Goal: Task Accomplishment & Management: Complete application form

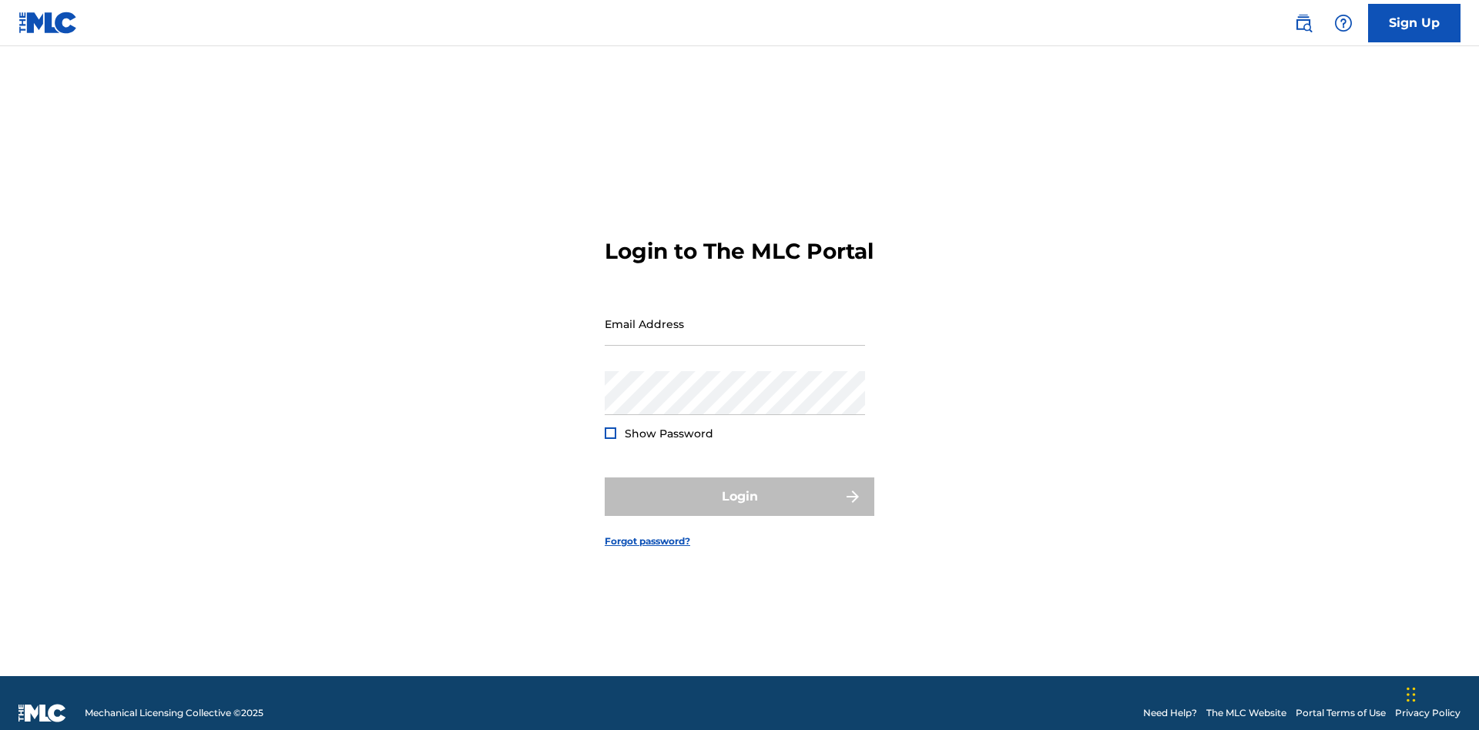
scroll to position [20, 0]
click at [735, 317] on input "Email Address" at bounding box center [735, 324] width 260 height 44
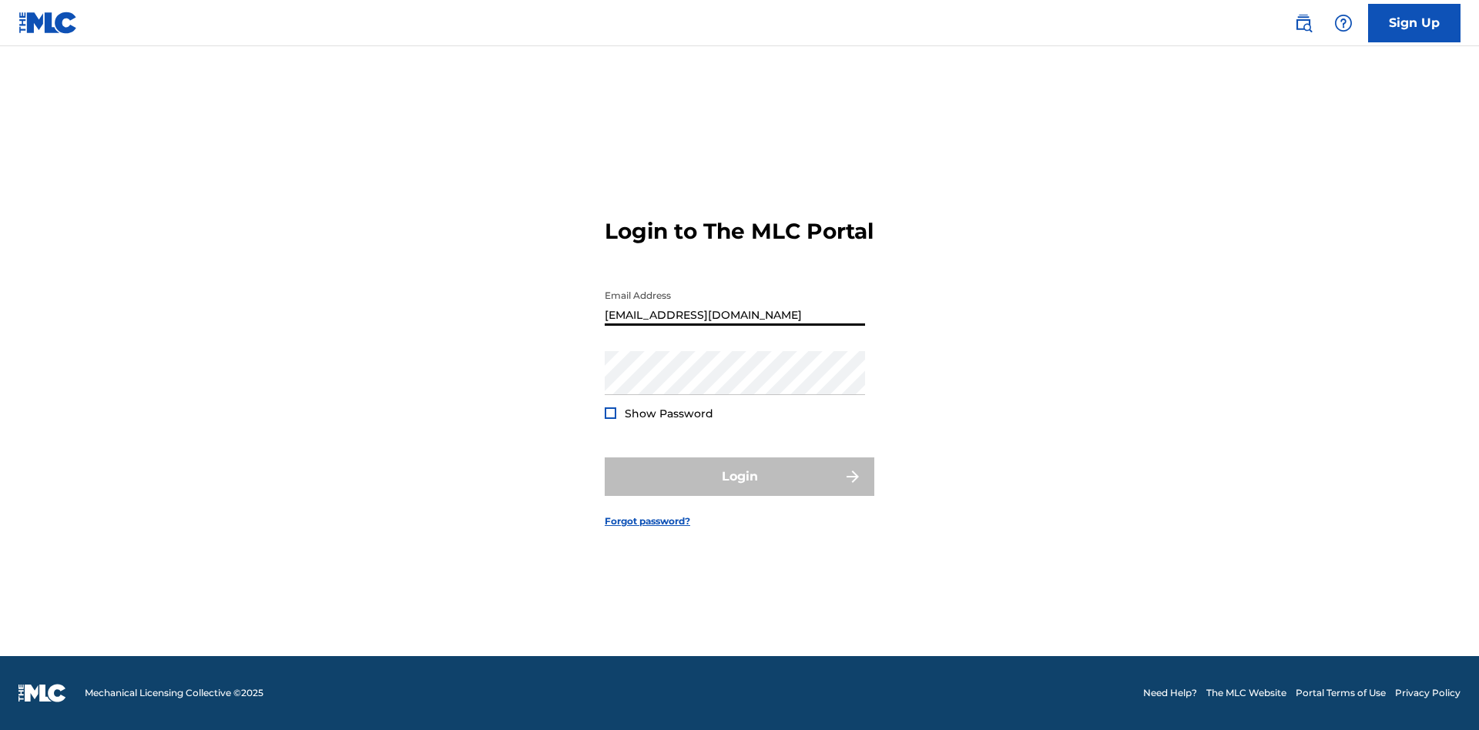
type input "[EMAIL_ADDRESS][DOMAIN_NAME]"
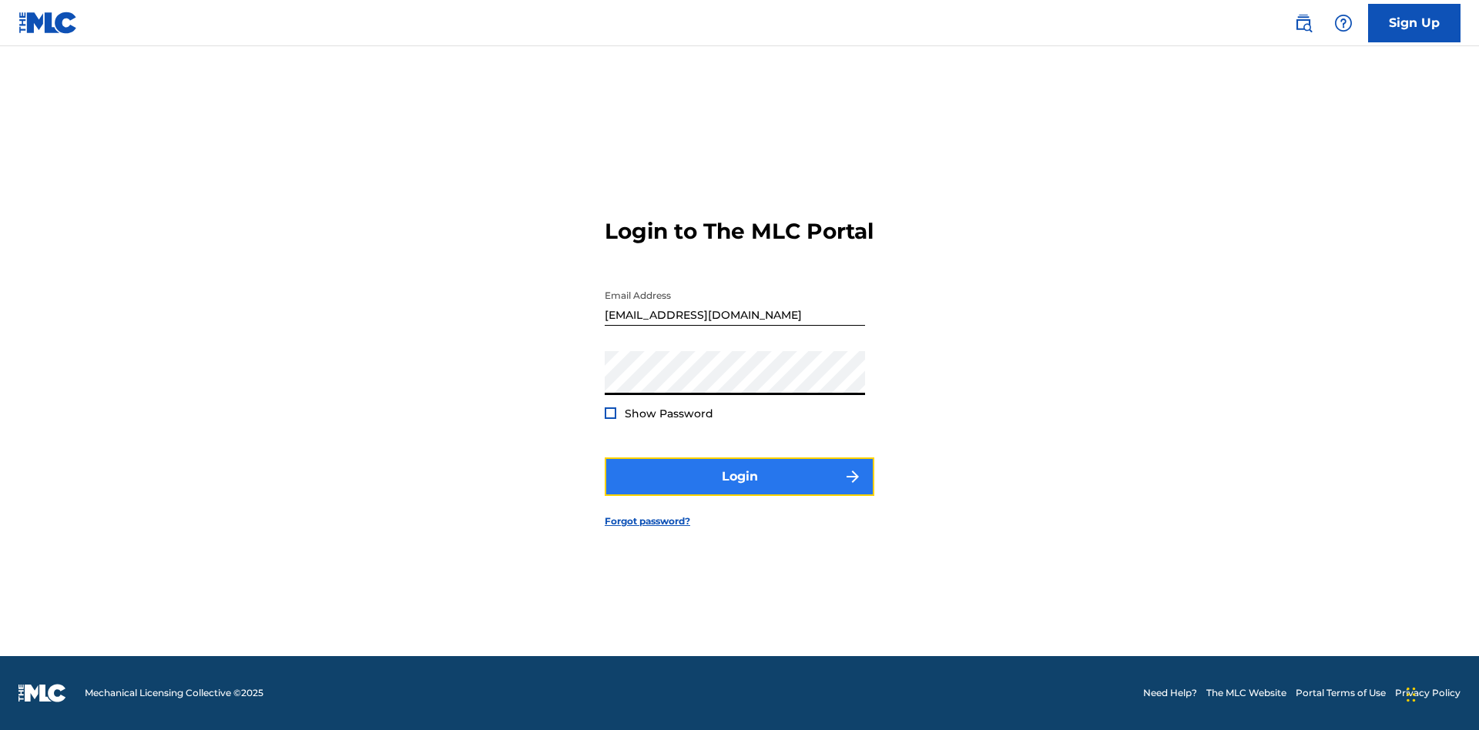
click at [740, 490] on button "Login" at bounding box center [740, 477] width 270 height 39
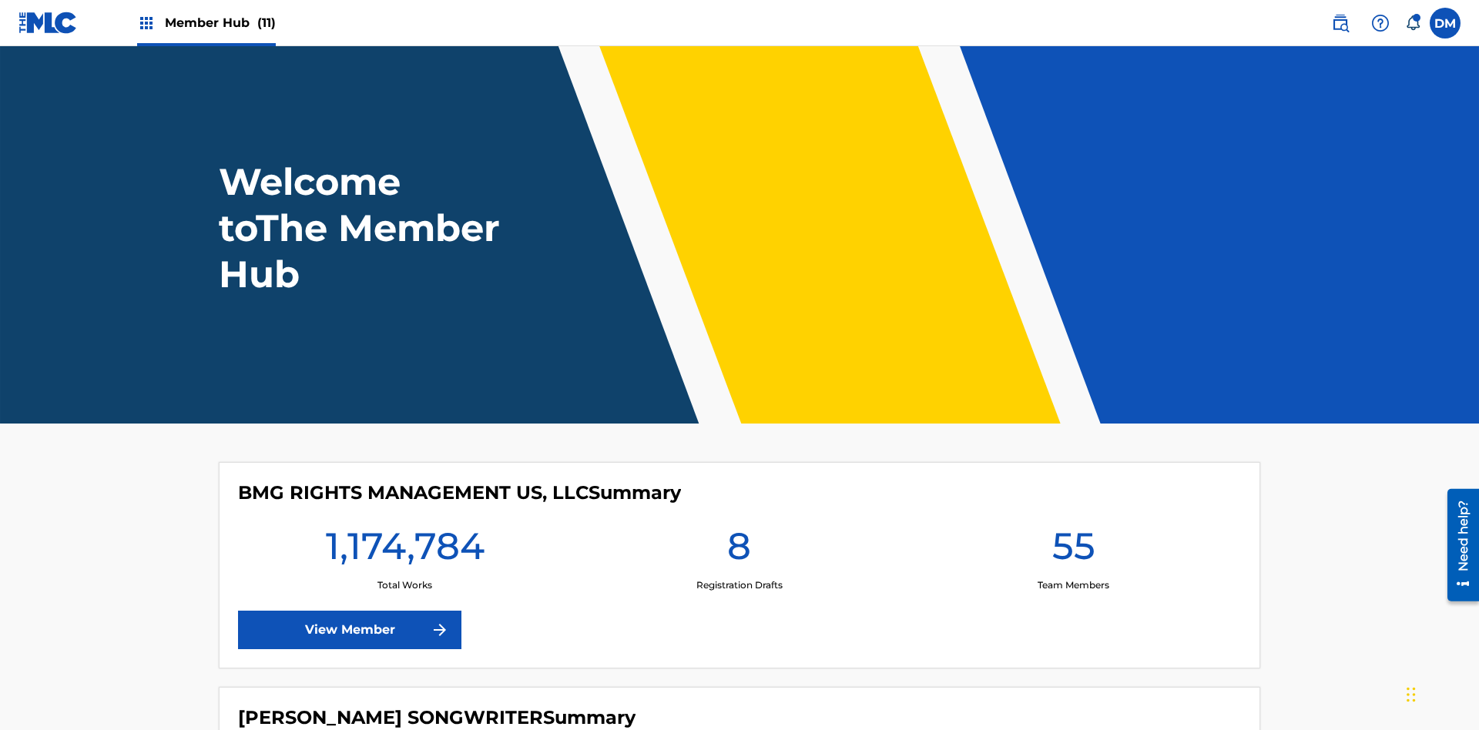
scroll to position [66, 0]
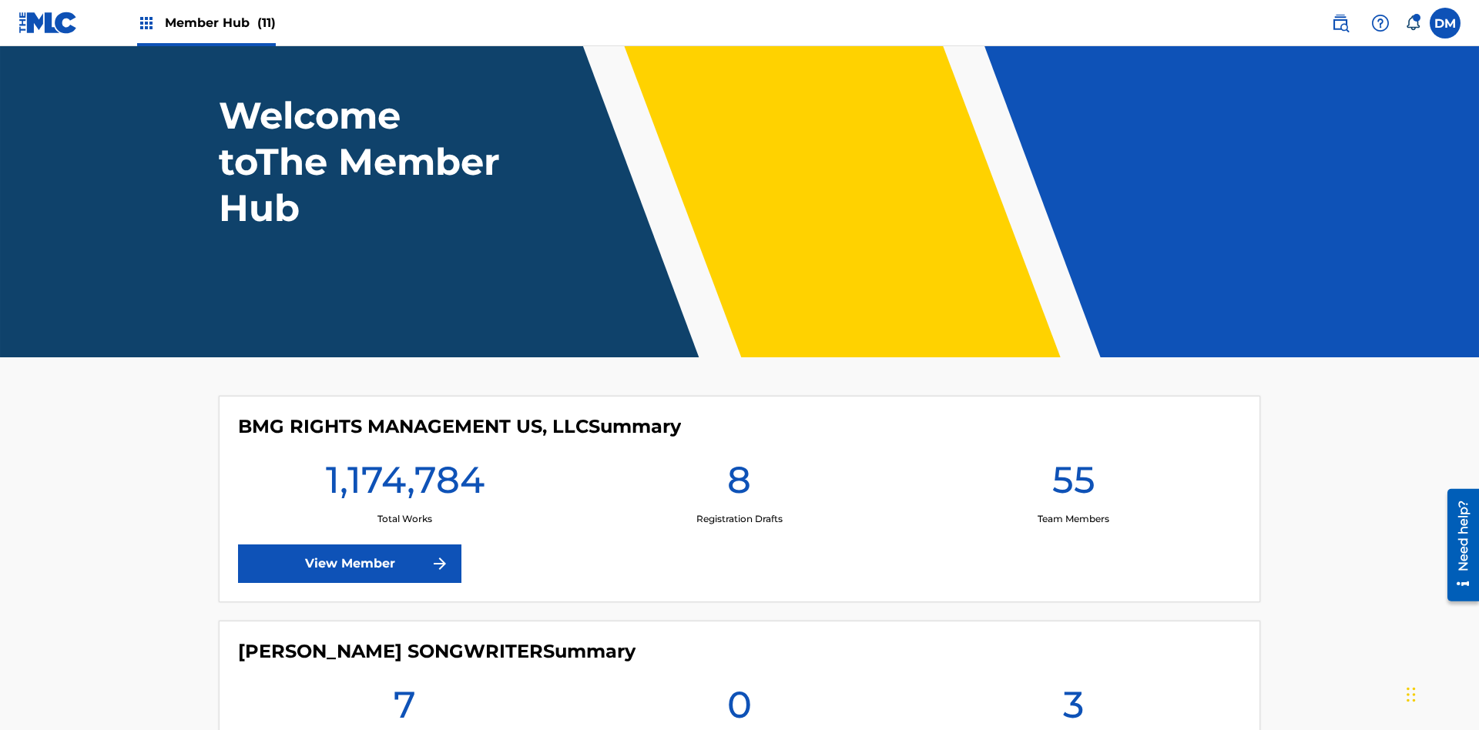
click at [220, 22] on span "Member Hub (11)" at bounding box center [220, 23] width 111 height 18
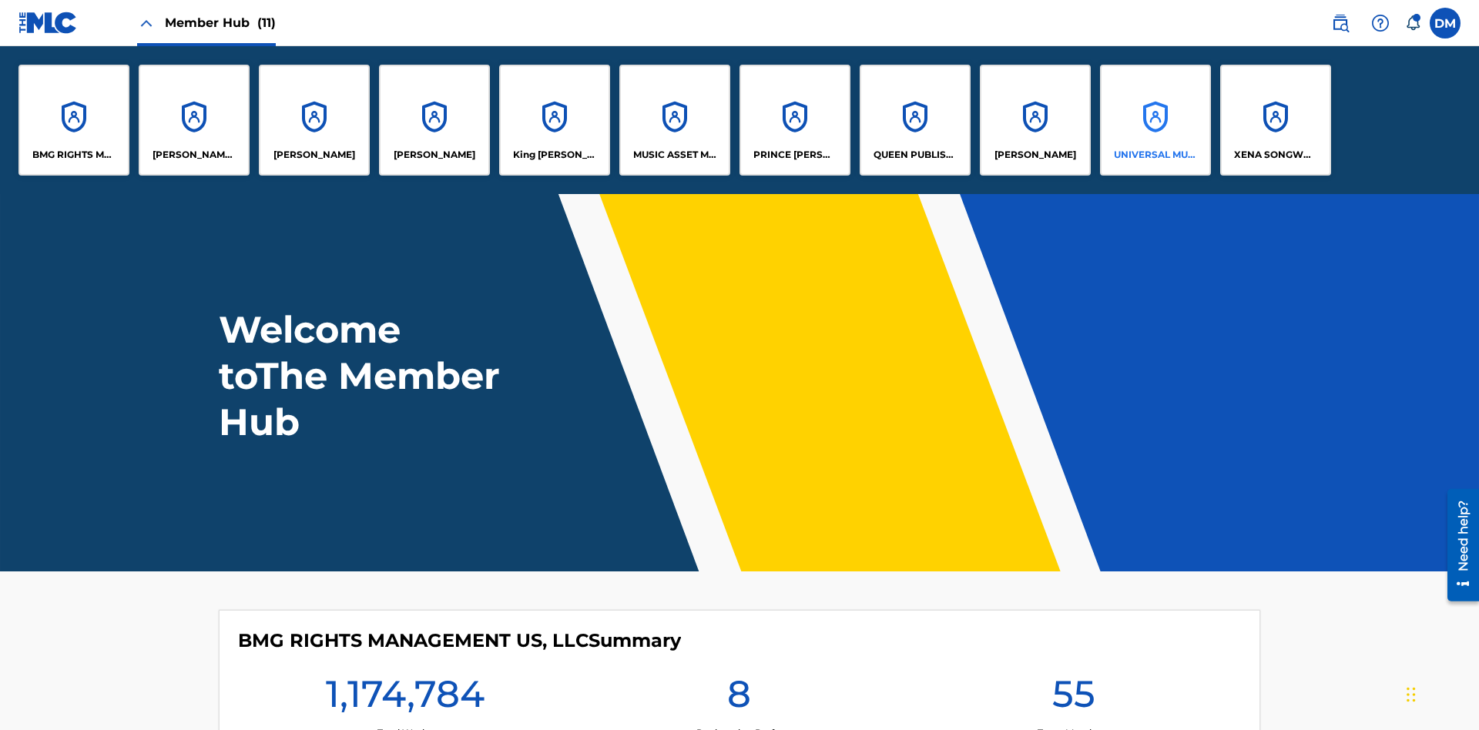
click at [1155, 155] on p "UNIVERSAL MUSIC PUB GROUP" at bounding box center [1156, 155] width 84 height 14
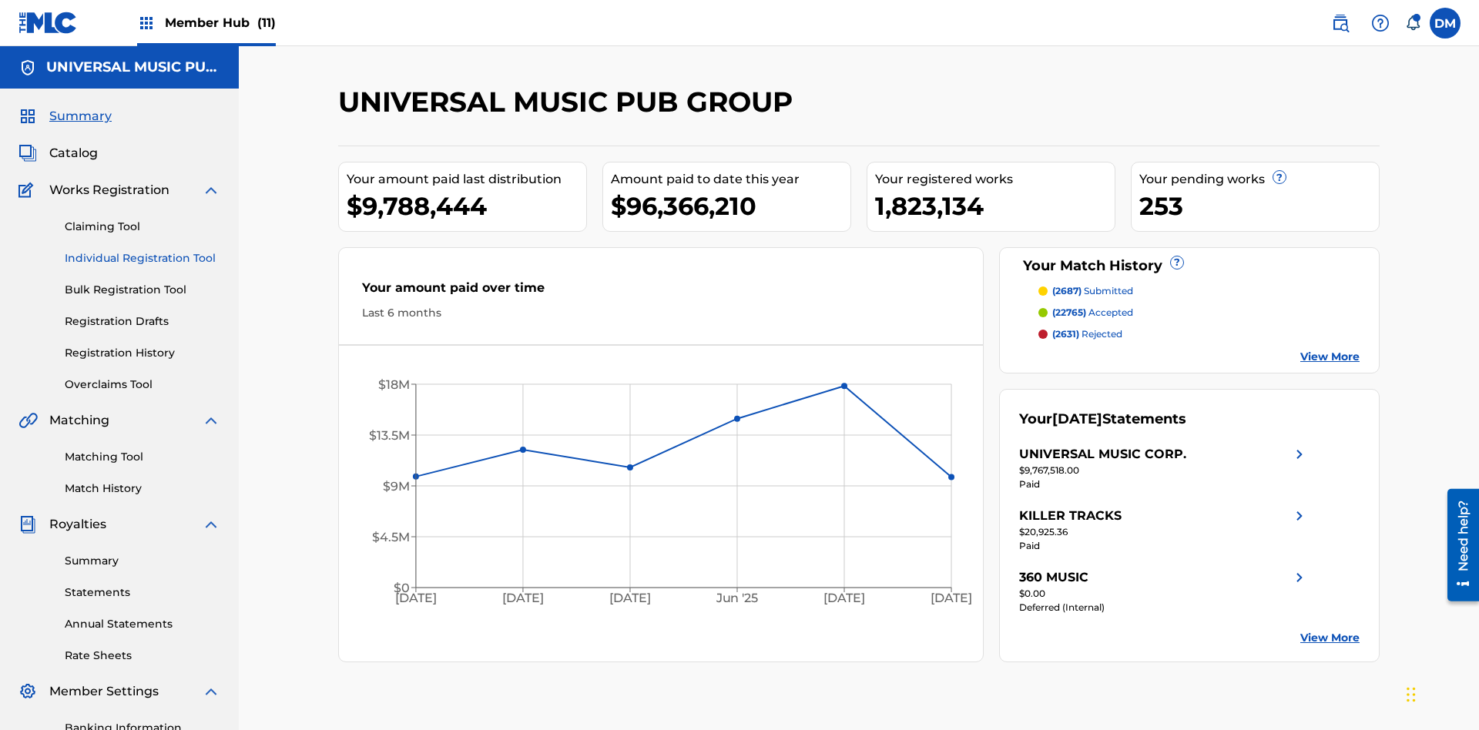
click at [143, 250] on link "Individual Registration Tool" at bounding box center [143, 258] width 156 height 16
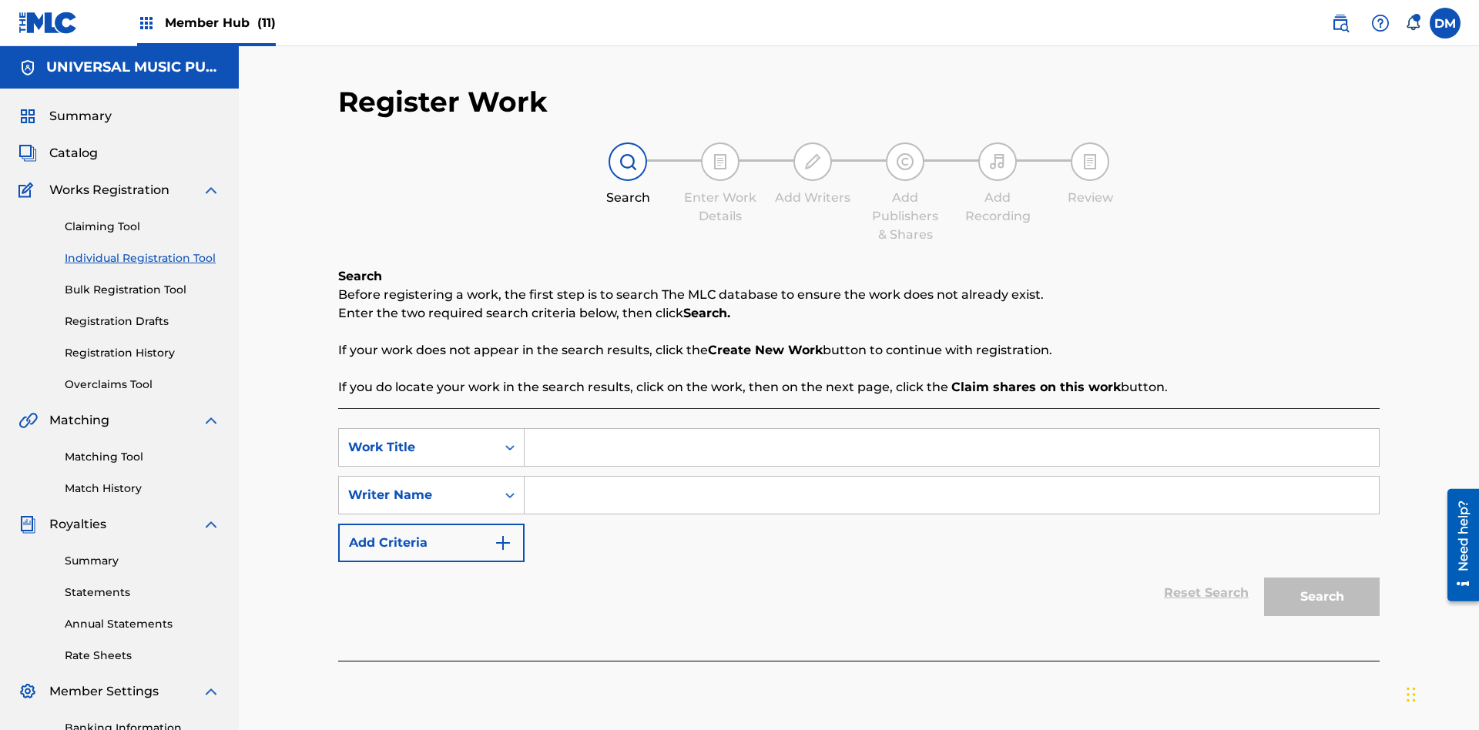
scroll to position [225, 0]
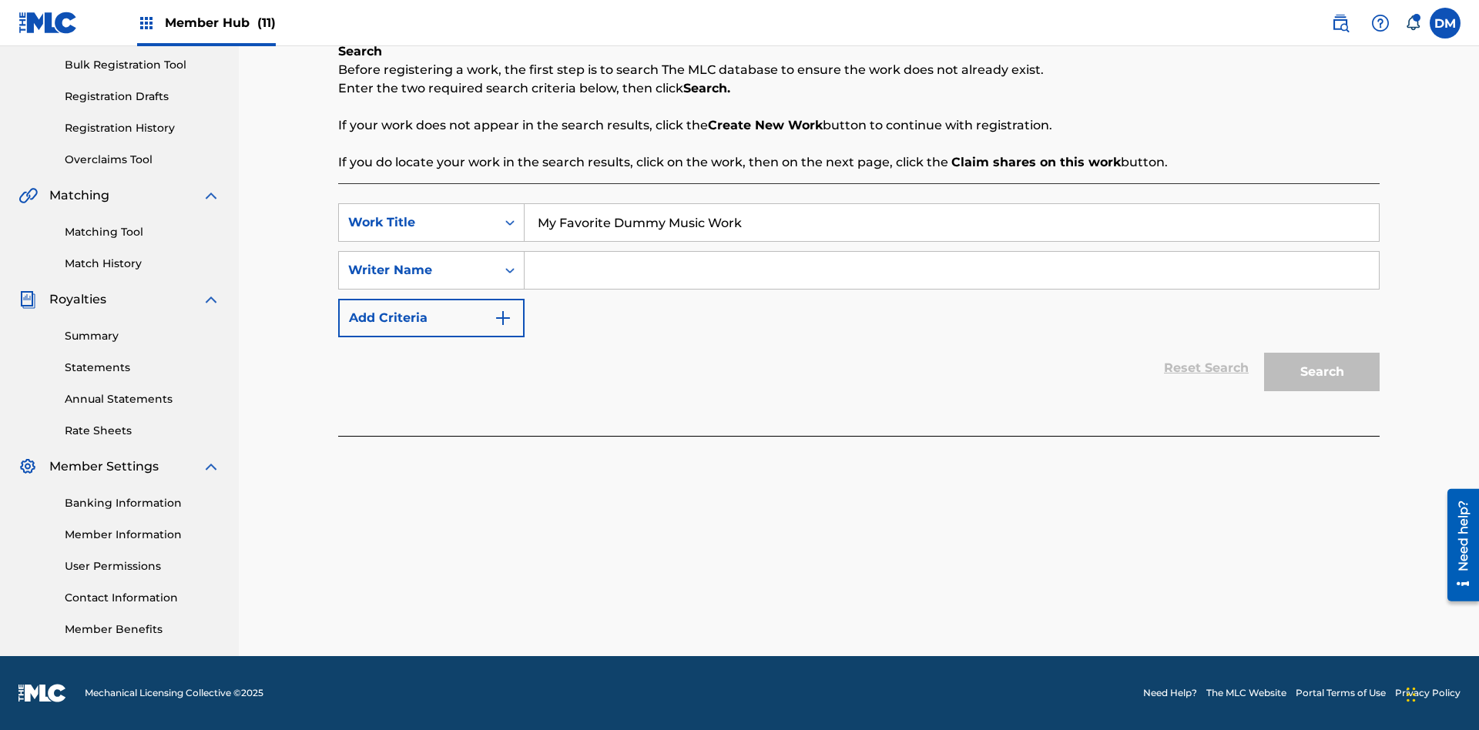
type input "My Favorite Dummy Music Work"
click at [952, 270] on input "Search Form" at bounding box center [952, 270] width 854 height 37
type input "QWERTYUIOP"
click at [1322, 372] on button "Search" at bounding box center [1322, 372] width 116 height 39
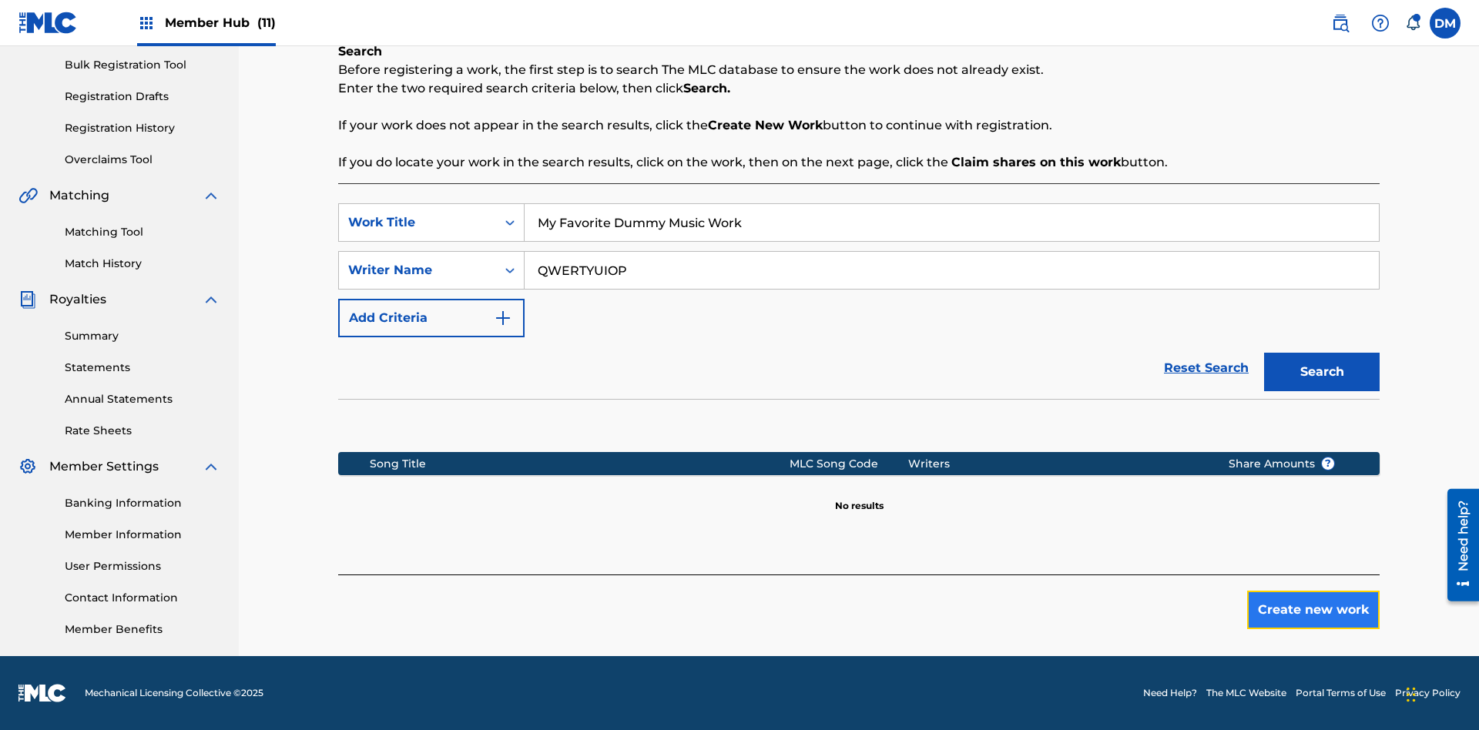
click at [1314, 610] on button "Create new work" at bounding box center [1313, 610] width 133 height 39
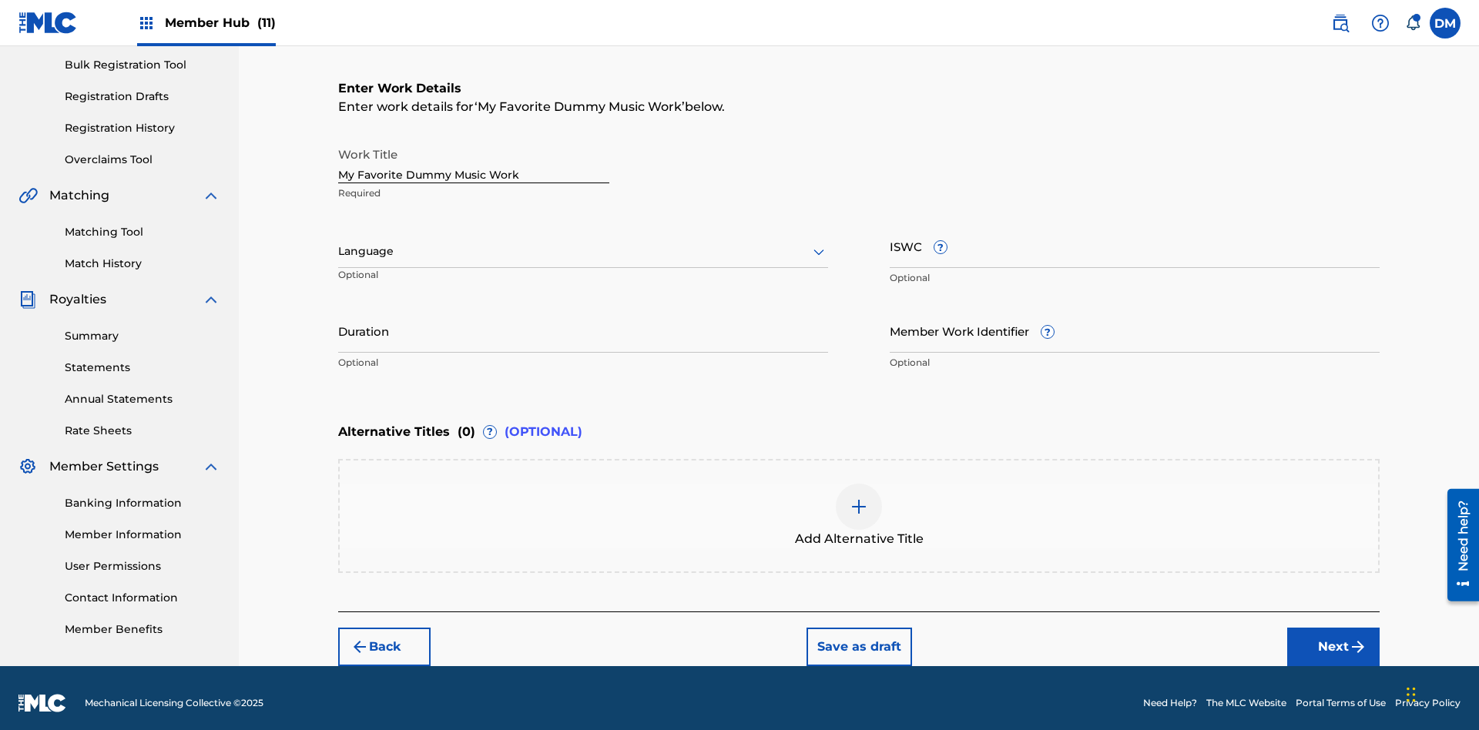
scroll to position [0, 0]
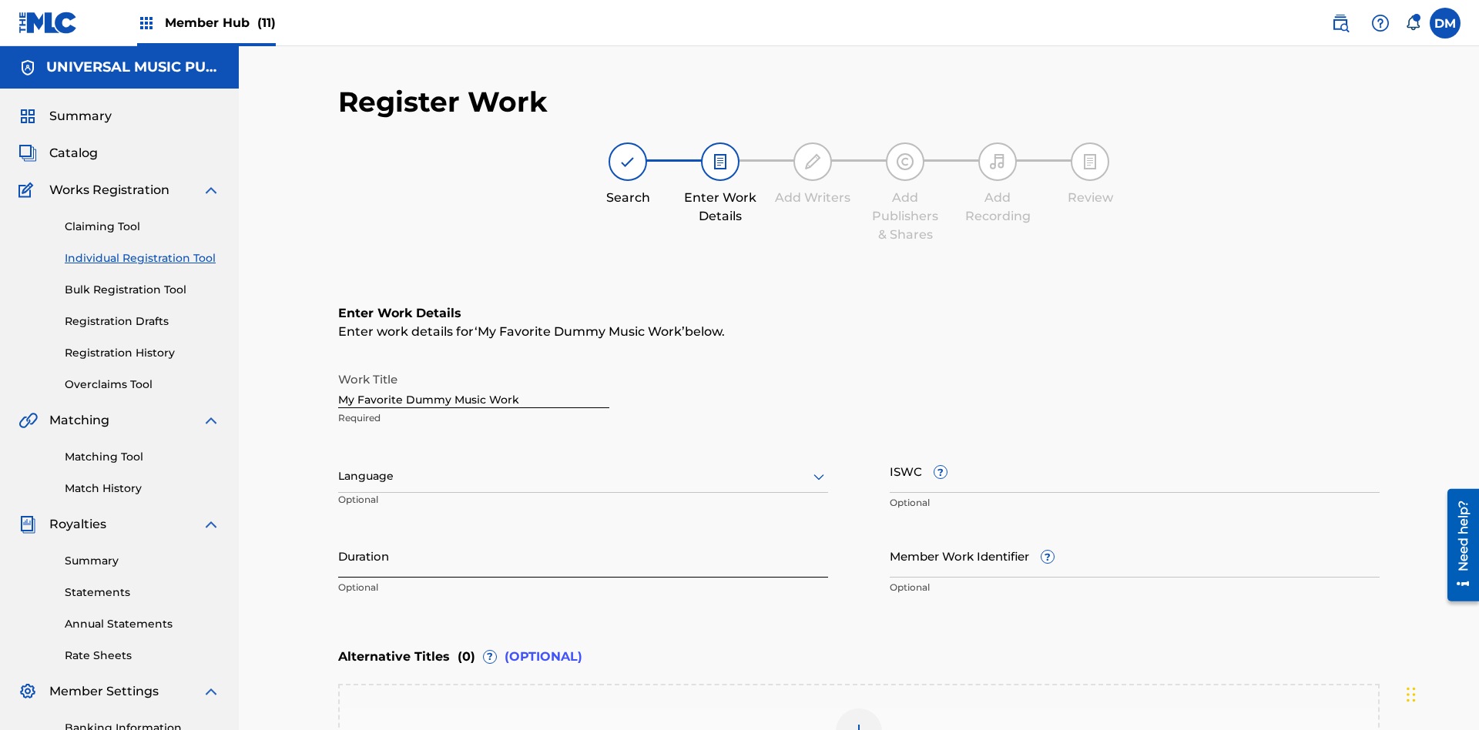
click at [583, 534] on input "Duration" at bounding box center [583, 556] width 490 height 44
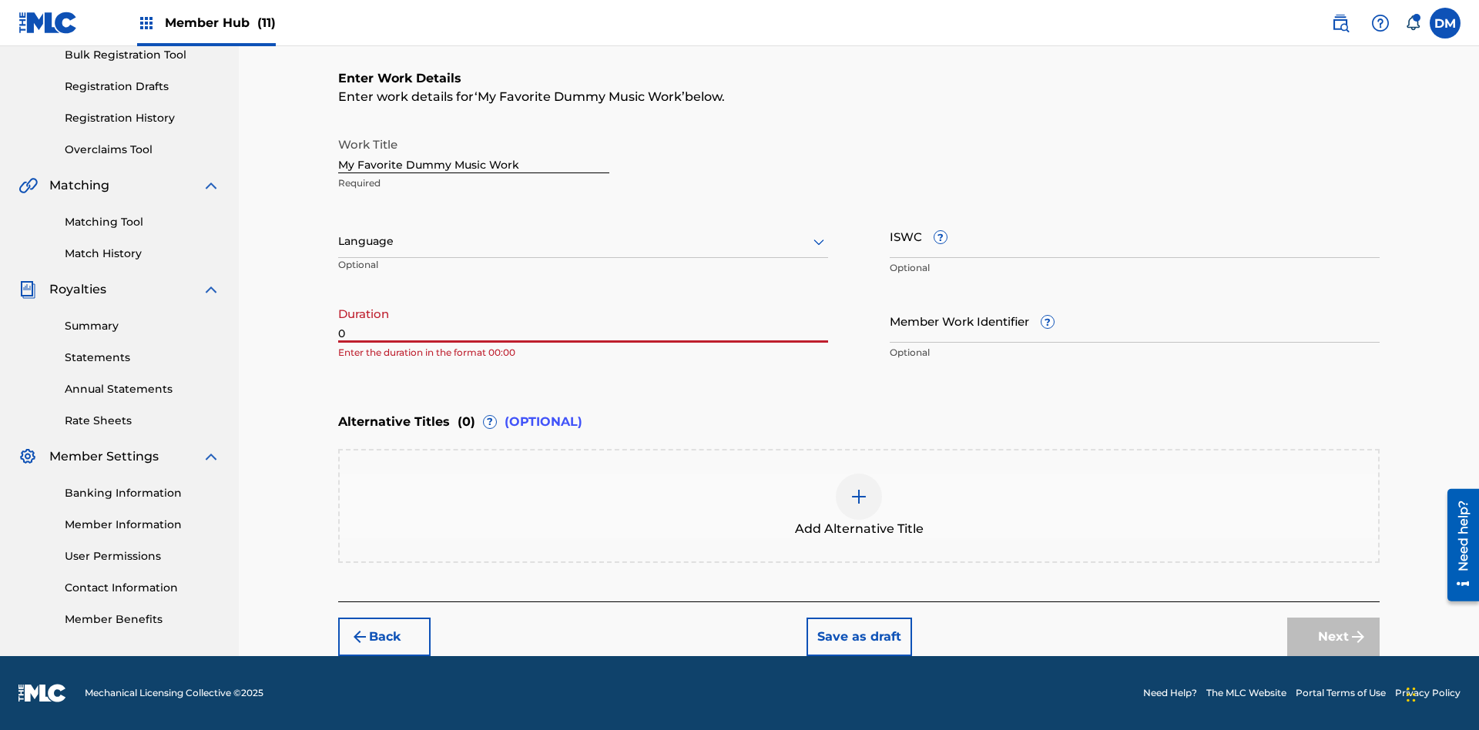
click at [583, 321] on input "0" at bounding box center [583, 321] width 490 height 44
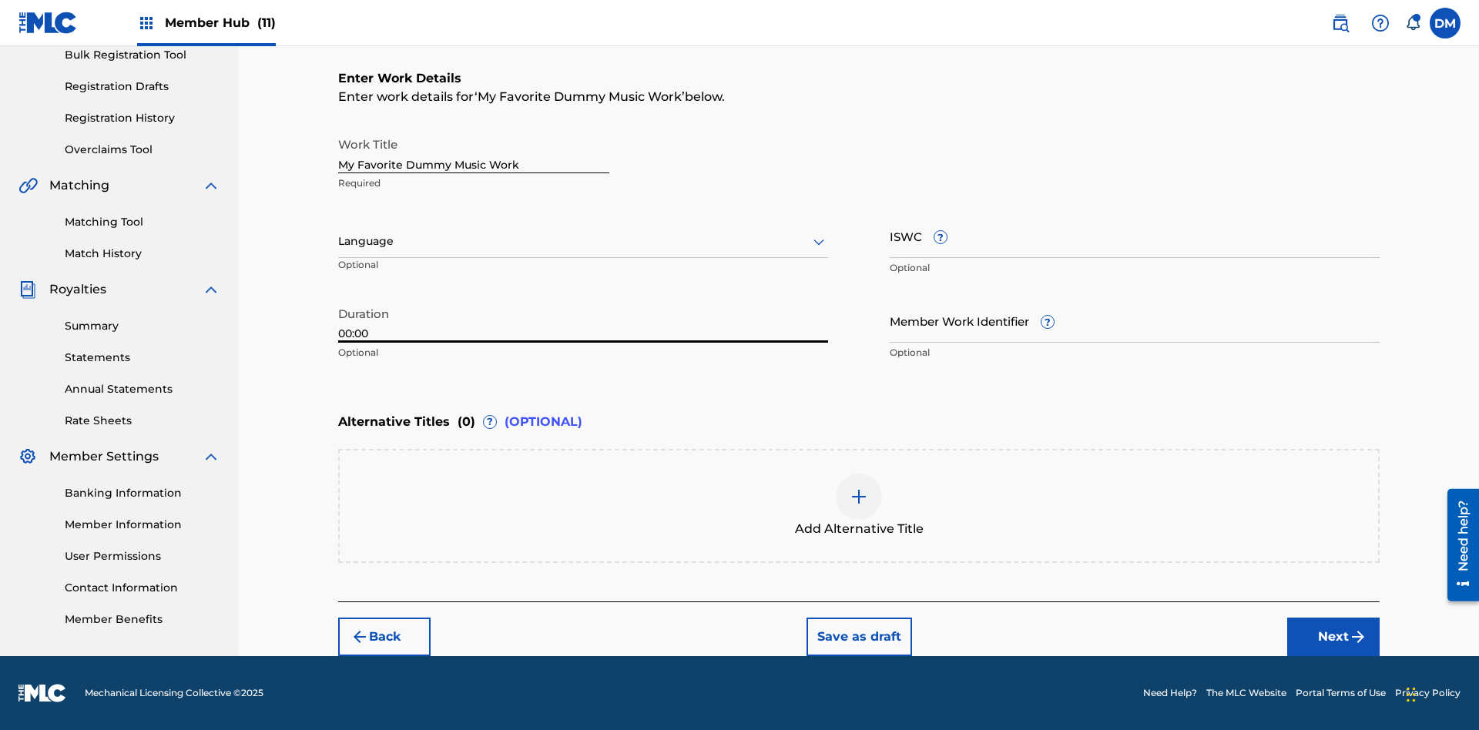
type input "00:00"
click at [819, 242] on icon at bounding box center [819, 242] width 18 height 18
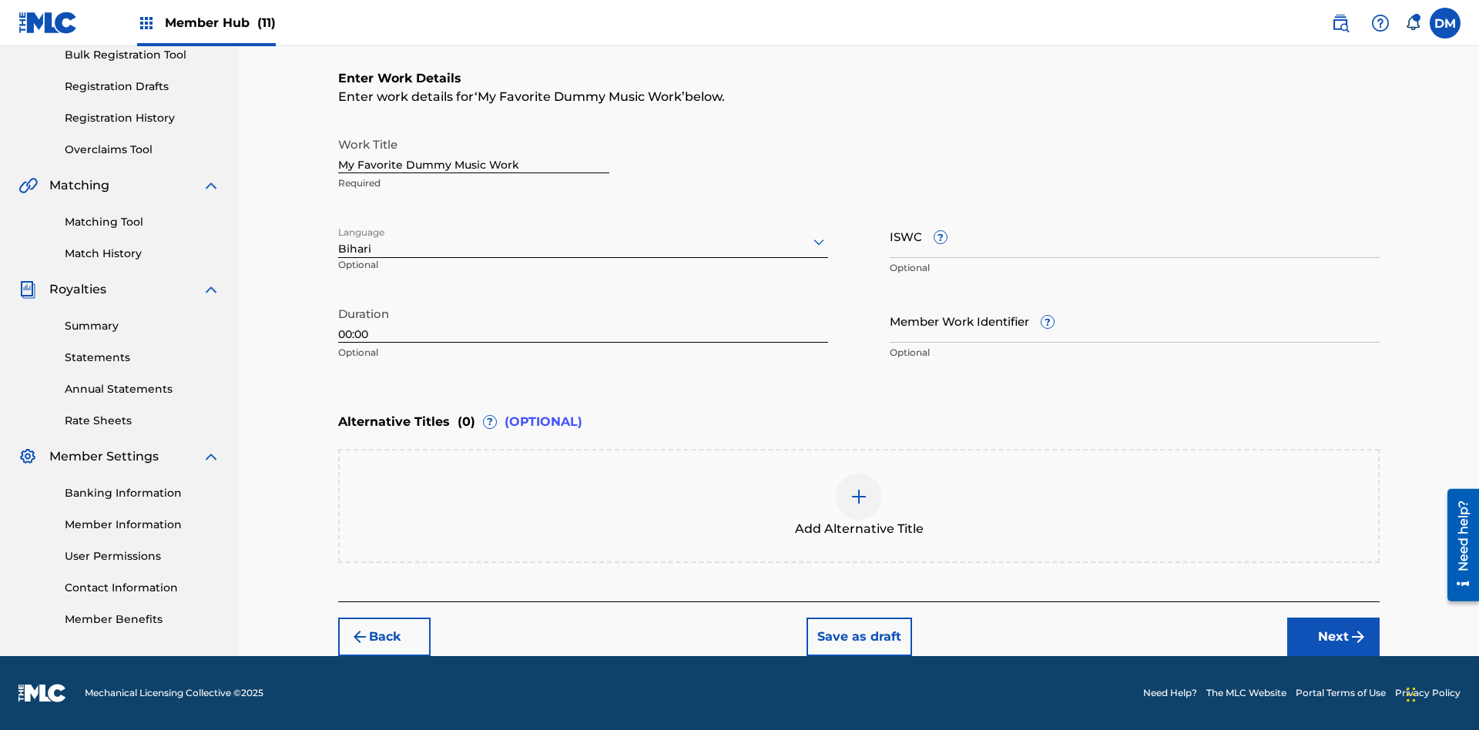
scroll to position [0, 0]
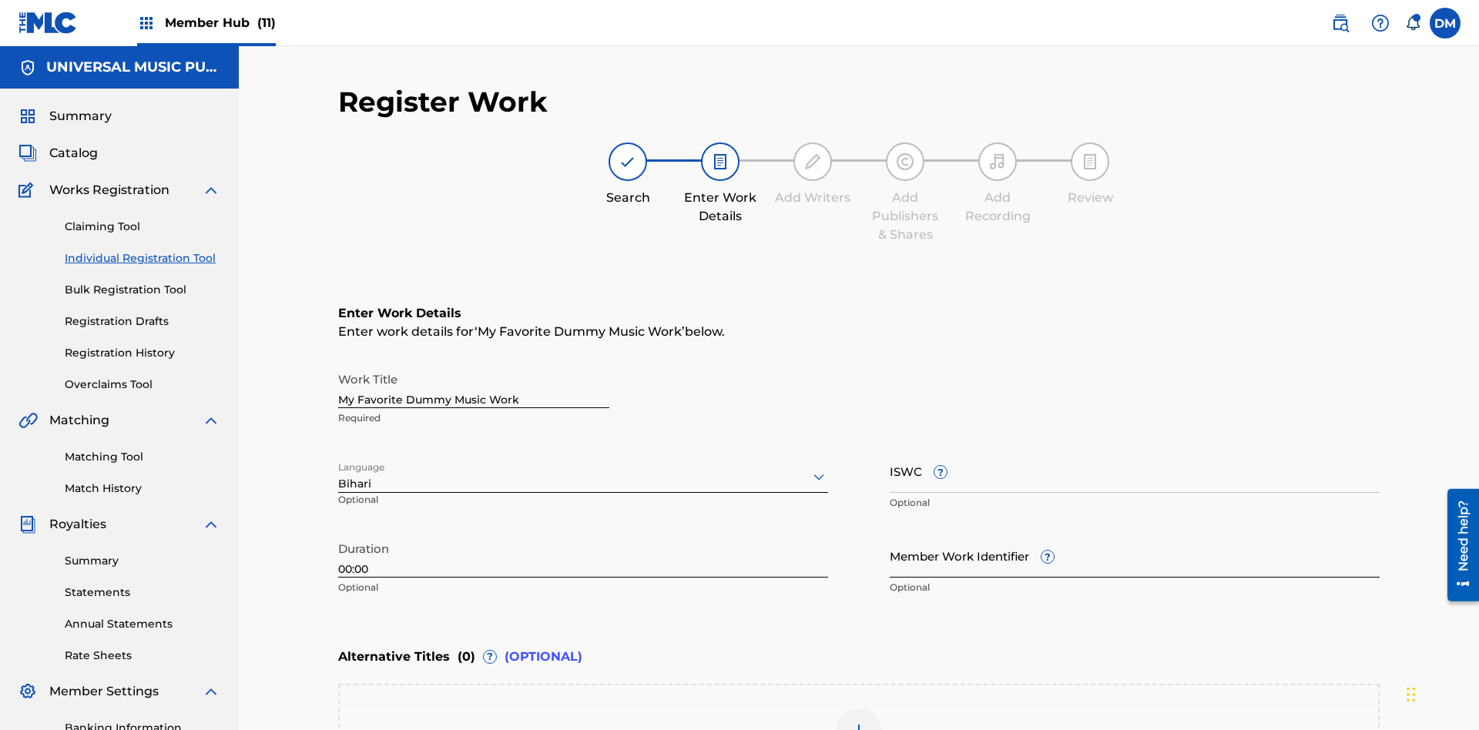
click at [1135, 534] on input "Member Work Identifier ?" at bounding box center [1135, 556] width 490 height 44
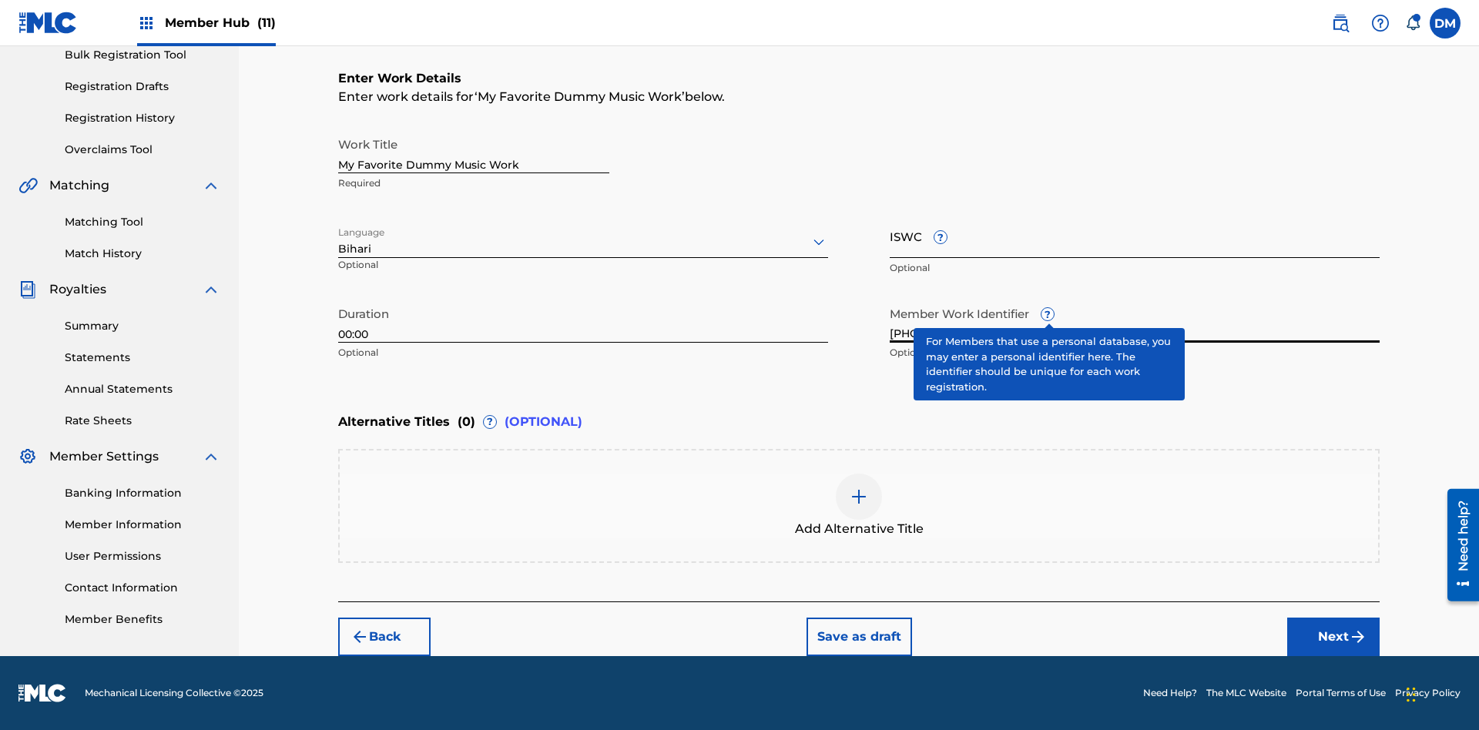
type input "[PHONE_NUMBER]"
click at [1135, 236] on input "ISWC ?" at bounding box center [1135, 236] width 490 height 44
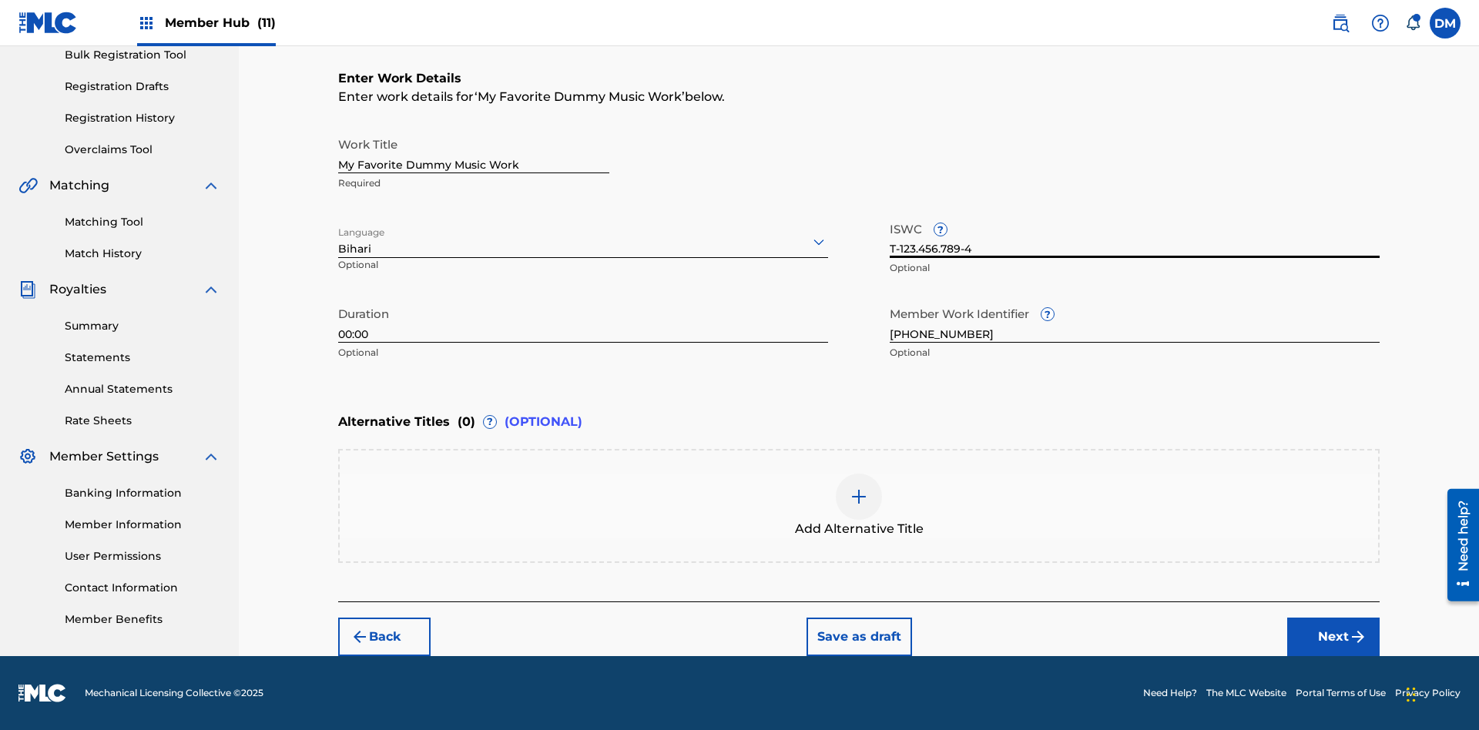
type input "T-123.456.789-4"
click at [859, 505] on img at bounding box center [859, 497] width 18 height 18
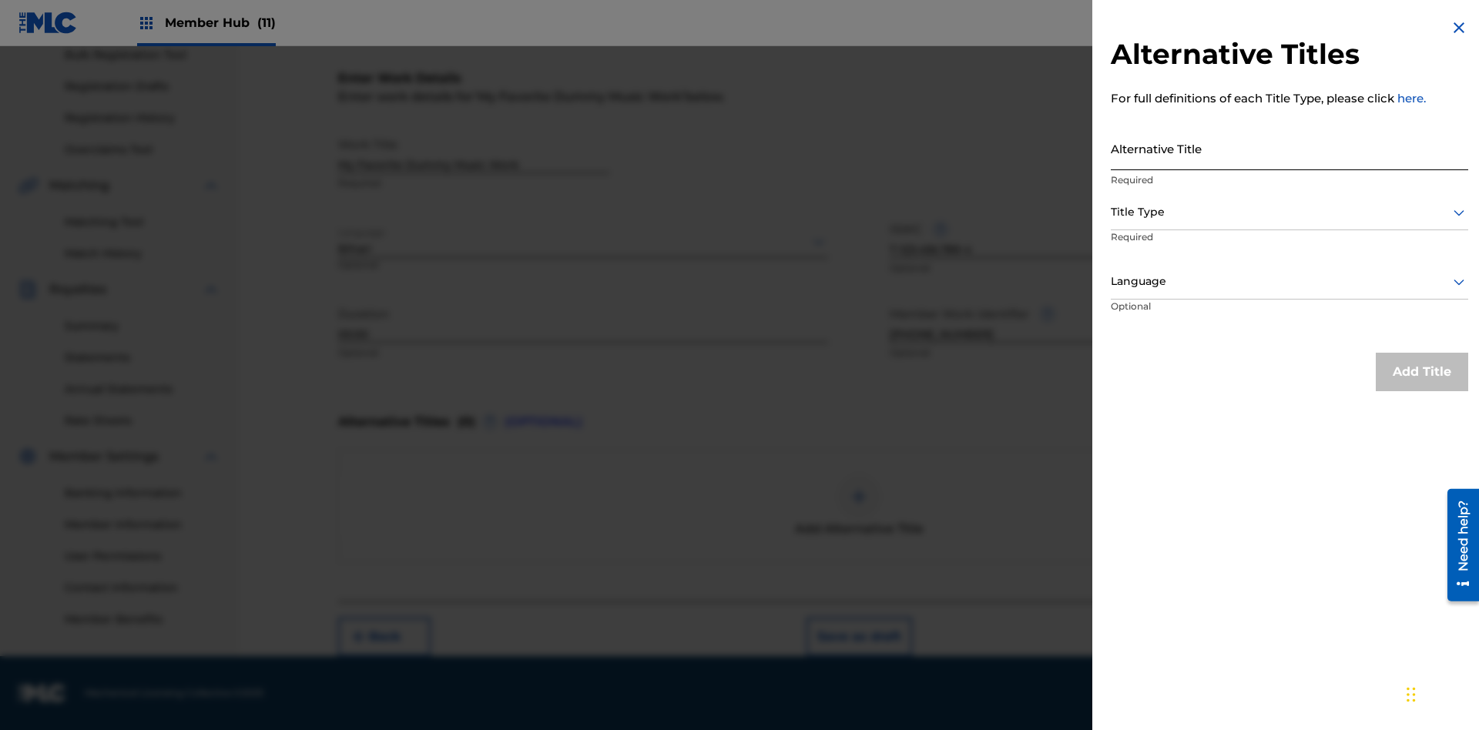
click at [1290, 148] on input "Alternative Title" at bounding box center [1290, 148] width 358 height 44
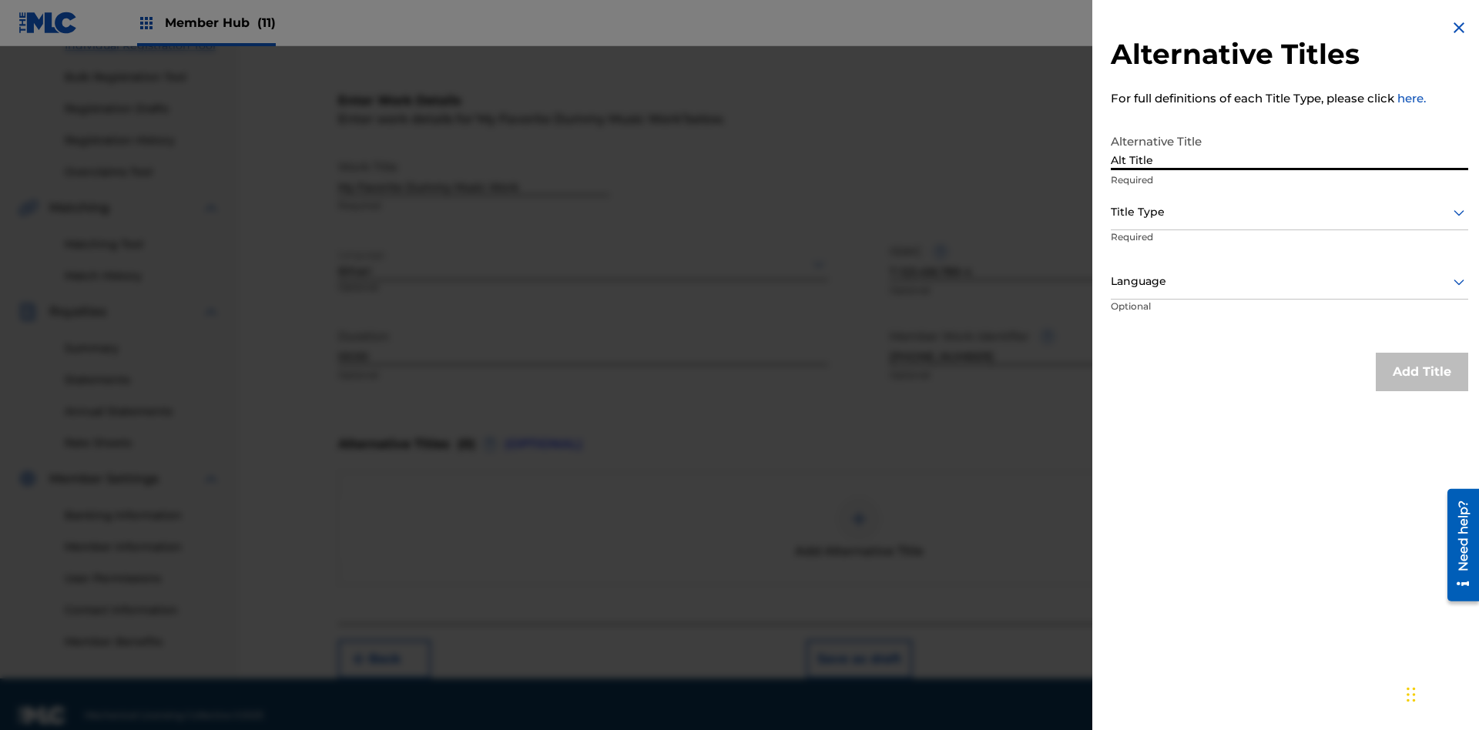
type input "Alt Title"
click at [1290, 212] on div at bounding box center [1290, 212] width 358 height 19
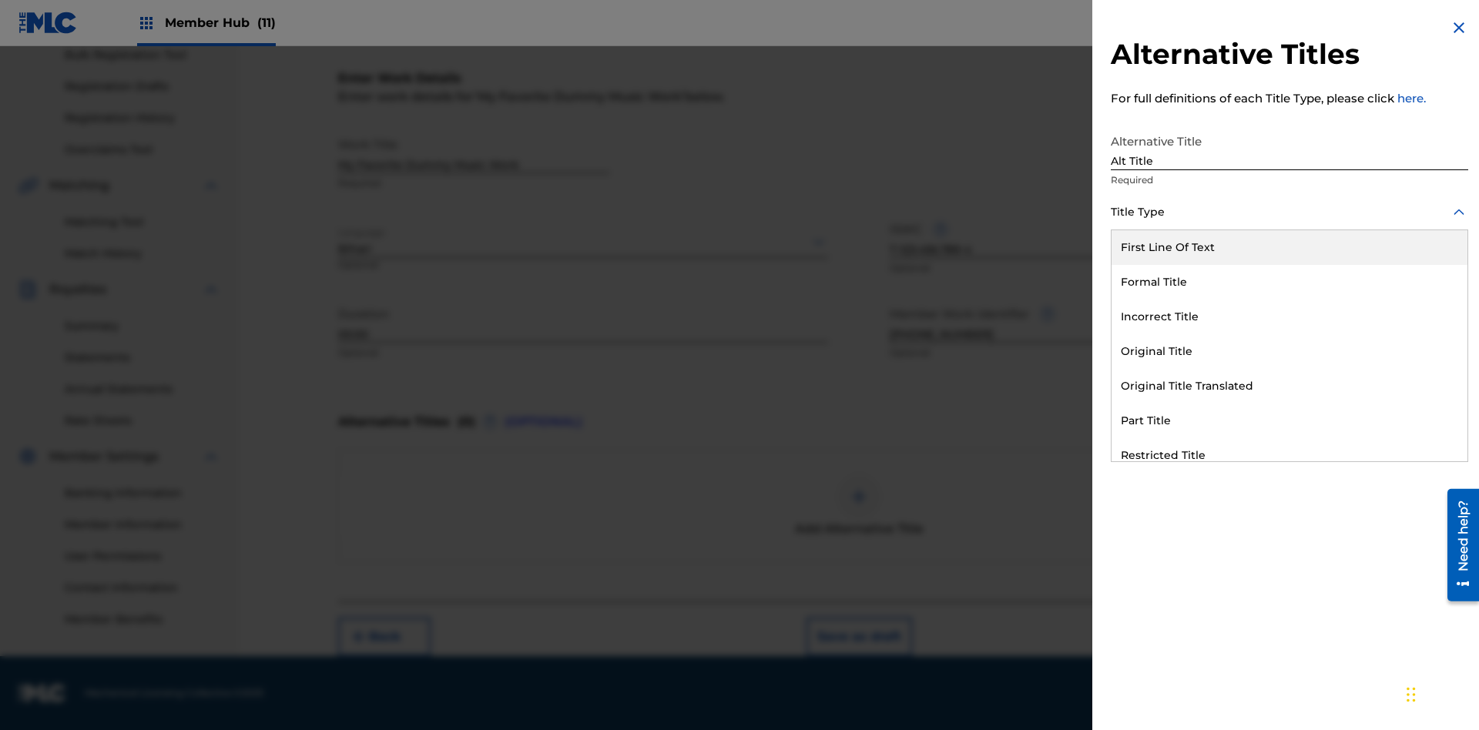
click at [1290, 351] on div "Original Title" at bounding box center [1290, 351] width 356 height 35
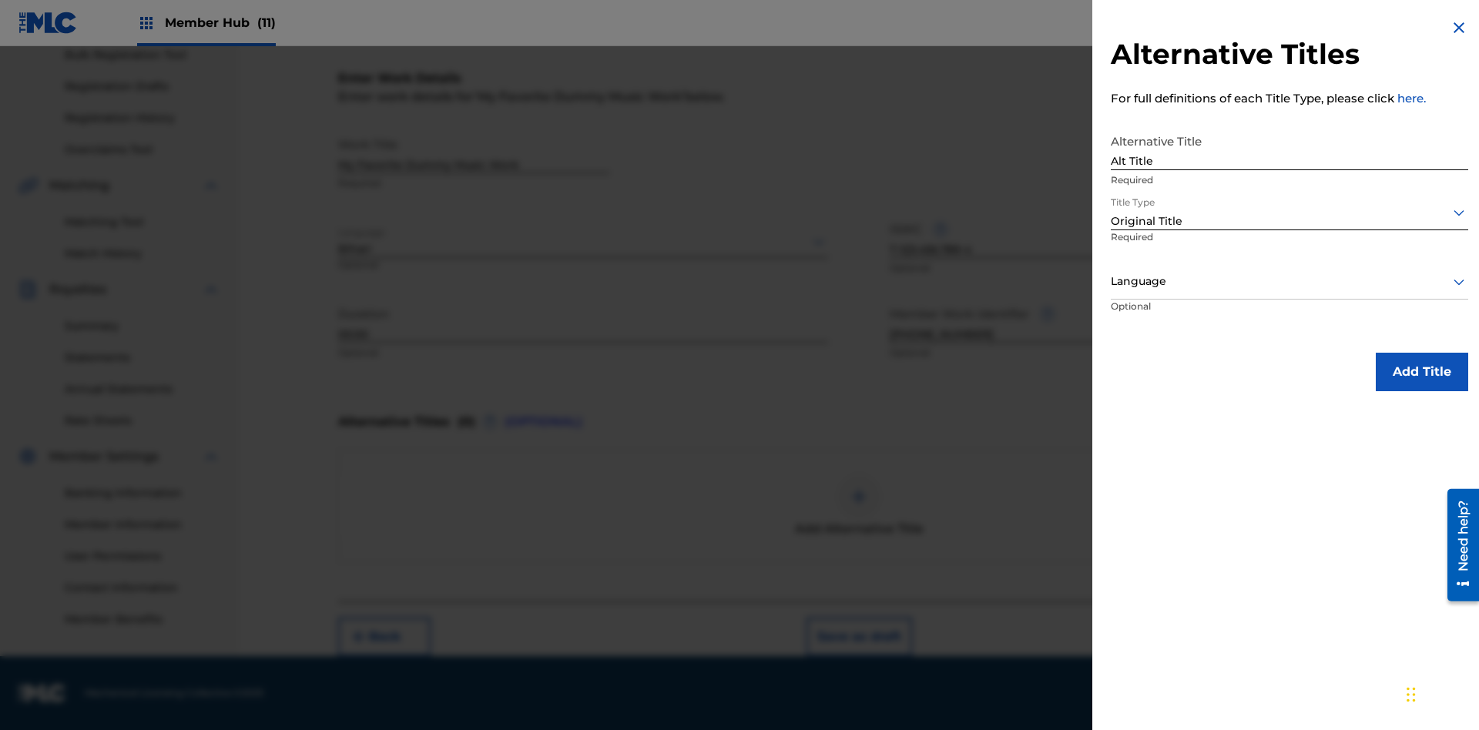
click at [1290, 281] on div at bounding box center [1290, 281] width 358 height 19
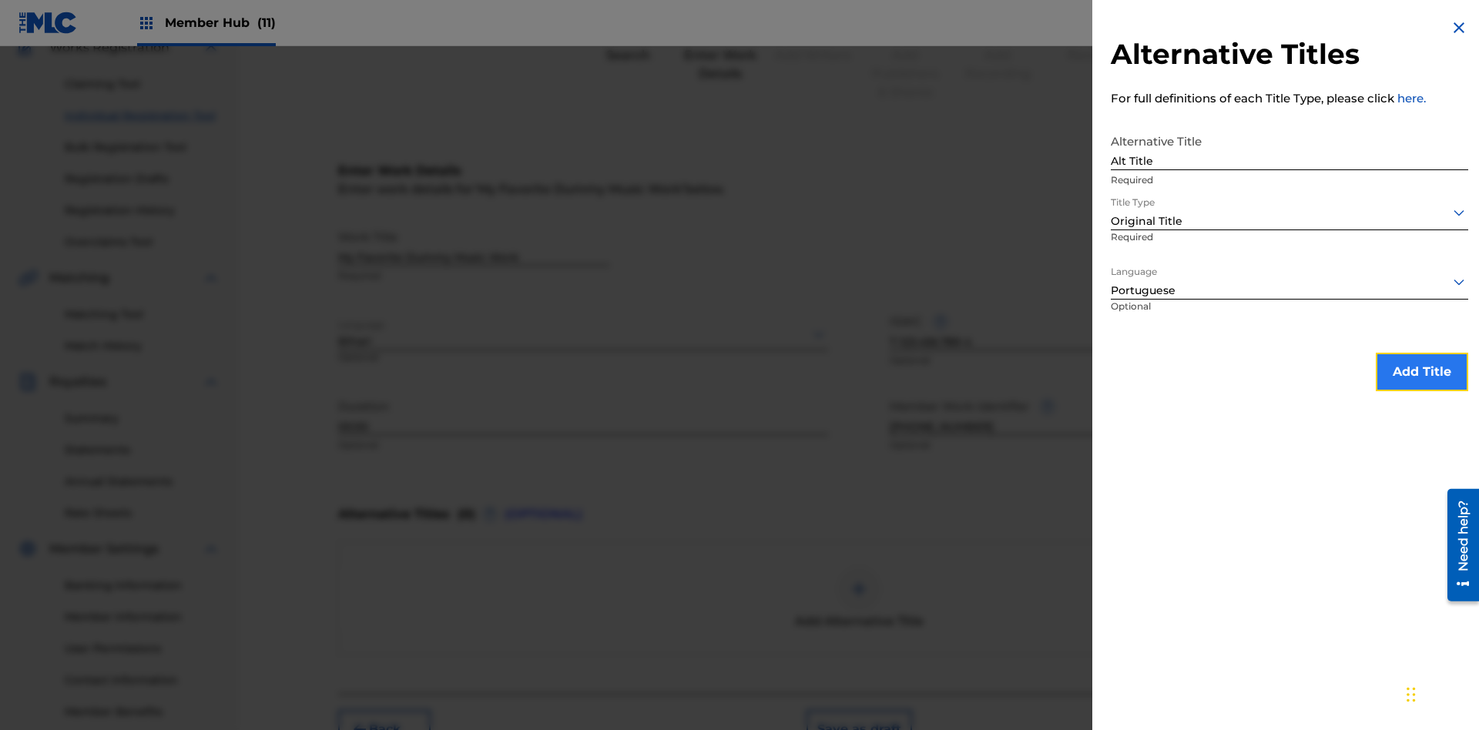
click at [1422, 371] on button "Add Title" at bounding box center [1422, 372] width 92 height 39
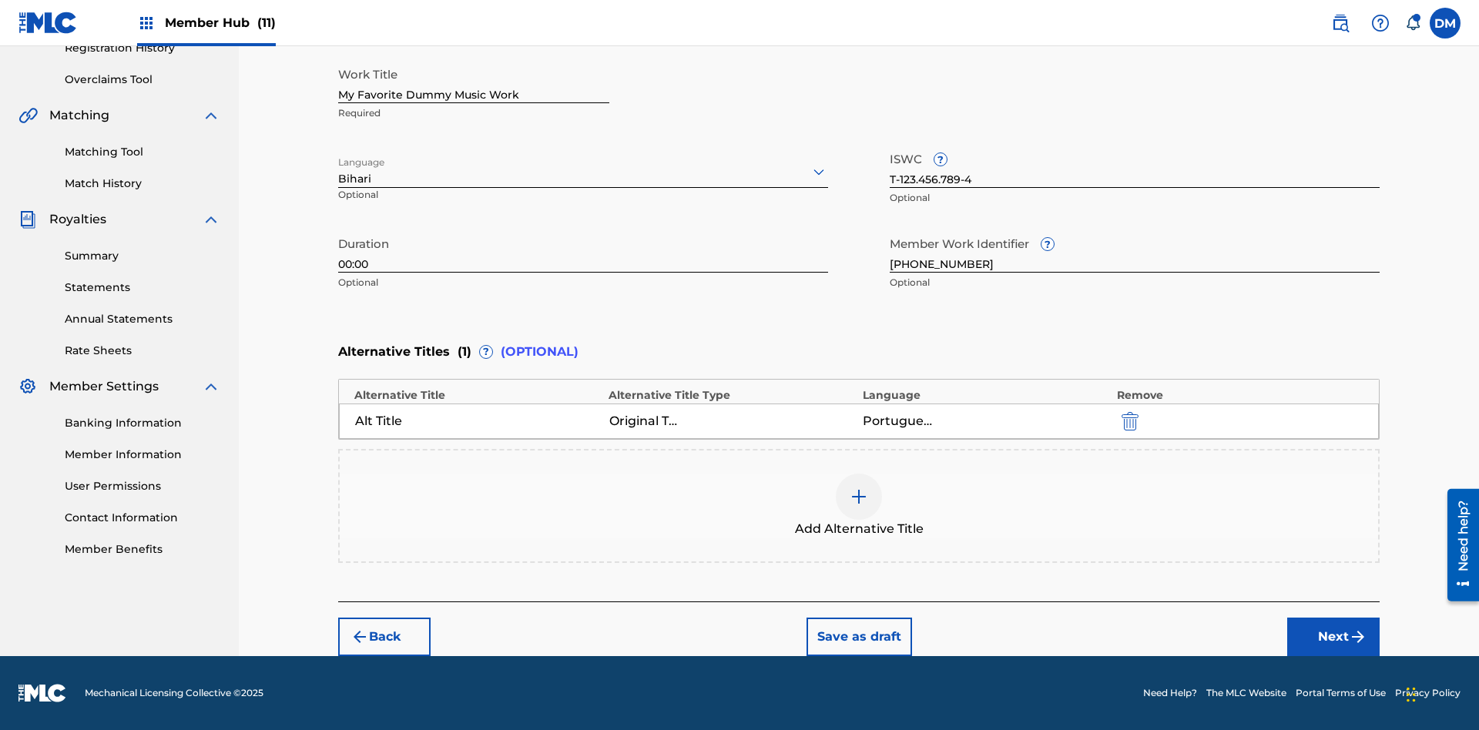
click at [859, 506] on div at bounding box center [859, 497] width 46 height 46
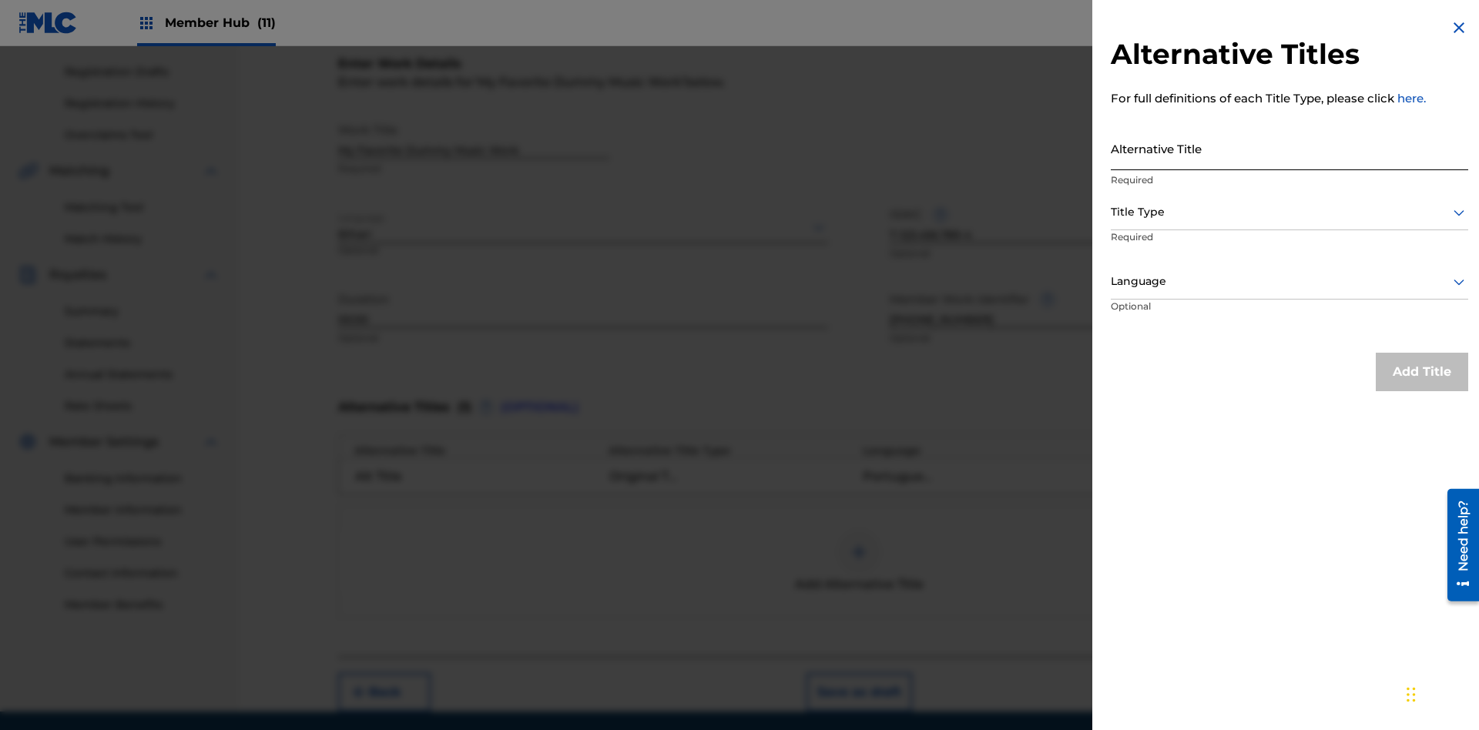
click at [1290, 148] on input "Alternative Title" at bounding box center [1290, 148] width 358 height 44
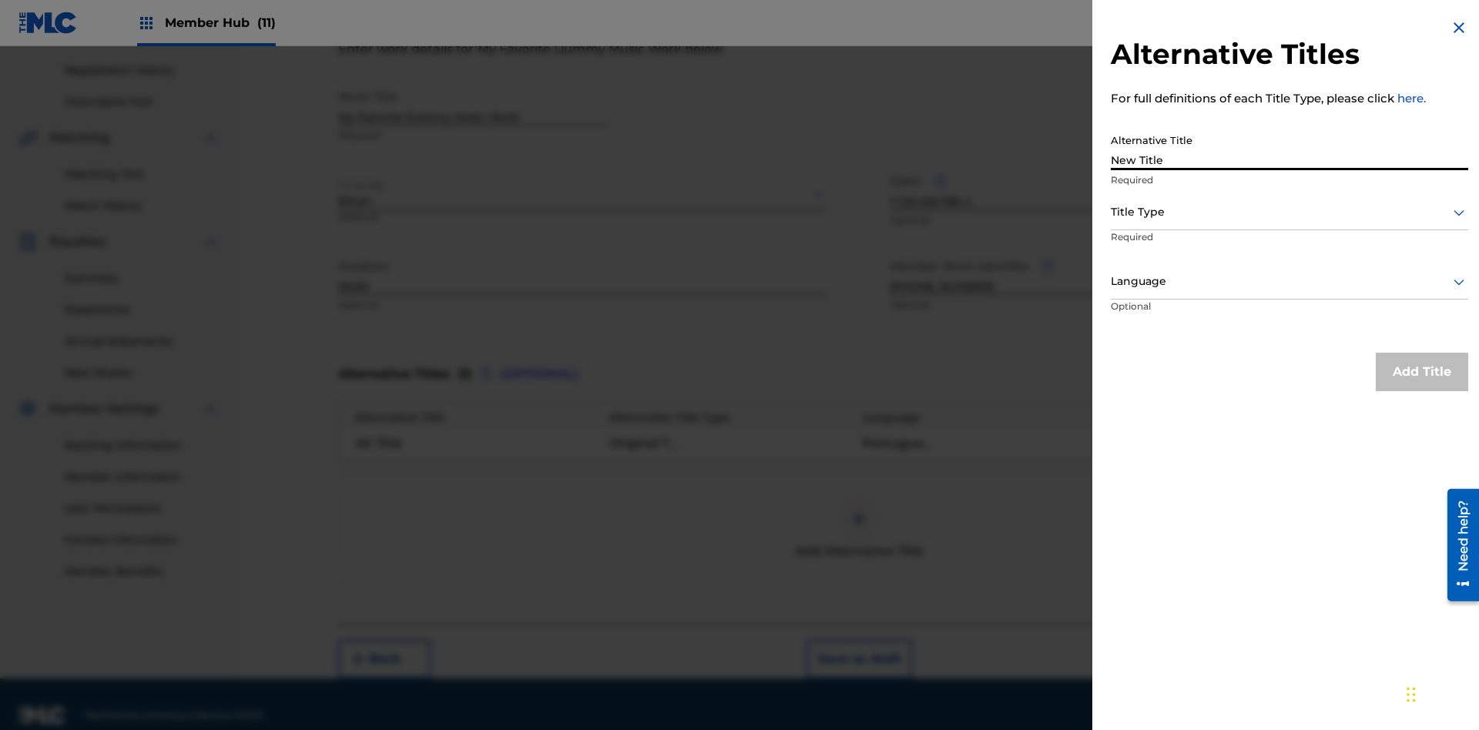
type input "New Title"
click at [1290, 212] on div at bounding box center [1290, 212] width 358 height 19
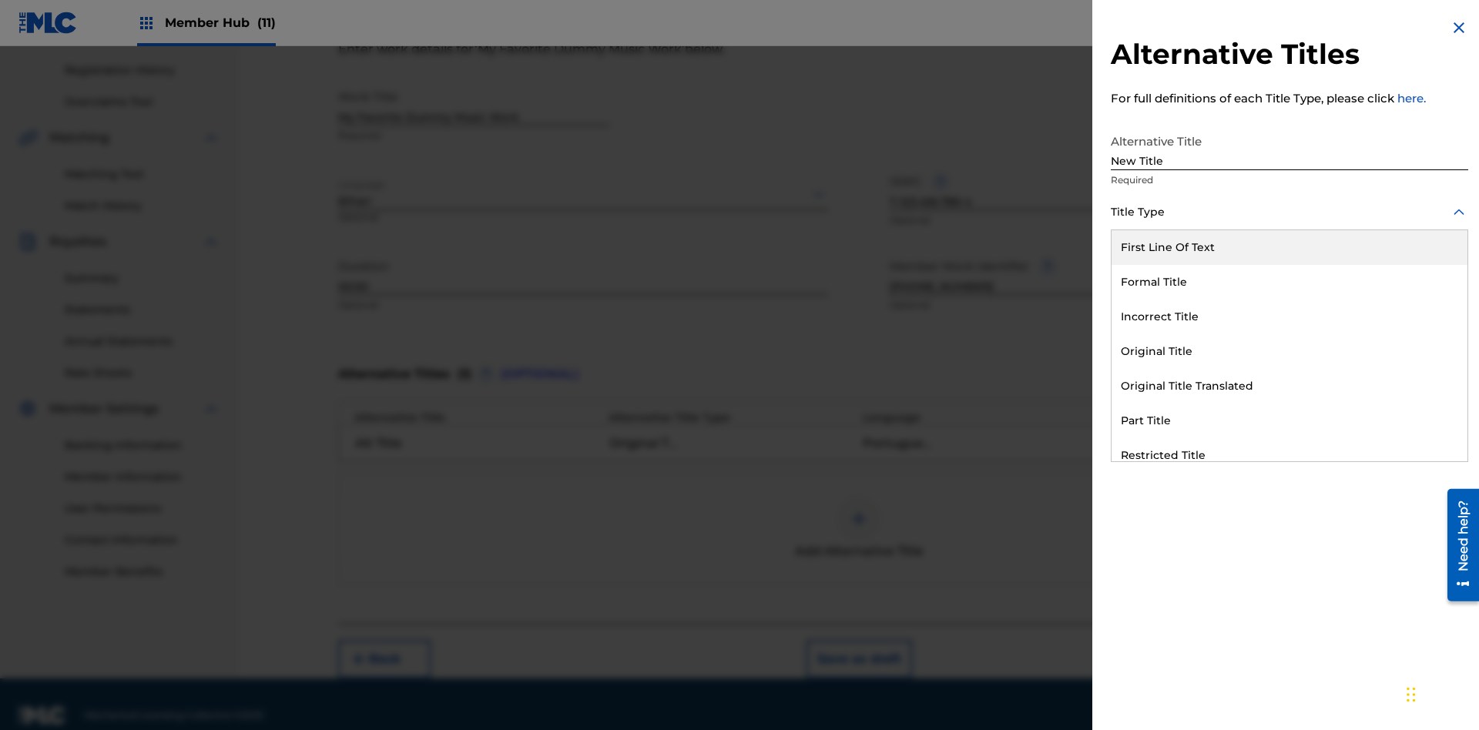
scroll to position [305, 0]
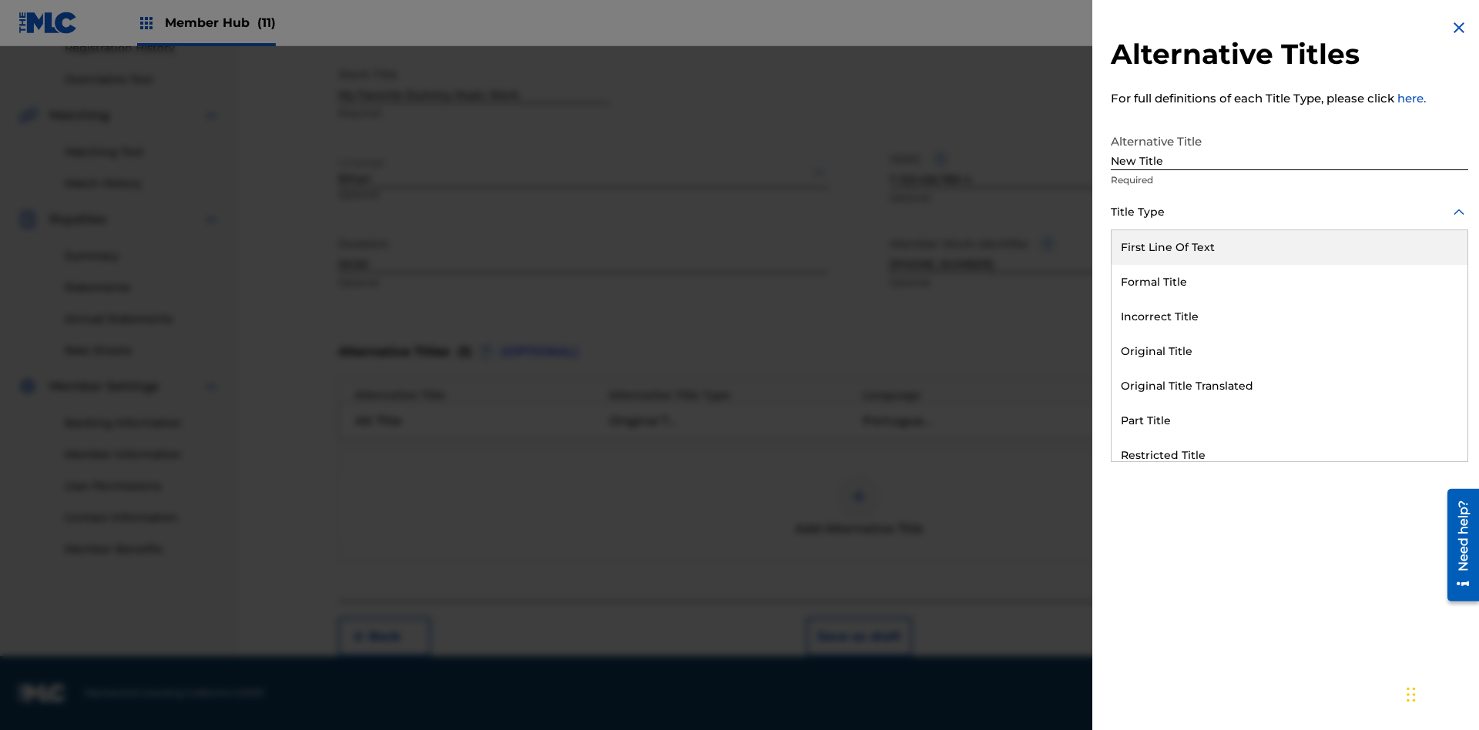
click at [1290, 317] on div "Incorrect Title" at bounding box center [1290, 317] width 356 height 35
click at [1290, 281] on div at bounding box center [1290, 281] width 358 height 19
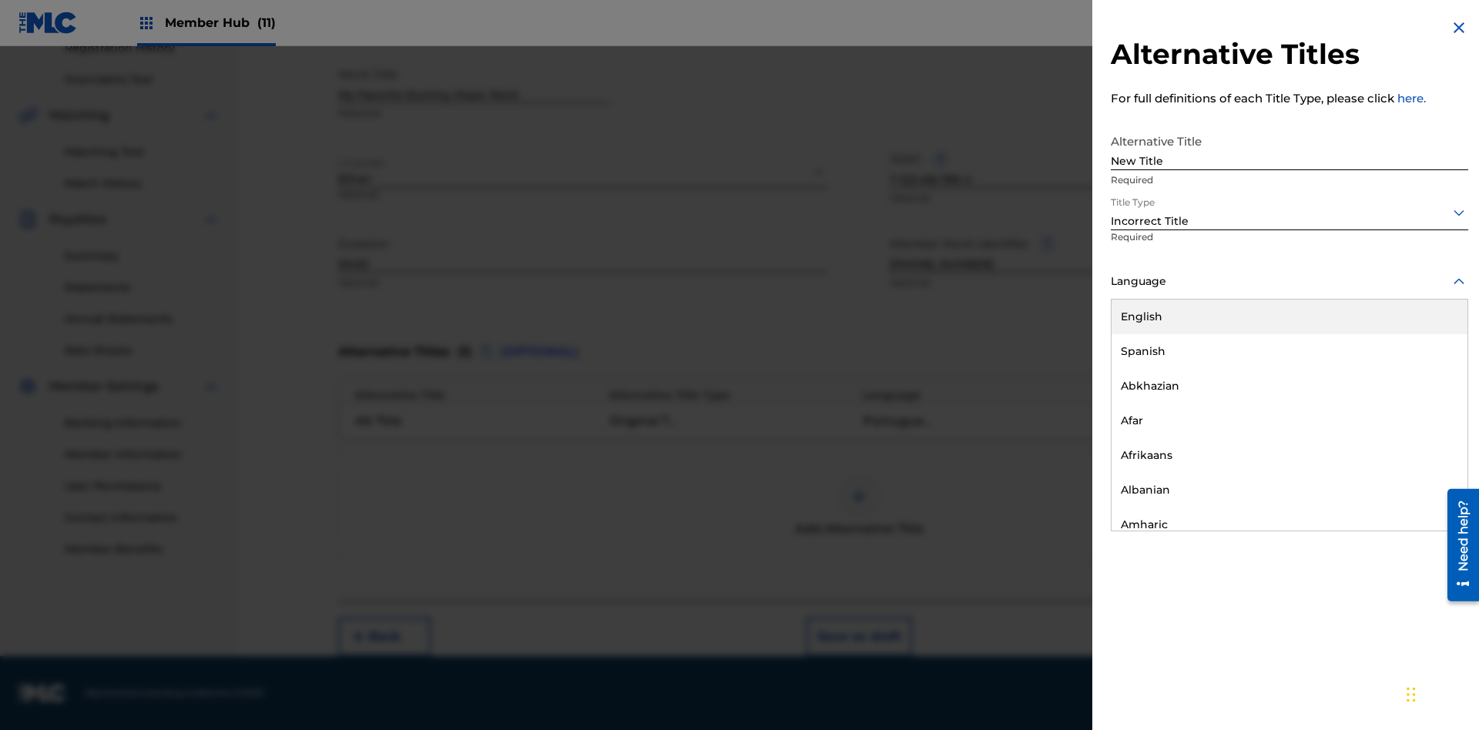
click at [1290, 317] on div "English" at bounding box center [1290, 317] width 356 height 35
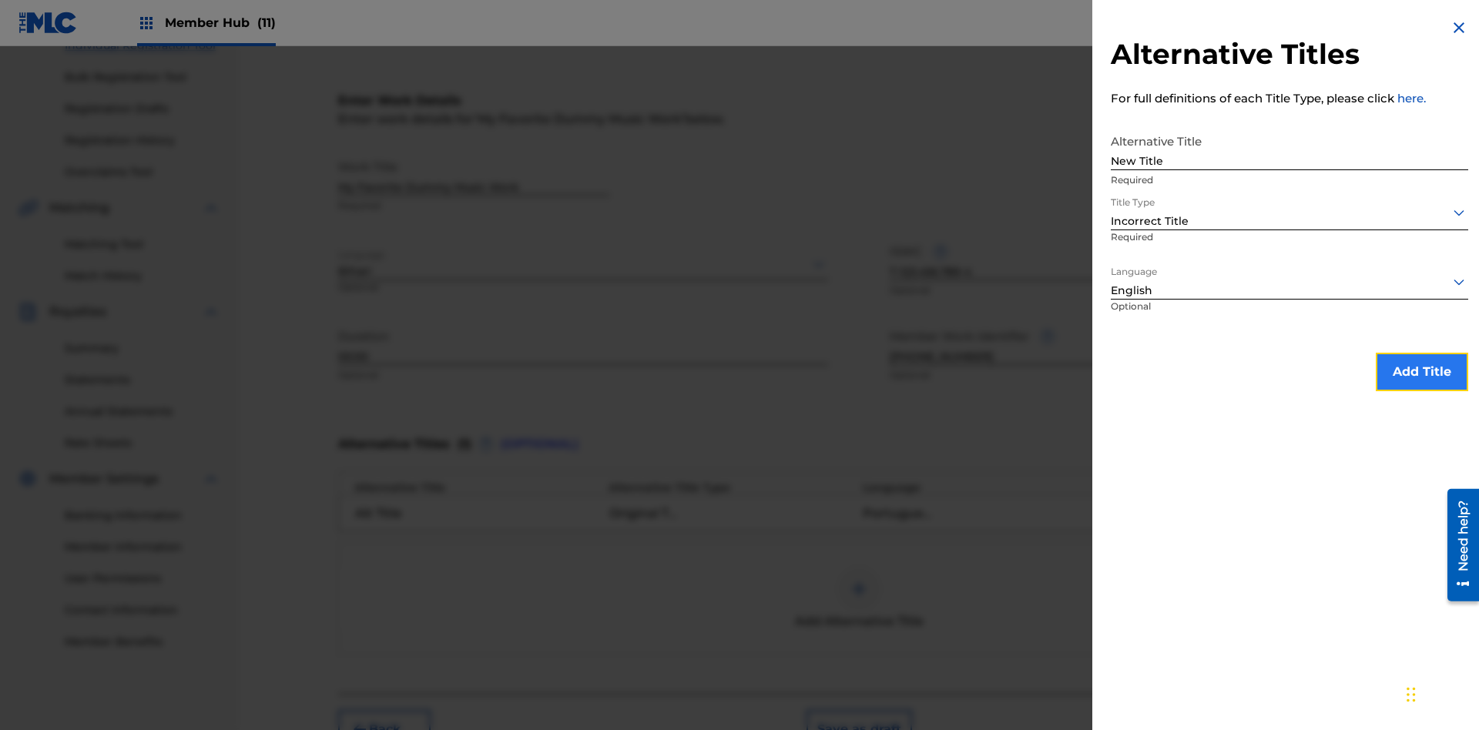
click at [1422, 371] on button "Add Title" at bounding box center [1422, 372] width 92 height 39
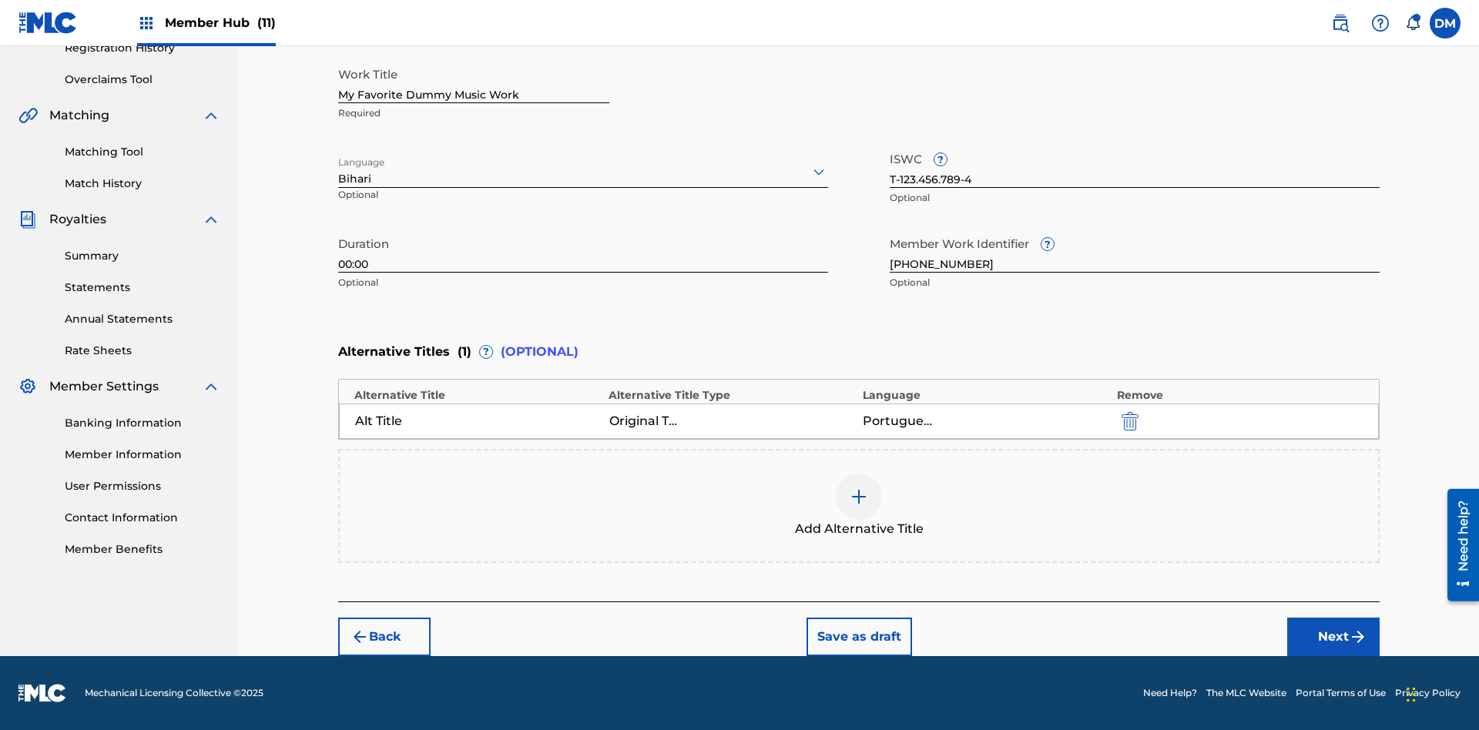
click at [859, 506] on div at bounding box center [859, 497] width 46 height 46
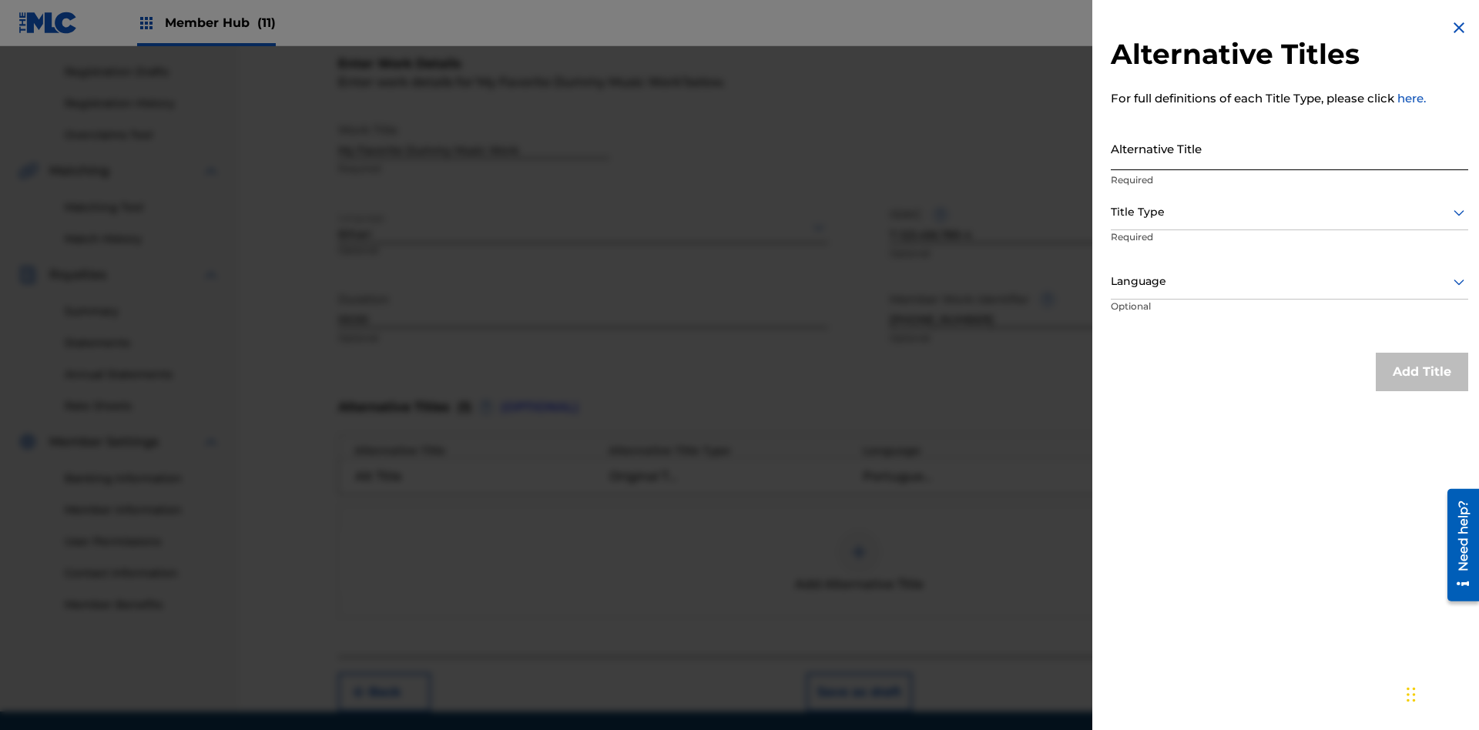
click at [1290, 148] on input "Alternative Title" at bounding box center [1290, 148] width 358 height 44
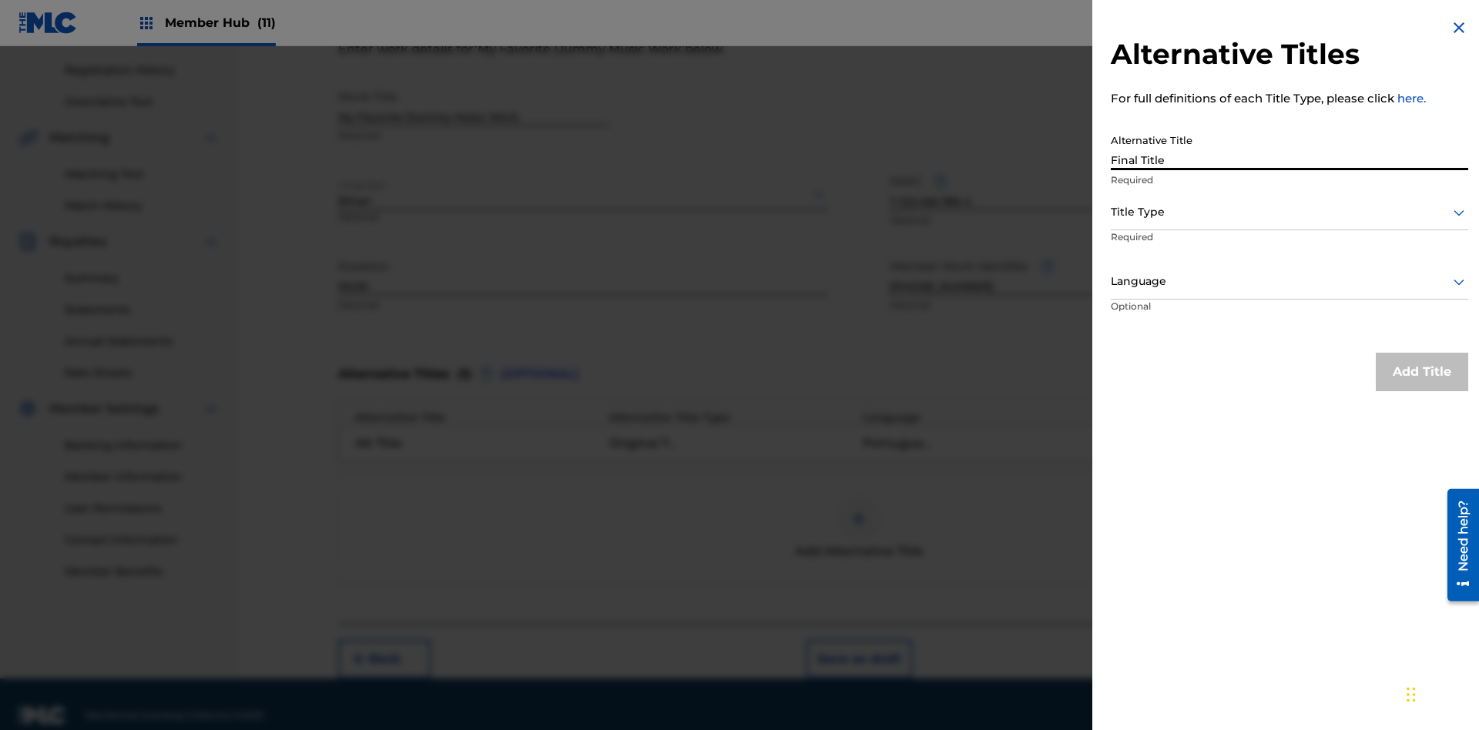
type input "Final Title"
click at [1290, 212] on div at bounding box center [1290, 212] width 358 height 19
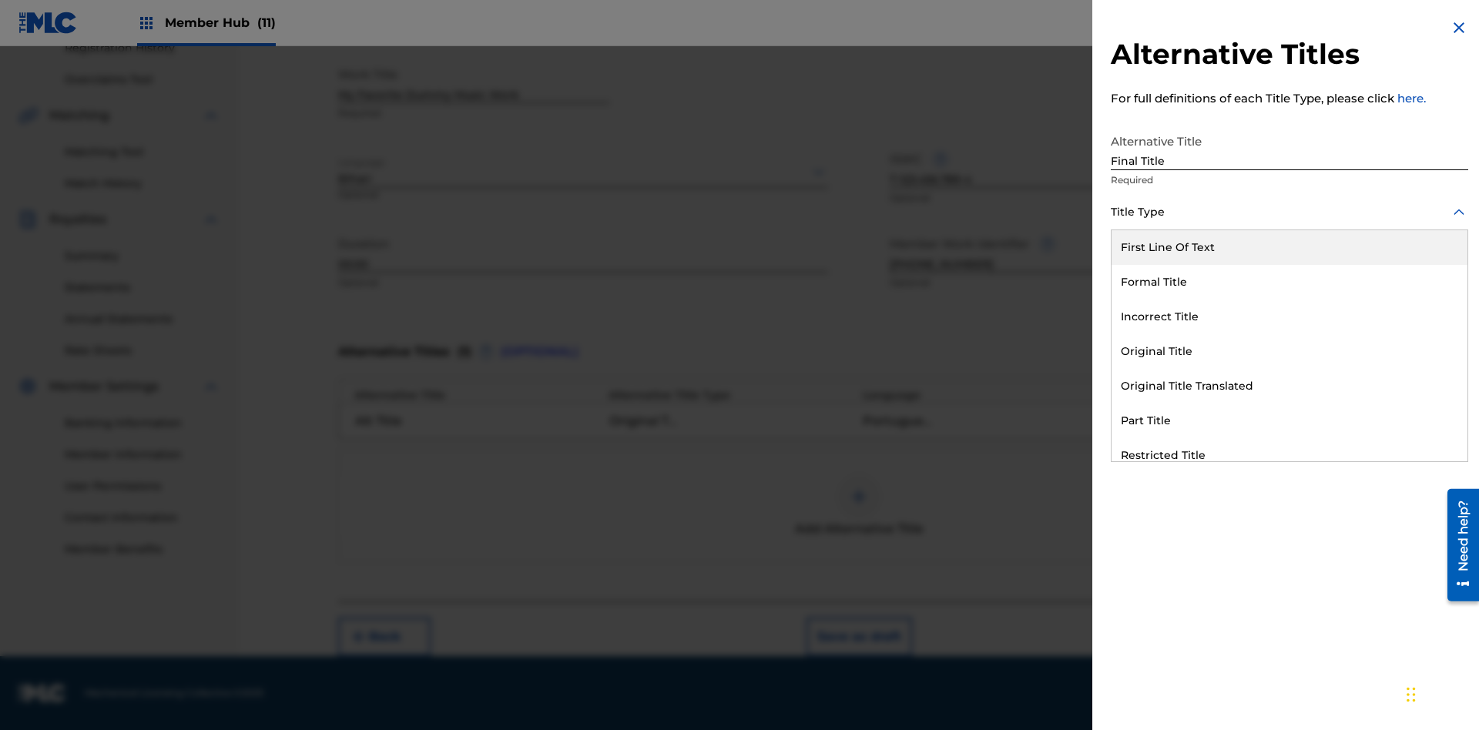
click at [1290, 421] on div "Part Title" at bounding box center [1290, 421] width 356 height 35
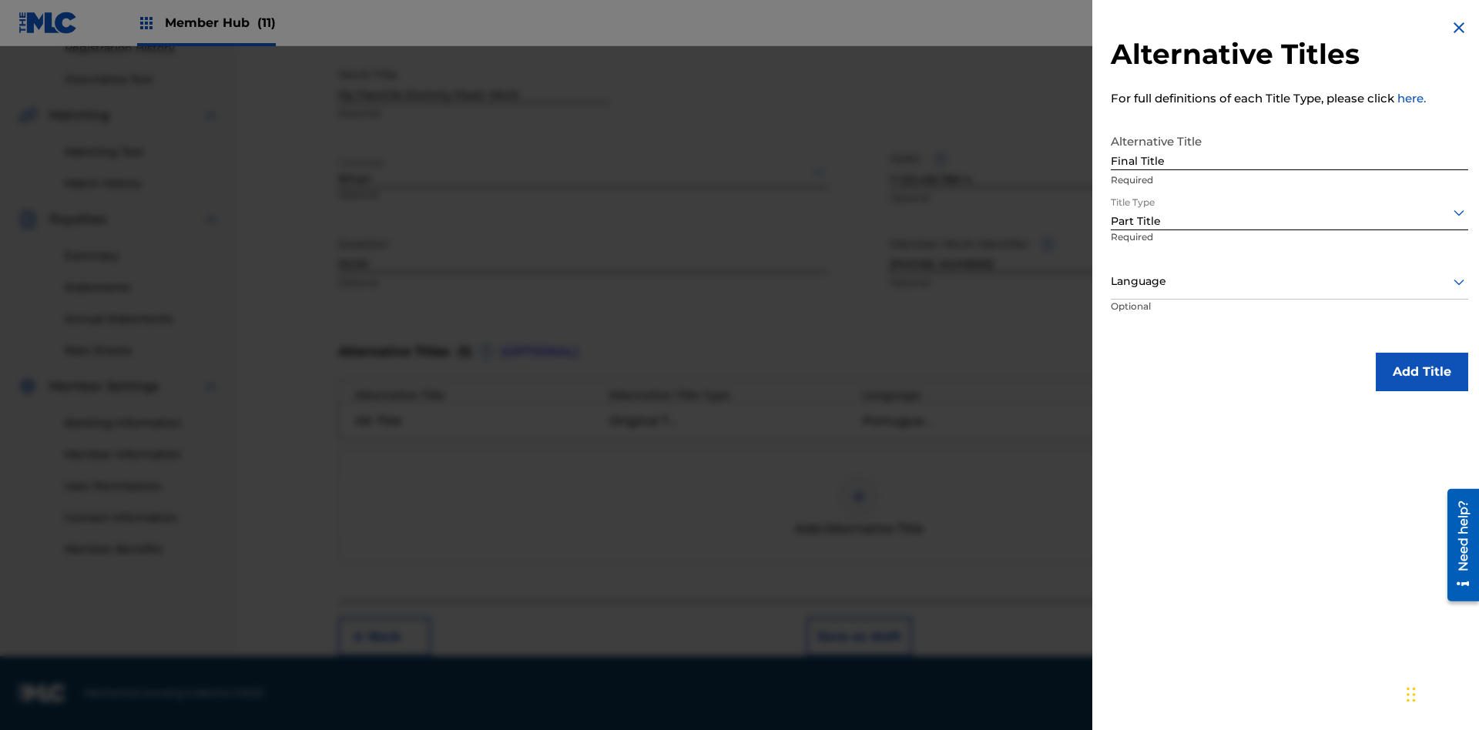
click at [1290, 281] on div at bounding box center [1290, 281] width 358 height 19
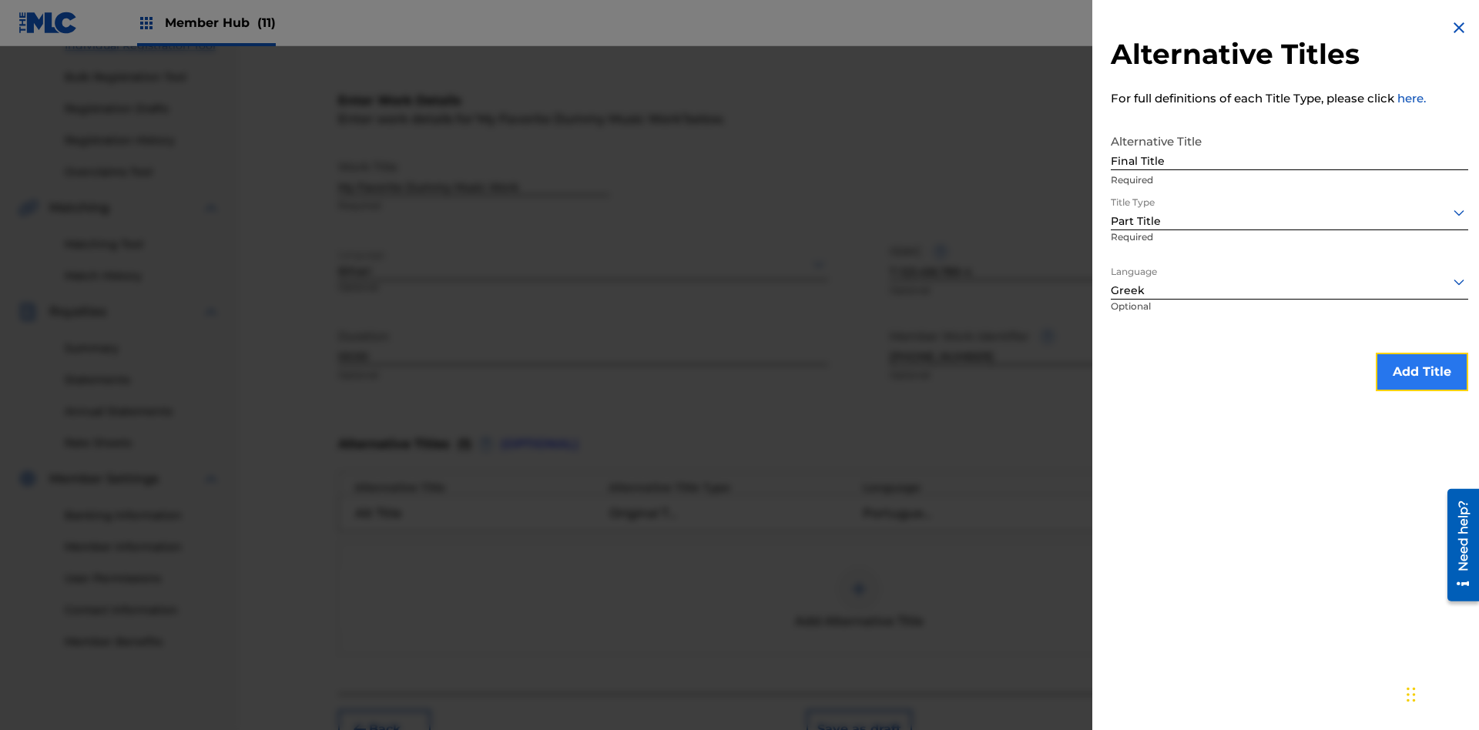
click at [1422, 371] on button "Add Title" at bounding box center [1422, 372] width 92 height 39
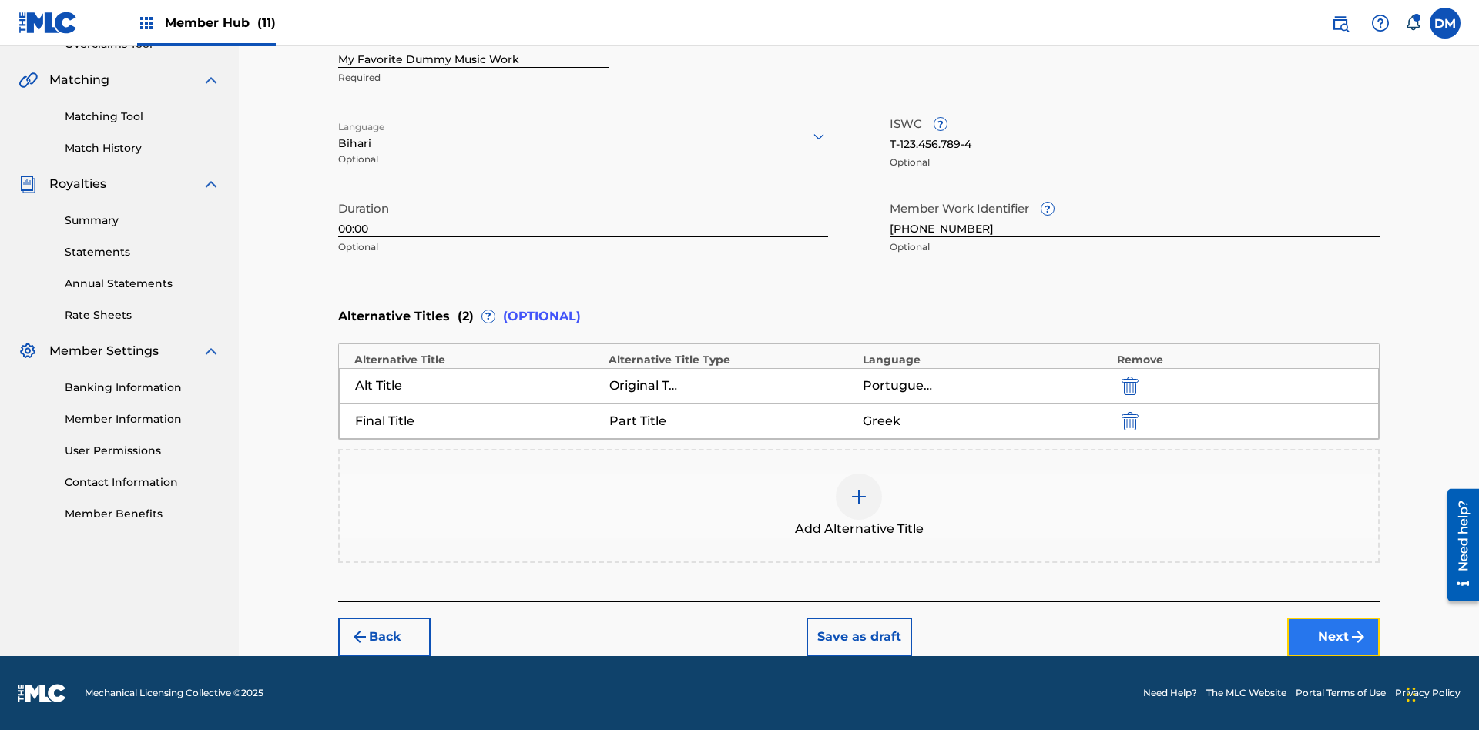
click at [1334, 637] on button "Next" at bounding box center [1334, 637] width 92 height 39
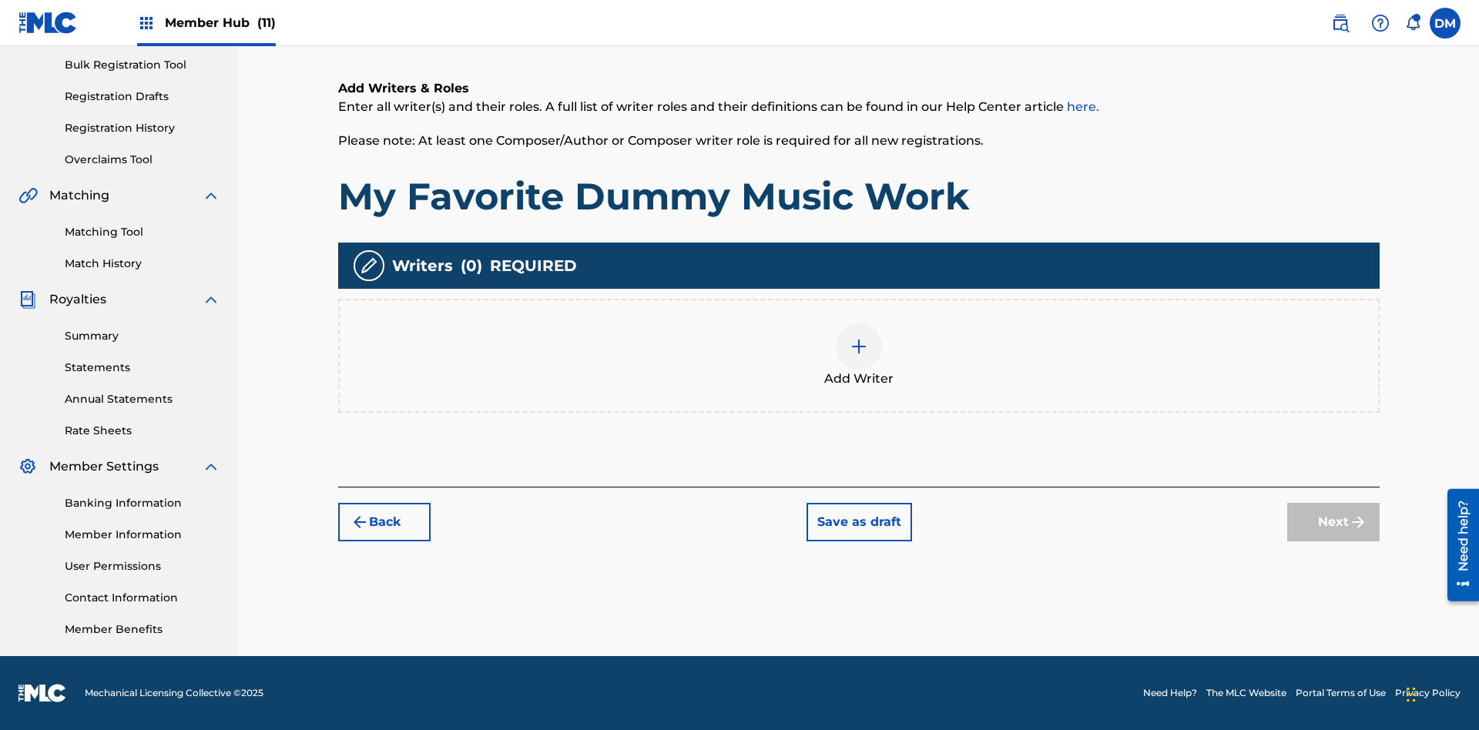
click at [859, 355] on img at bounding box center [859, 346] width 18 height 18
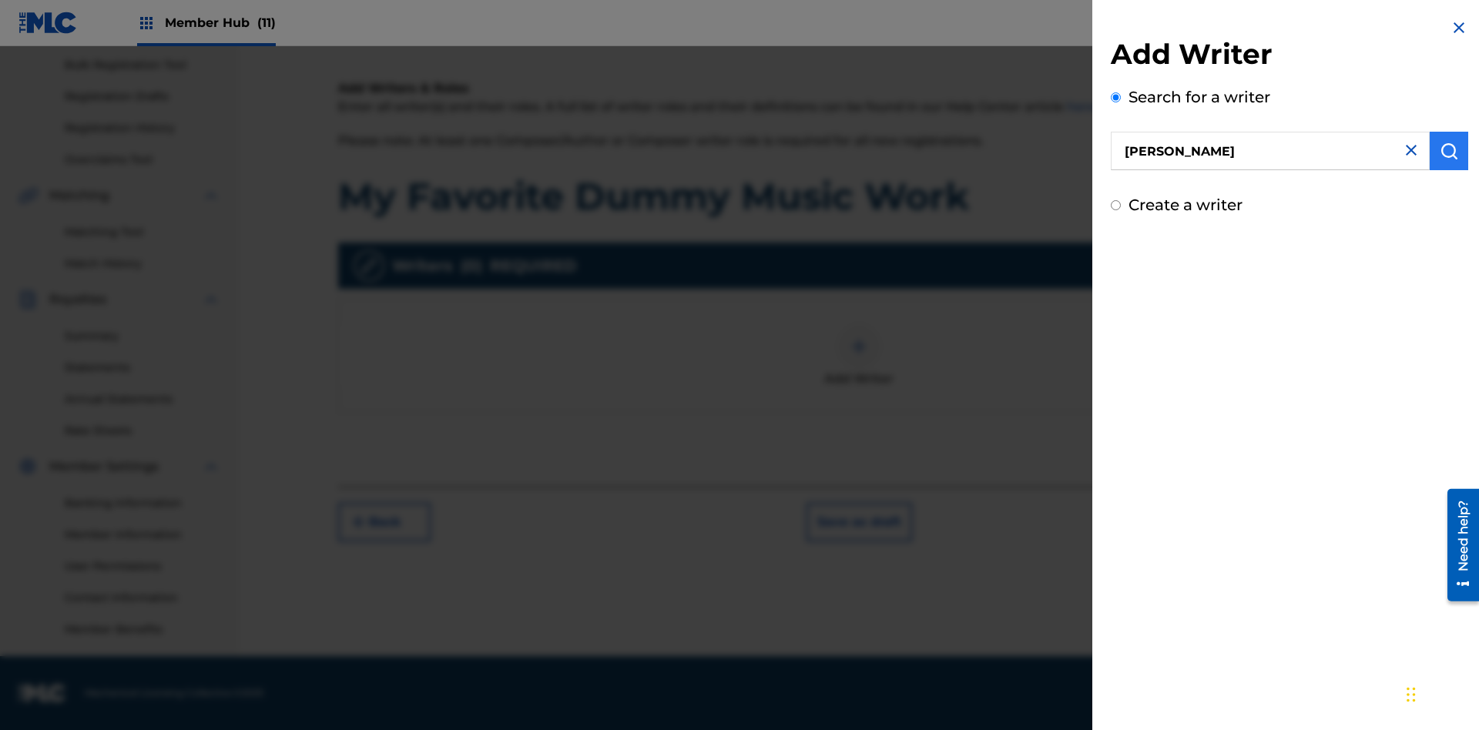
type input "[PERSON_NAME]"
click at [1449, 151] on img "submit" at bounding box center [1449, 151] width 18 height 18
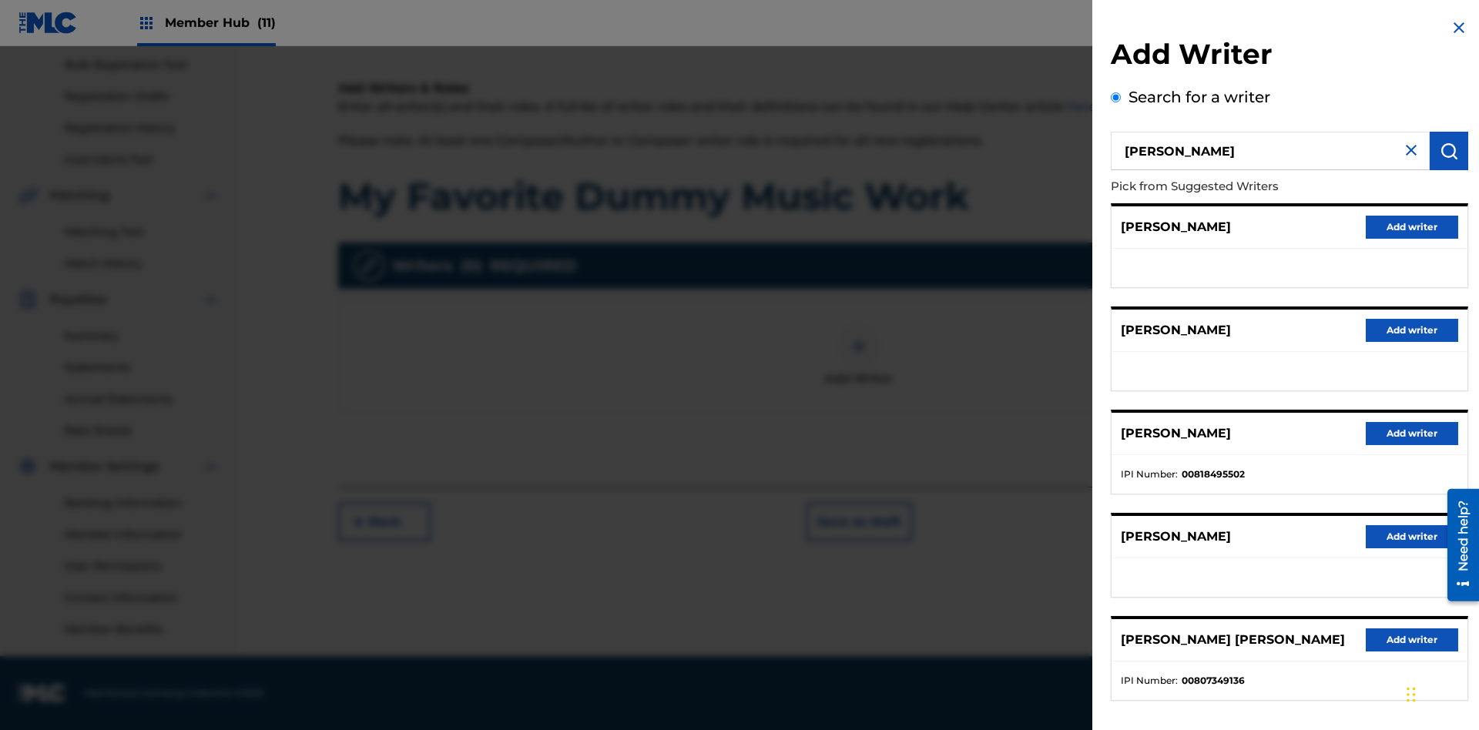
radio input "false"
radio input "true"
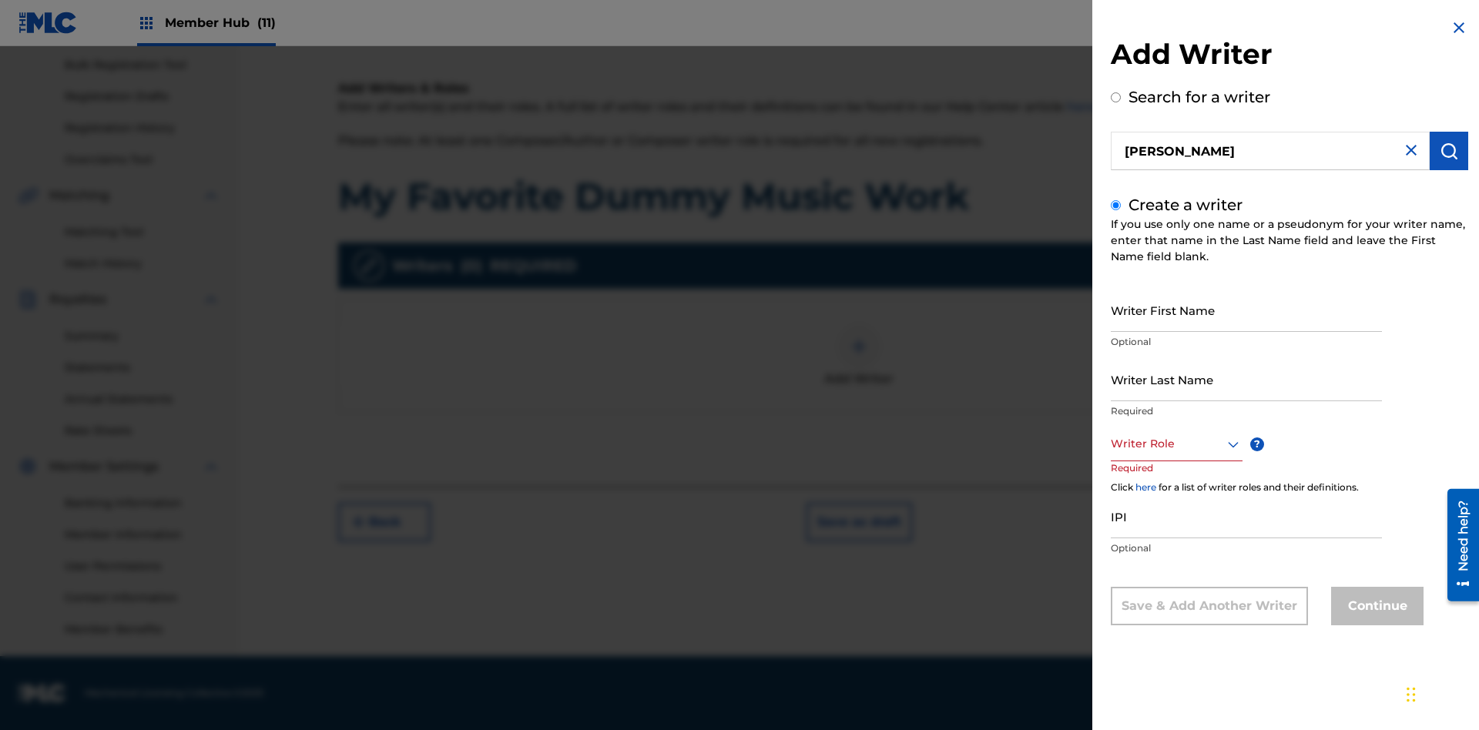
scroll to position [0, 0]
click at [1247, 310] on input "Writer First Name" at bounding box center [1246, 310] width 271 height 44
type input "[PERSON_NAME]"
click at [1247, 379] on input "Writer Last Name" at bounding box center [1246, 380] width 271 height 44
type input "[PERSON_NAME]"
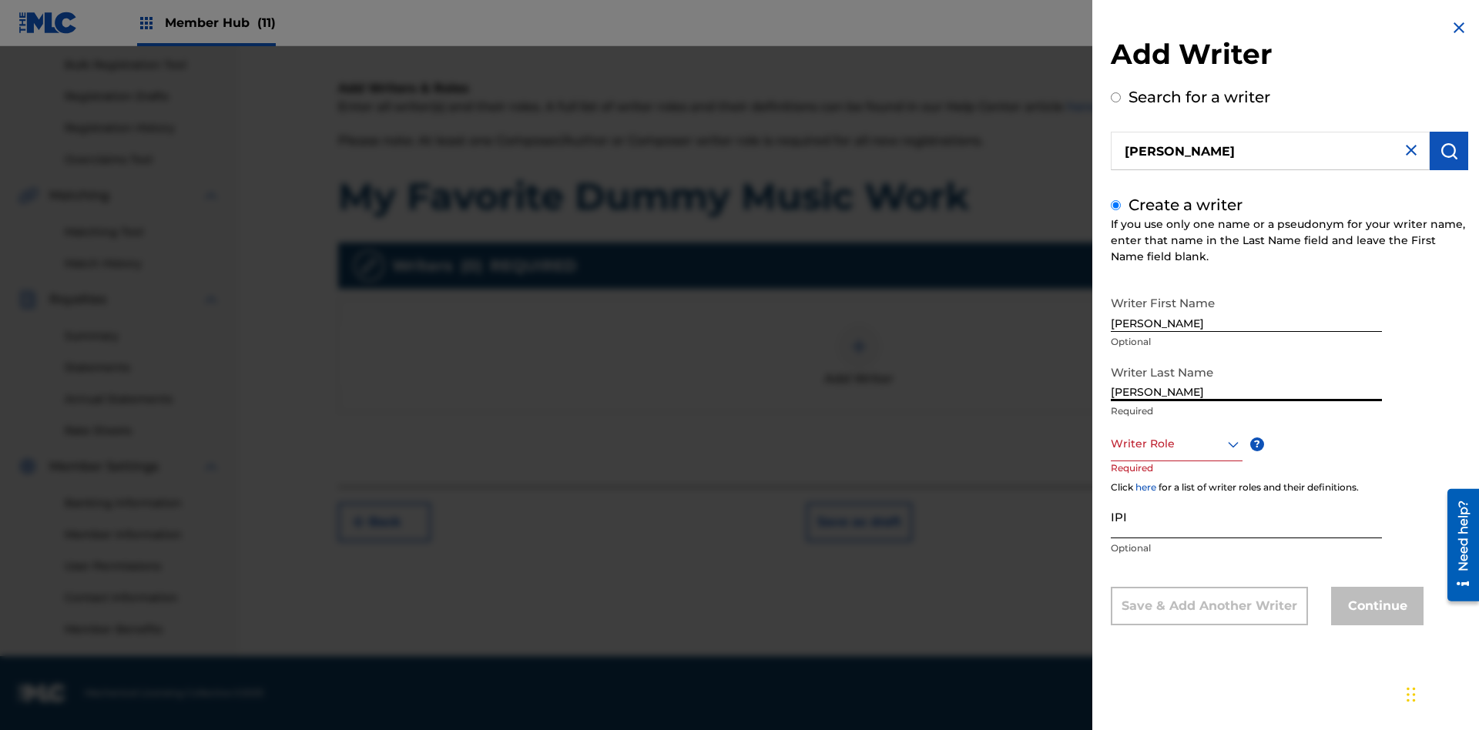
click at [1247, 516] on input "IPI" at bounding box center [1246, 517] width 271 height 44
type input "00807349136"
click at [1176, 444] on div at bounding box center [1177, 444] width 132 height 19
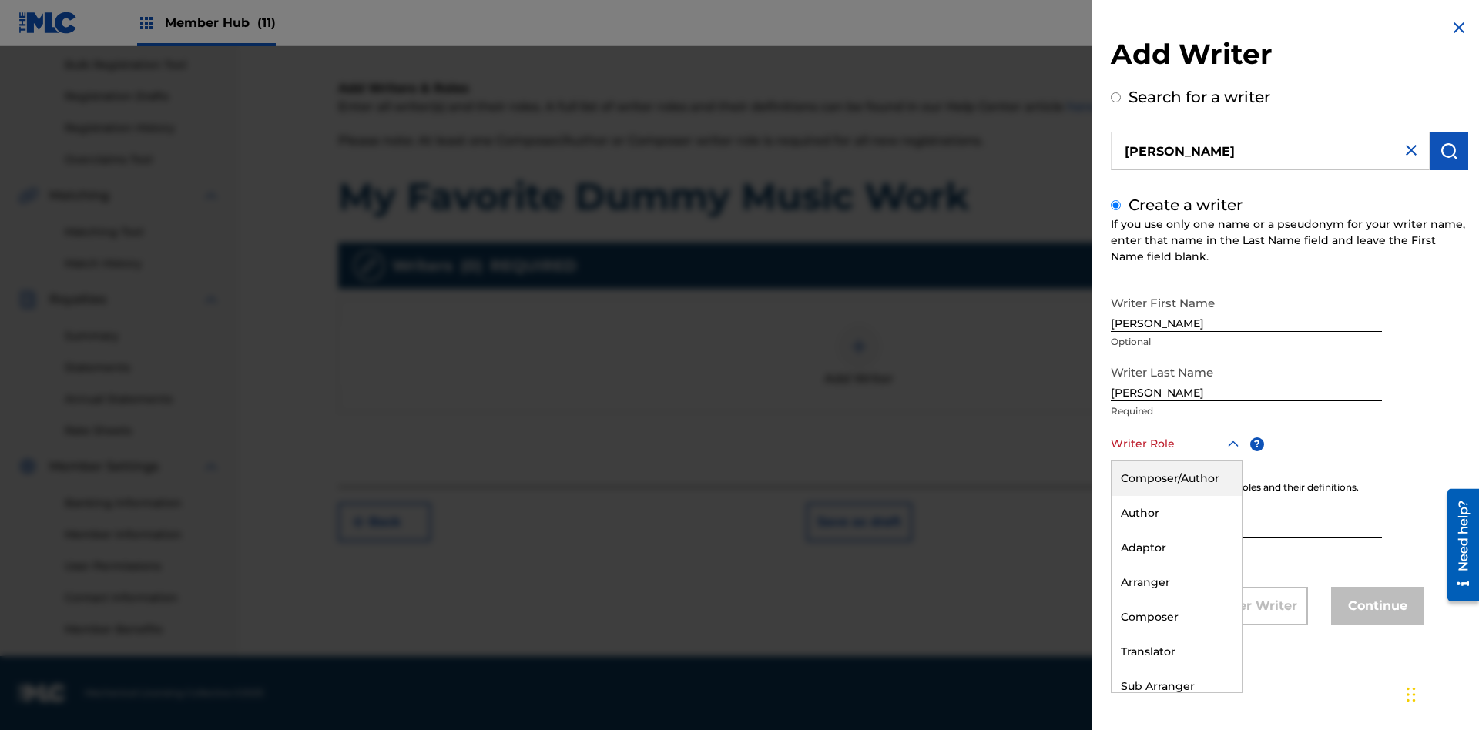
click at [1176, 513] on div "Author" at bounding box center [1177, 513] width 130 height 35
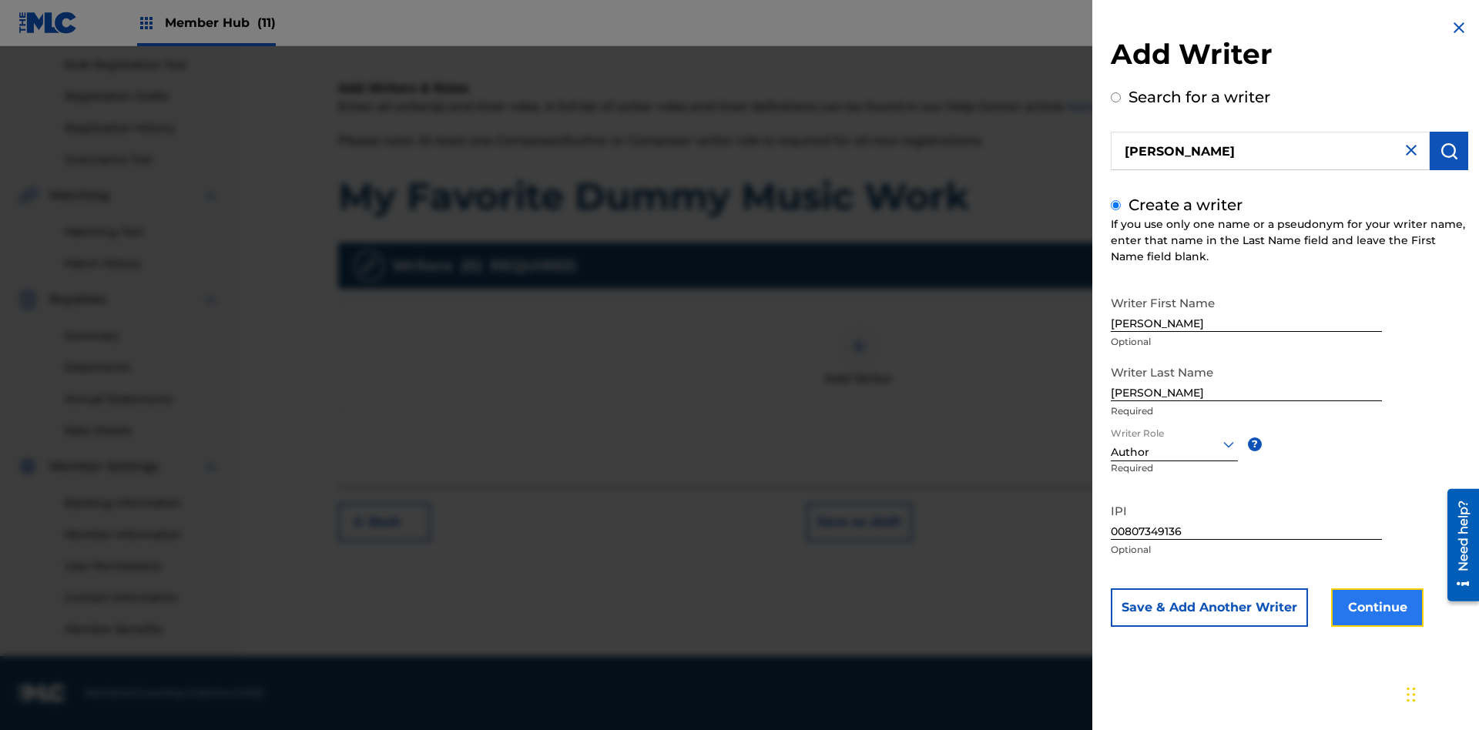
click at [1375, 608] on button "Continue" at bounding box center [1377, 608] width 92 height 39
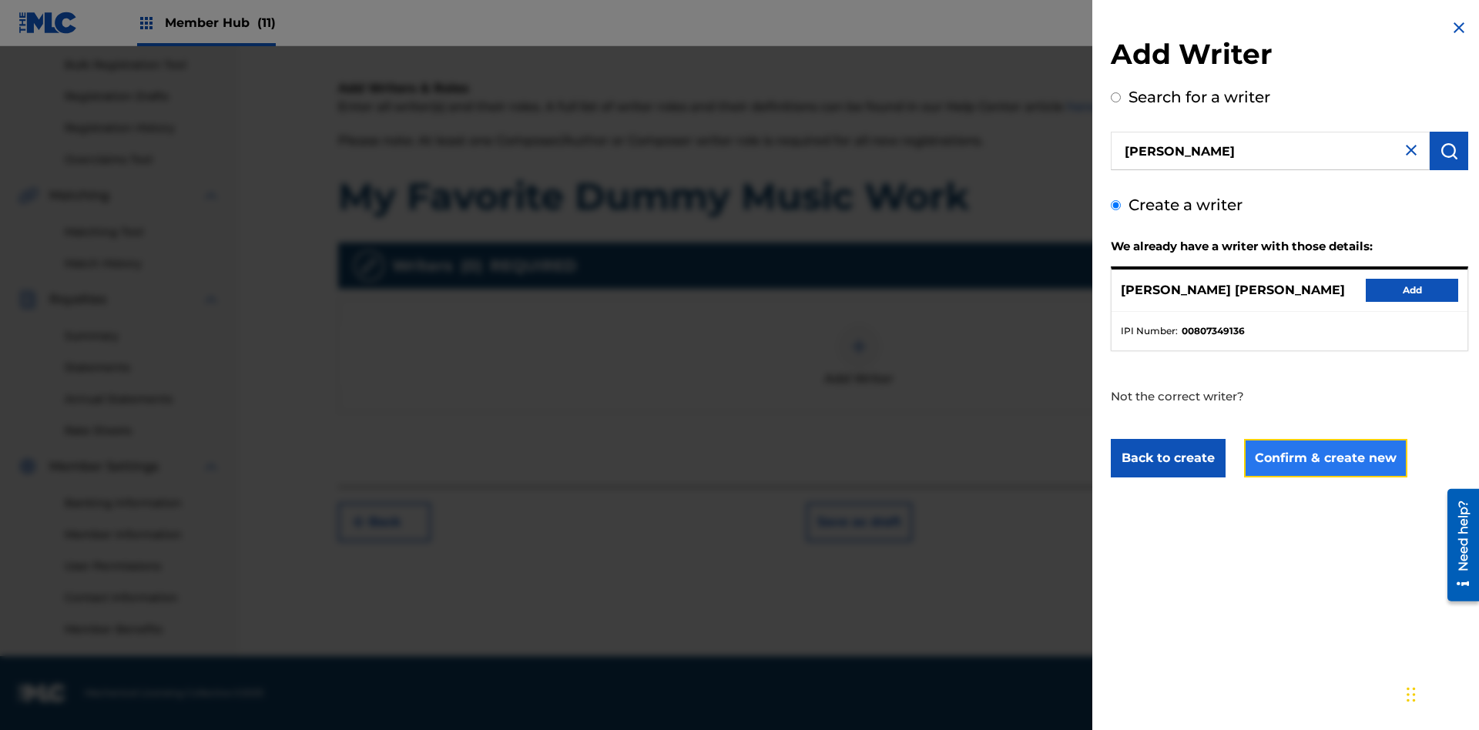
click at [1324, 458] on button "Confirm & create new" at bounding box center [1325, 458] width 163 height 39
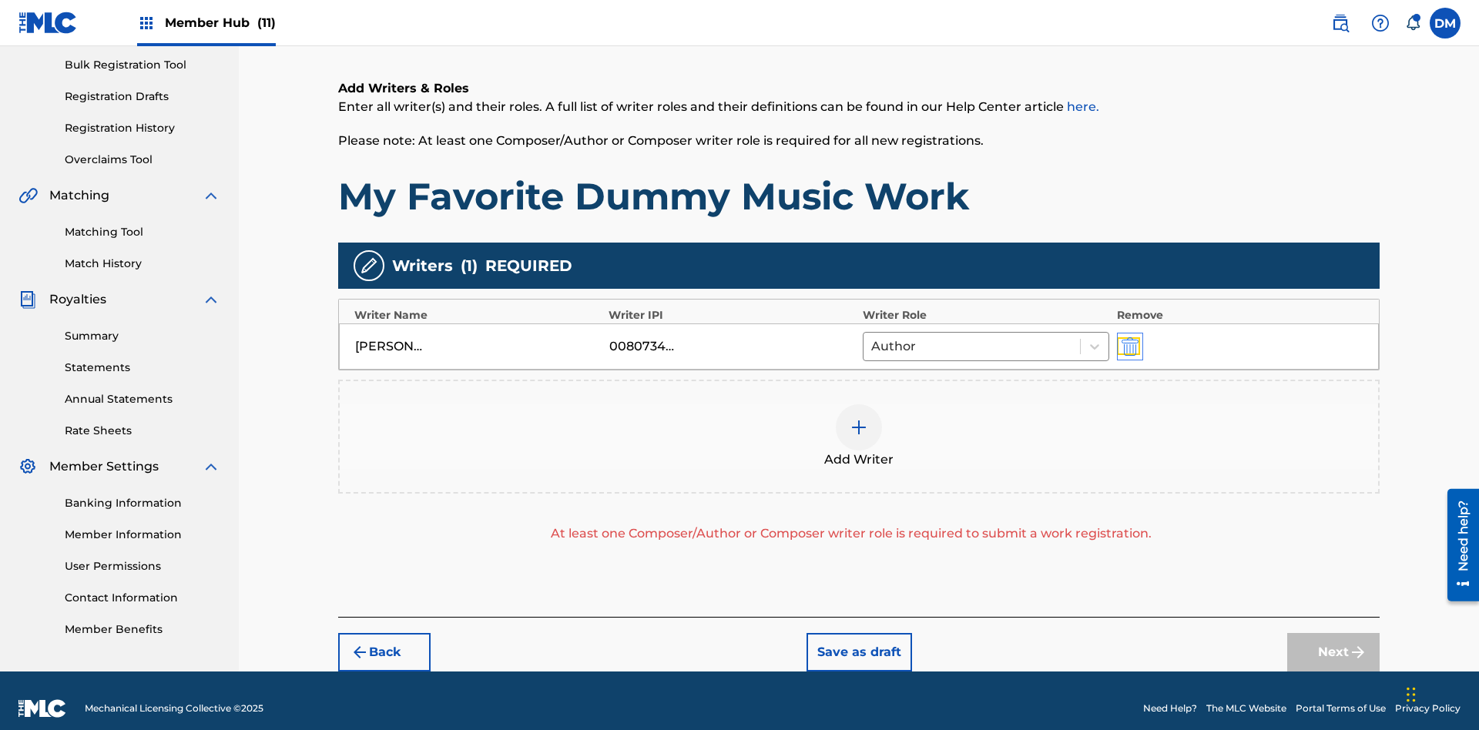
click at [1128, 337] on img "submit" at bounding box center [1130, 346] width 17 height 18
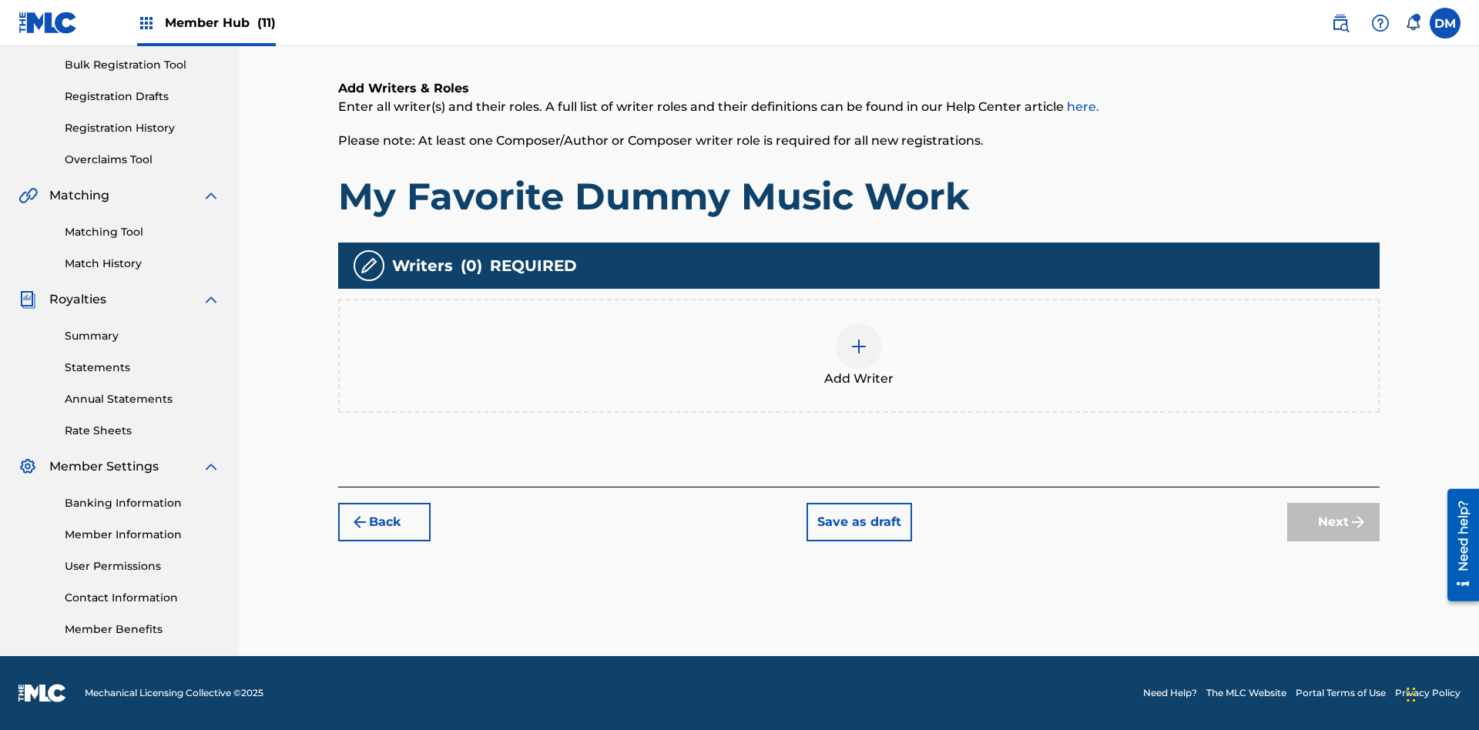
click at [859, 355] on img at bounding box center [859, 346] width 18 height 18
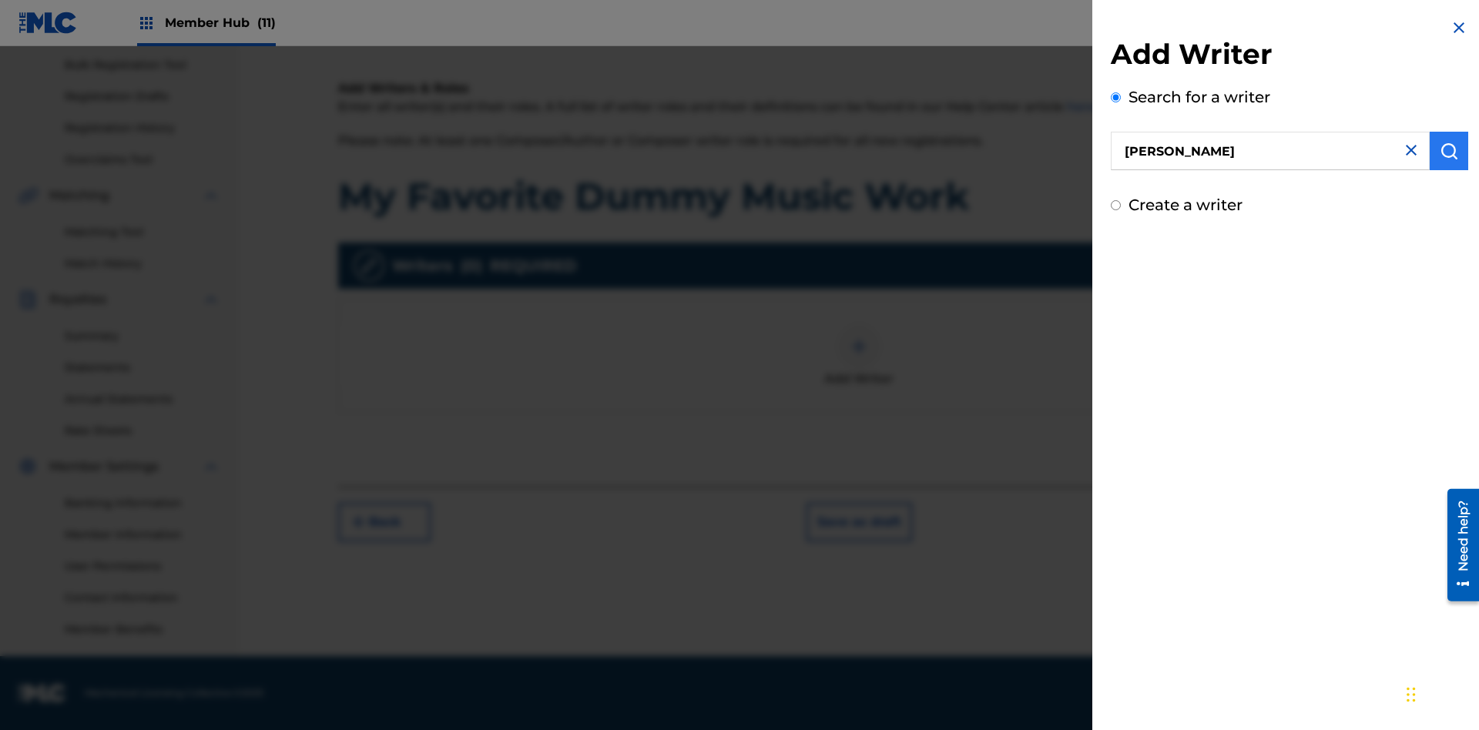
type input "[PERSON_NAME]"
click at [1449, 151] on img "submit" at bounding box center [1449, 151] width 18 height 18
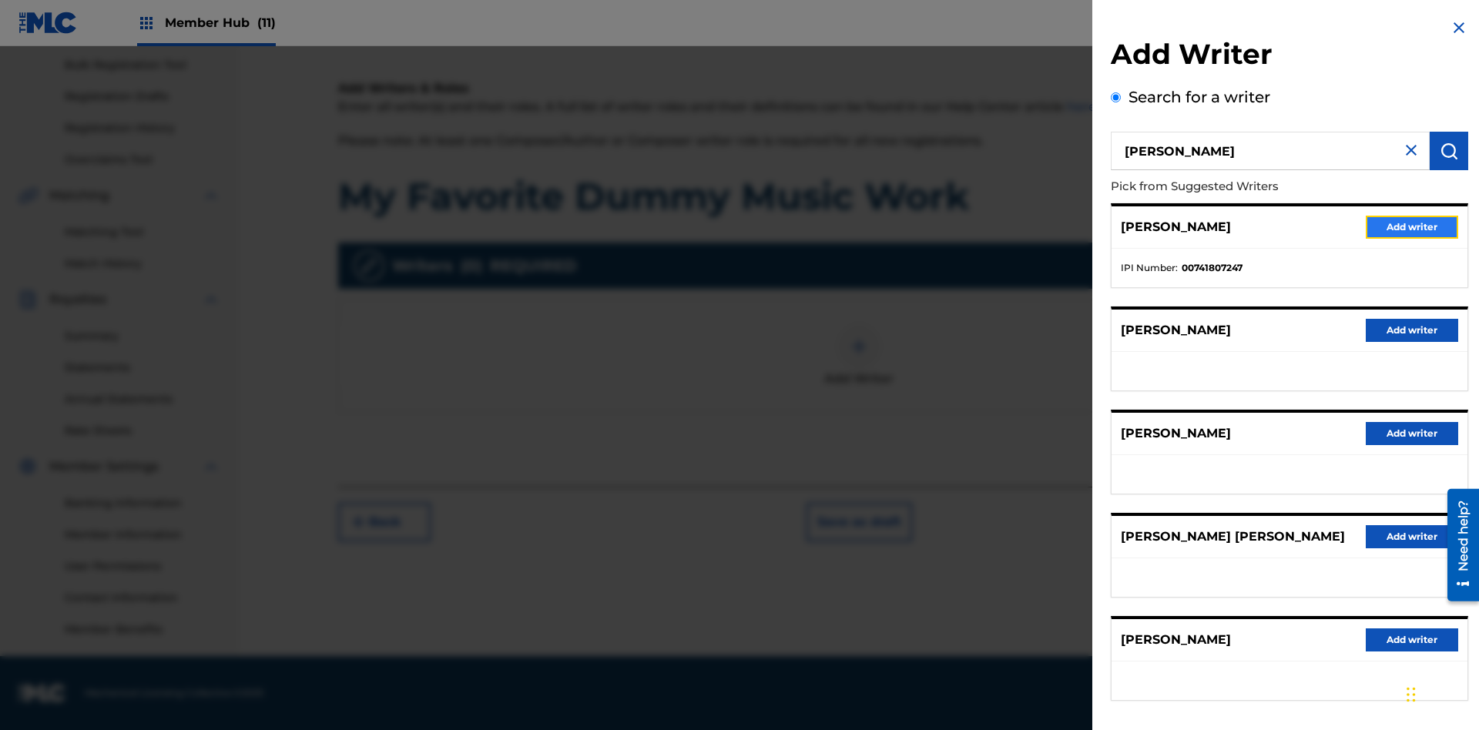
click at [1412, 227] on button "Add writer" at bounding box center [1412, 227] width 92 height 23
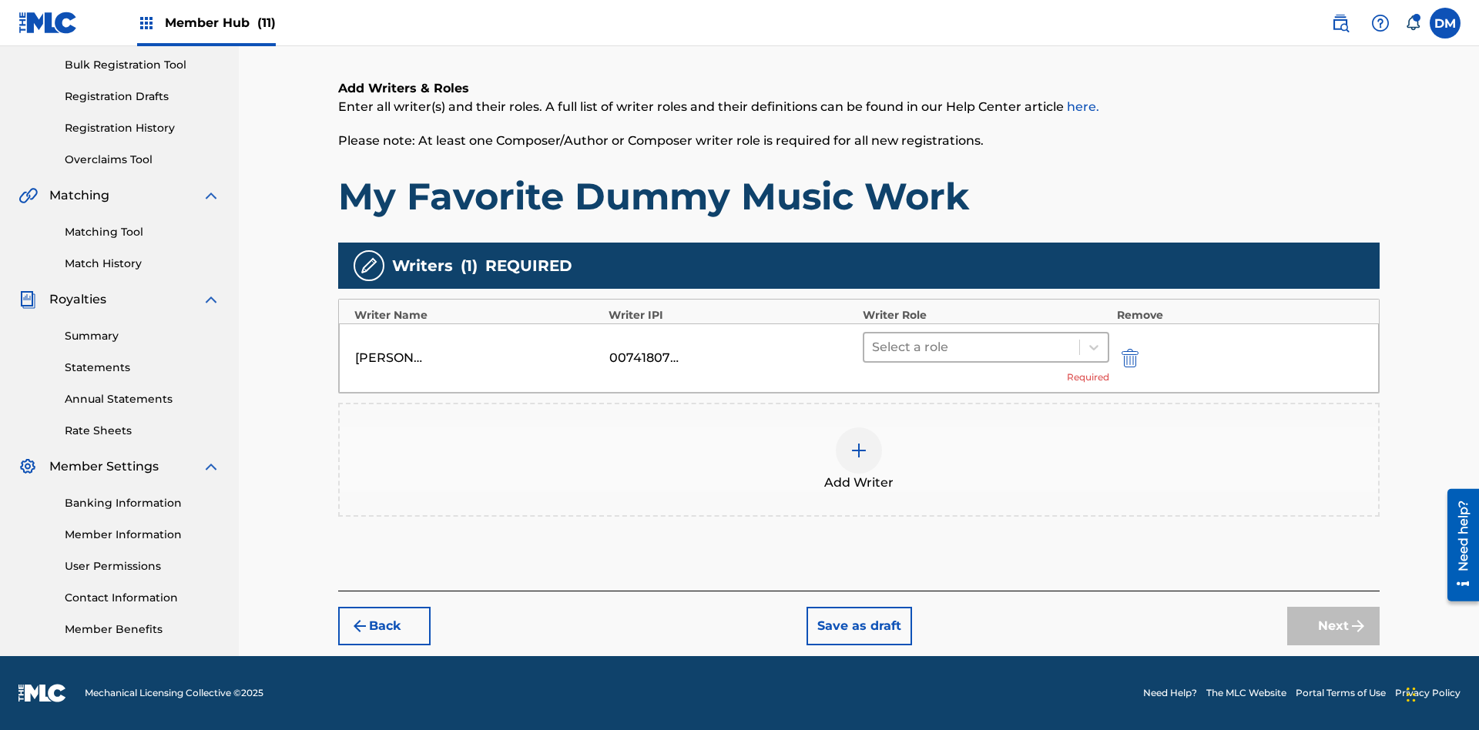
click at [874, 347] on input "text" at bounding box center [873, 347] width 3 height 18
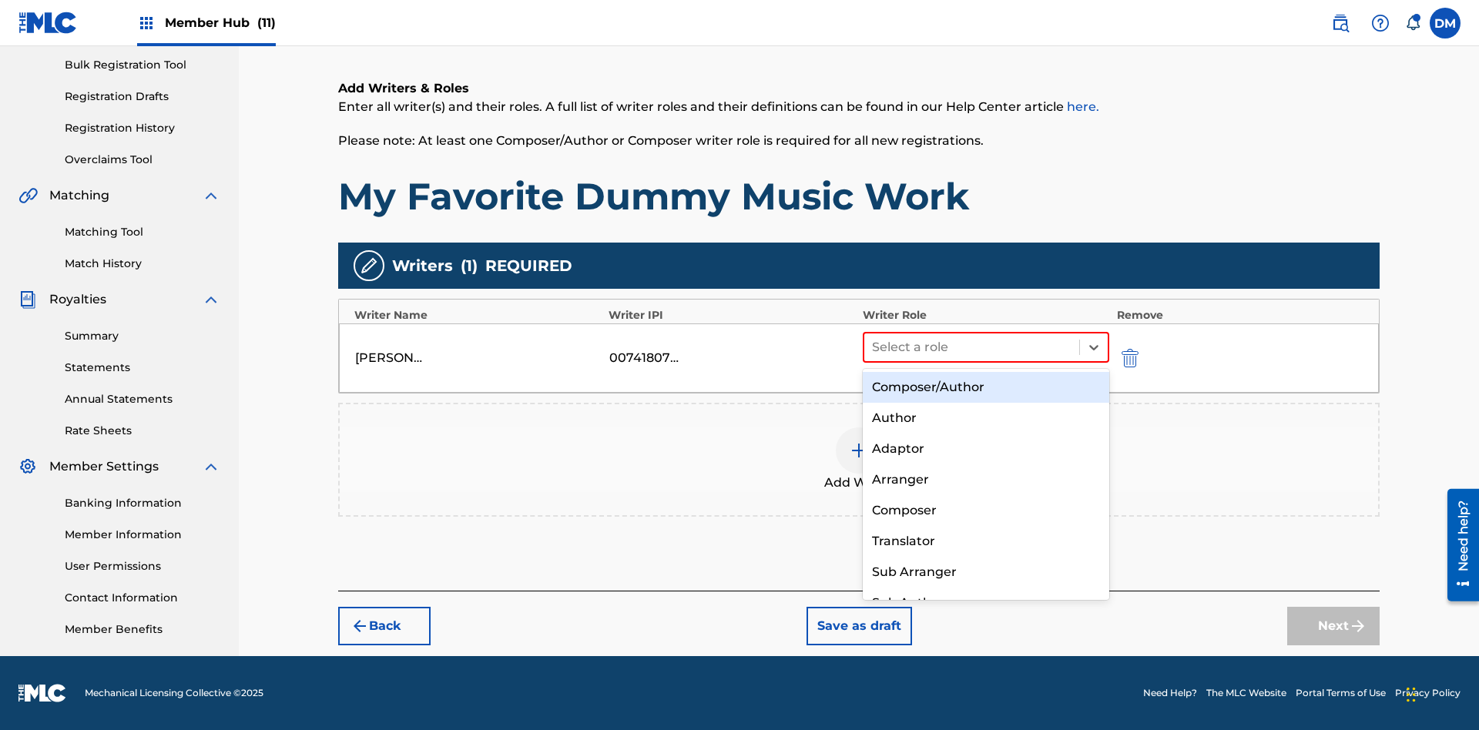
click at [985, 541] on div "Translator" at bounding box center [986, 541] width 247 height 31
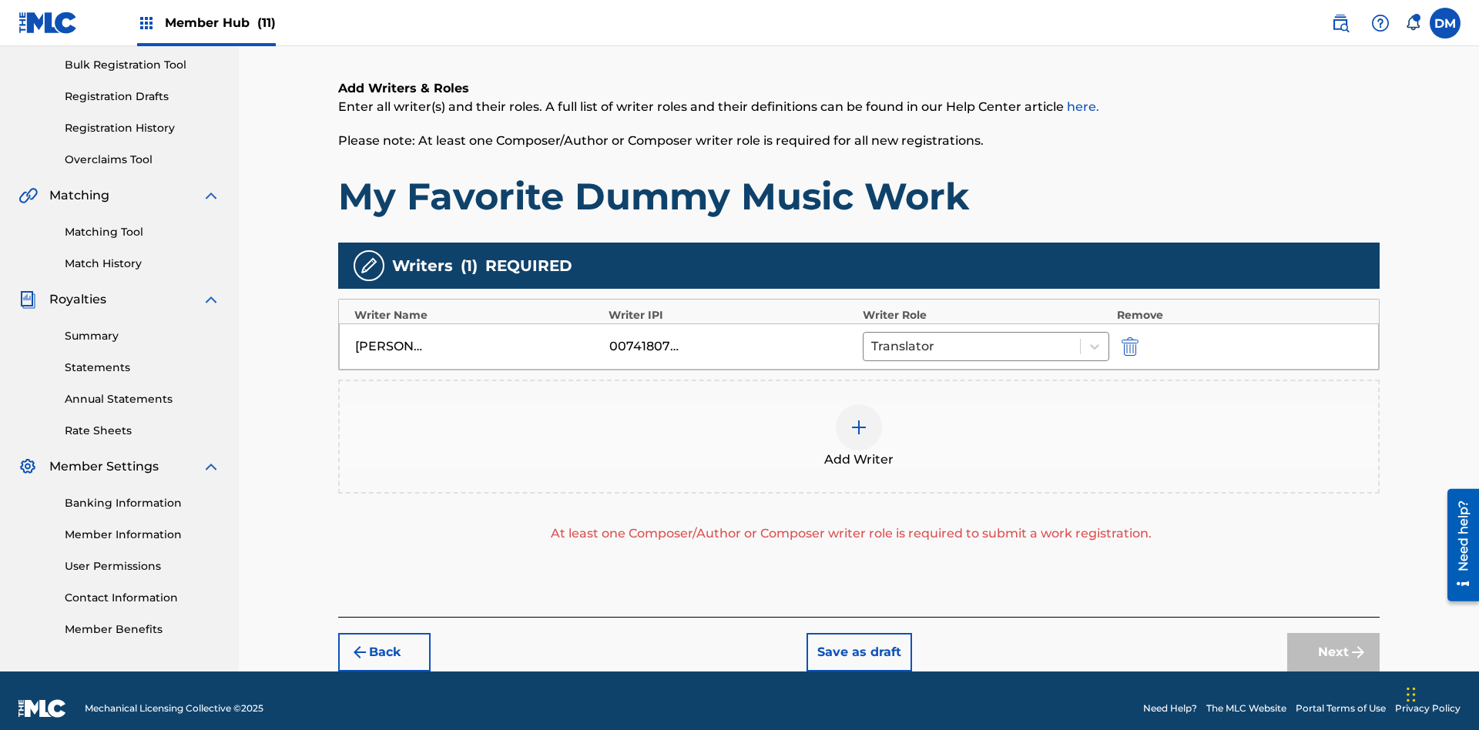
scroll to position [240, 0]
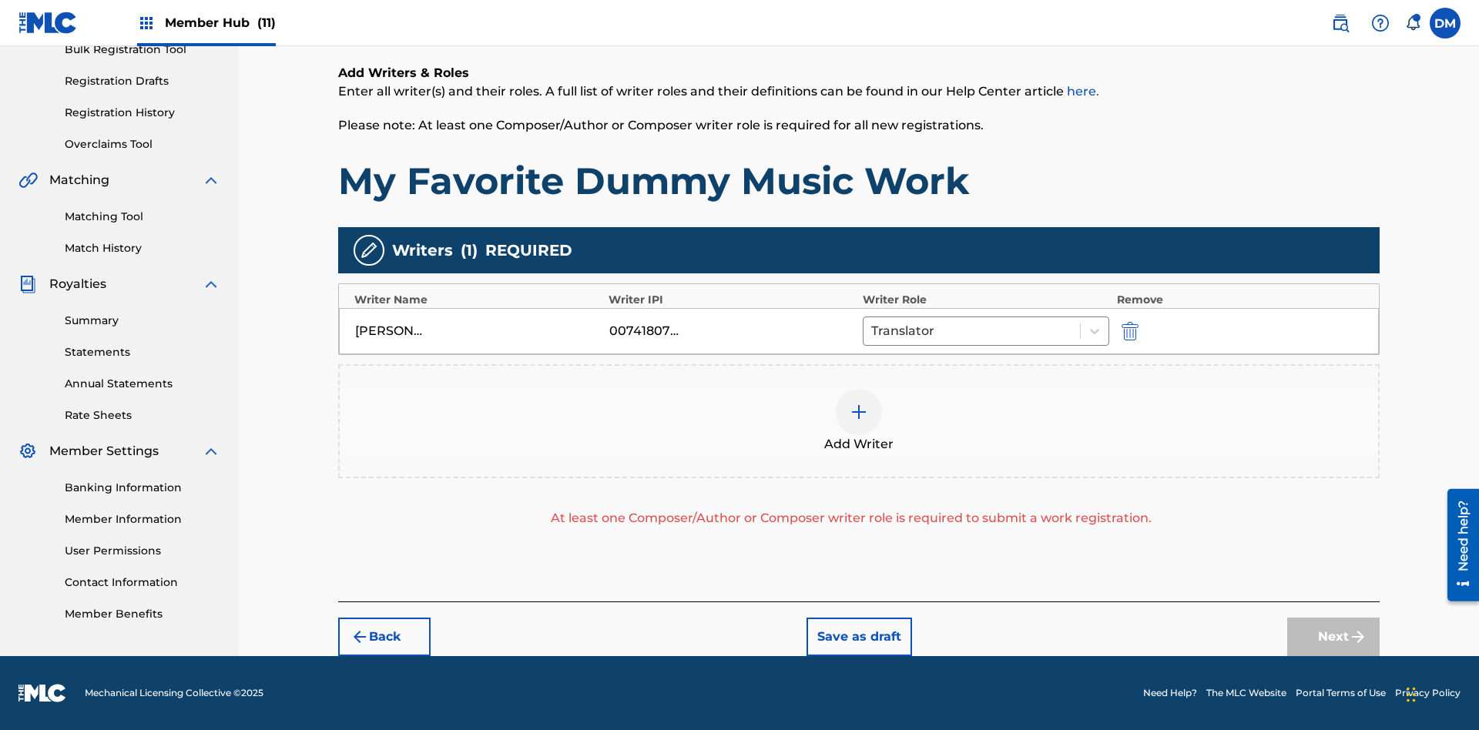
click at [859, 421] on div at bounding box center [859, 412] width 46 height 46
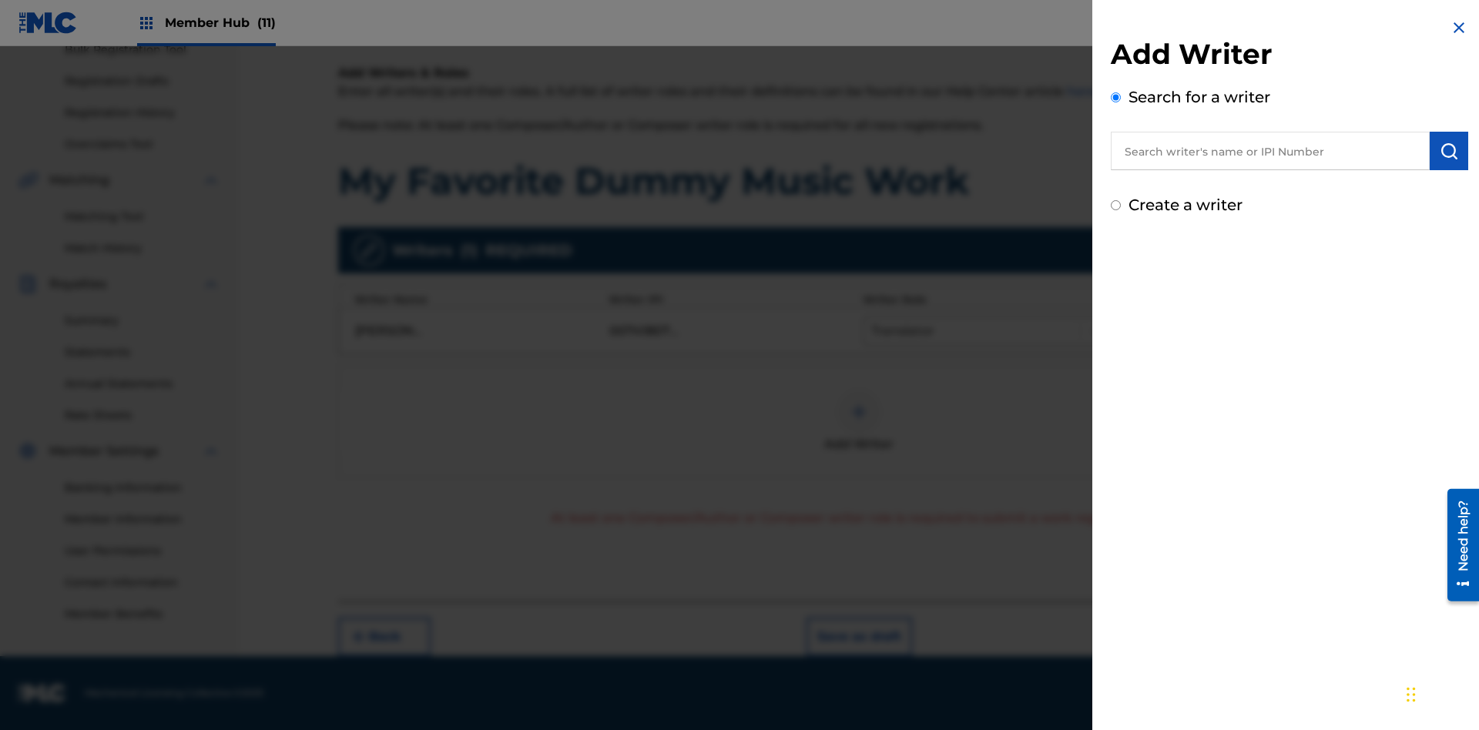
click at [1271, 151] on input "text" at bounding box center [1270, 151] width 319 height 39
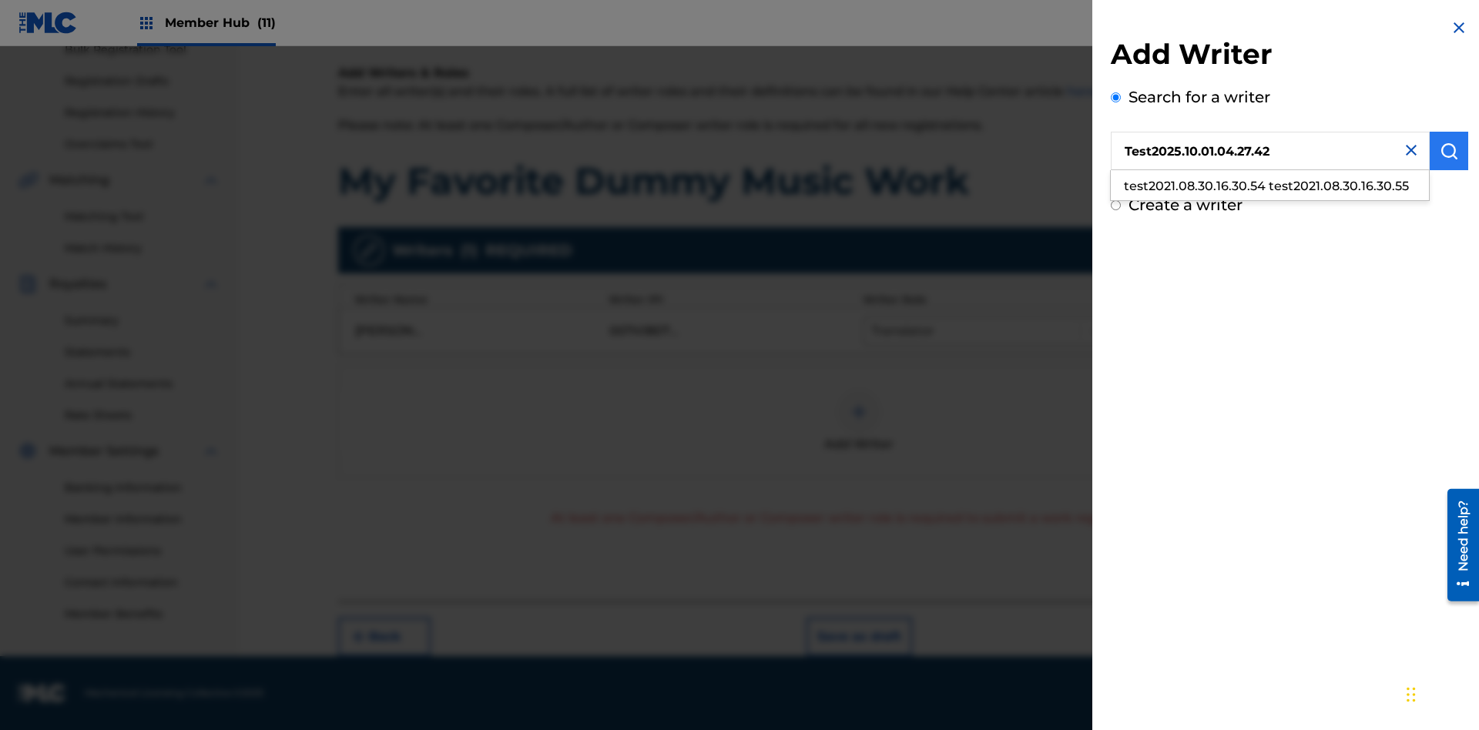
type input "Test2025.10.01.04.27.42"
click at [1449, 151] on img "submit" at bounding box center [1449, 151] width 18 height 18
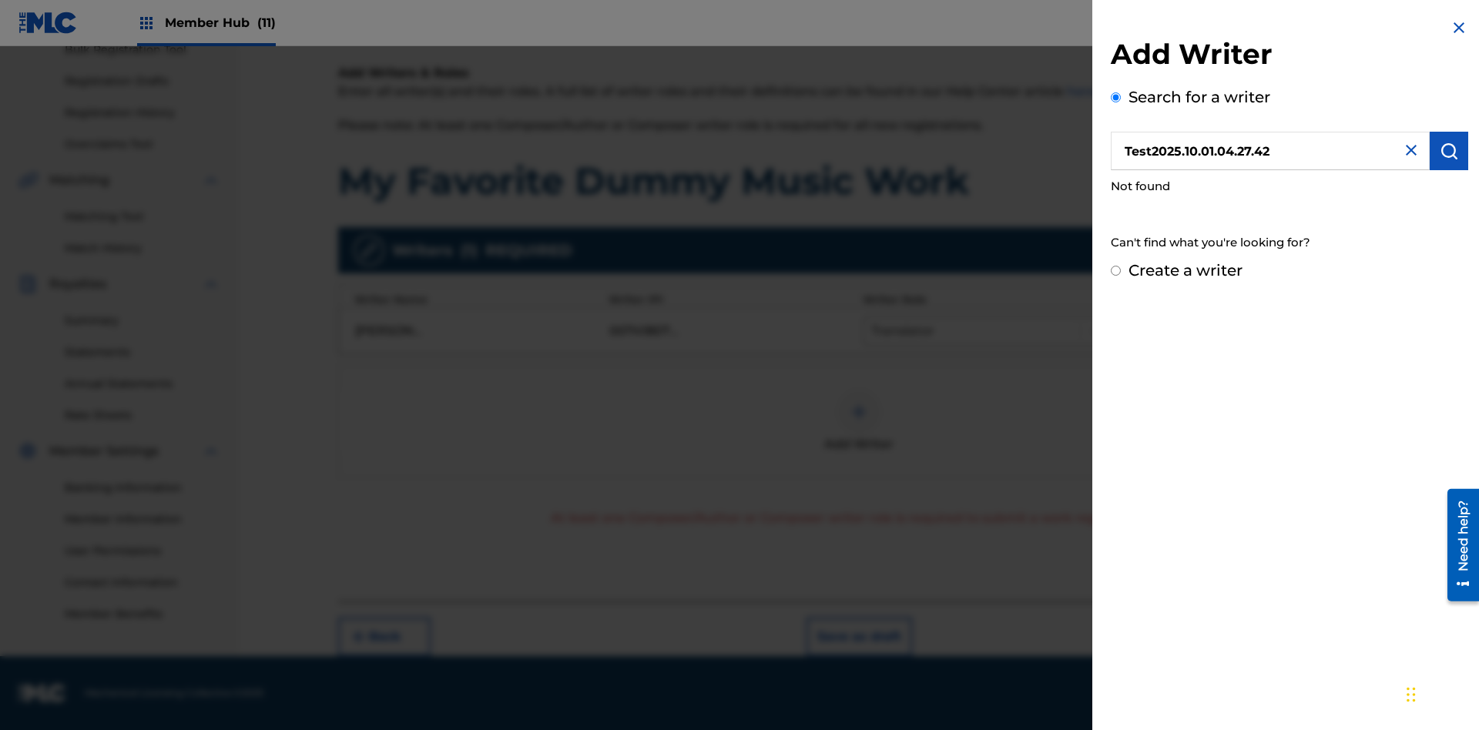
click at [1116, 271] on input "Create a writer" at bounding box center [1116, 271] width 10 height 10
radio input "false"
radio input "true"
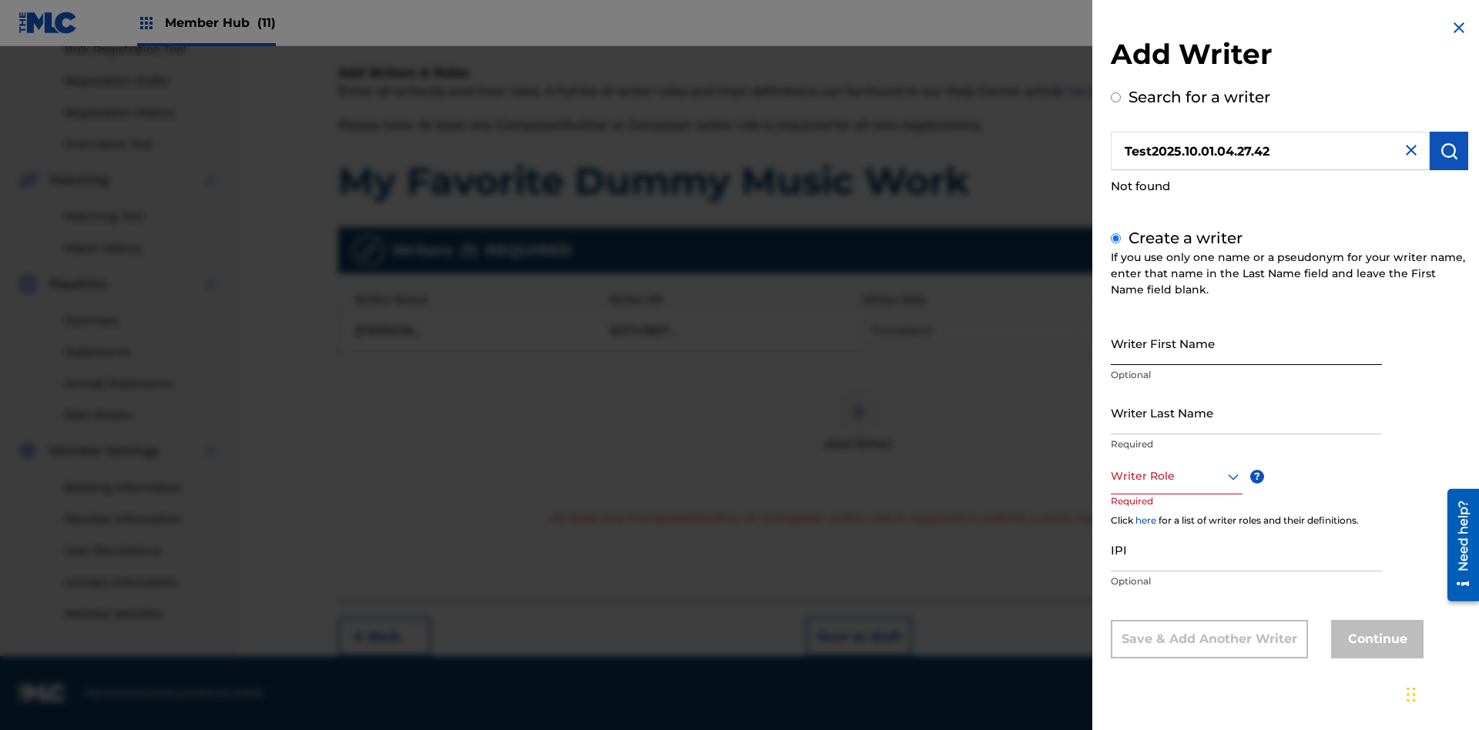
click at [1247, 343] on input "Writer First Name" at bounding box center [1246, 343] width 271 height 44
type input "Test2025.10.01.04.27.42"
click at [1247, 412] on input "Writer Last Name" at bounding box center [1246, 413] width 271 height 44
type input "Test2025.10.01.04.27.43"
click at [1176, 476] on div at bounding box center [1177, 476] width 132 height 19
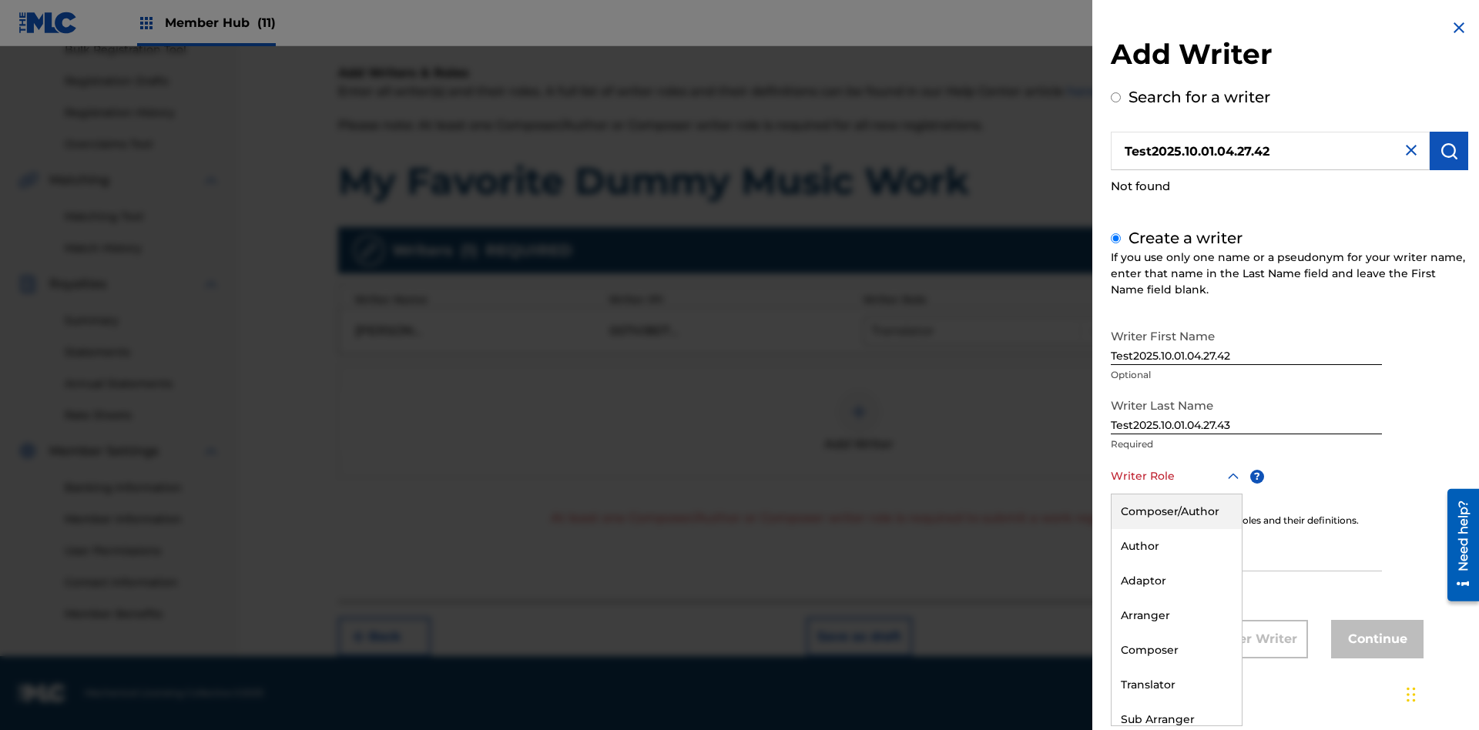
click at [1176, 650] on div "Composer" at bounding box center [1177, 650] width 130 height 35
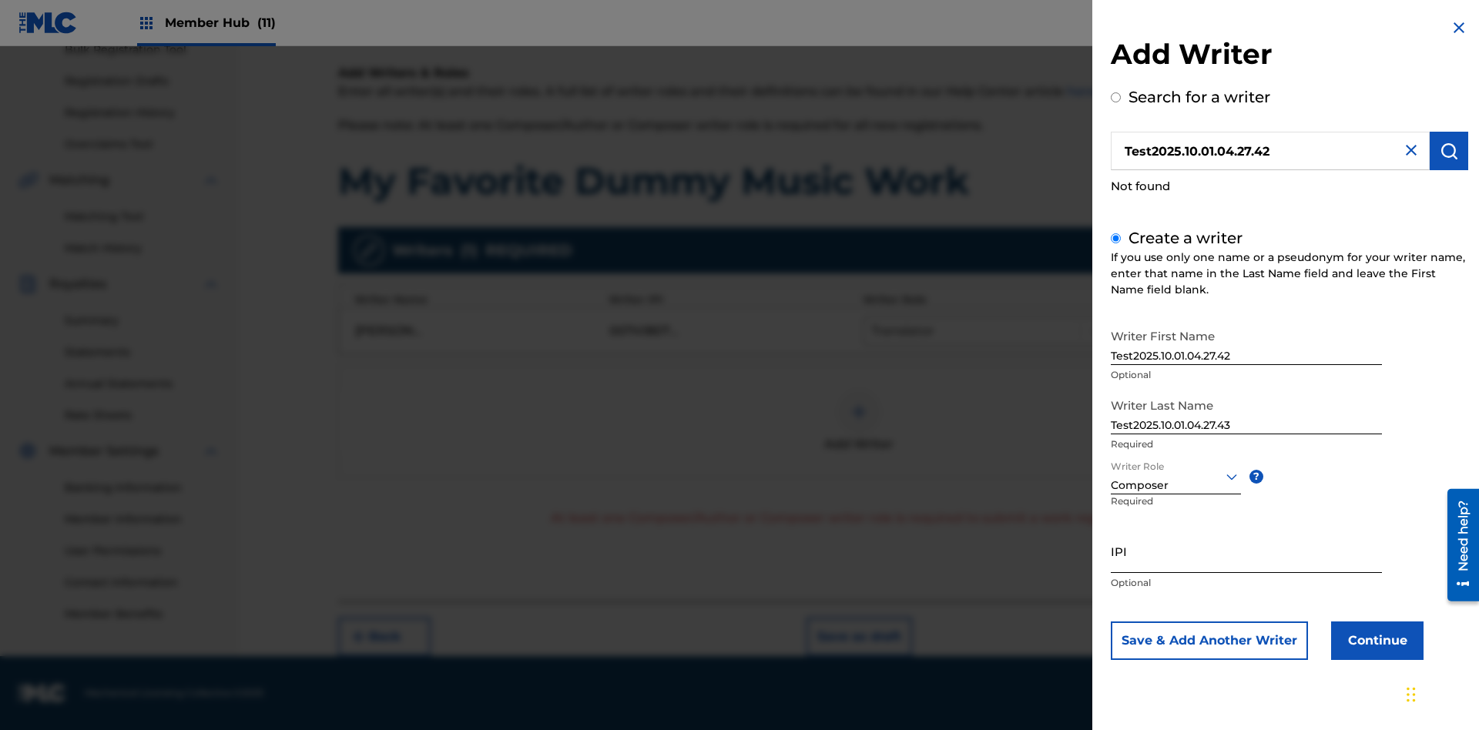
click at [1247, 551] on input "IPI" at bounding box center [1246, 551] width 271 height 44
click at [1375, 640] on button "Continue" at bounding box center [1377, 641] width 92 height 39
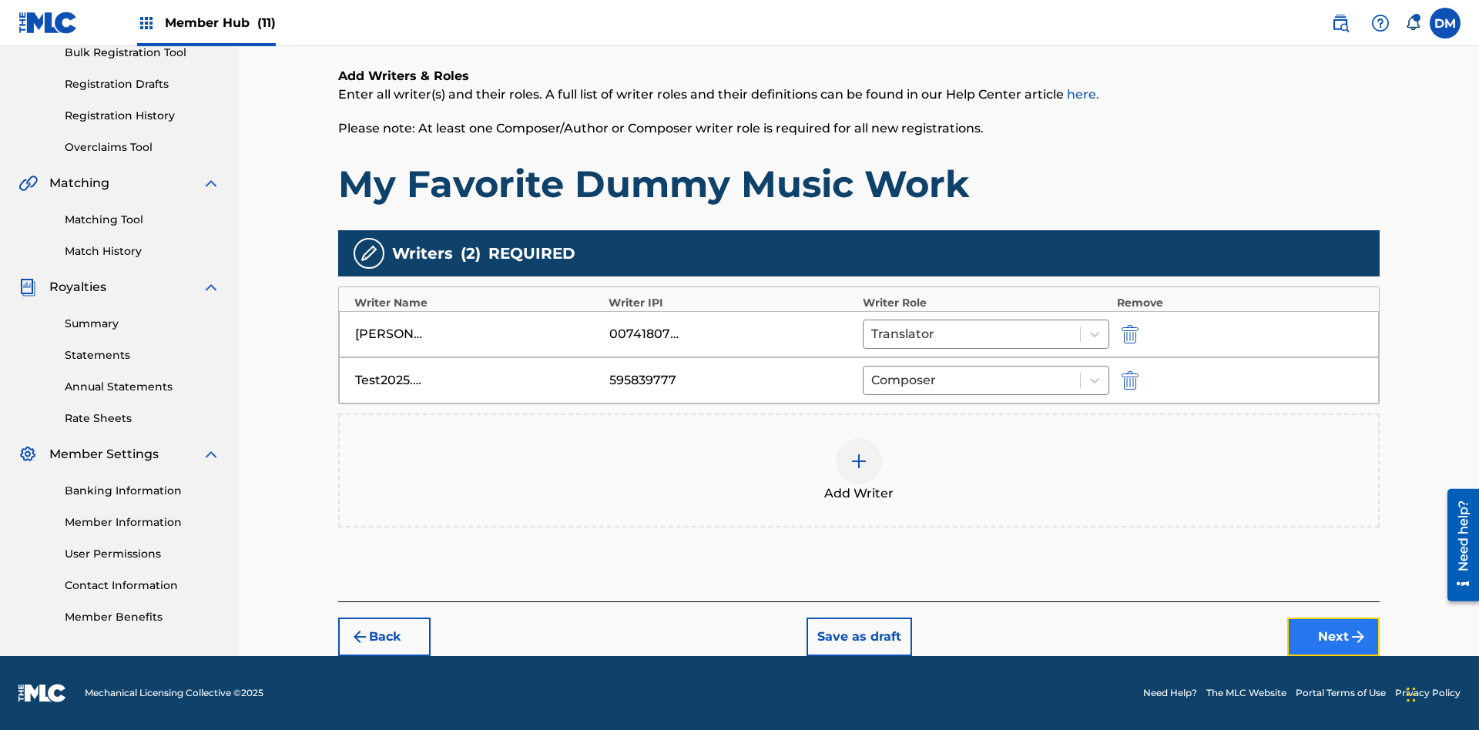
click at [1334, 637] on button "Next" at bounding box center [1334, 637] width 92 height 39
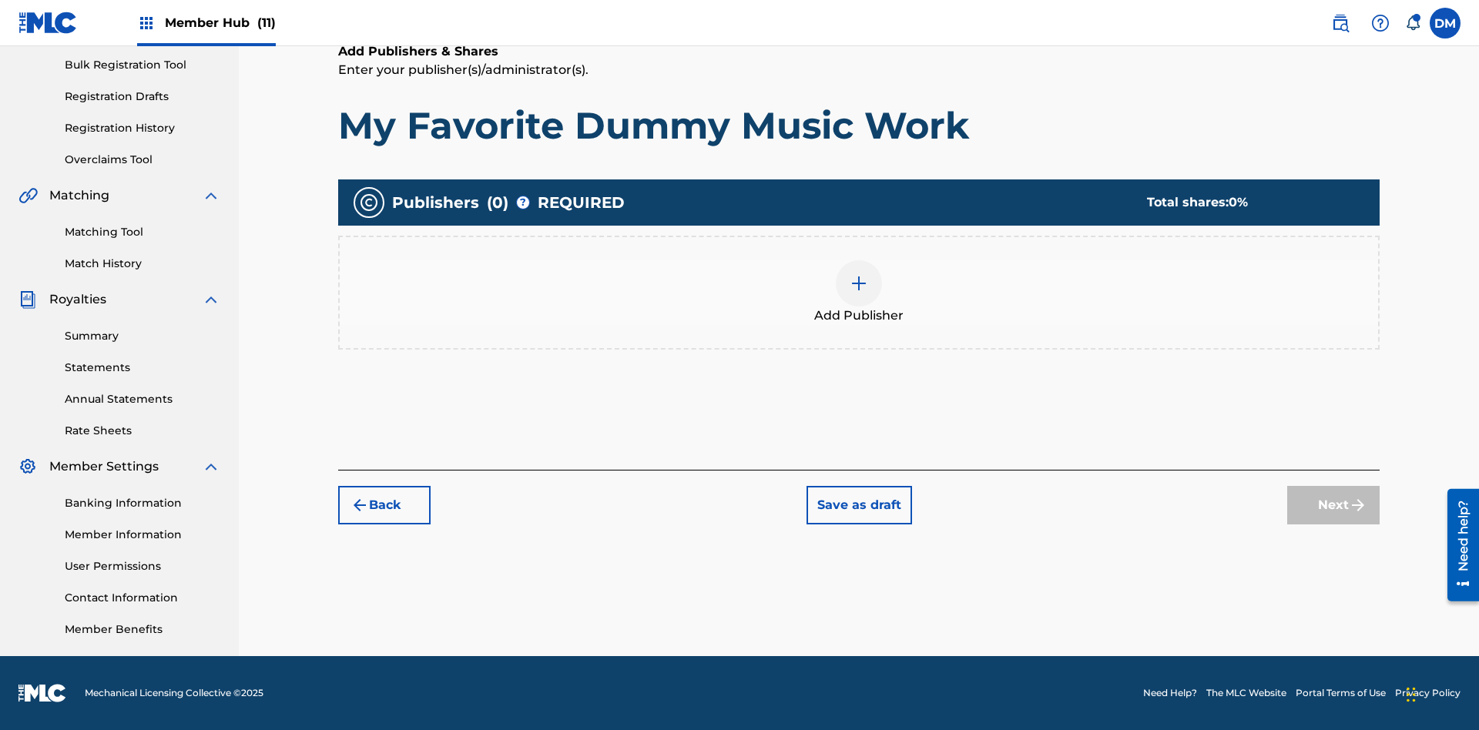
scroll to position [225, 0]
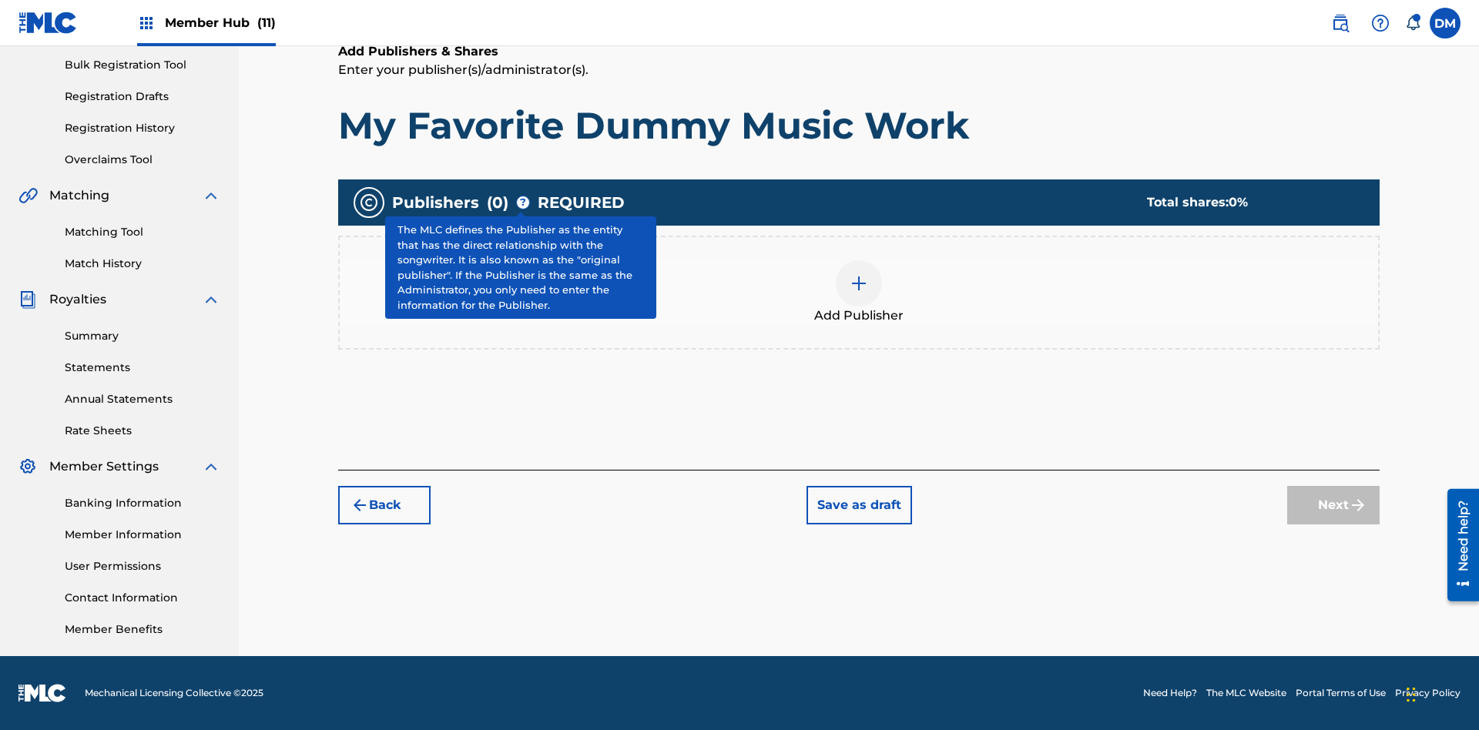
click at [859, 283] on img at bounding box center [859, 283] width 18 height 18
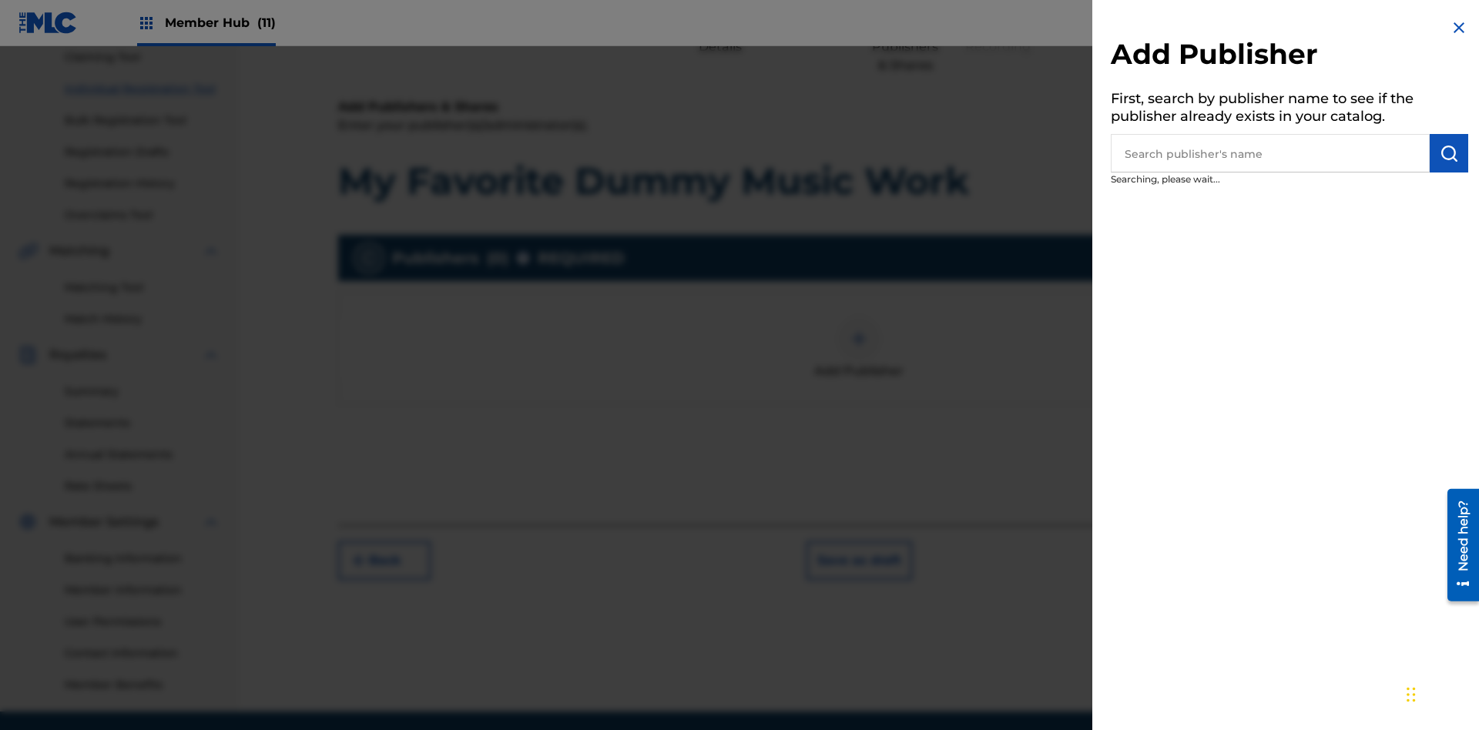
click at [1271, 153] on input "text" at bounding box center [1270, 153] width 319 height 39
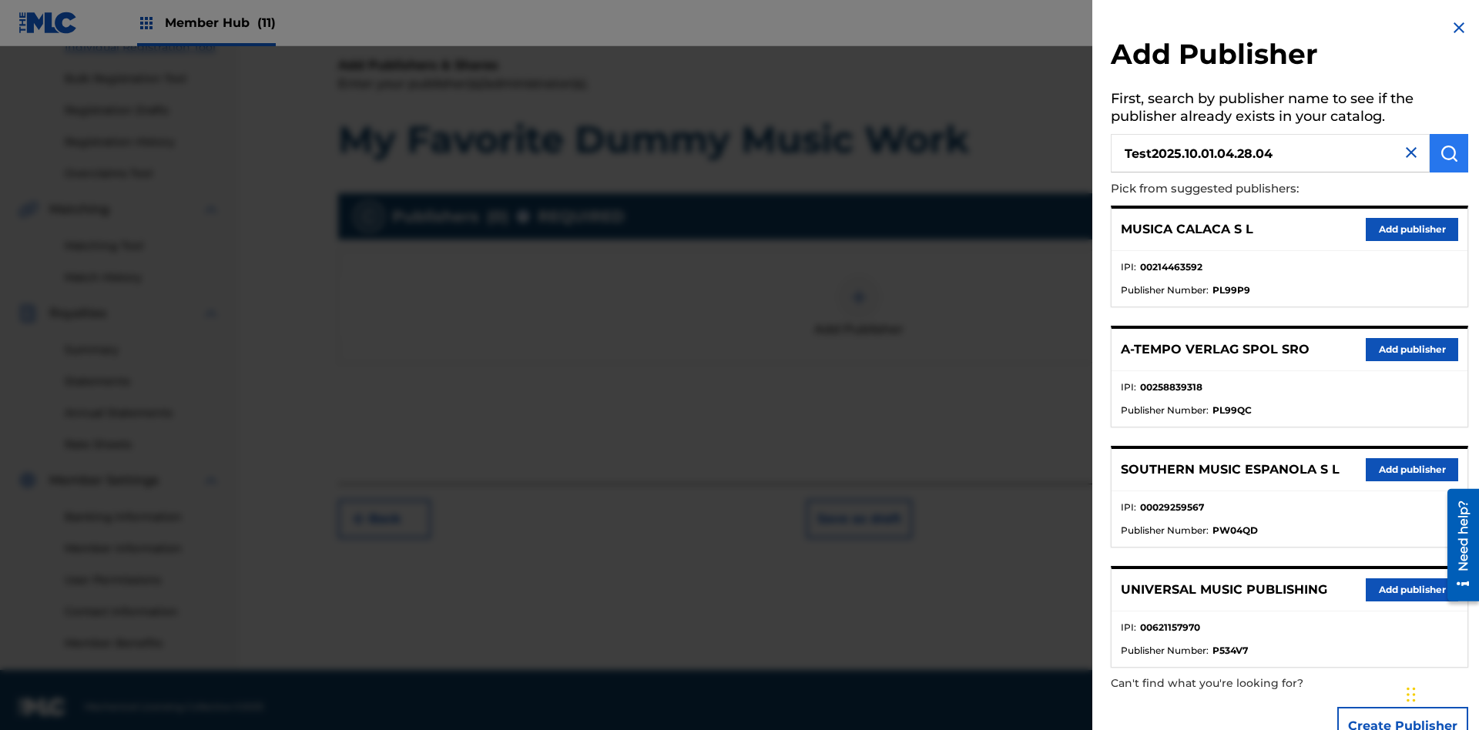
type input "Test2025.10.01.04.28.04"
click at [1449, 153] on img "submit" at bounding box center [1449, 153] width 18 height 18
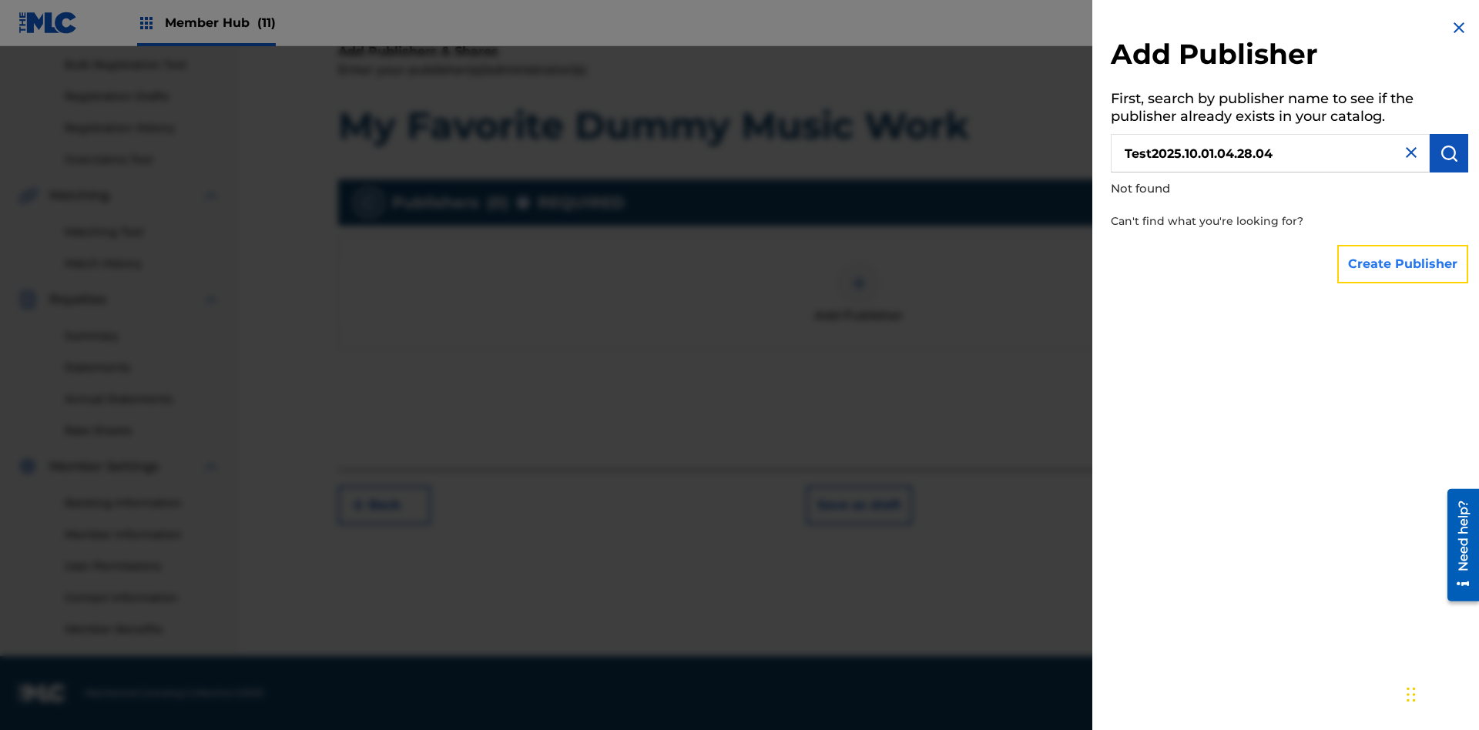
click at [1404, 264] on button "Create Publisher" at bounding box center [1403, 264] width 131 height 39
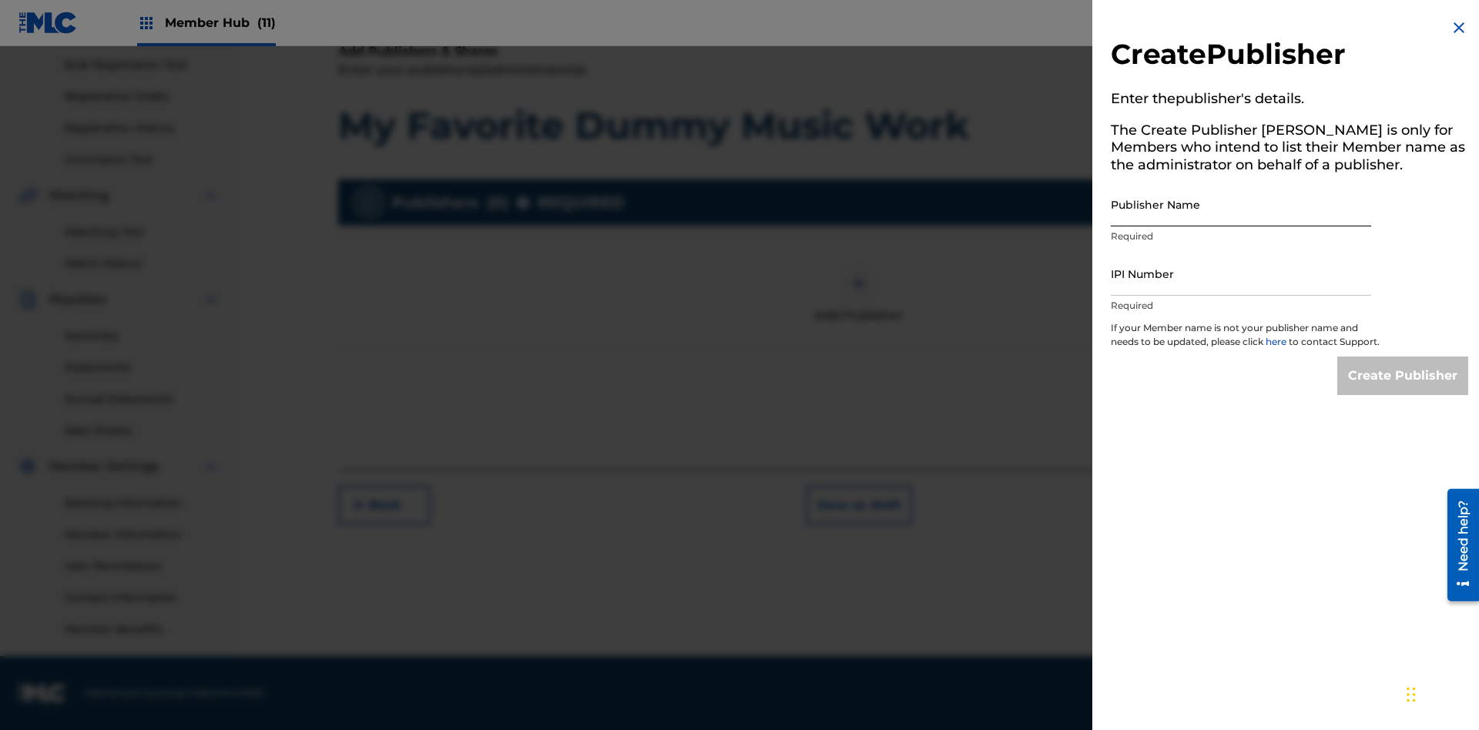
click at [1241, 204] on input "Publisher Name" at bounding box center [1241, 205] width 260 height 44
type input "Test2025.10.01.04.28.07"
click at [1241, 274] on input "IPI Number" at bounding box center [1241, 274] width 260 height 44
type input "00199844009"
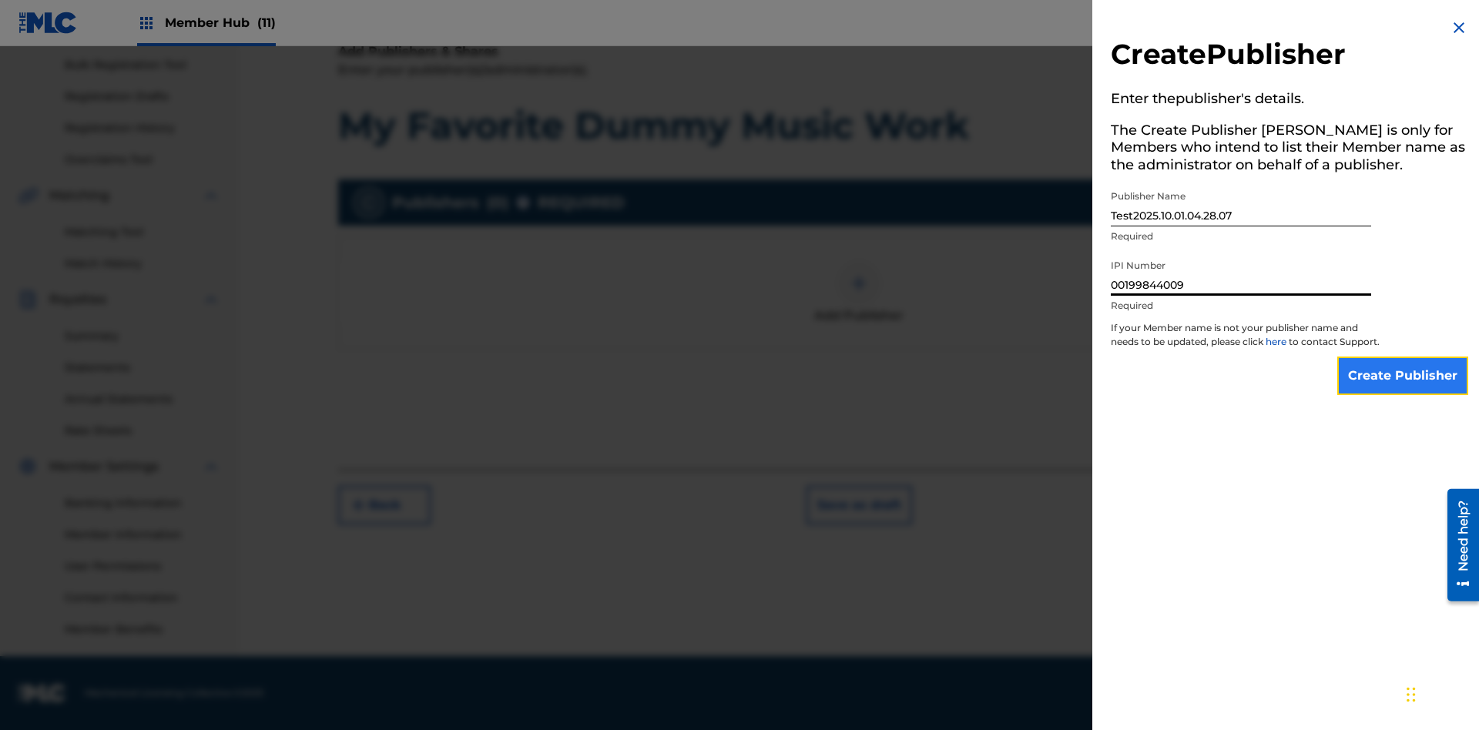
click at [1404, 390] on input "Create Publisher" at bounding box center [1403, 376] width 131 height 39
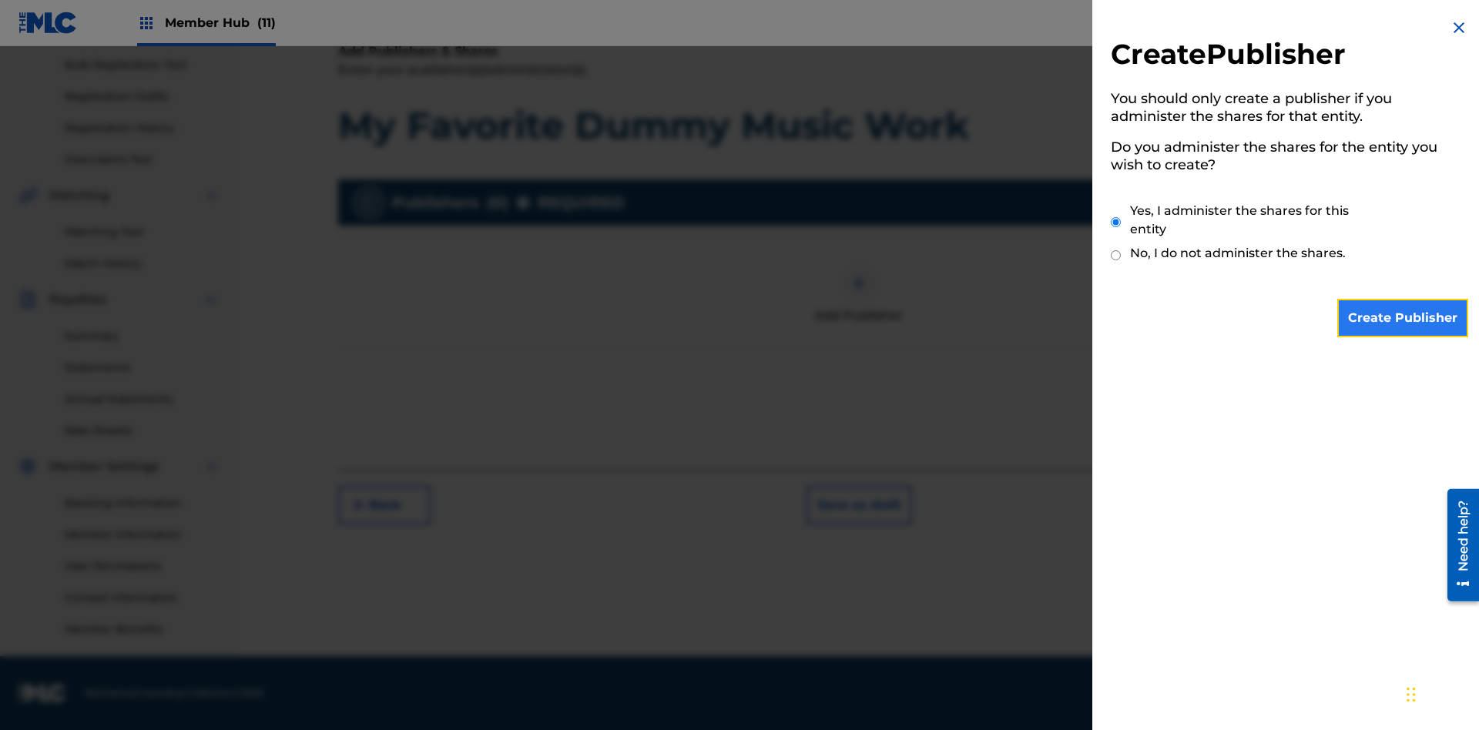
click at [1404, 318] on input "Create Publisher" at bounding box center [1403, 318] width 131 height 39
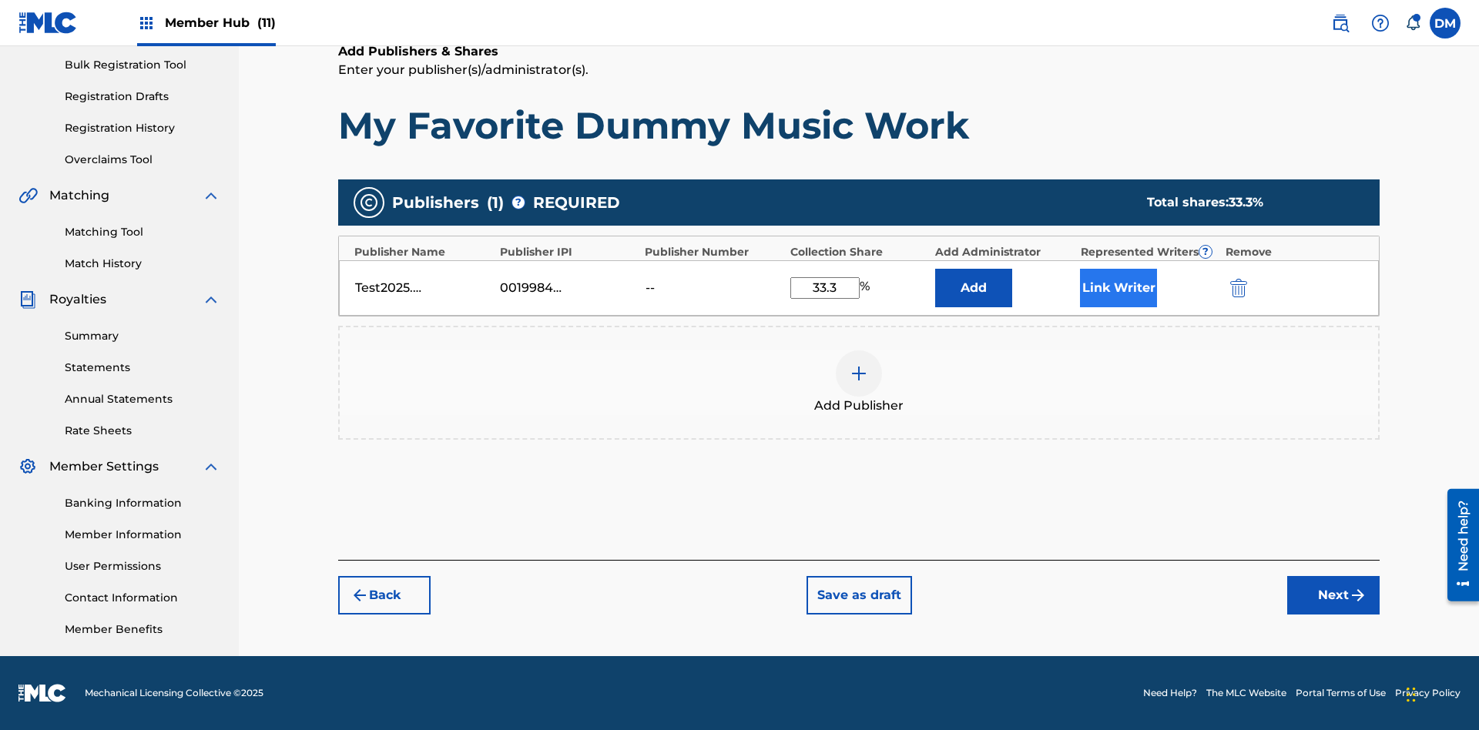
type input "33.3"
click at [1119, 287] on button "Link Writer" at bounding box center [1118, 288] width 77 height 39
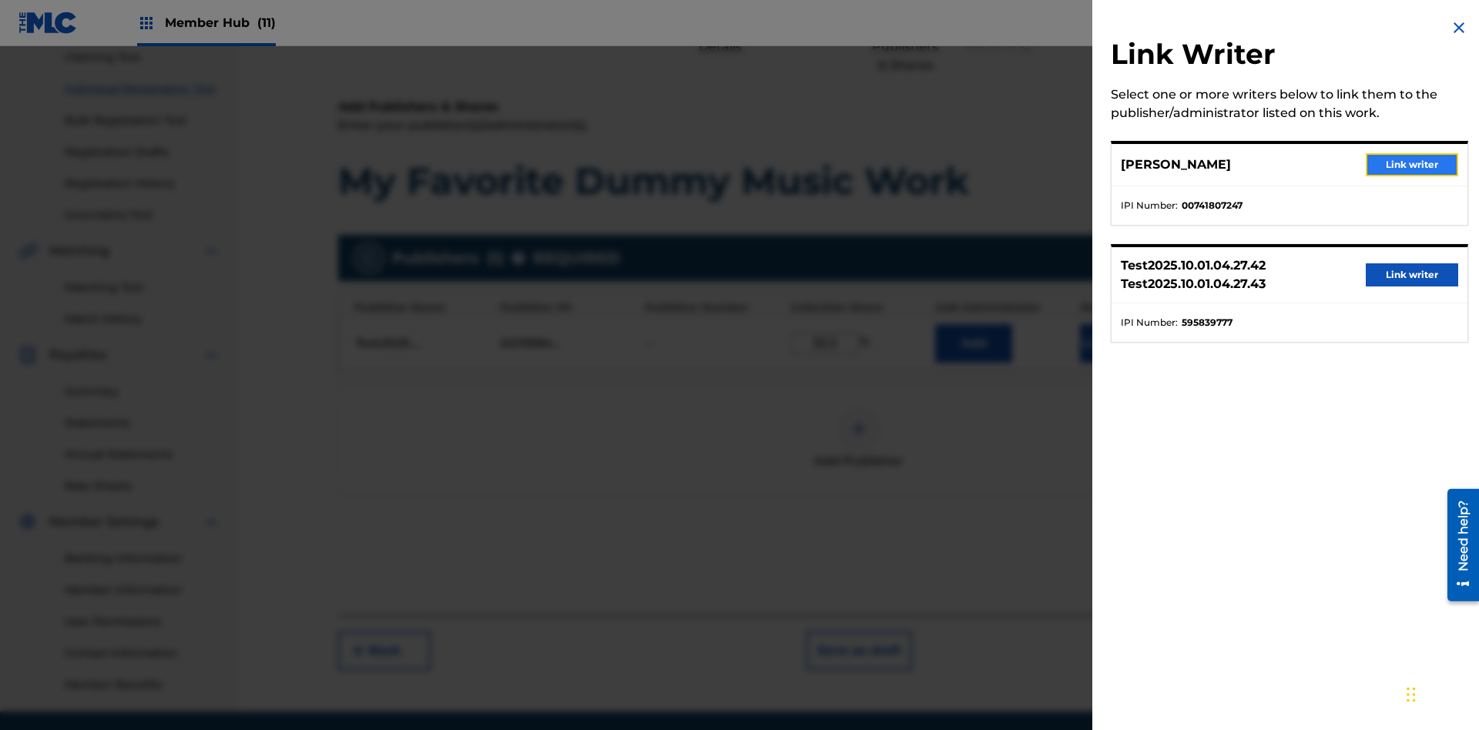
click at [1412, 165] on button "Link writer" at bounding box center [1412, 164] width 92 height 23
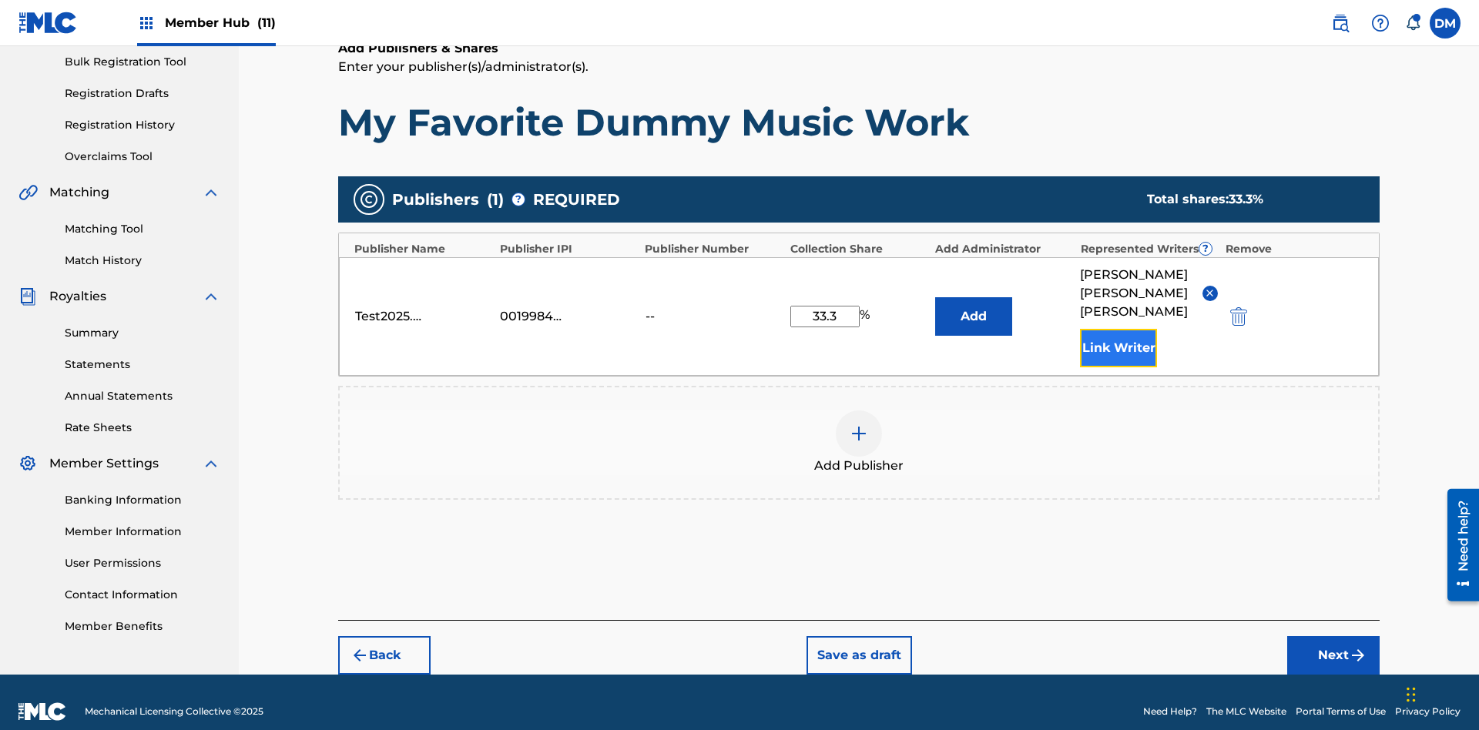
click at [1119, 329] on button "Link Writer" at bounding box center [1118, 348] width 77 height 39
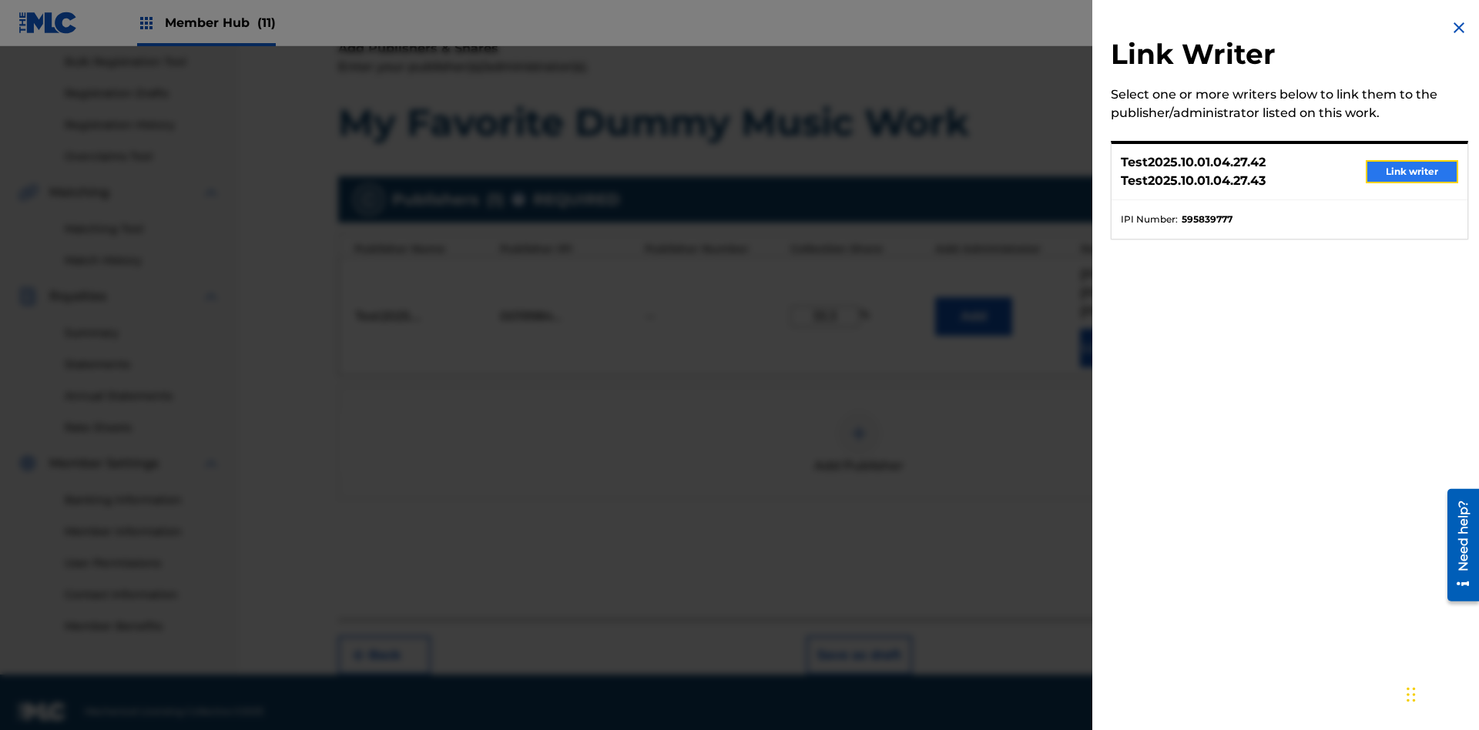
click at [1412, 172] on button "Link writer" at bounding box center [1412, 171] width 92 height 23
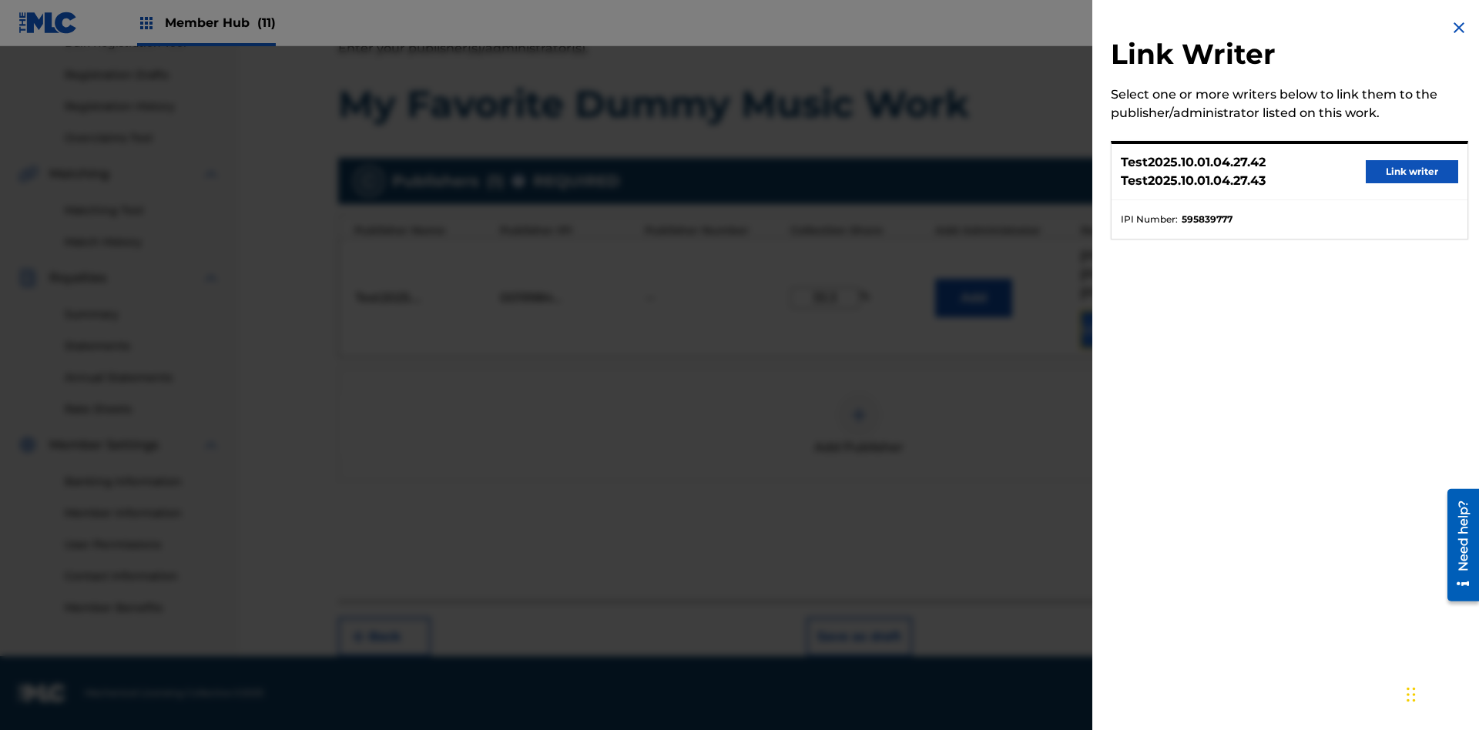
click at [1119, 329] on button "Link Writer" at bounding box center [1118, 330] width 77 height 39
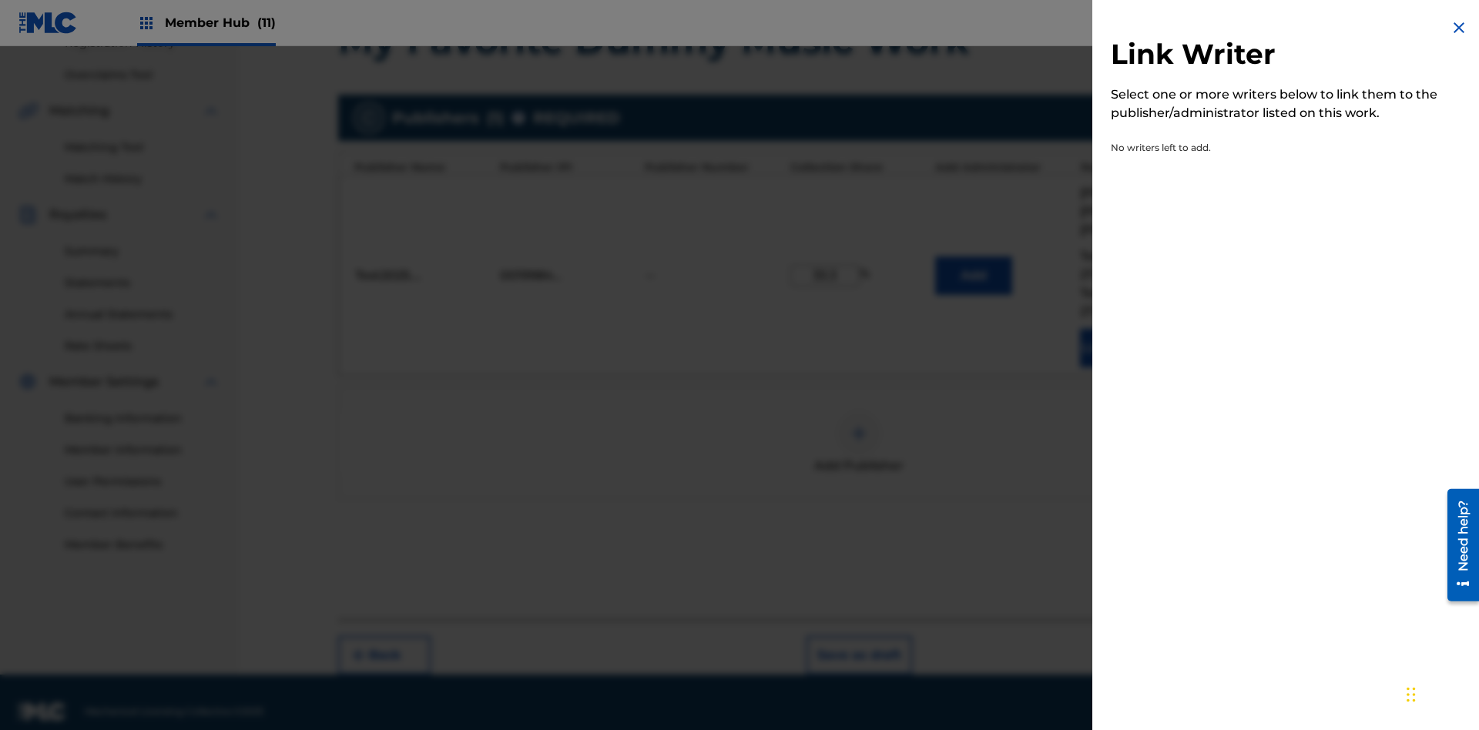
click at [1459, 28] on img at bounding box center [1459, 27] width 18 height 18
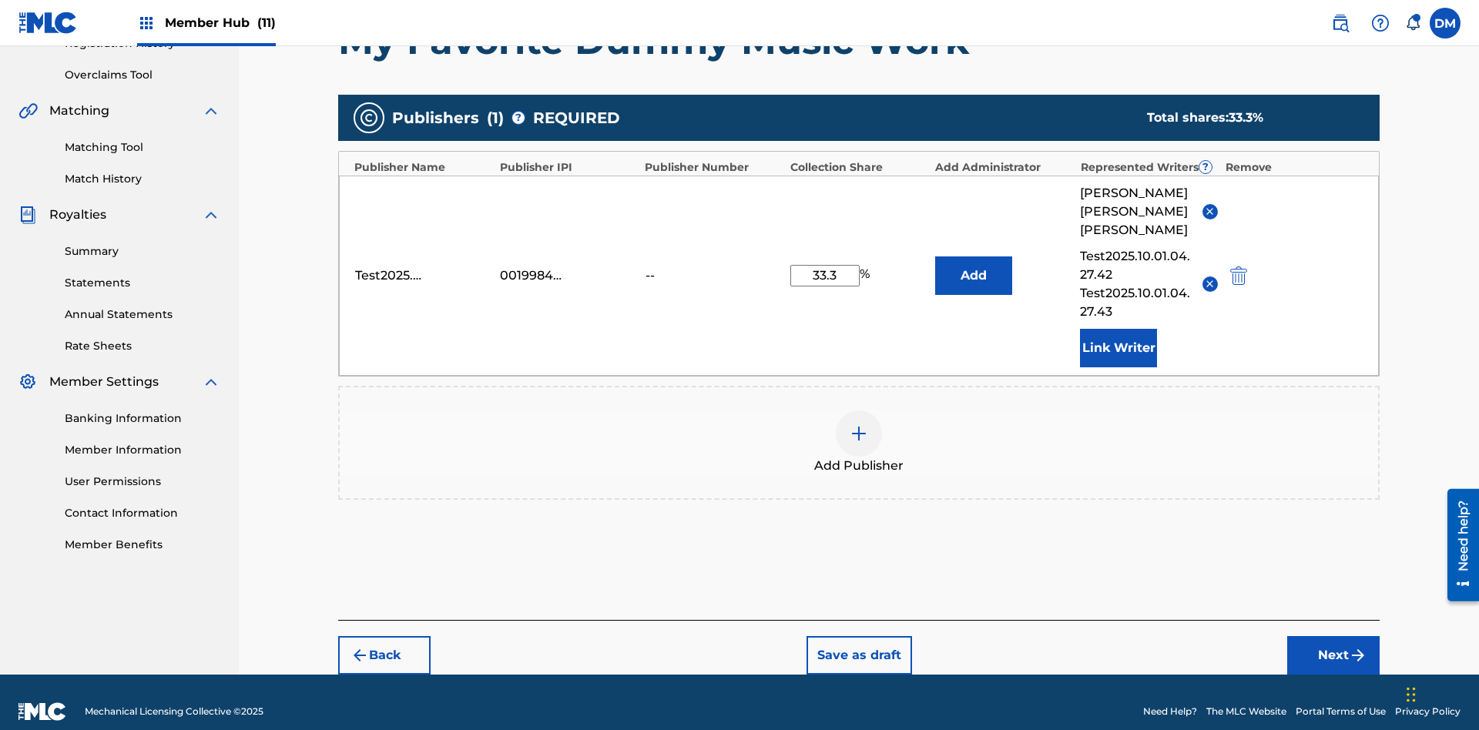
click at [859, 425] on img at bounding box center [859, 434] width 18 height 18
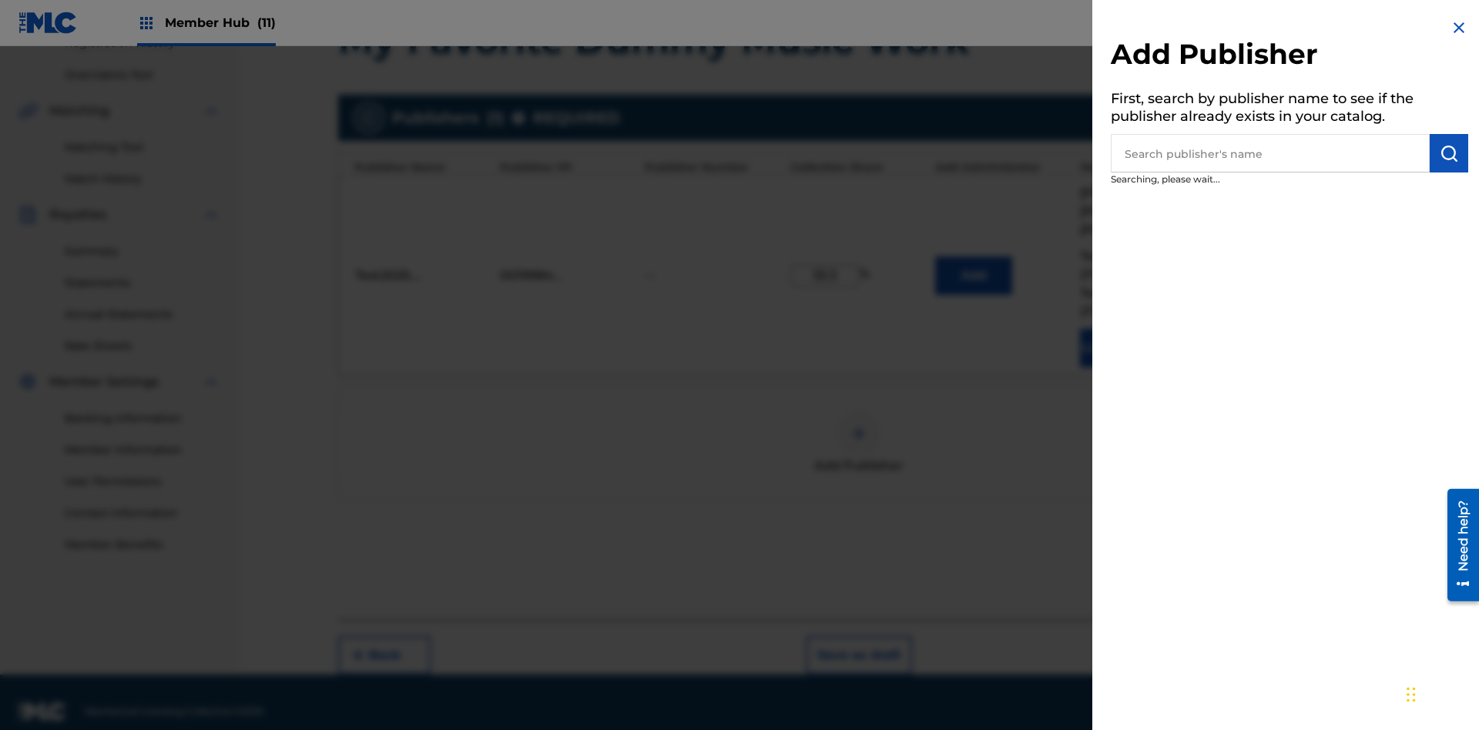
click at [1271, 153] on input "text" at bounding box center [1270, 153] width 319 height 39
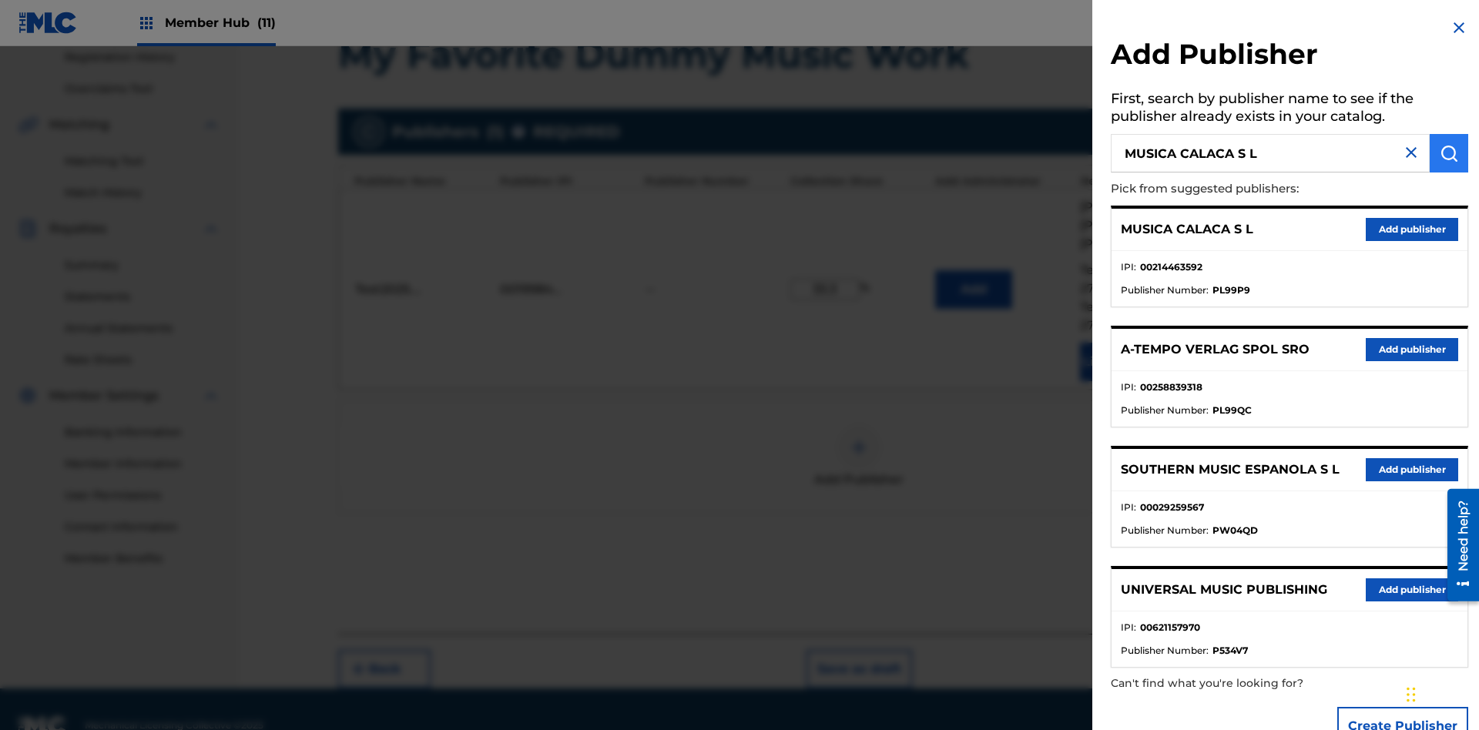
type input "MUSICA CALACA S L"
click at [1449, 153] on img "submit" at bounding box center [1449, 153] width 18 height 18
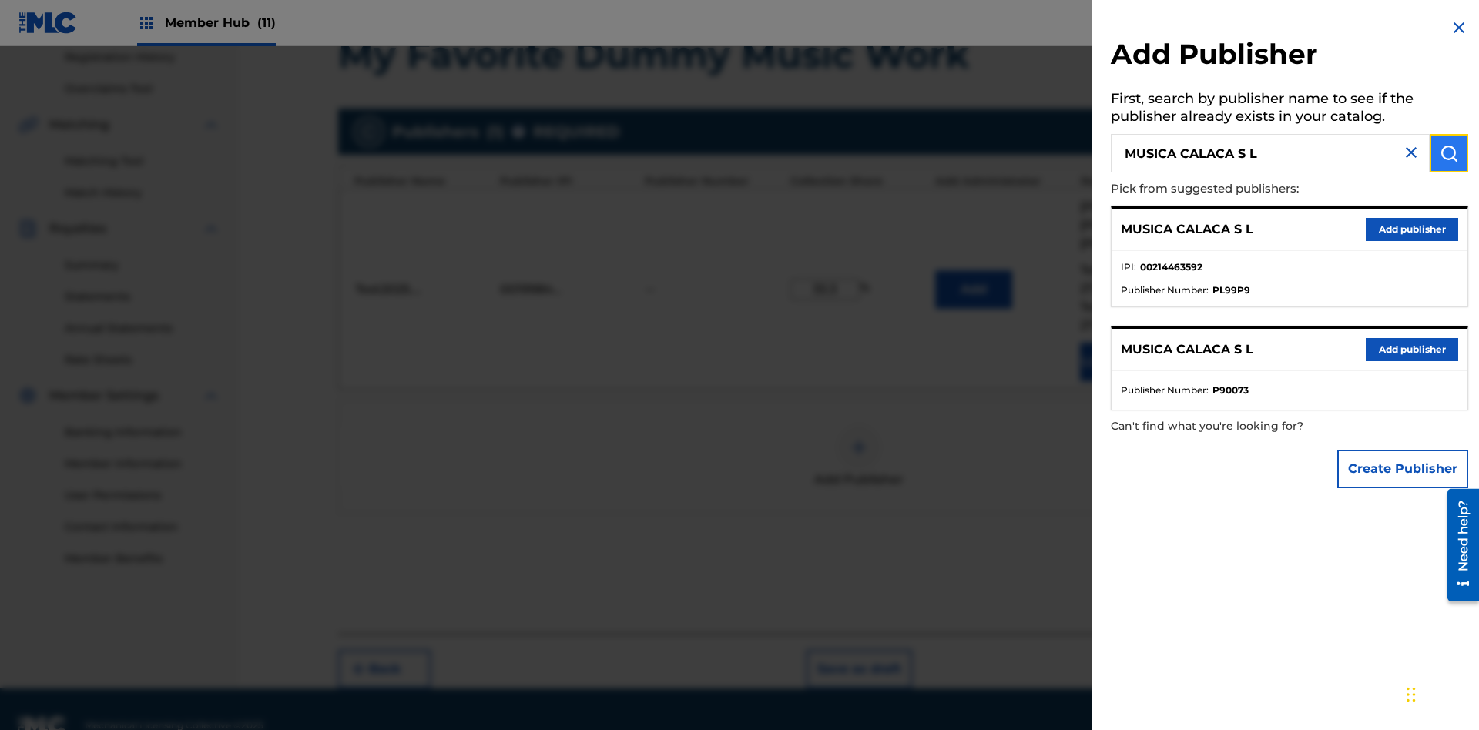
scroll to position [310, 0]
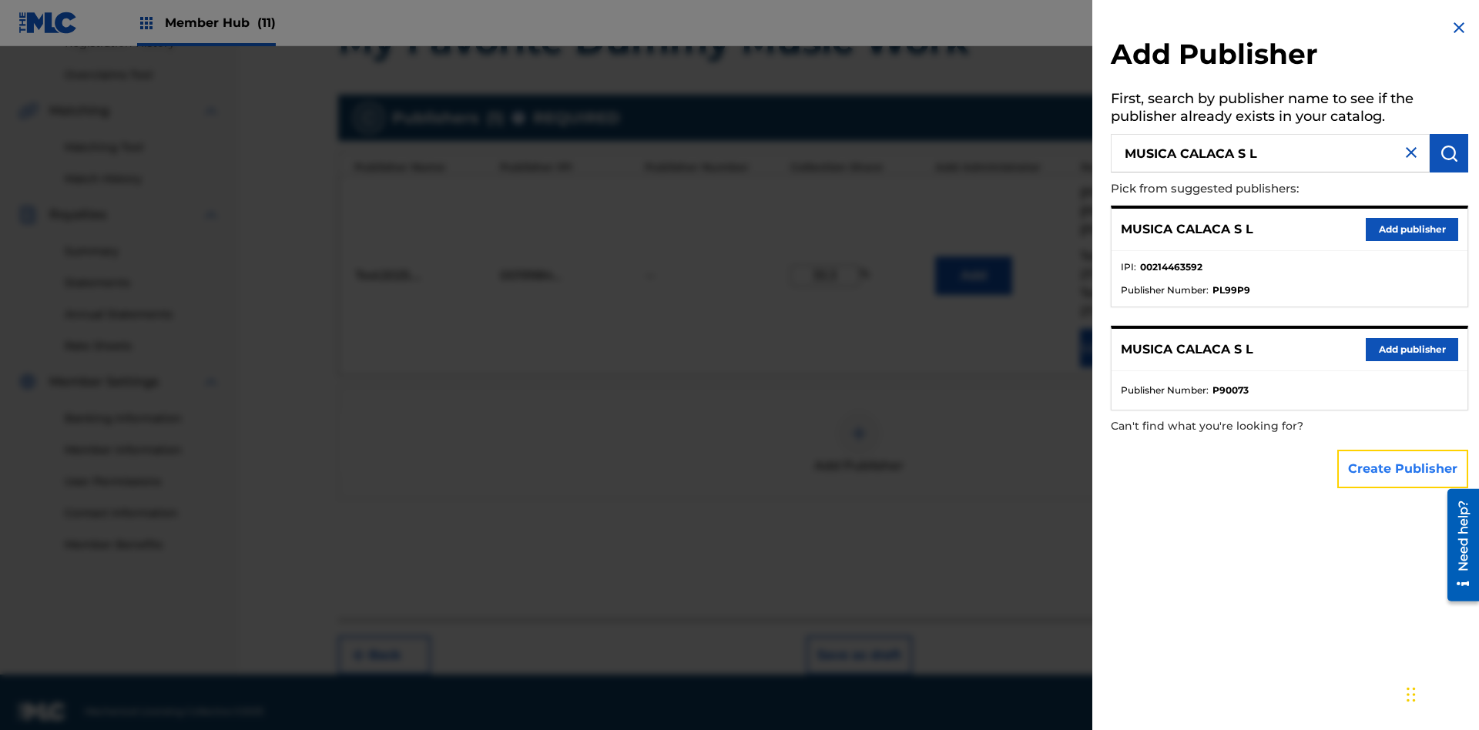
click at [1404, 468] on button "Create Publisher" at bounding box center [1403, 469] width 131 height 39
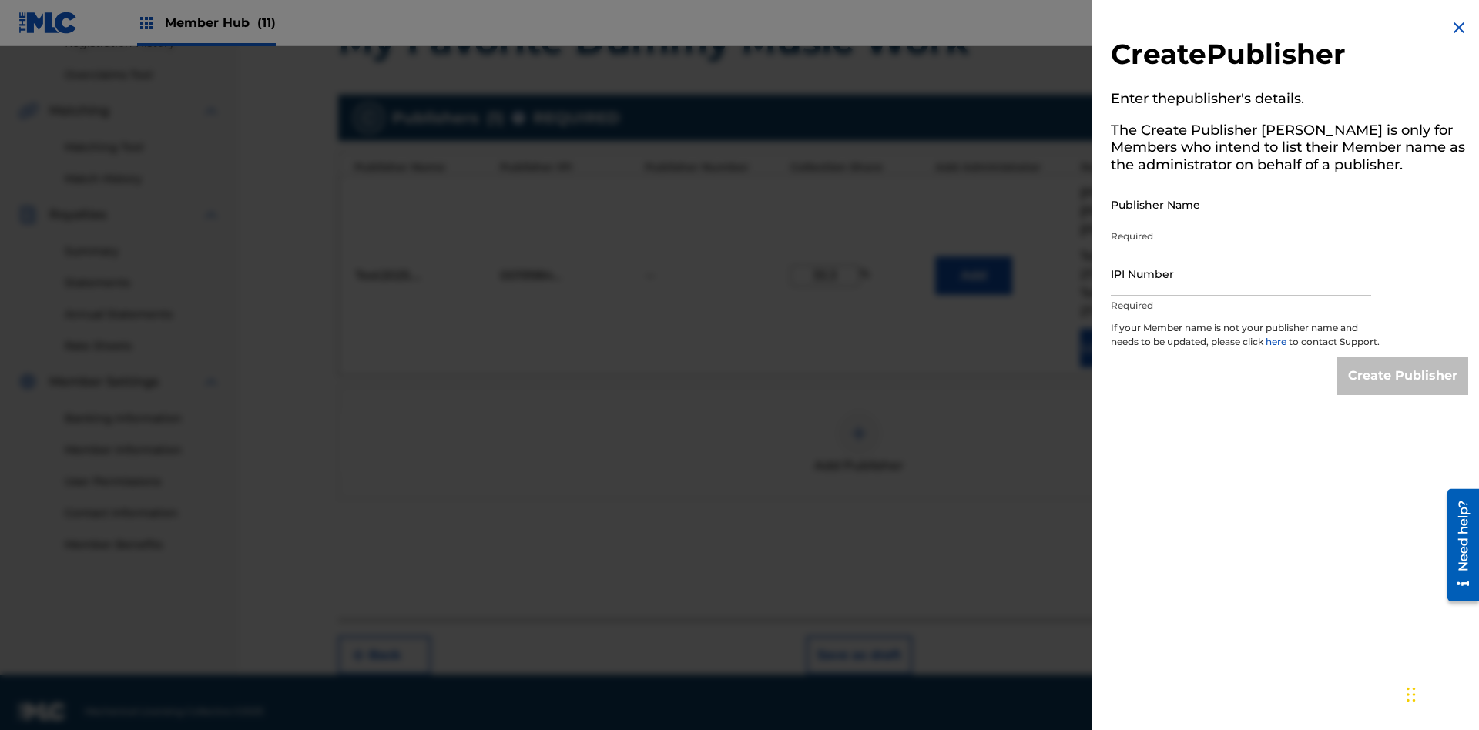
click at [1241, 204] on input "Publisher Name" at bounding box center [1241, 205] width 260 height 44
type input "MUSICA CALACA S L"
click at [1241, 274] on input "IPI Number" at bounding box center [1241, 274] width 260 height 44
type input "00214463592"
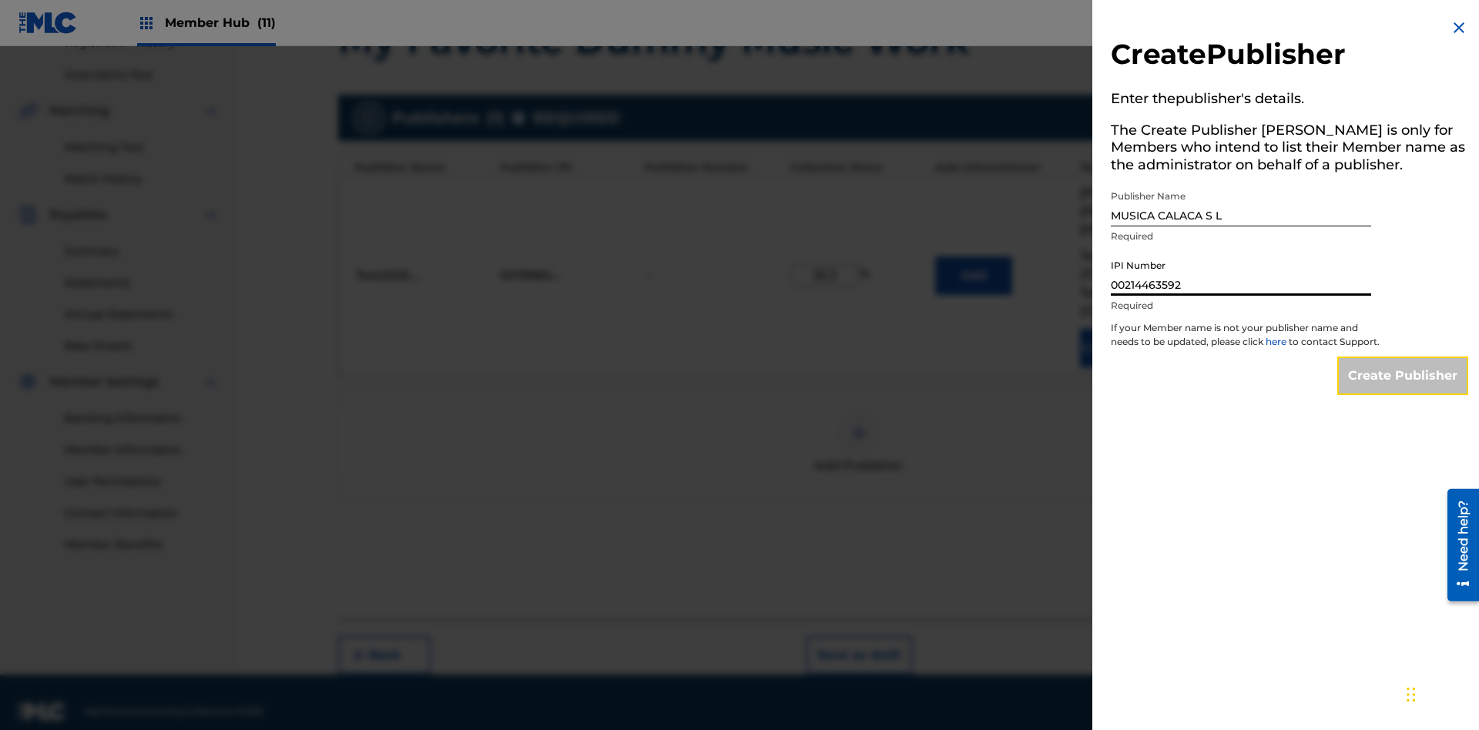
click at [1404, 390] on input "Create Publisher" at bounding box center [1403, 376] width 131 height 39
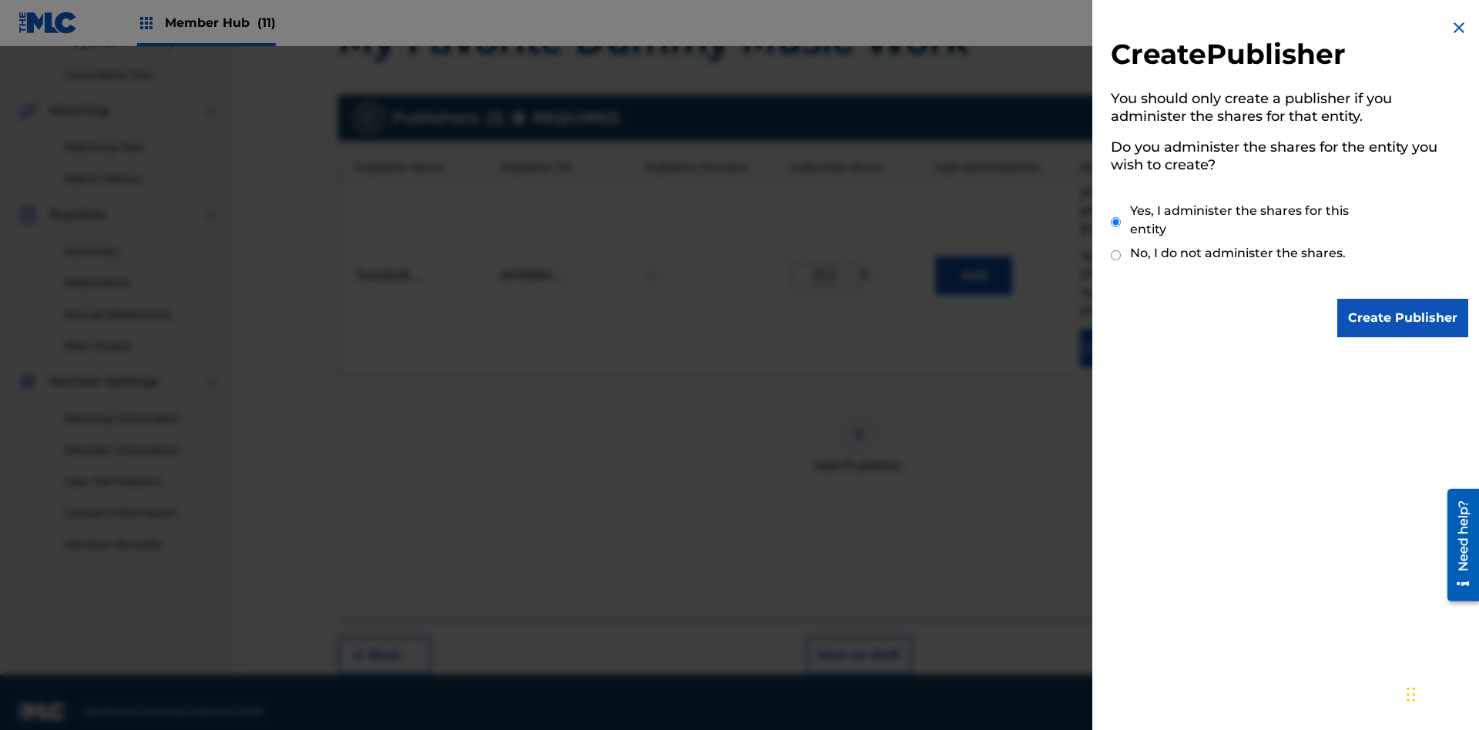
click at [1116, 222] on input "Yes, I administer the shares for this entity" at bounding box center [1116, 222] width 10 height 33
click at [1404, 318] on input "Create Publisher" at bounding box center [1403, 318] width 131 height 39
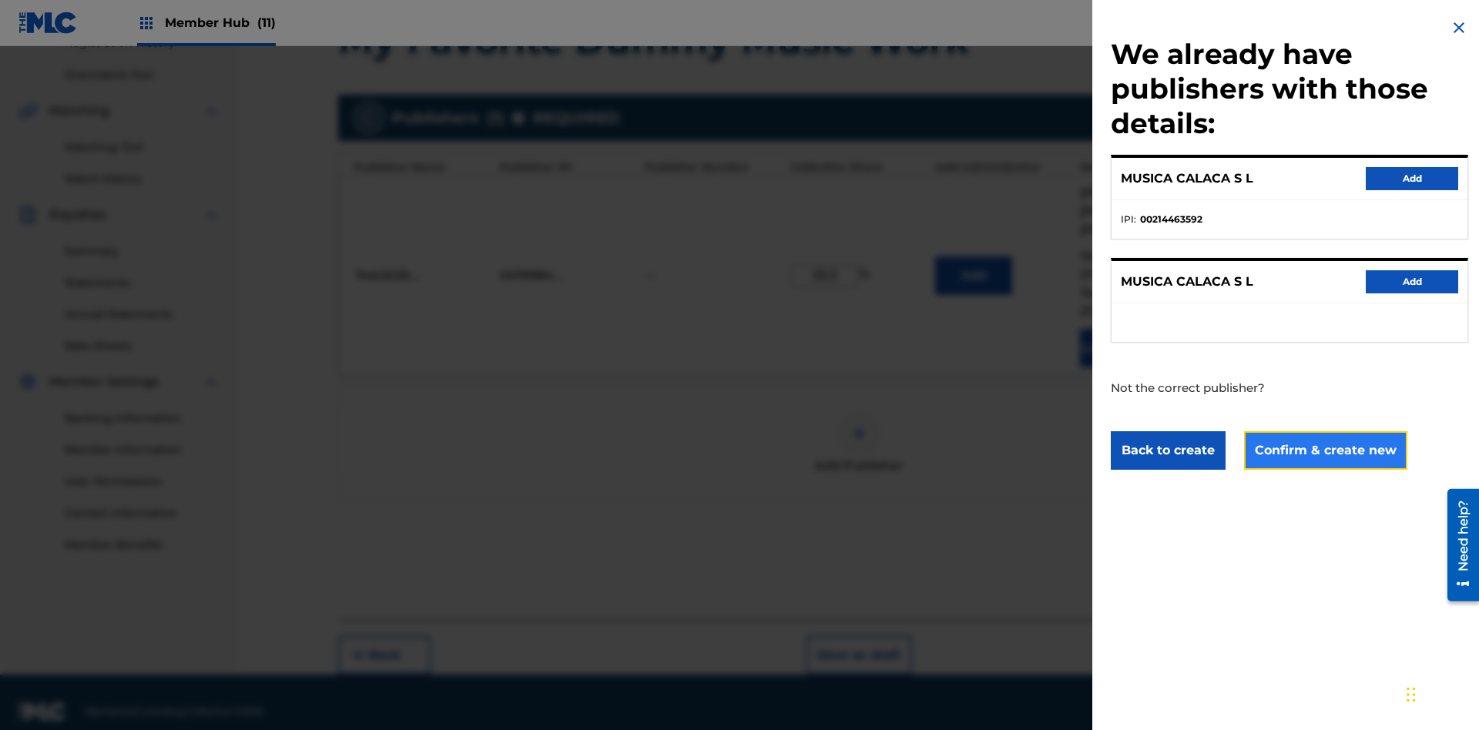
click at [1324, 450] on button "Confirm & create new" at bounding box center [1325, 450] width 163 height 39
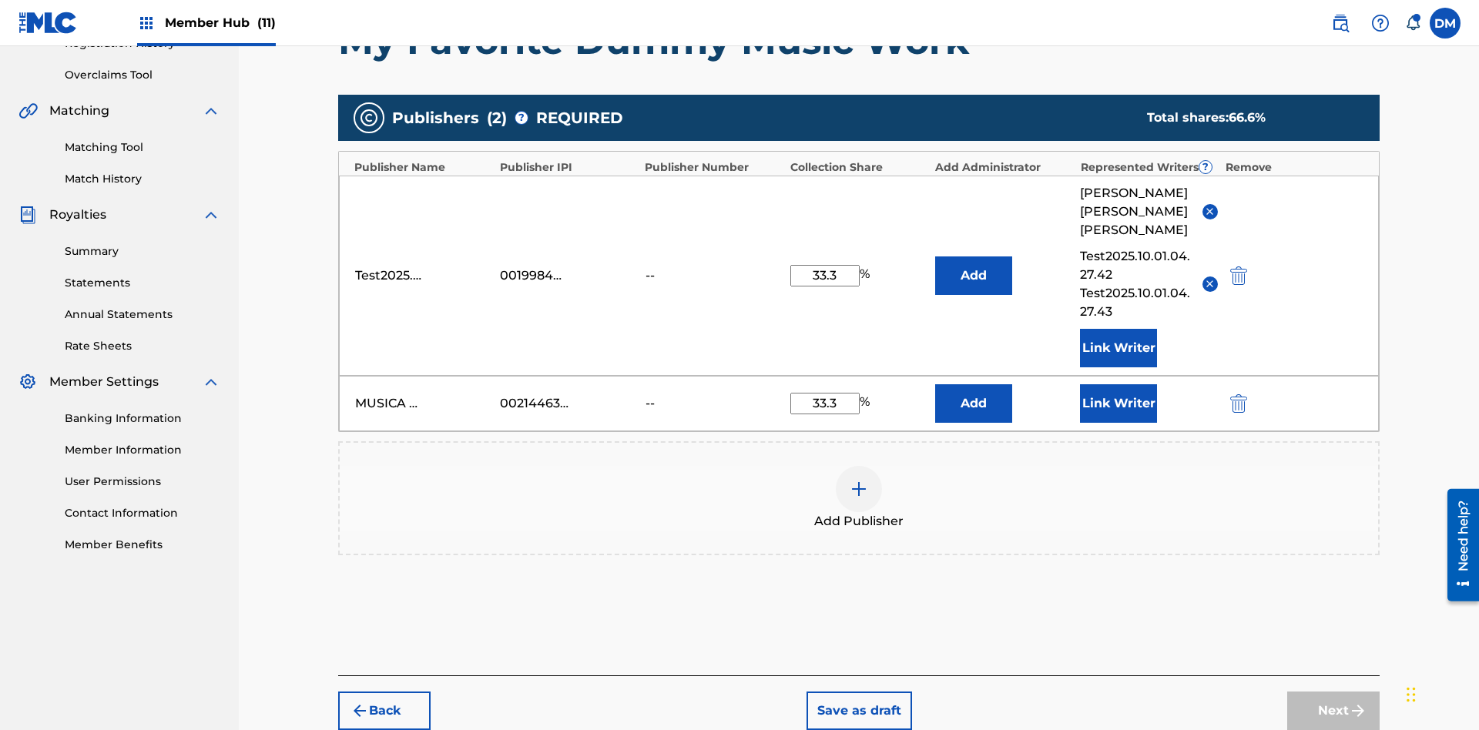
scroll to position [365, 0]
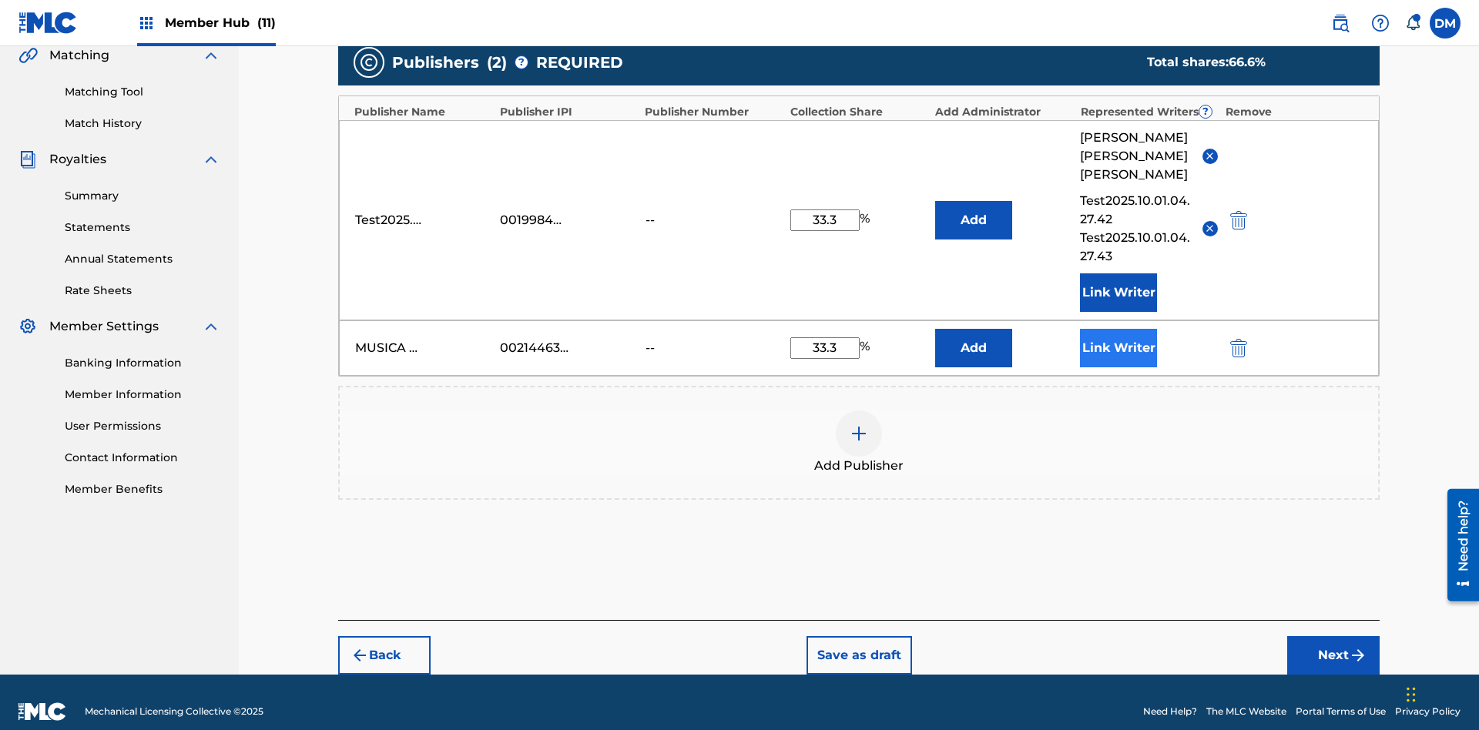
type input "33.3"
click at [1119, 329] on button "Link Writer" at bounding box center [1118, 348] width 77 height 39
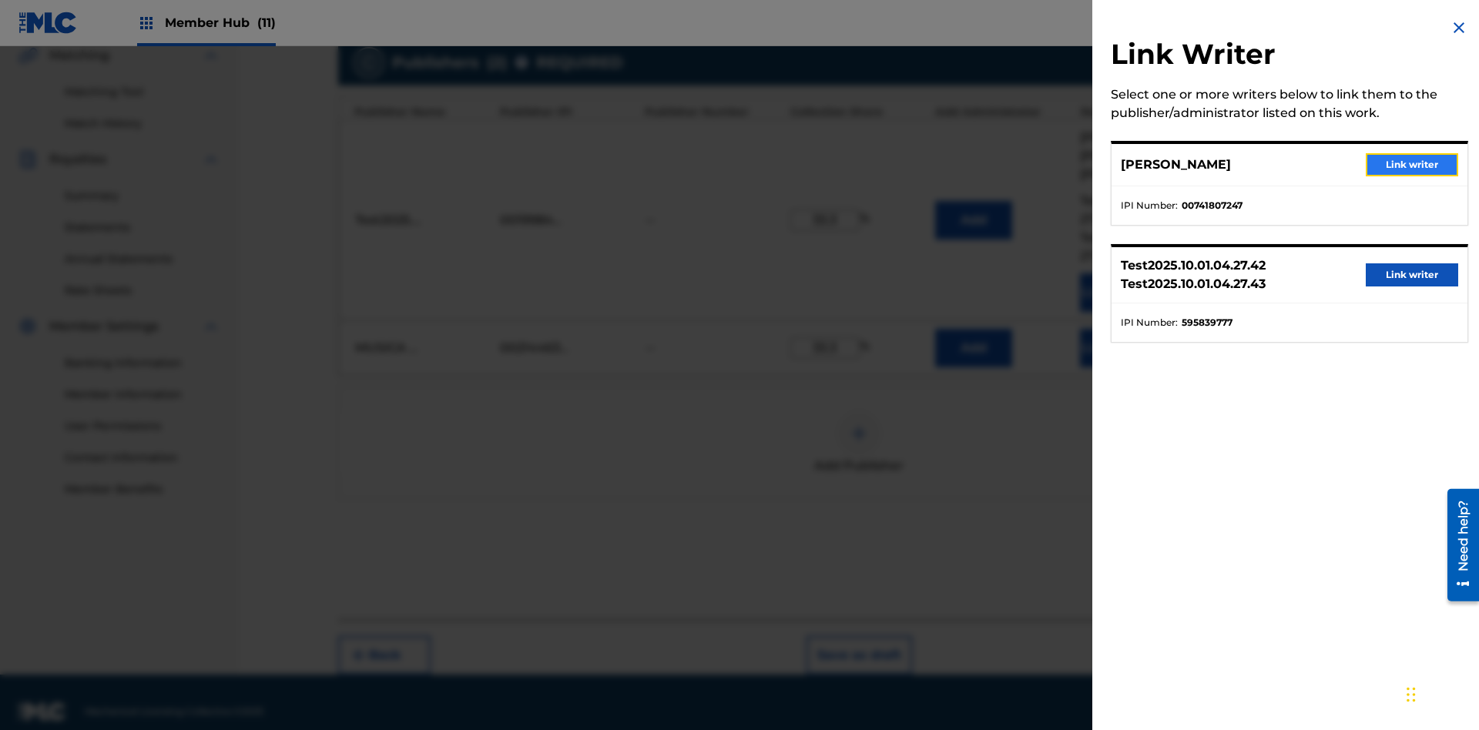
click at [1412, 165] on button "Link writer" at bounding box center [1412, 164] width 92 height 23
click at [1119, 329] on button "Link Writer" at bounding box center [1118, 348] width 77 height 39
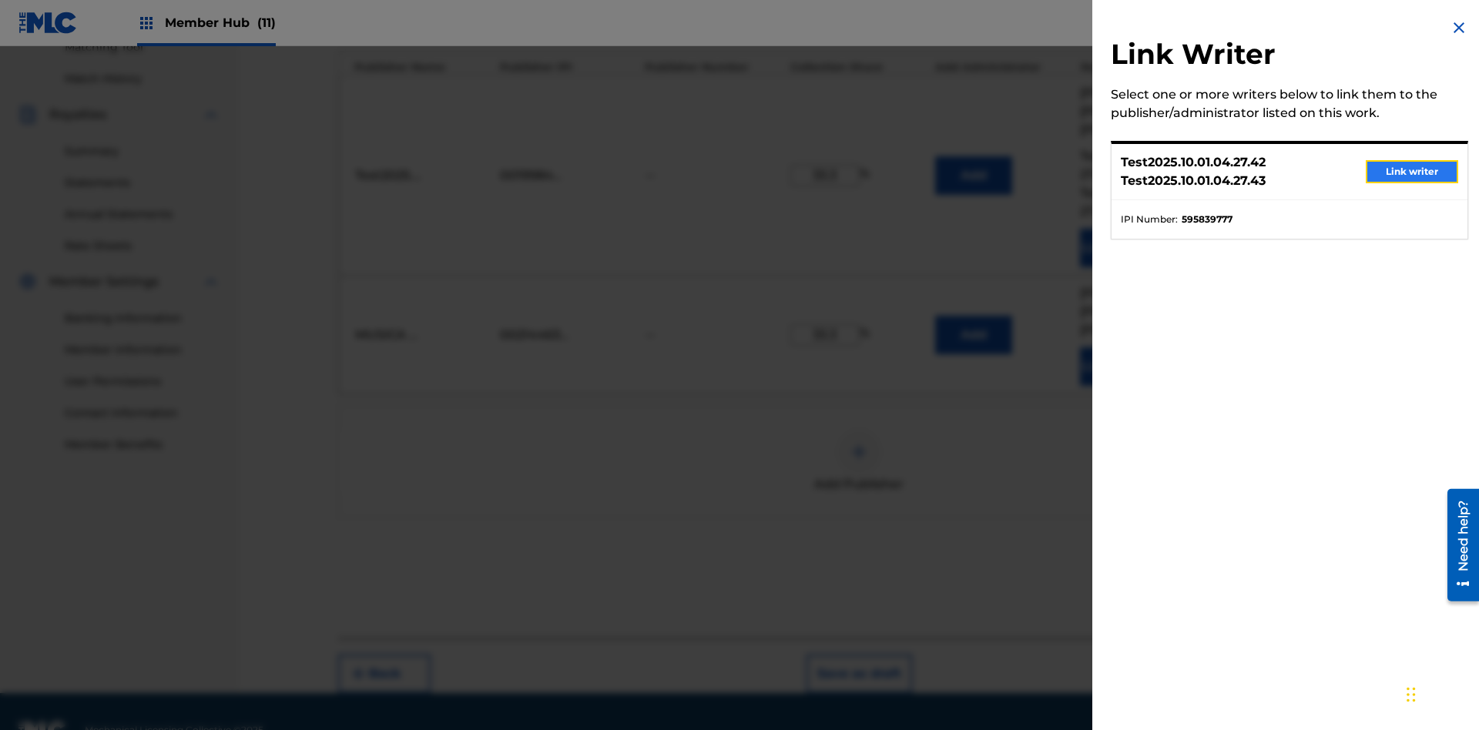
click at [1412, 172] on button "Link writer" at bounding box center [1412, 171] width 92 height 23
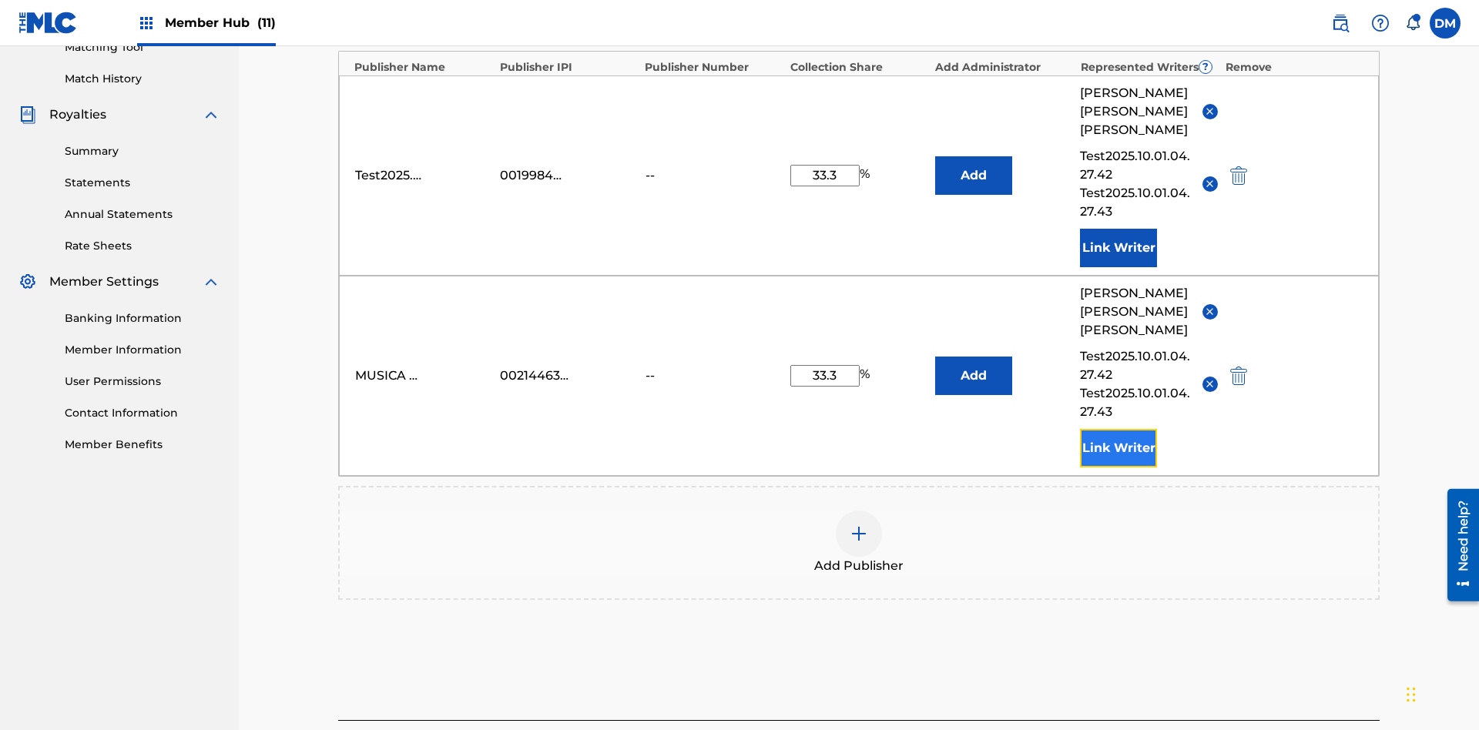
click at [1119, 429] on button "Link Writer" at bounding box center [1118, 448] width 77 height 39
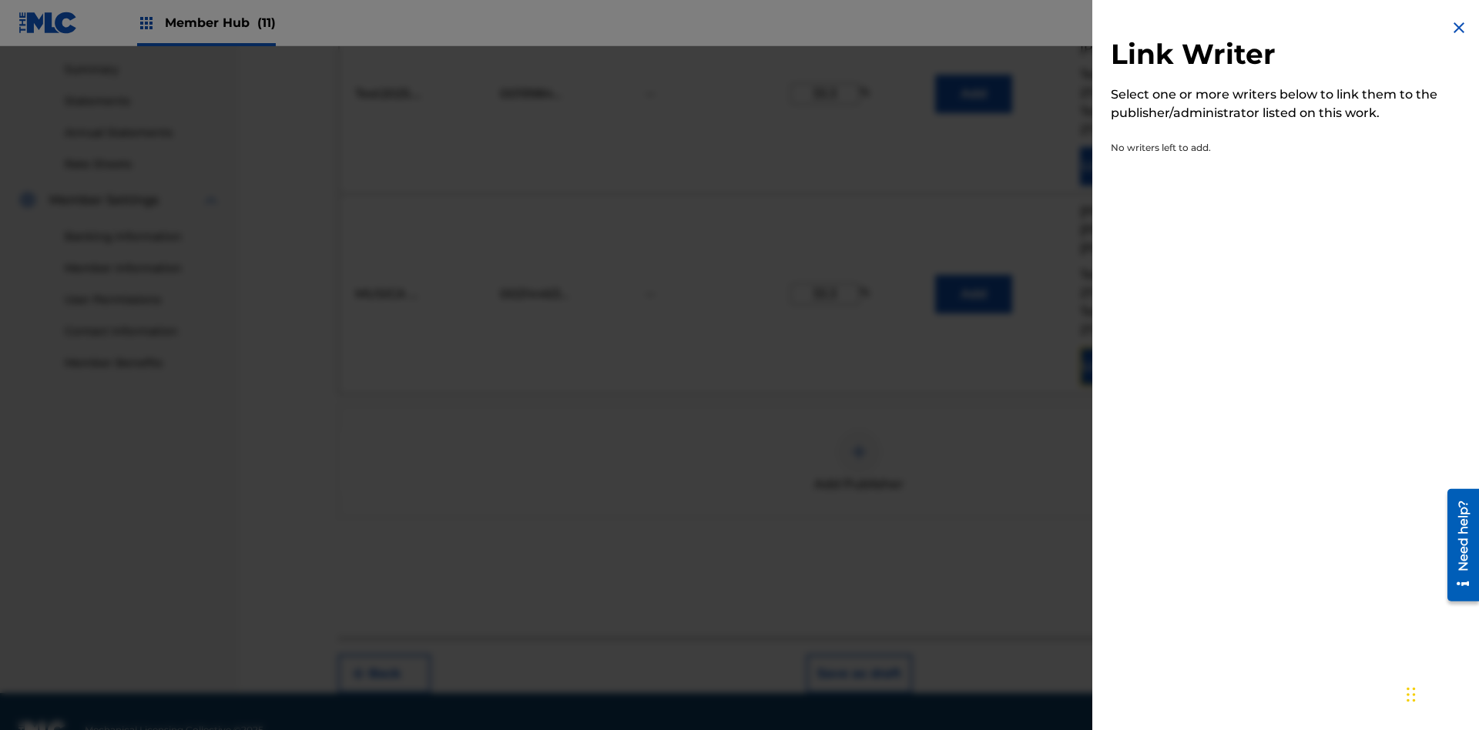
click at [1459, 28] on img at bounding box center [1459, 27] width 18 height 18
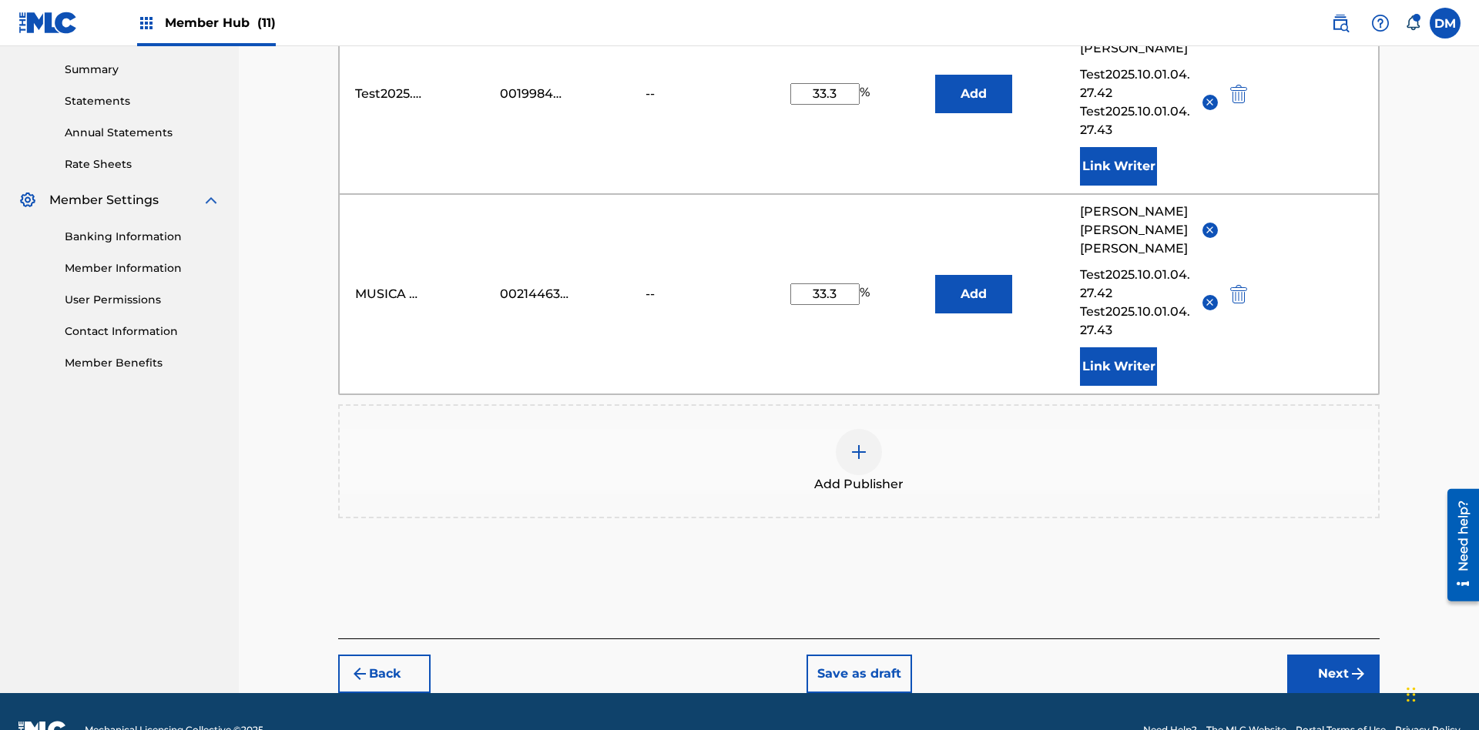
click at [859, 443] on img at bounding box center [859, 452] width 18 height 18
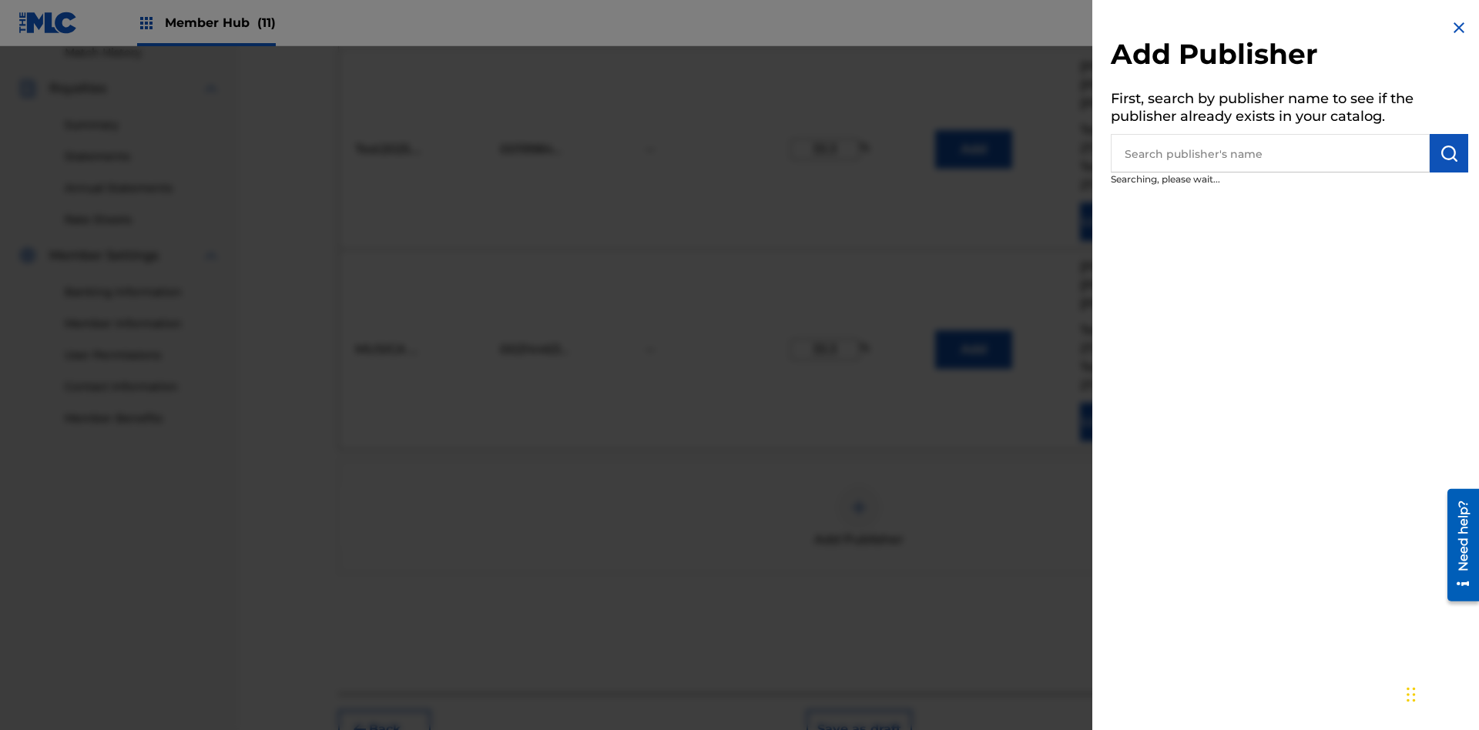
click at [1271, 153] on input "text" at bounding box center [1270, 153] width 319 height 39
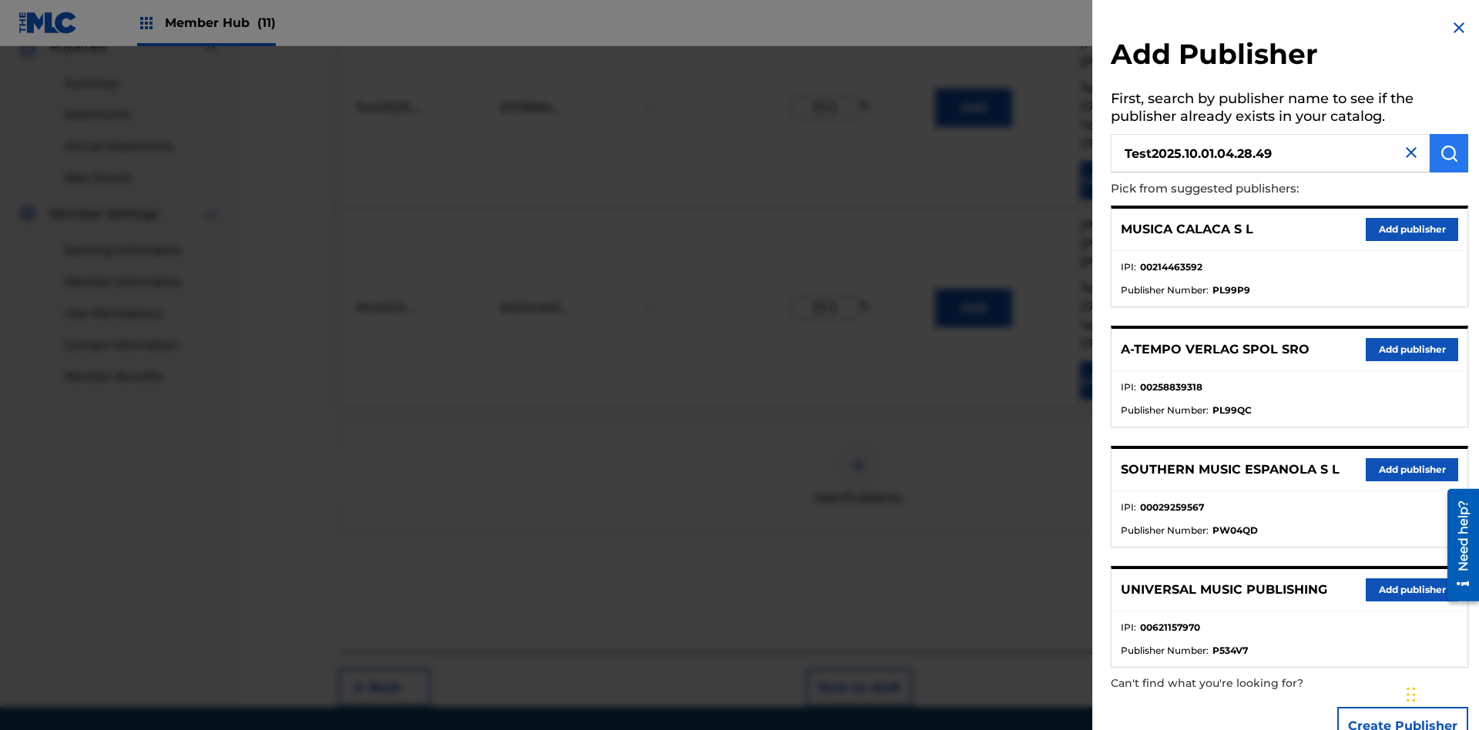
type input "Test2025.10.01.04.28.49"
click at [1449, 153] on img "submit" at bounding box center [1449, 153] width 18 height 18
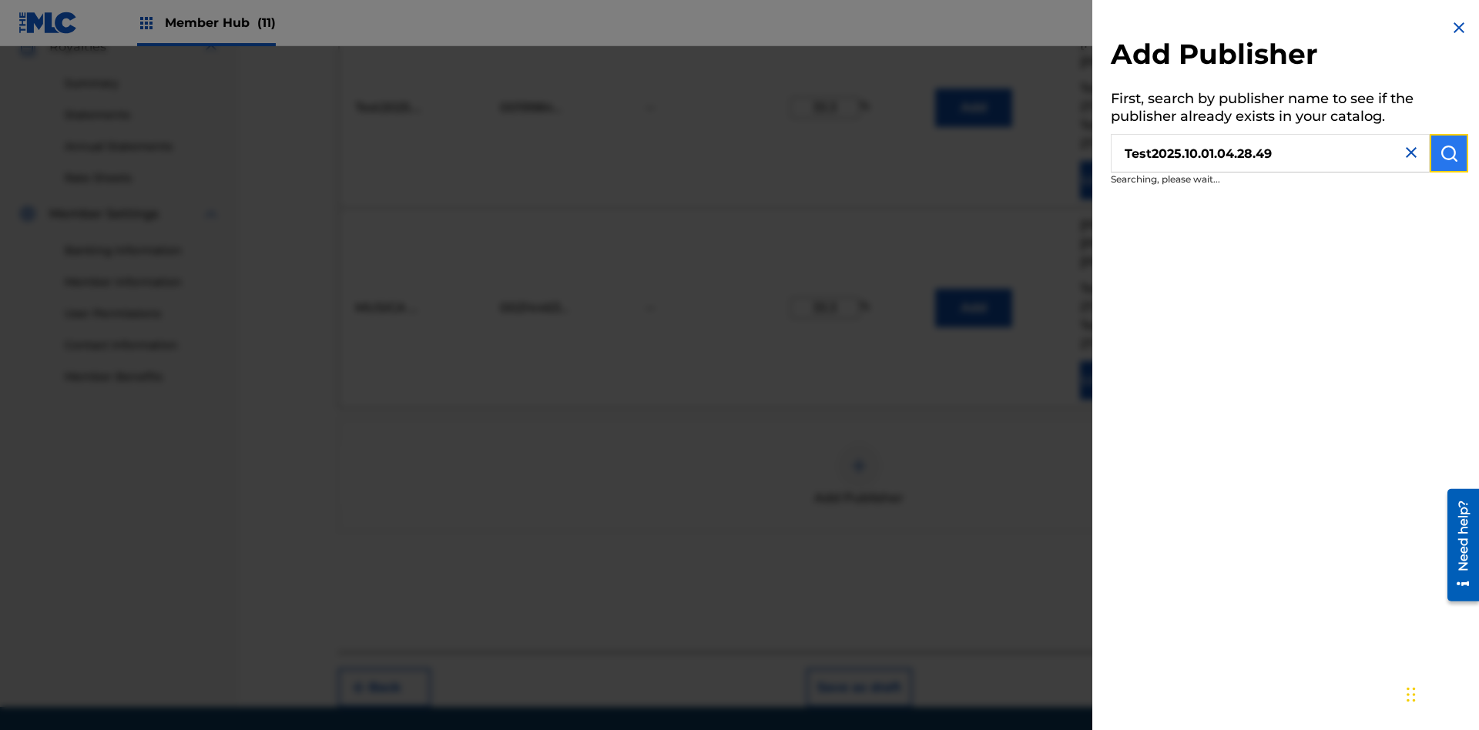
scroll to position [492, 0]
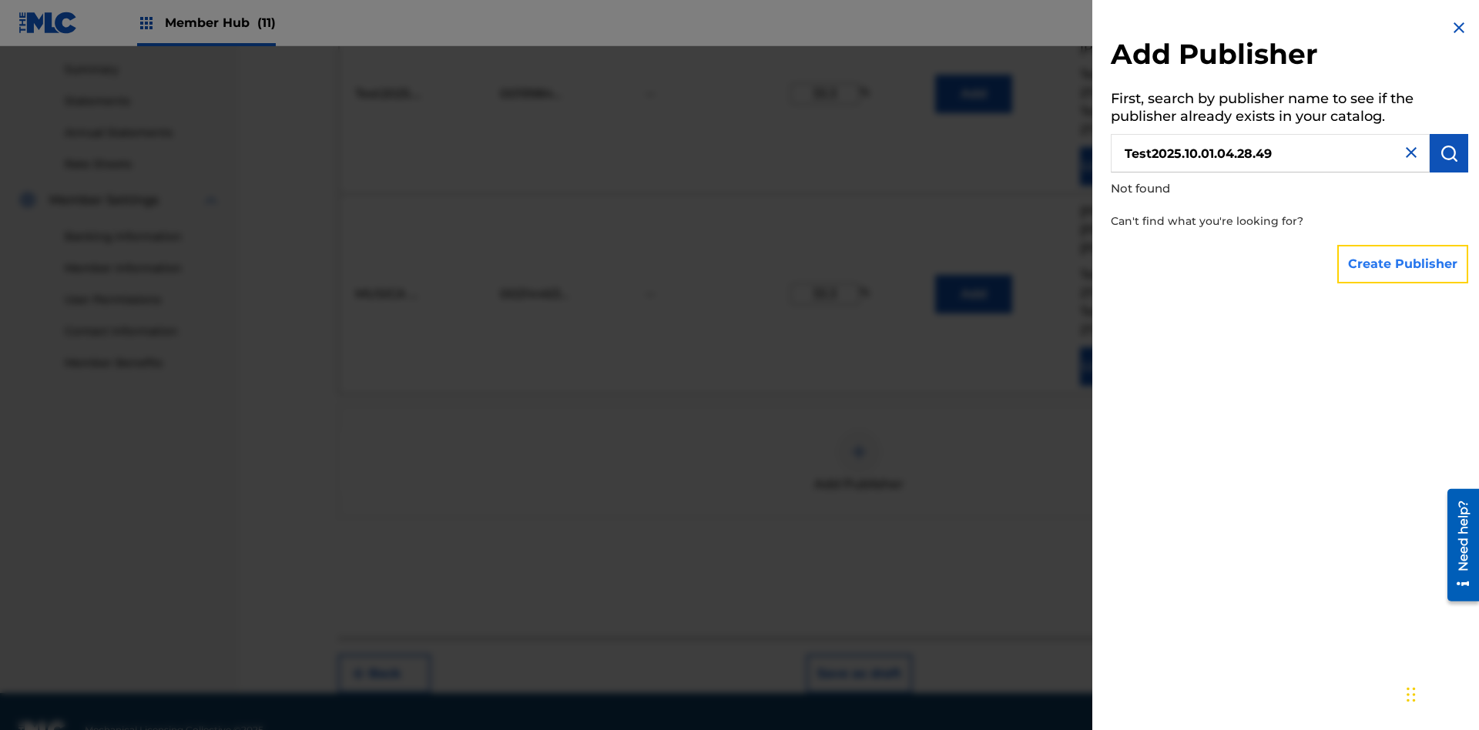
click at [1404, 264] on button "Create Publisher" at bounding box center [1403, 264] width 131 height 39
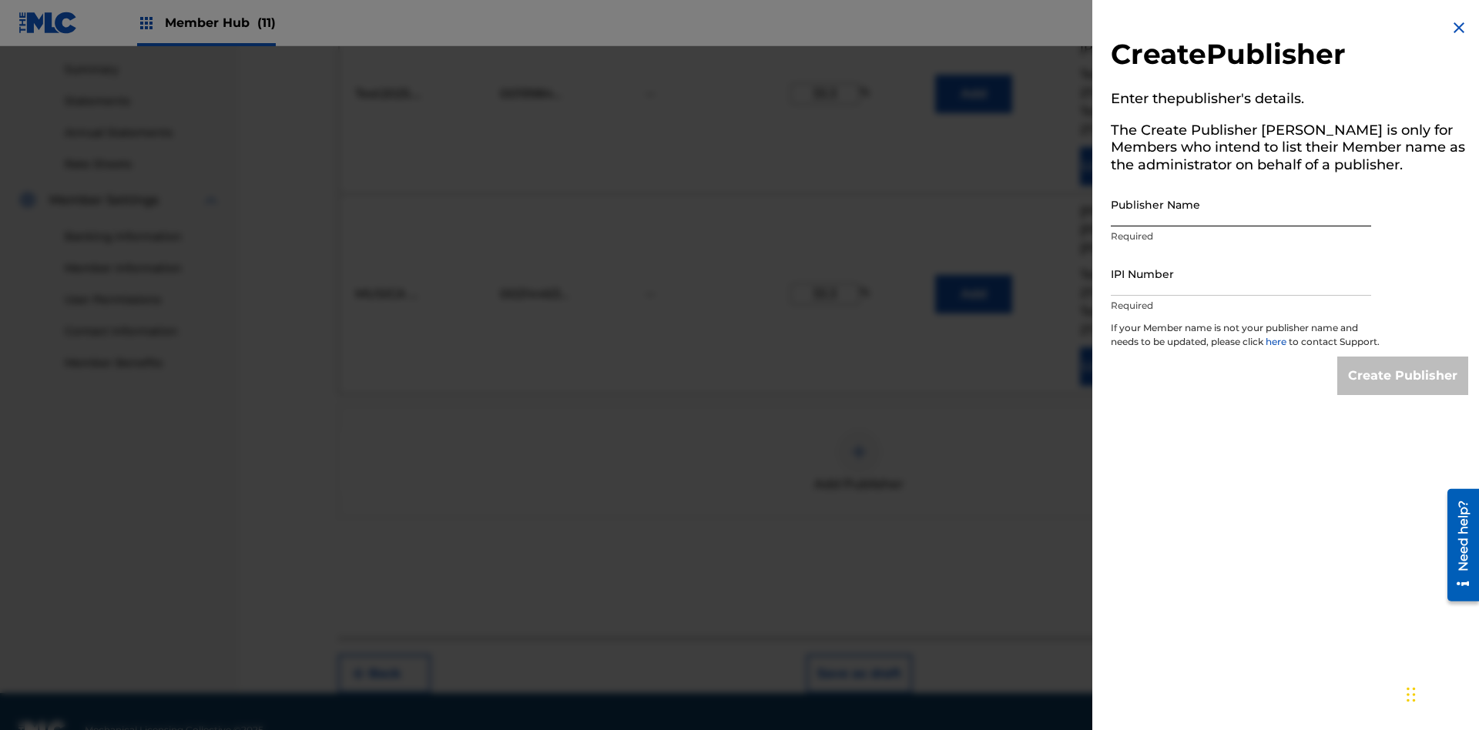
click at [1241, 204] on input "Publisher Name" at bounding box center [1241, 205] width 260 height 44
type input "Test2025.10.01.04.28.52"
click at [1241, 274] on input "IPI Number" at bounding box center [1241, 274] width 260 height 44
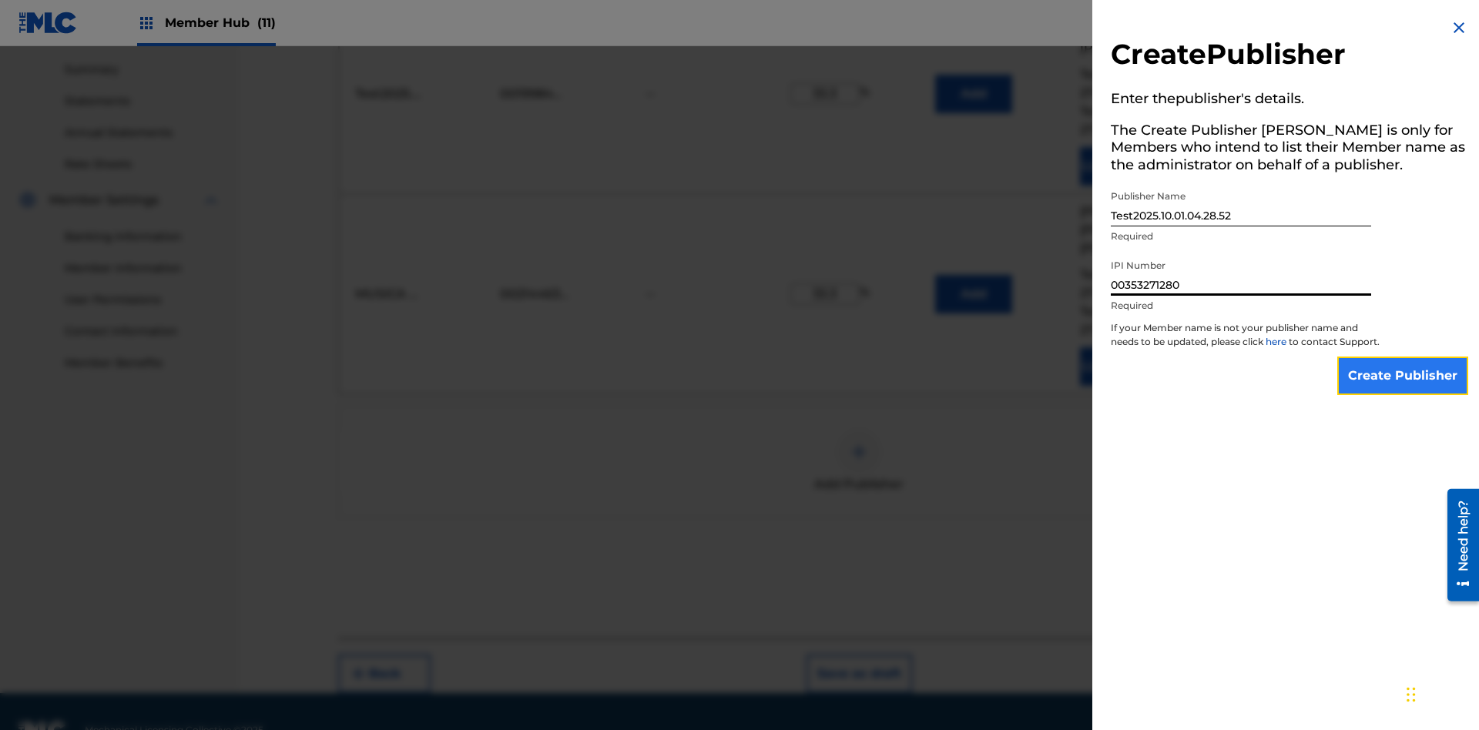
click at [1404, 390] on input "Create Publisher" at bounding box center [1403, 376] width 131 height 39
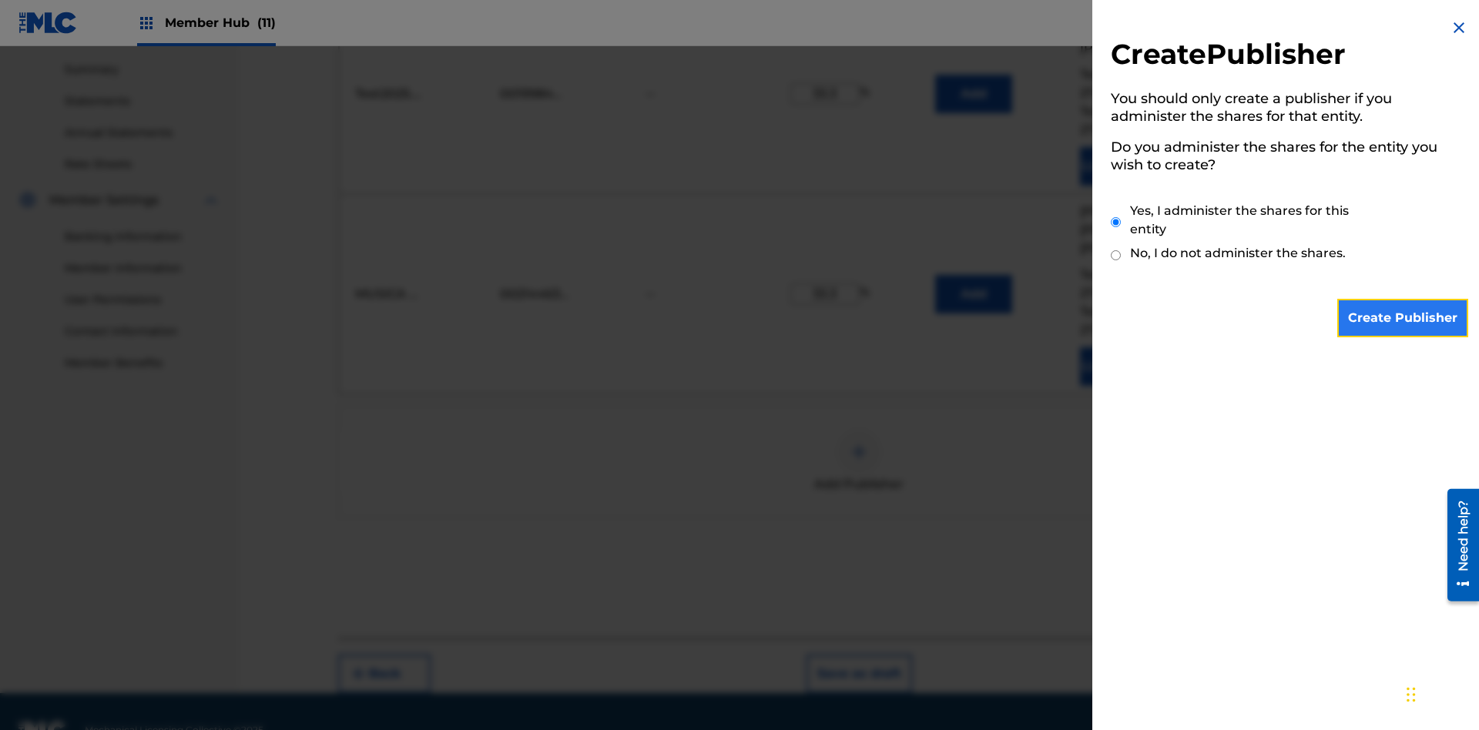
click at [1404, 318] on input "Create Publisher" at bounding box center [1403, 318] width 131 height 39
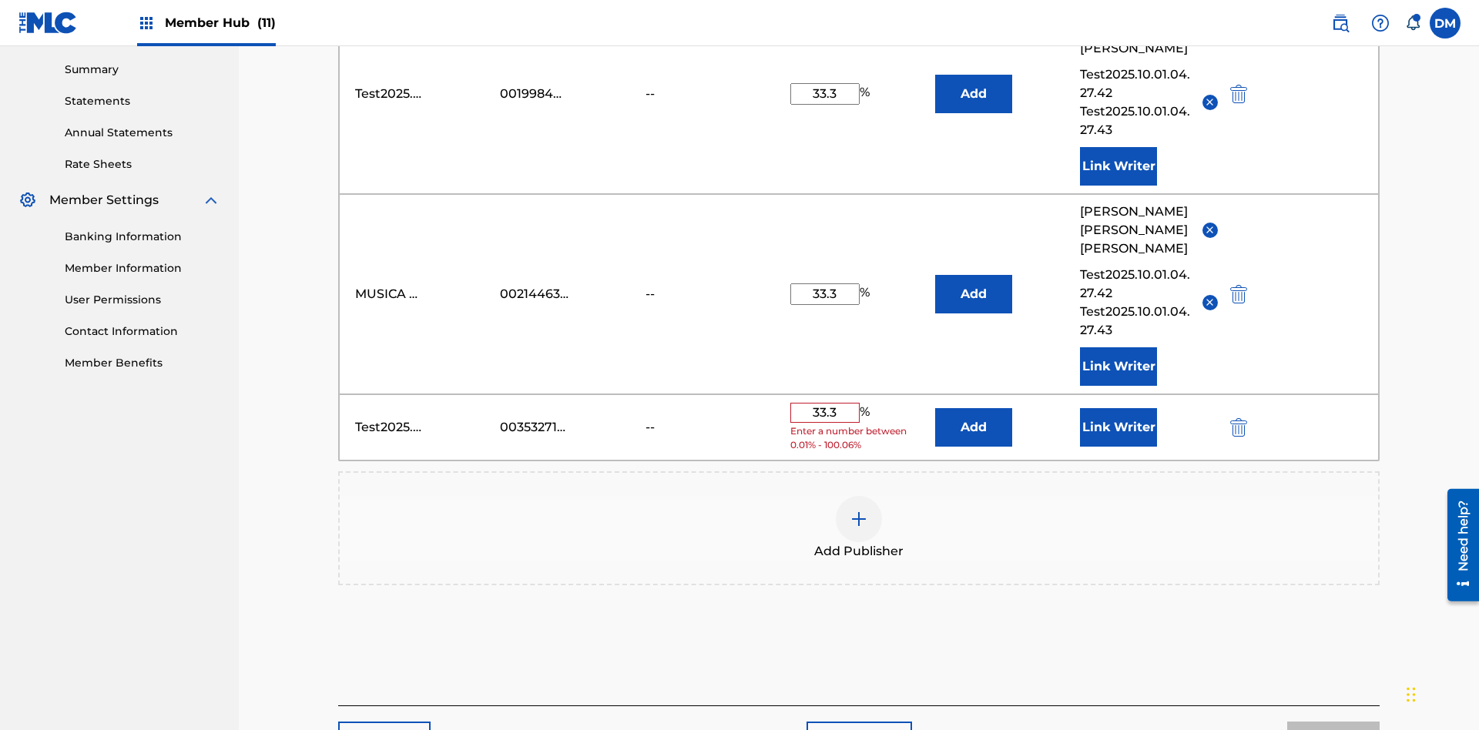
scroll to position [547, 0]
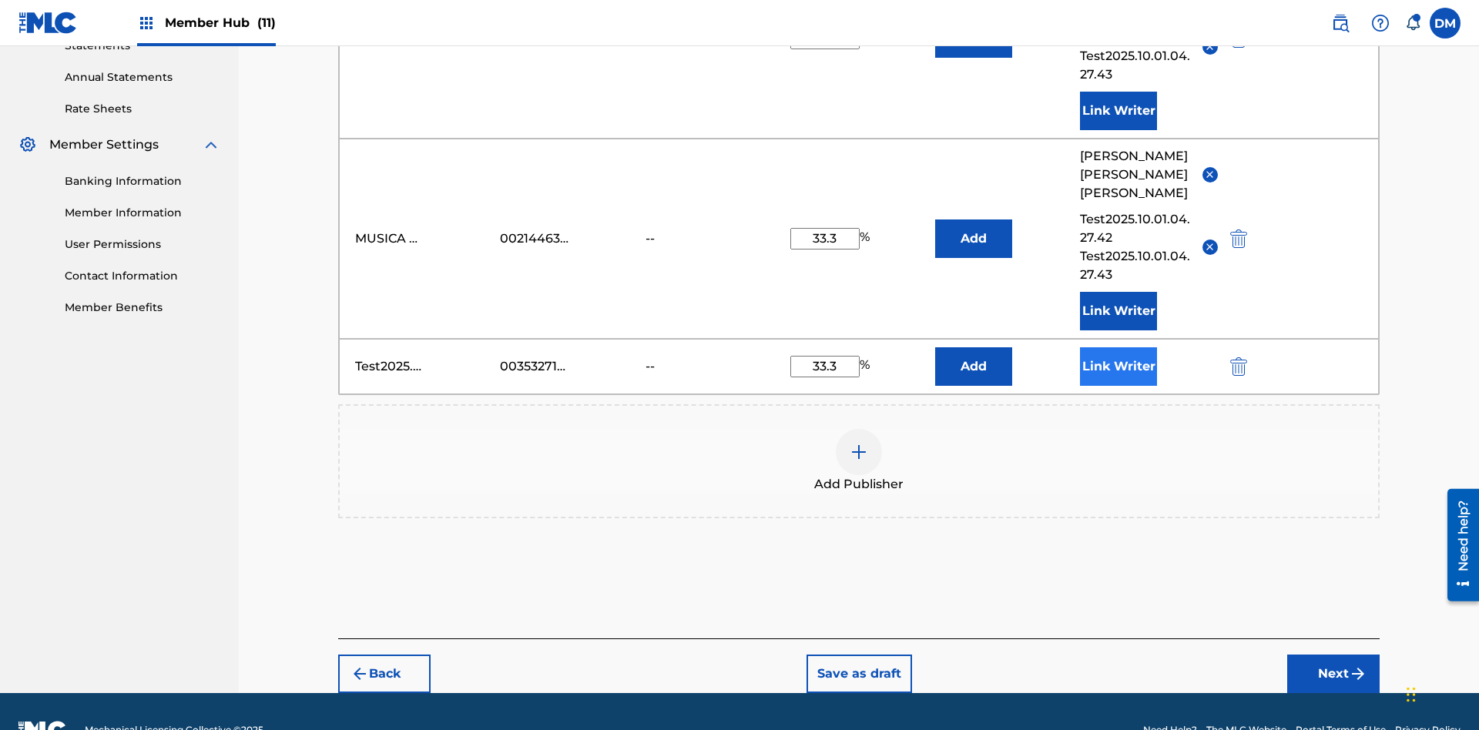
type input "33.3"
click at [1119, 347] on button "Link Writer" at bounding box center [1118, 366] width 77 height 39
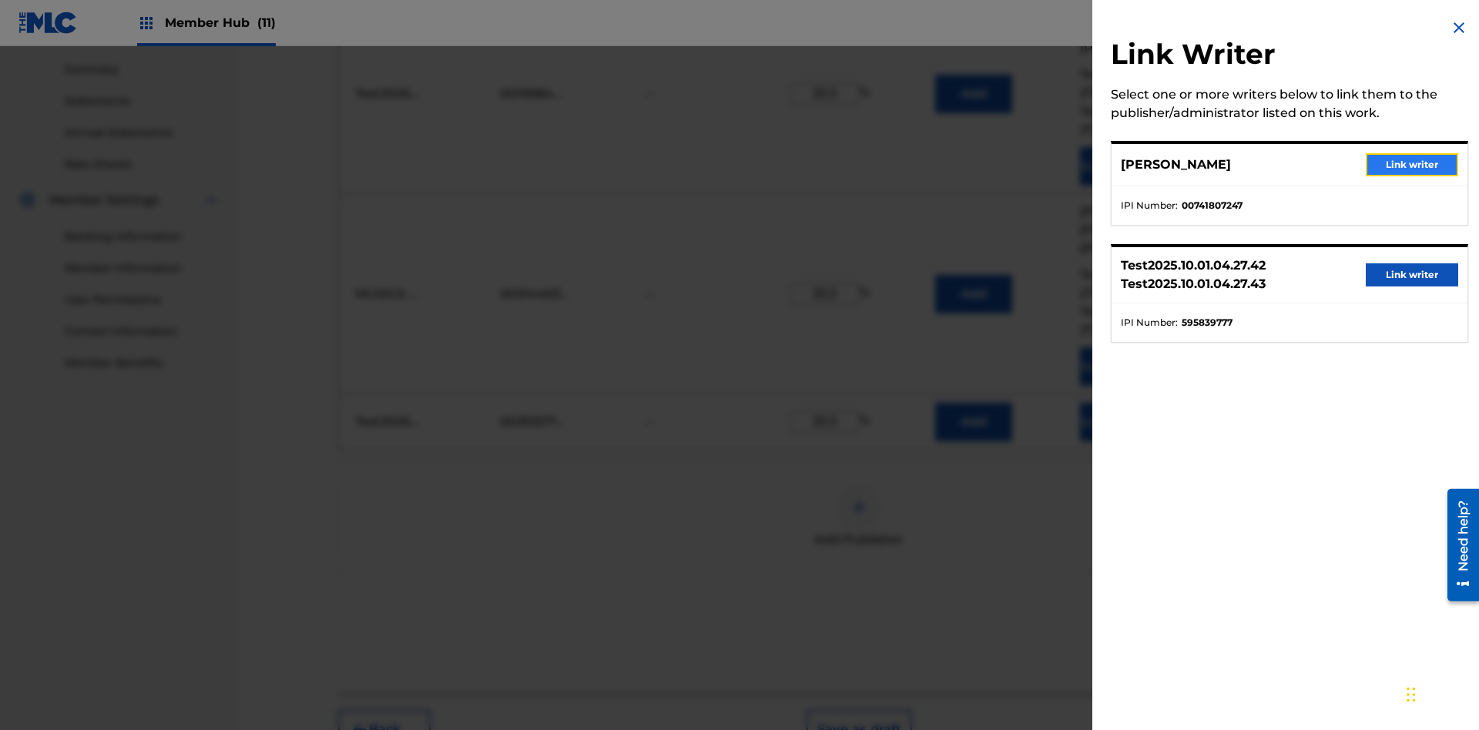
click at [1412, 165] on button "Link writer" at bounding box center [1412, 164] width 92 height 23
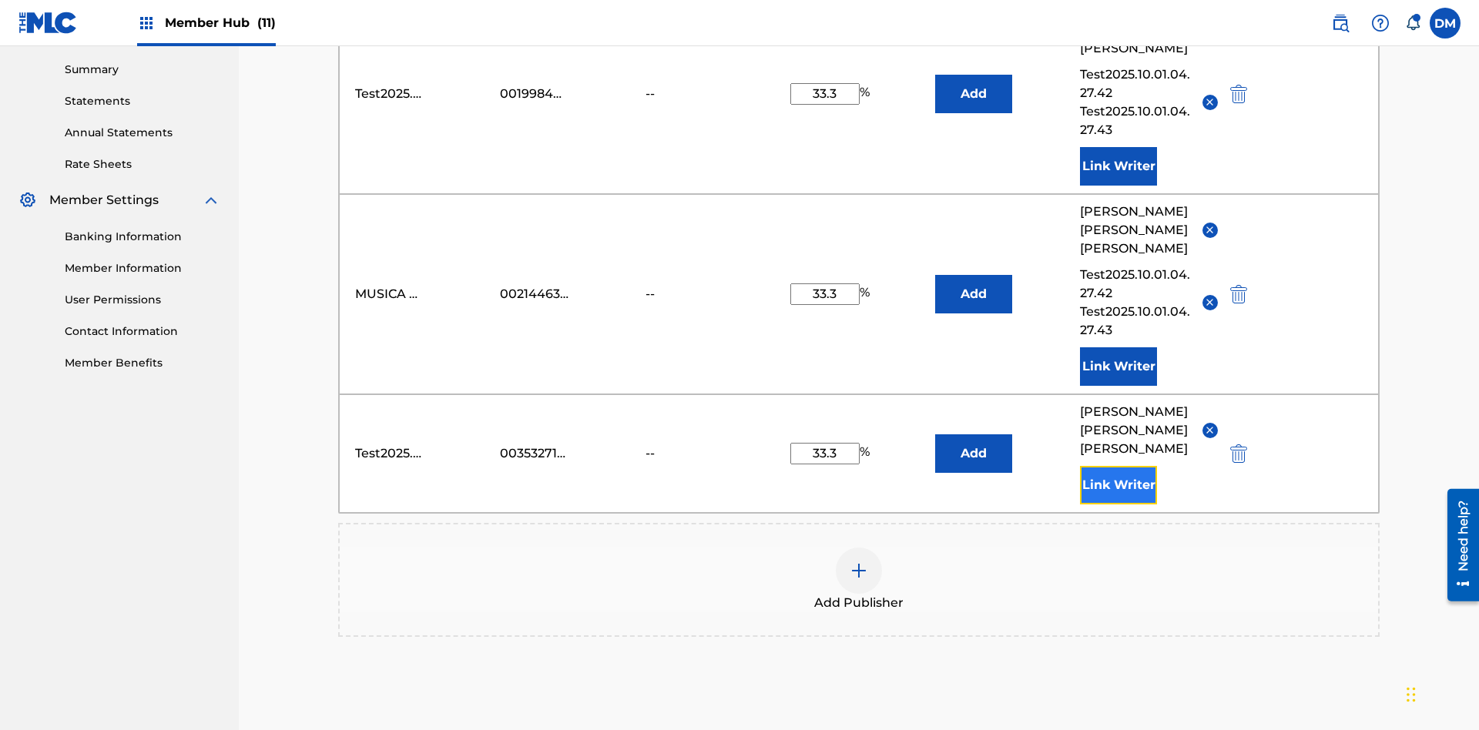
click at [1119, 466] on button "Link Writer" at bounding box center [1118, 485] width 77 height 39
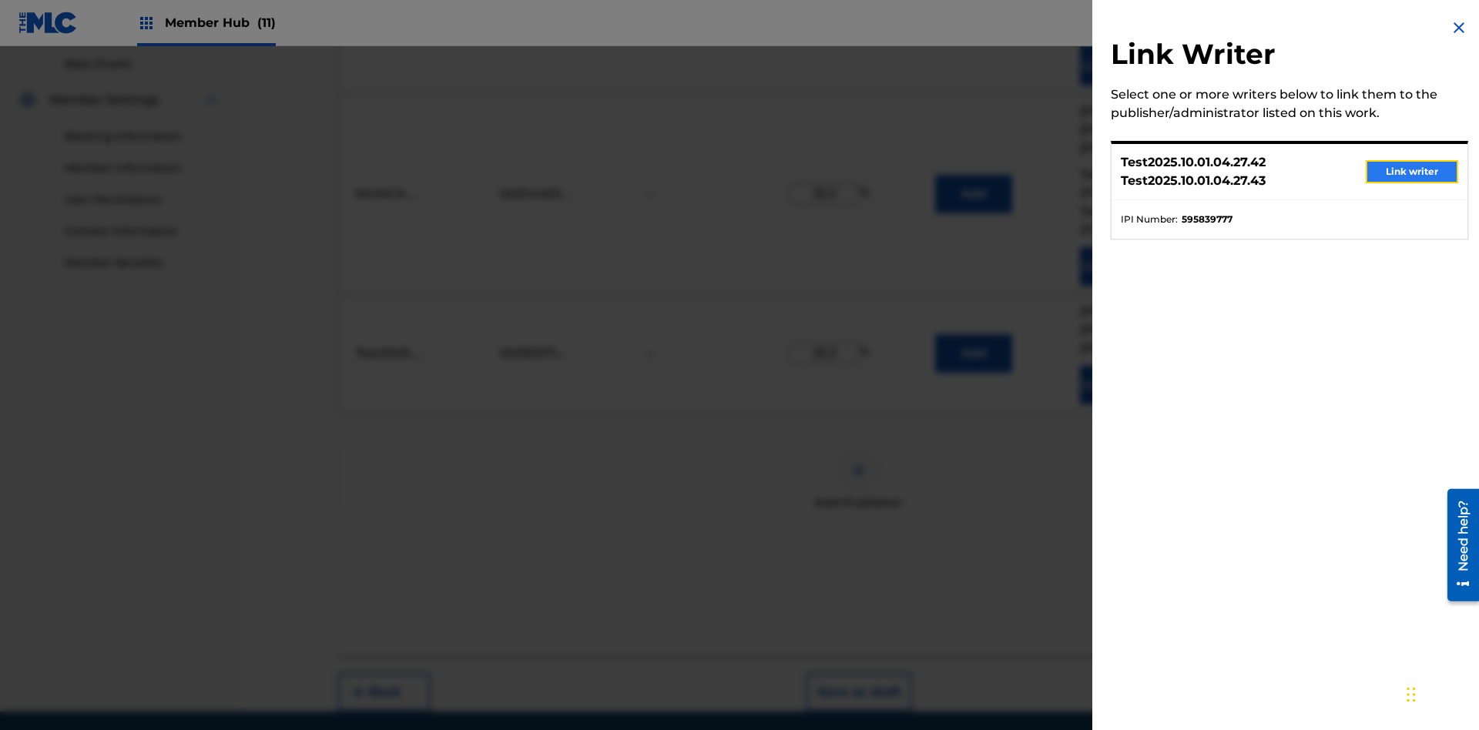
click at [1412, 172] on button "Link writer" at bounding box center [1412, 171] width 92 height 23
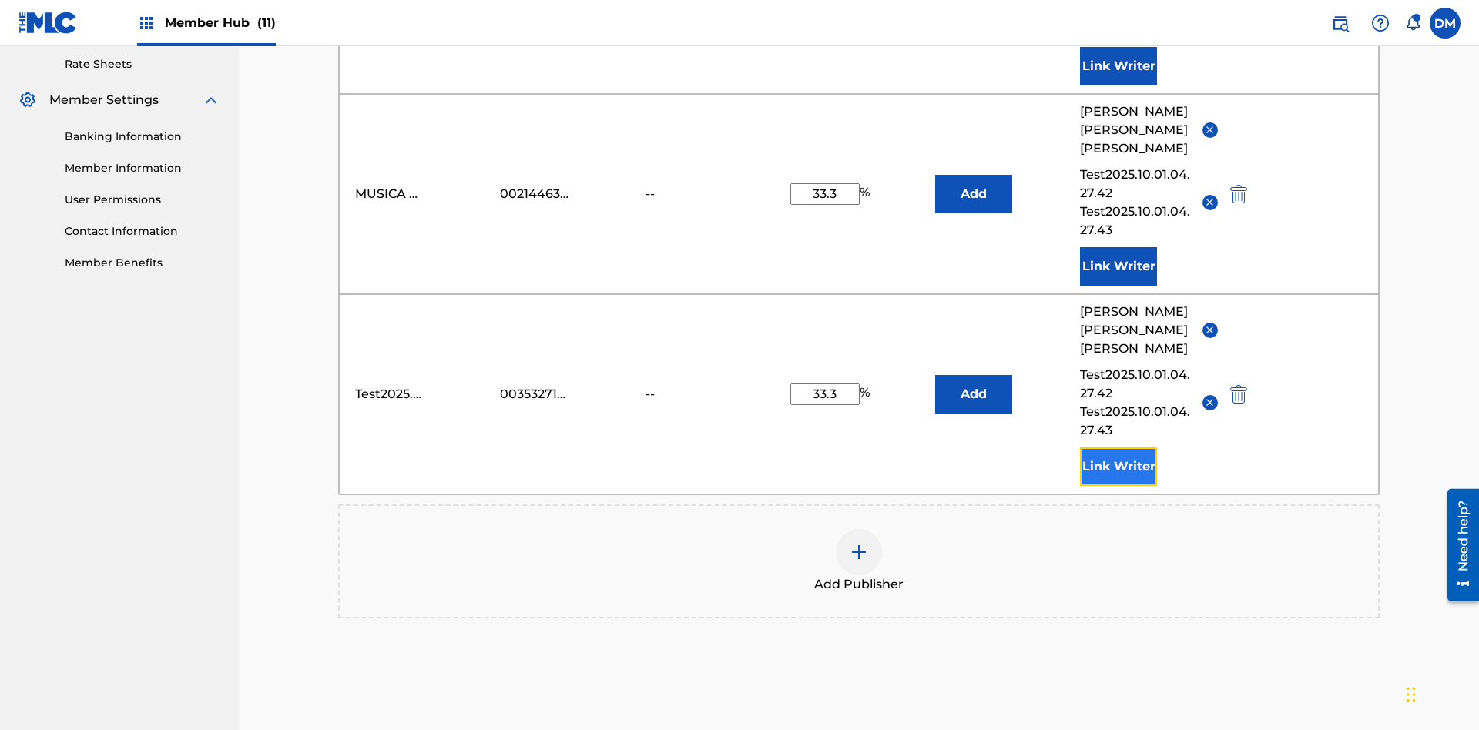
click at [1119, 448] on button "Link Writer" at bounding box center [1118, 467] width 77 height 39
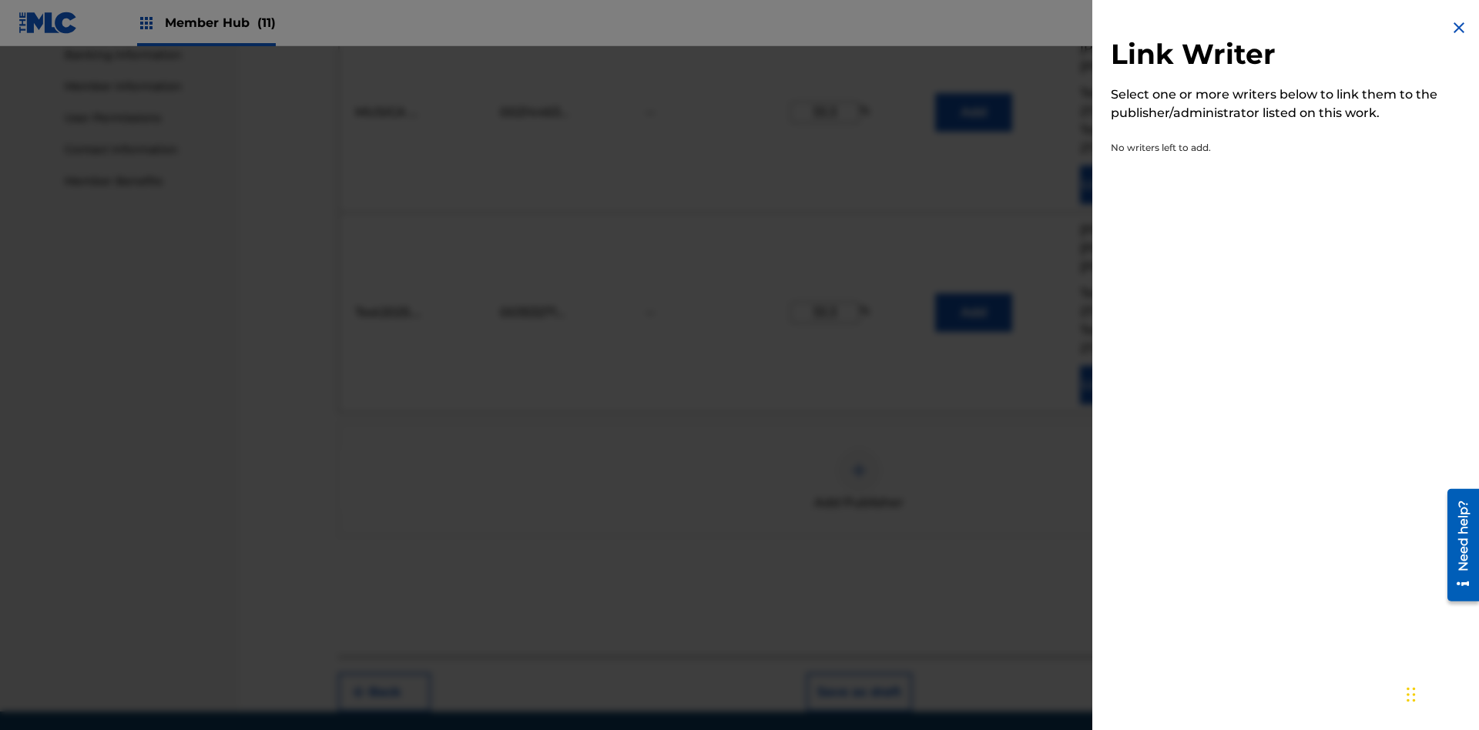
click at [1459, 28] on img at bounding box center [1459, 27] width 18 height 18
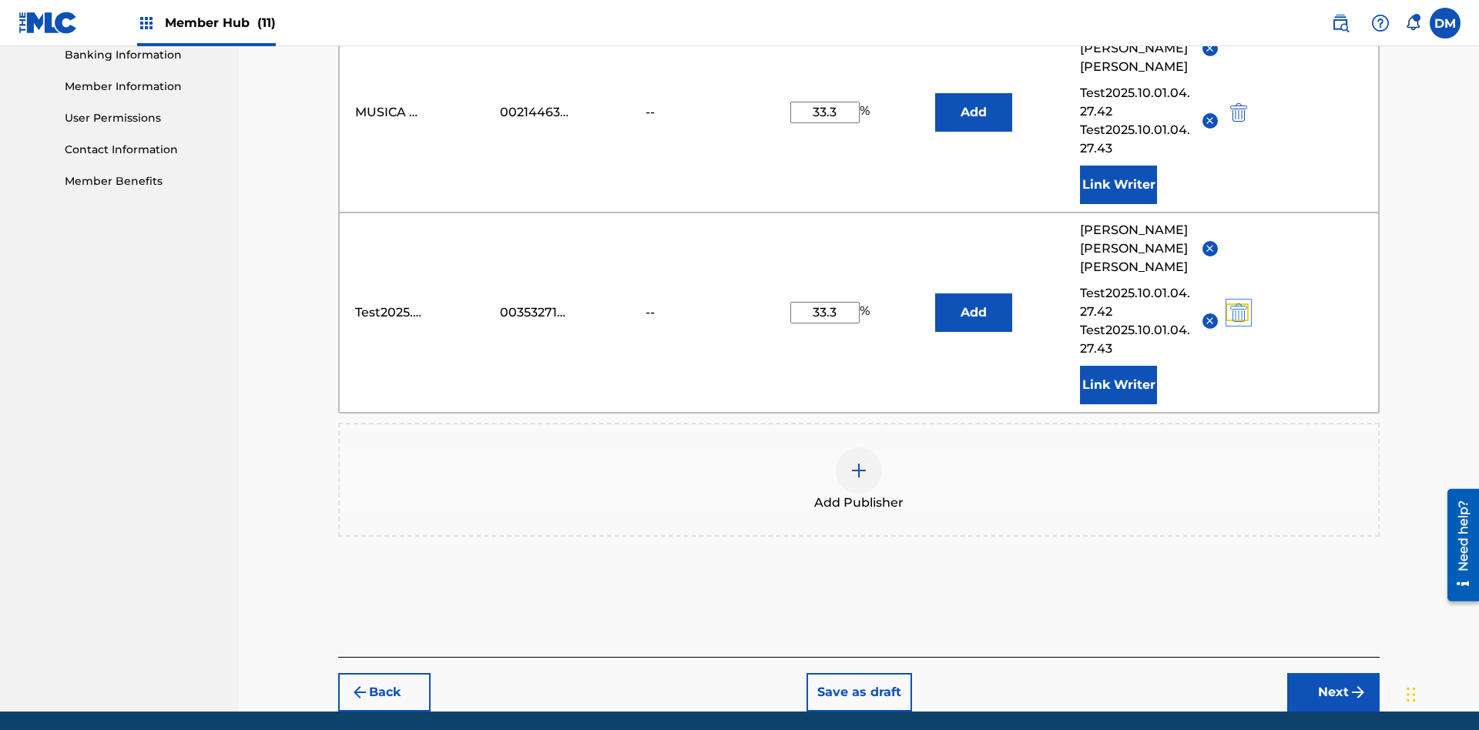
click at [1237, 304] on img "submit" at bounding box center [1238, 313] width 17 height 18
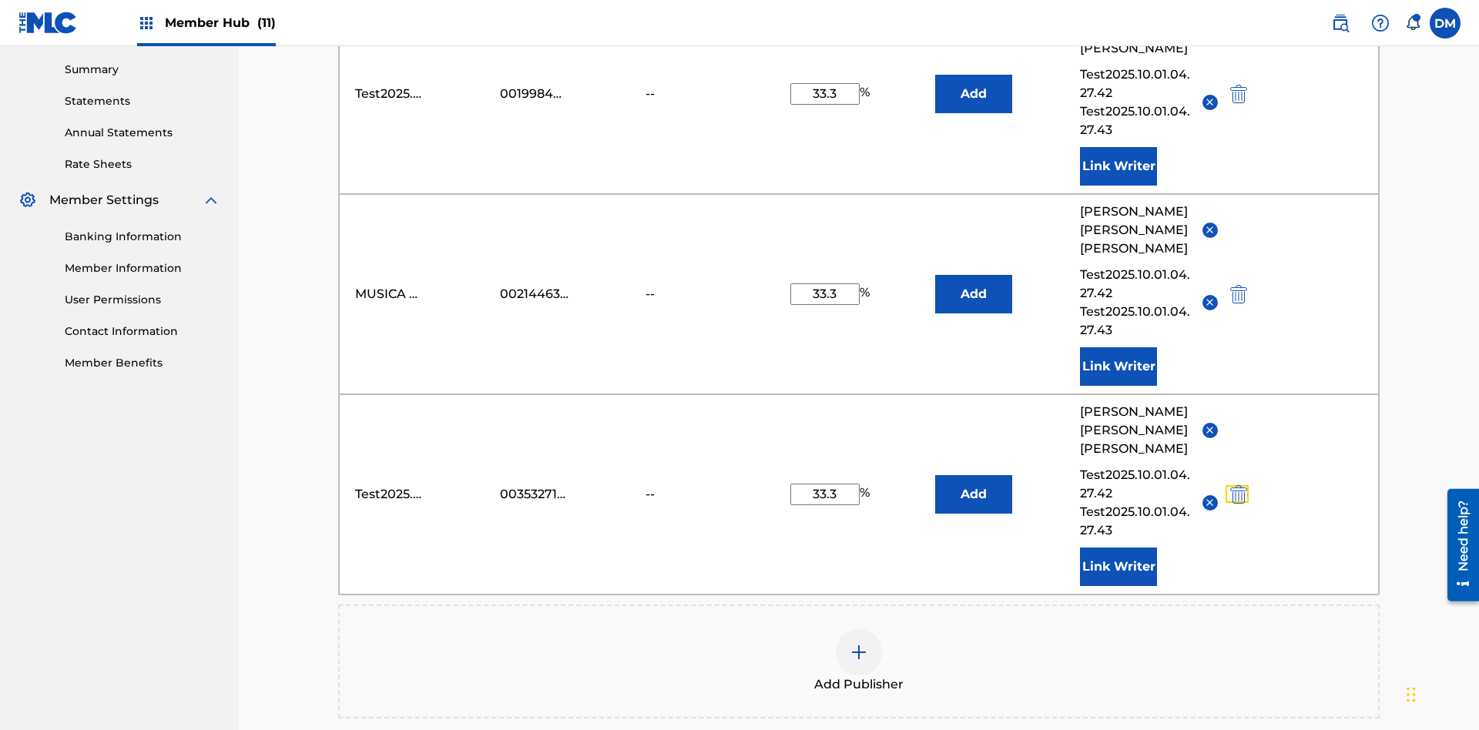
click at [859, 643] on img at bounding box center [859, 652] width 18 height 18
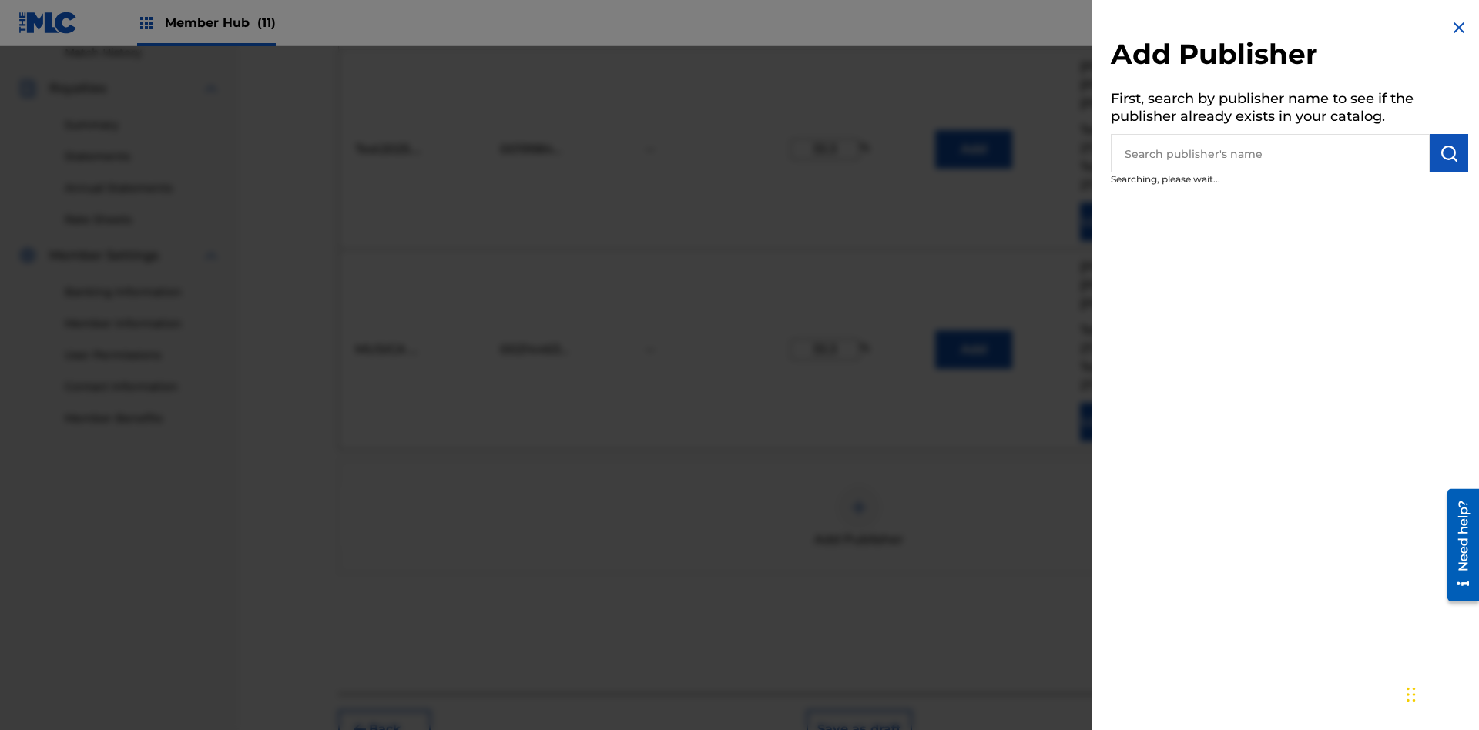
click at [1271, 153] on input "text" at bounding box center [1270, 153] width 319 height 39
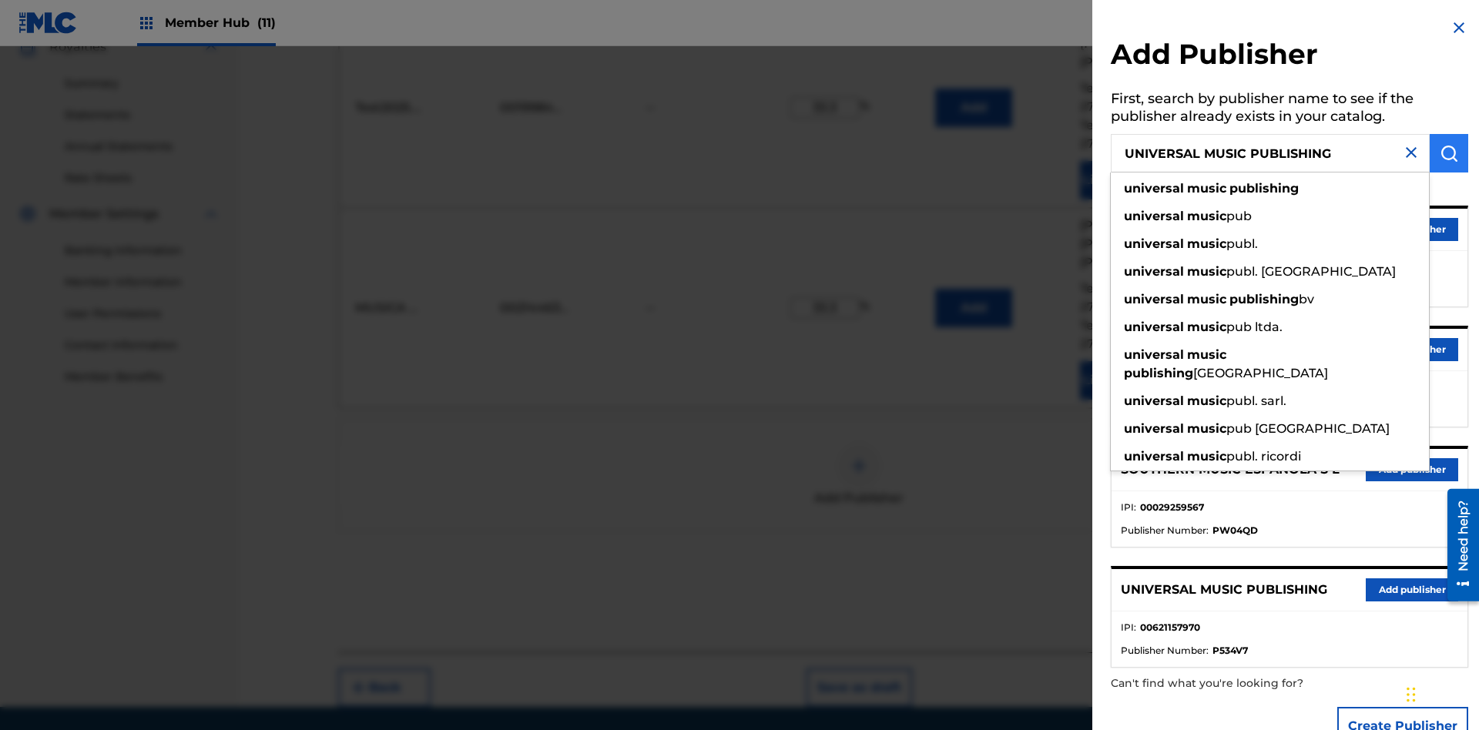
type input "UNIVERSAL MUSIC PUBLISHING"
click at [1449, 153] on img "submit" at bounding box center [1449, 153] width 18 height 18
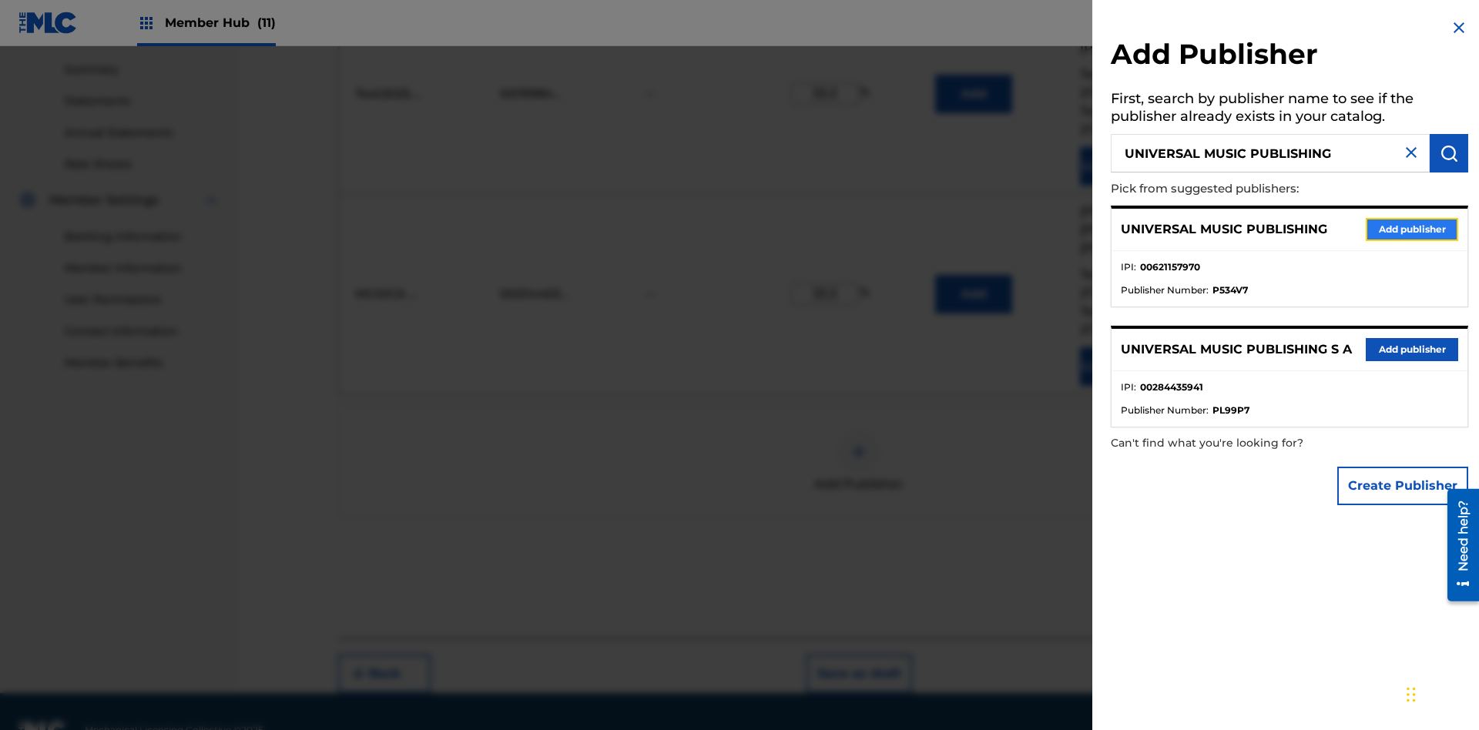
click at [1412, 229] on button "Add publisher" at bounding box center [1412, 229] width 92 height 23
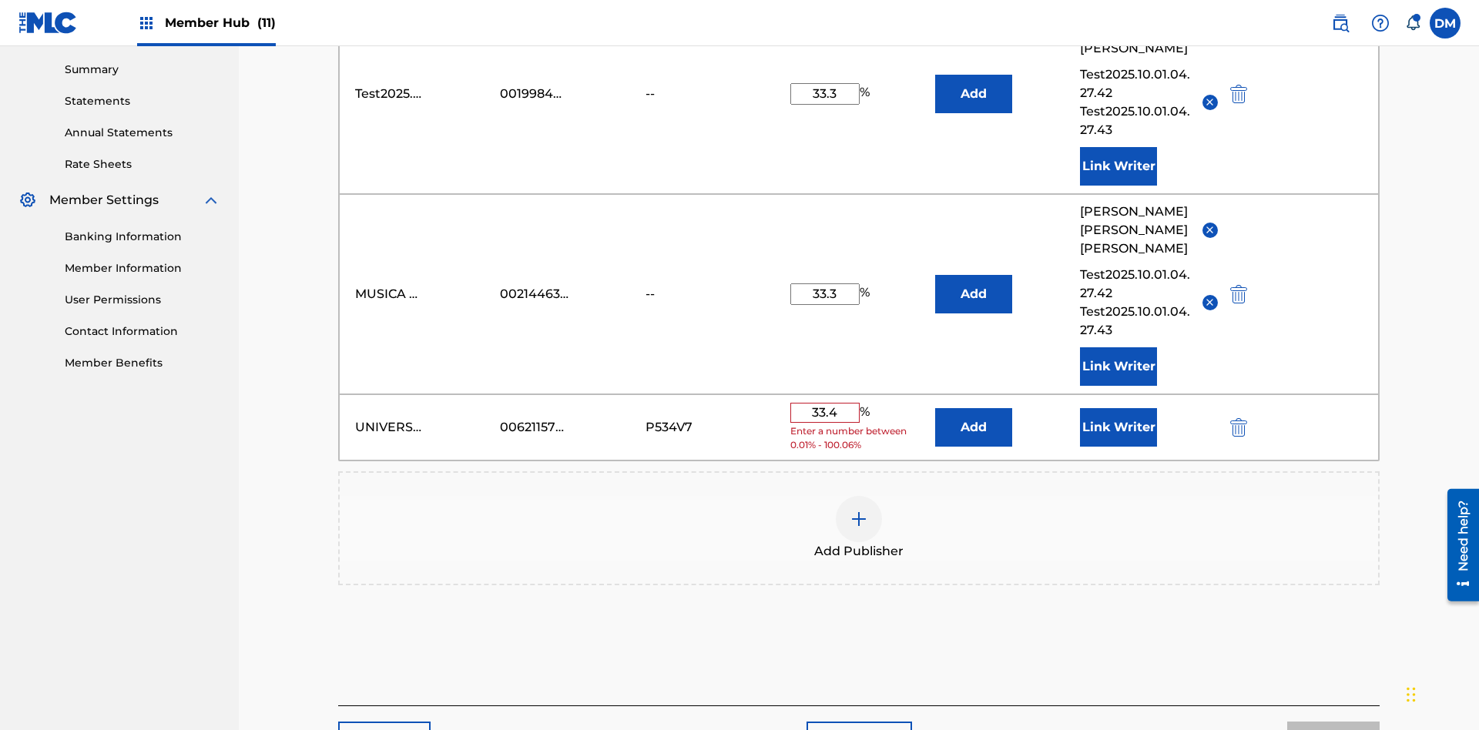
scroll to position [547, 0]
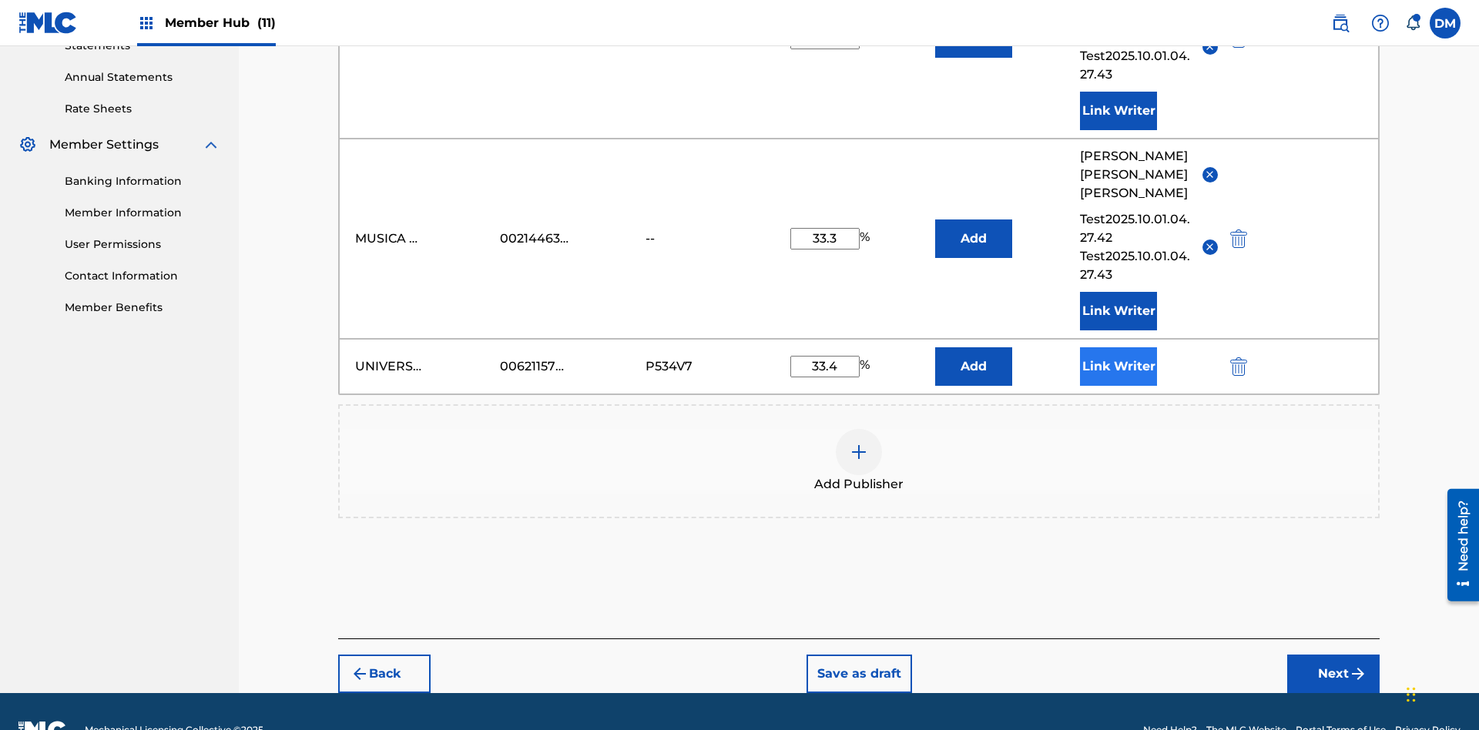
type input "33.4"
click at [1119, 347] on button "Link Writer" at bounding box center [1118, 366] width 77 height 39
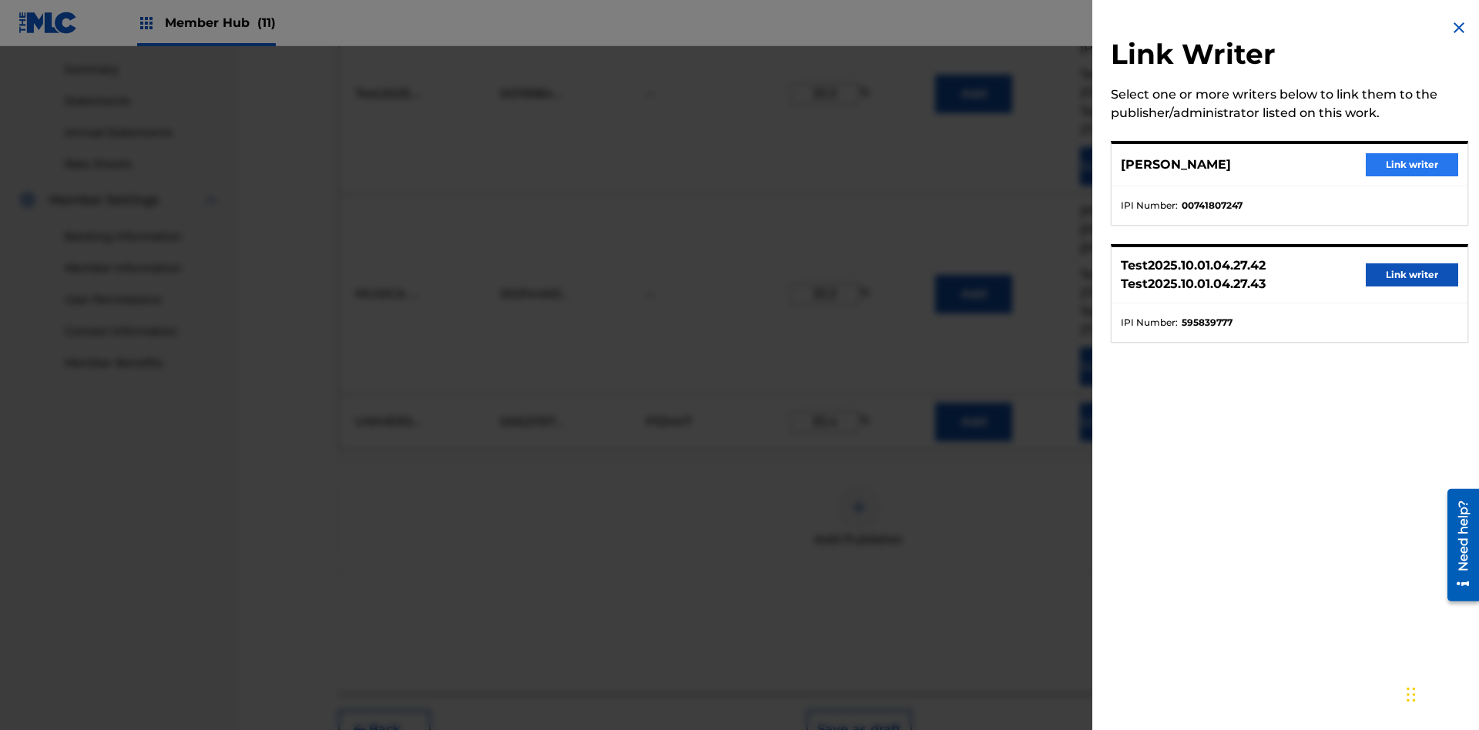
click at [1412, 165] on button "Link writer" at bounding box center [1412, 164] width 92 height 23
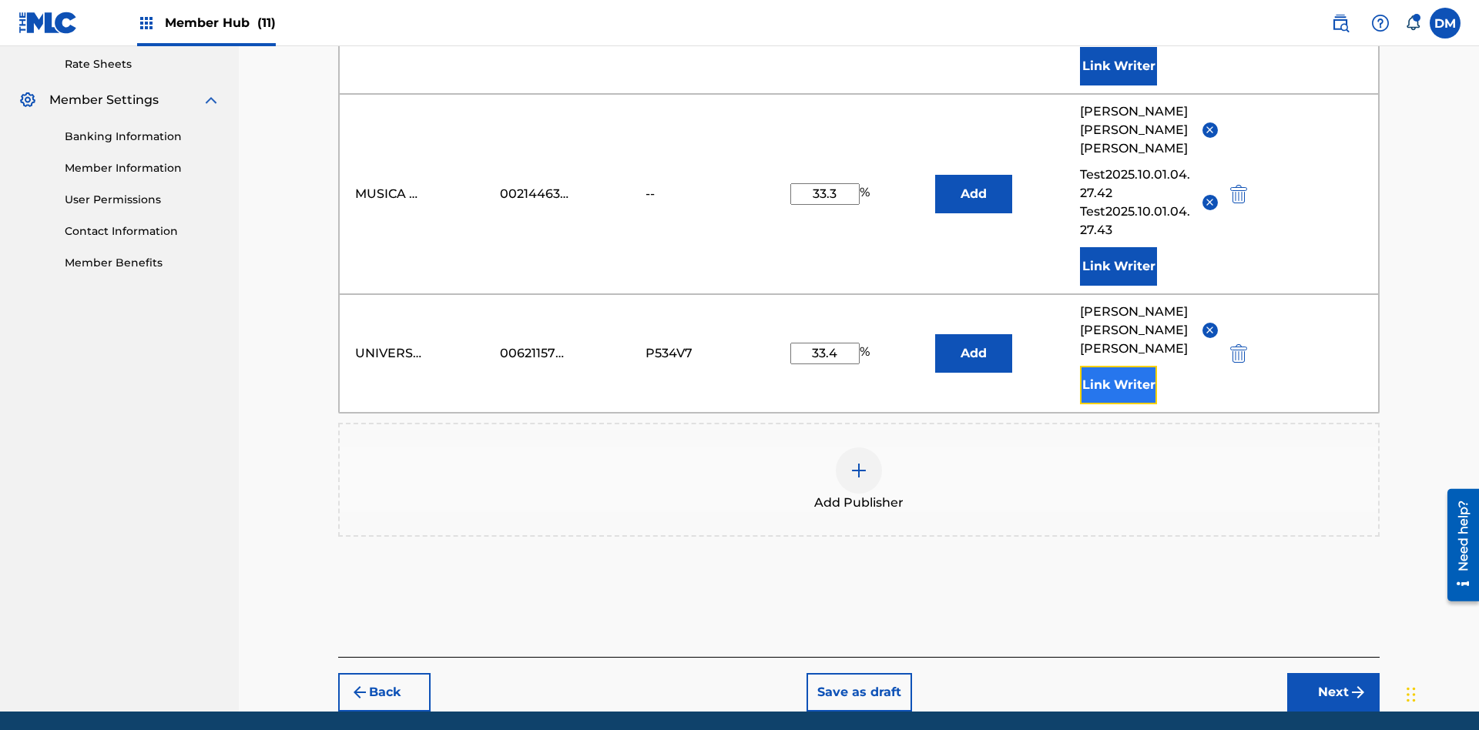
click at [1119, 366] on button "Link Writer" at bounding box center [1118, 385] width 77 height 39
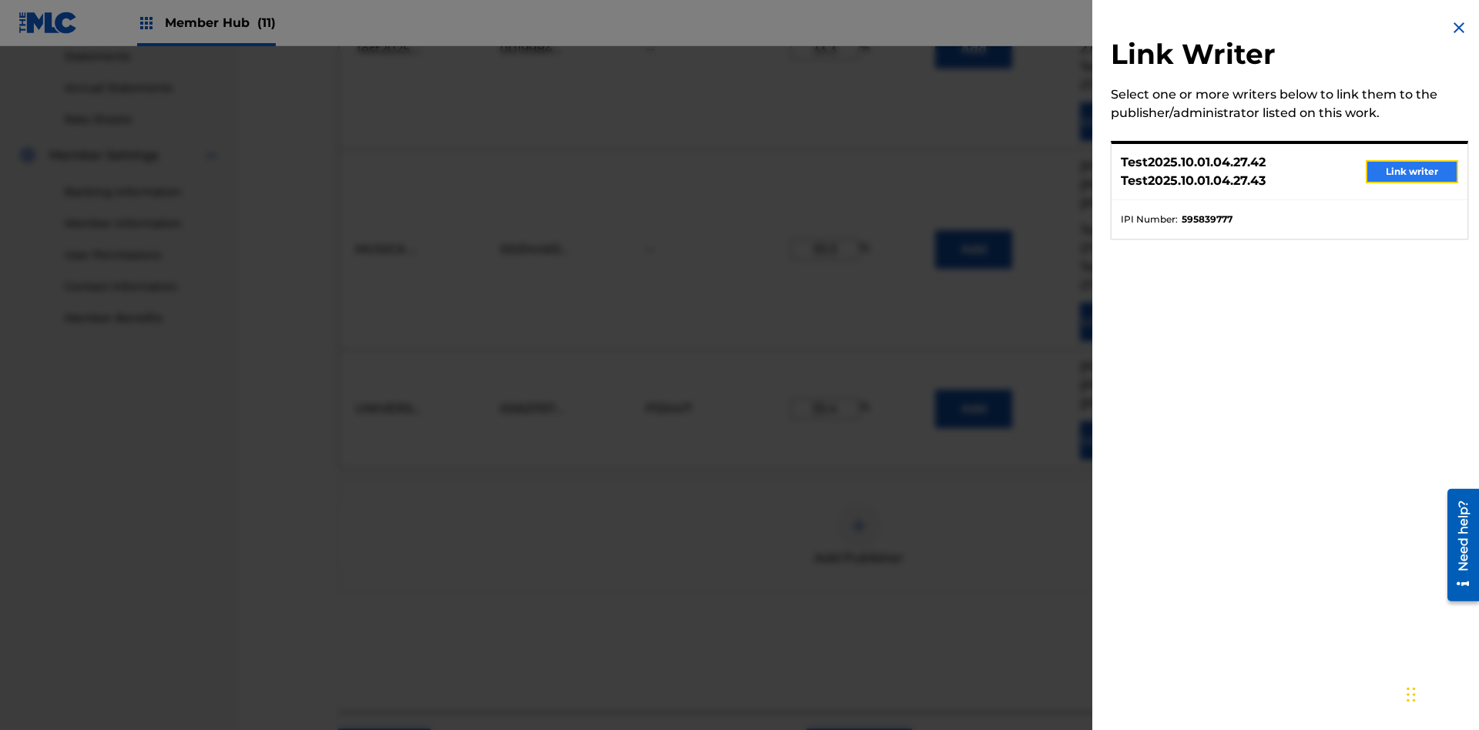
click at [1412, 172] on button "Link writer" at bounding box center [1412, 171] width 92 height 23
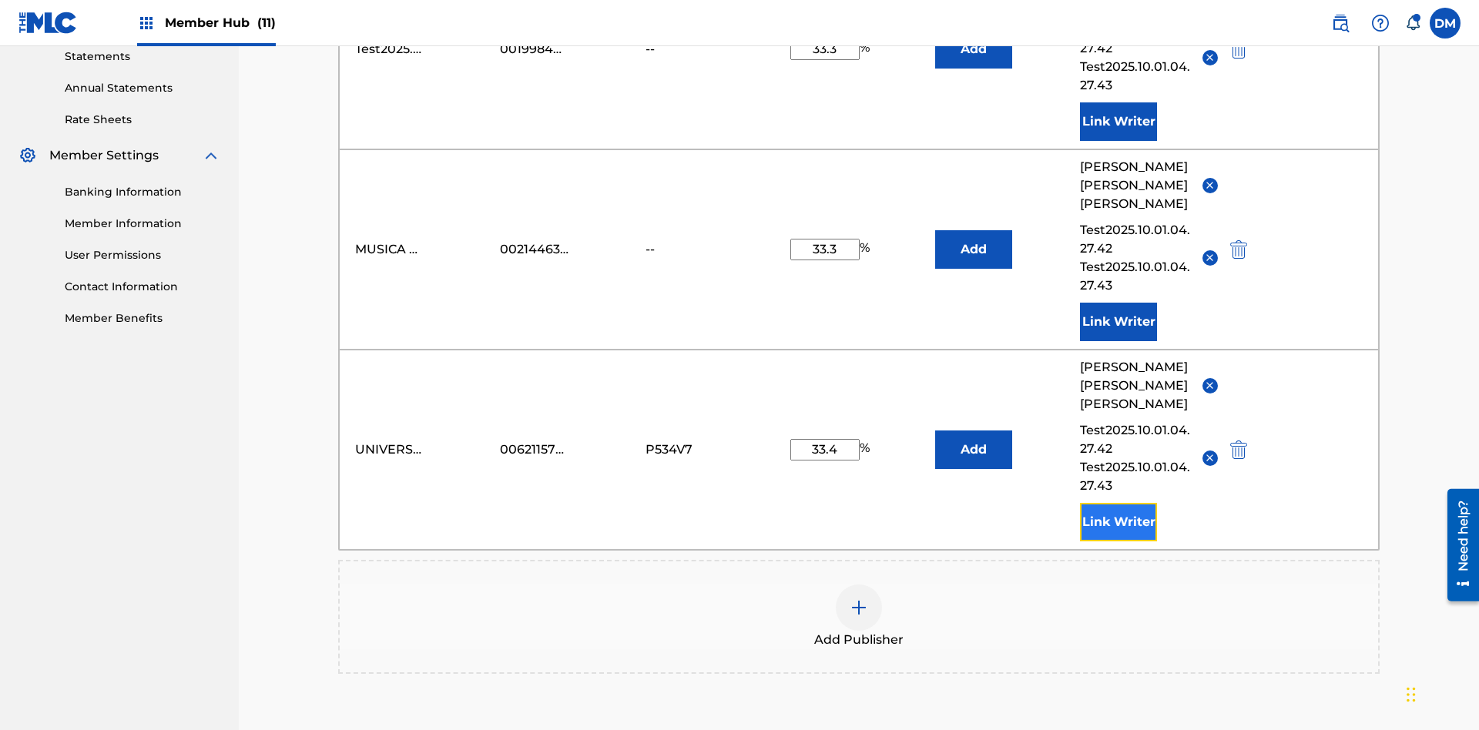
click at [1119, 503] on button "Link Writer" at bounding box center [1118, 522] width 77 height 39
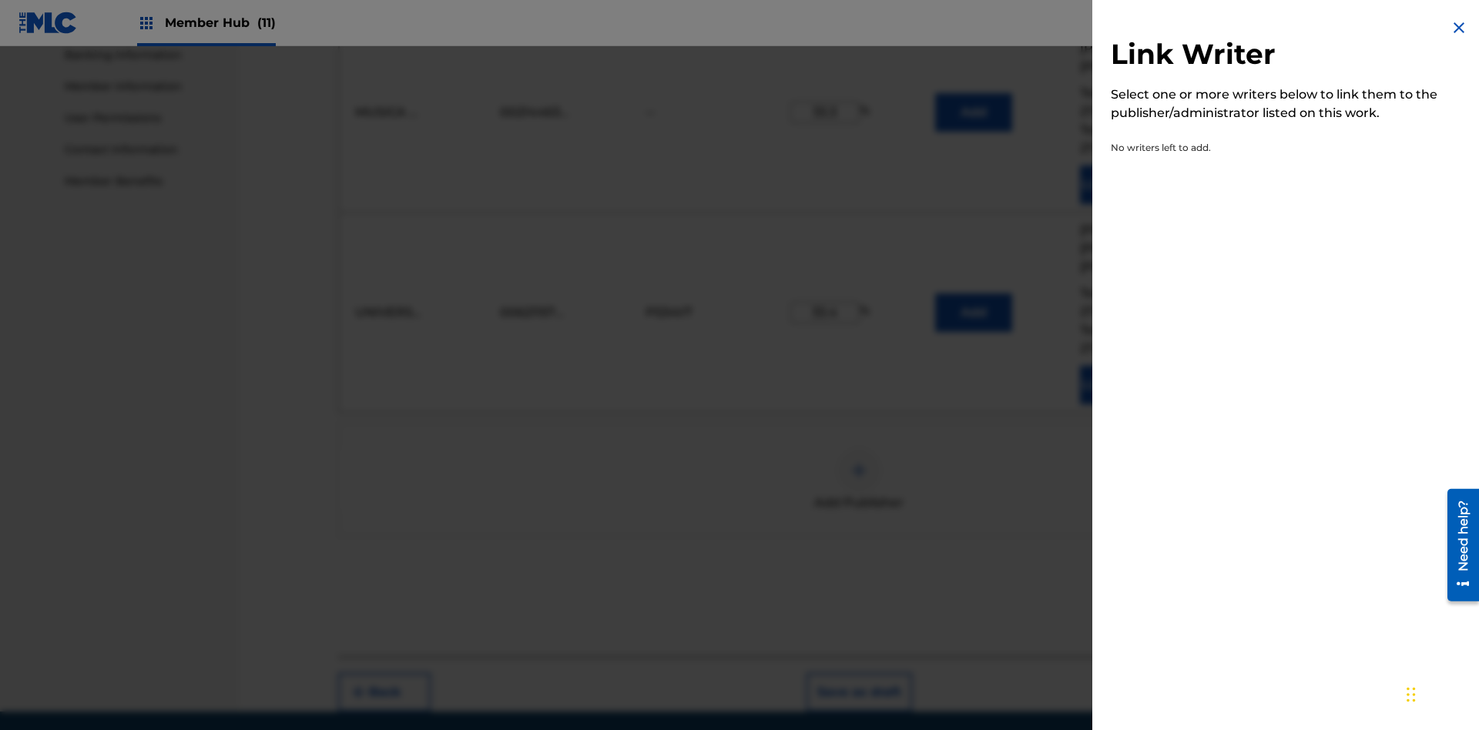
click at [1459, 28] on img at bounding box center [1459, 27] width 18 height 18
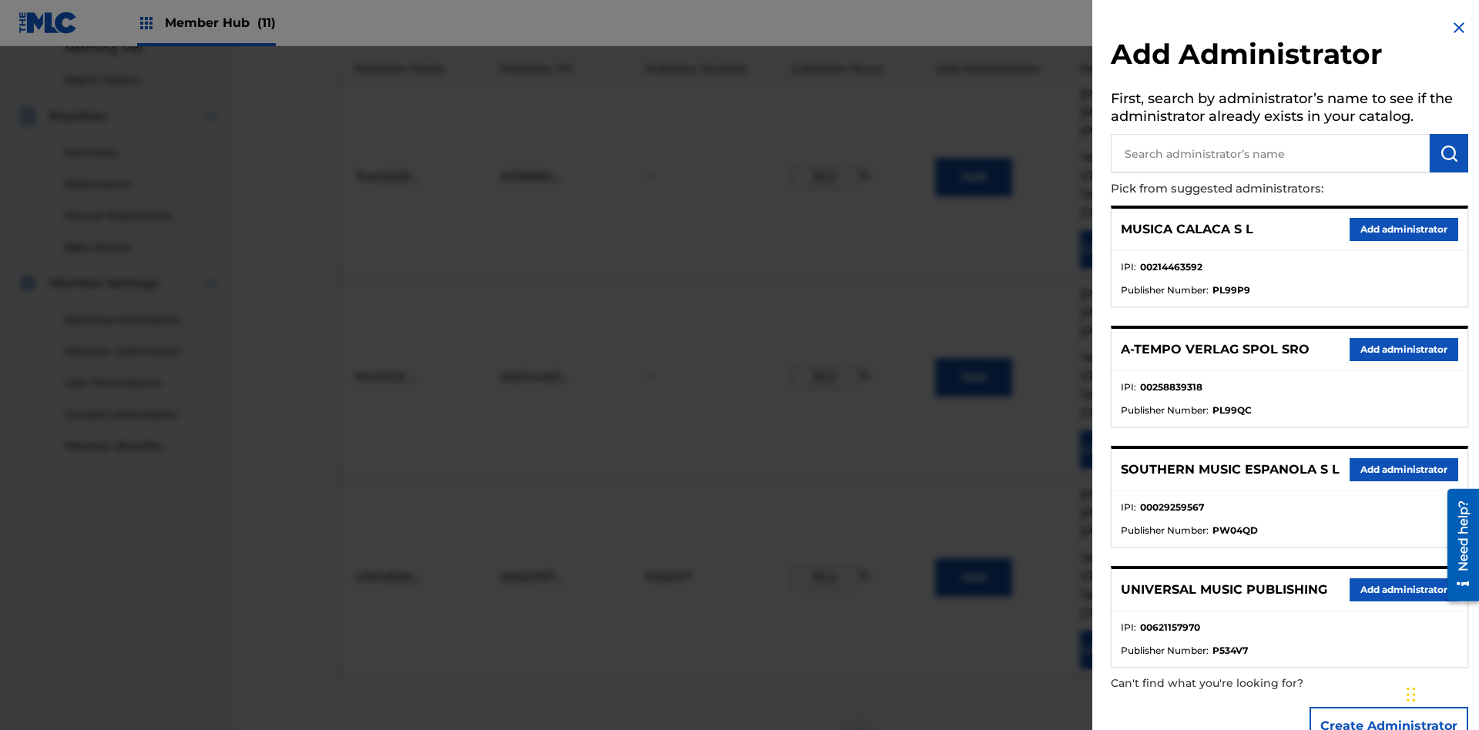
click at [1271, 153] on input "text" at bounding box center [1270, 153] width 319 height 39
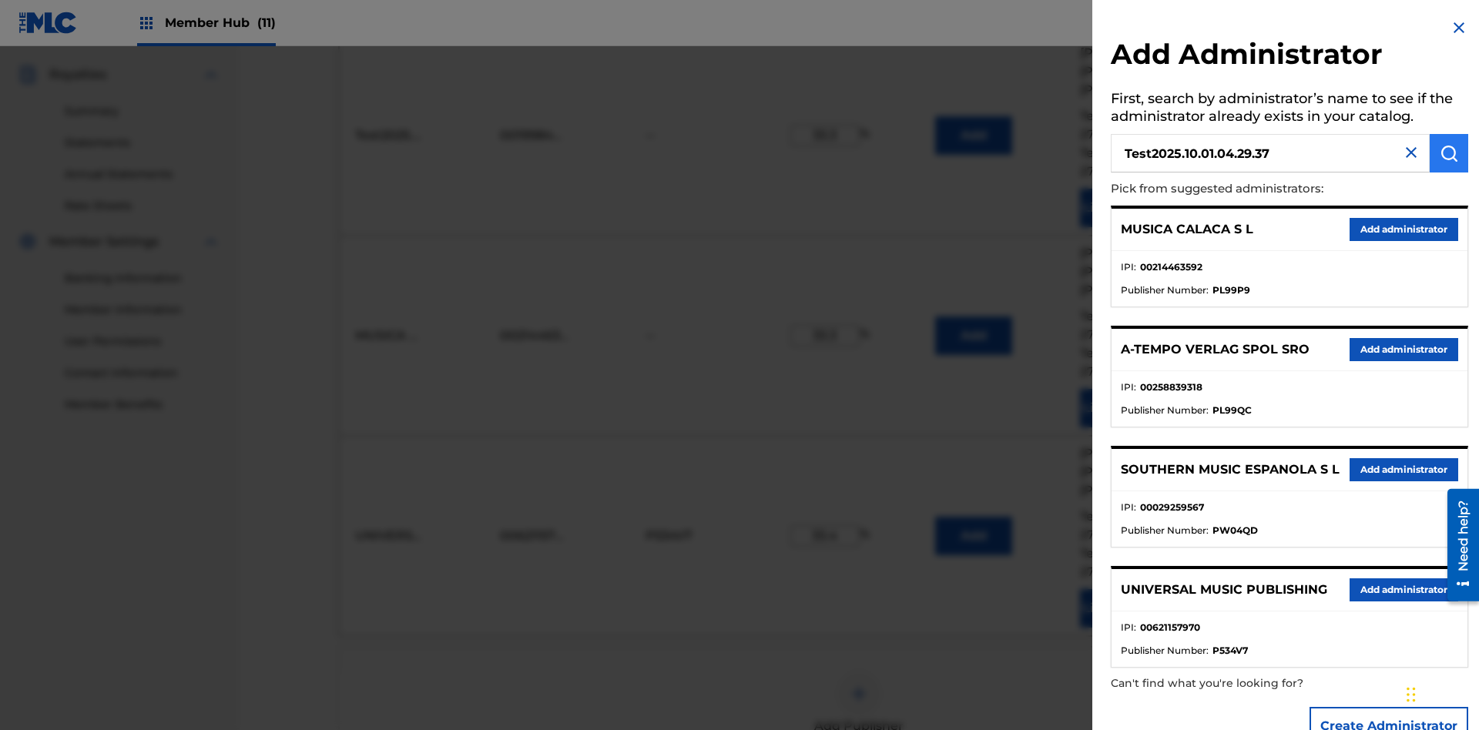
type input "Test2025.10.01.04.29.37"
click at [1449, 153] on img "submit" at bounding box center [1449, 153] width 18 height 18
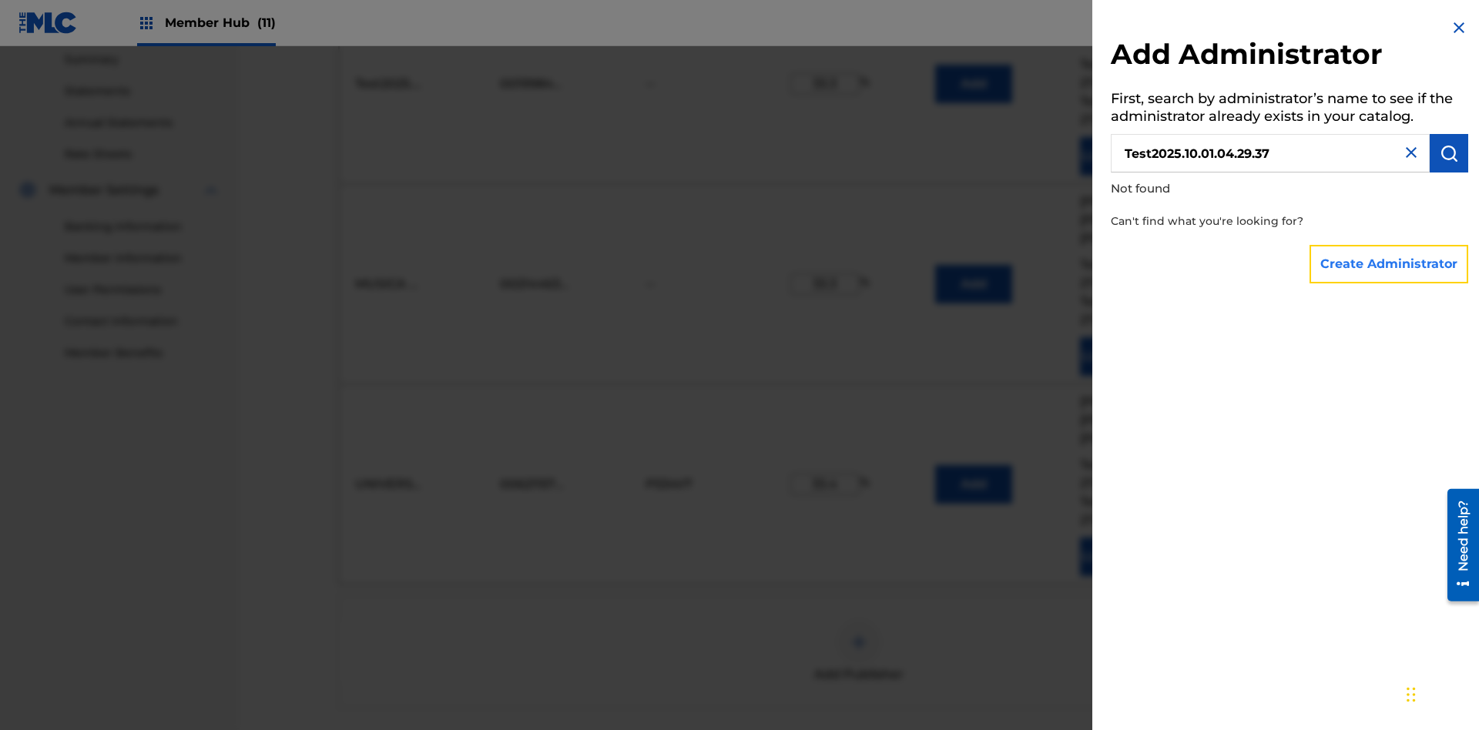
click at [1390, 264] on button "Create Administrator" at bounding box center [1389, 264] width 159 height 39
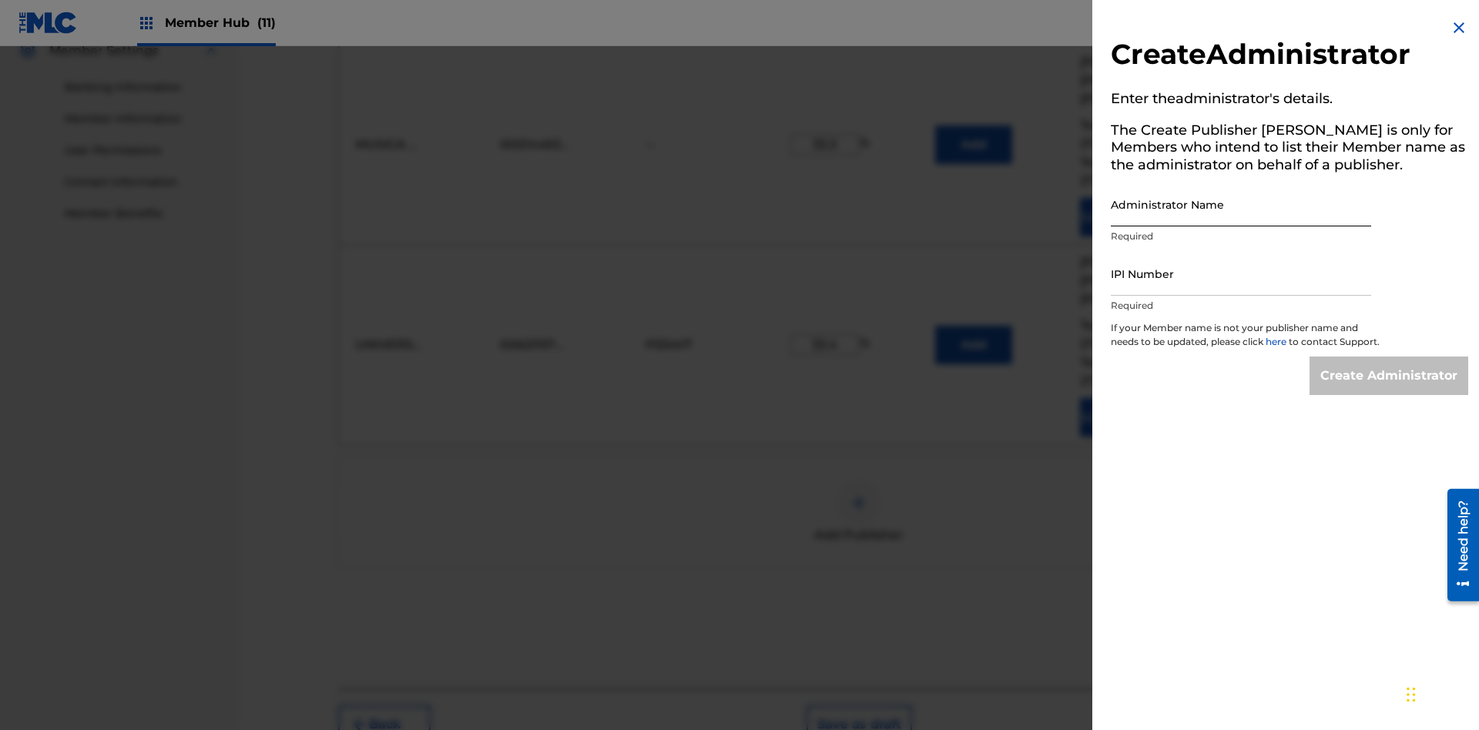
click at [1241, 204] on input "Administrator Name" at bounding box center [1241, 205] width 260 height 44
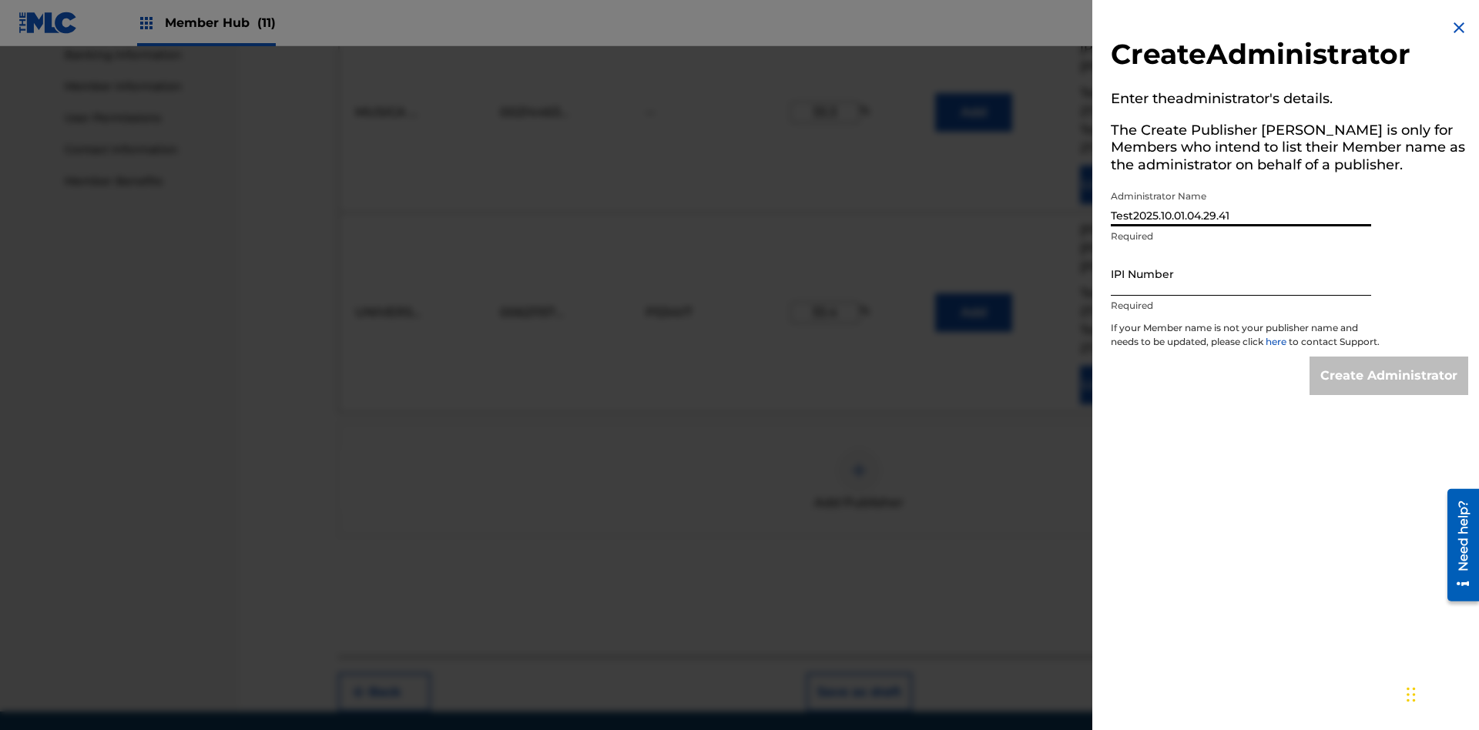
type input "Test2025.10.01.04.29.41"
click at [1241, 274] on input "IPI Number" at bounding box center [1241, 274] width 260 height 44
type input "00642005099"
click at [1390, 390] on input "Create Administrator" at bounding box center [1389, 376] width 159 height 39
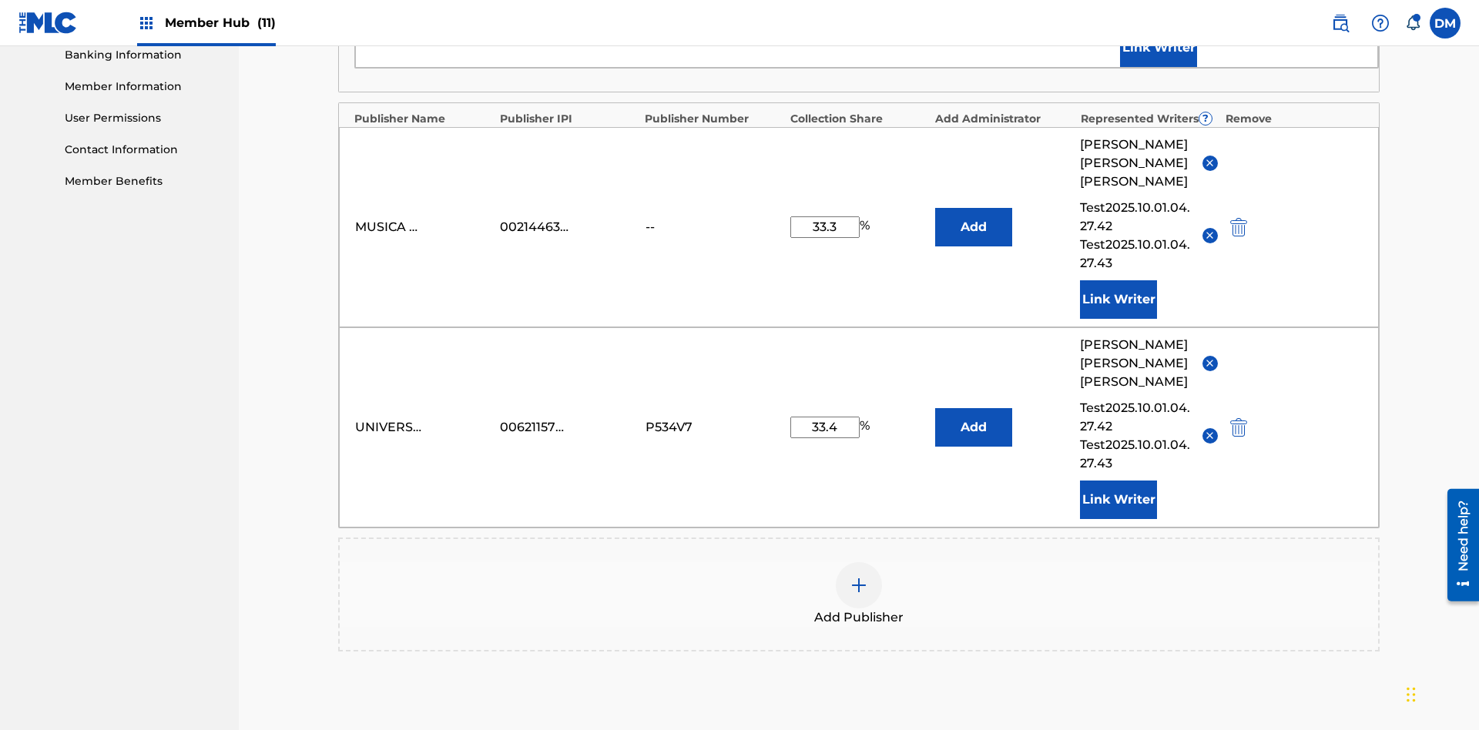
type input "33.3"
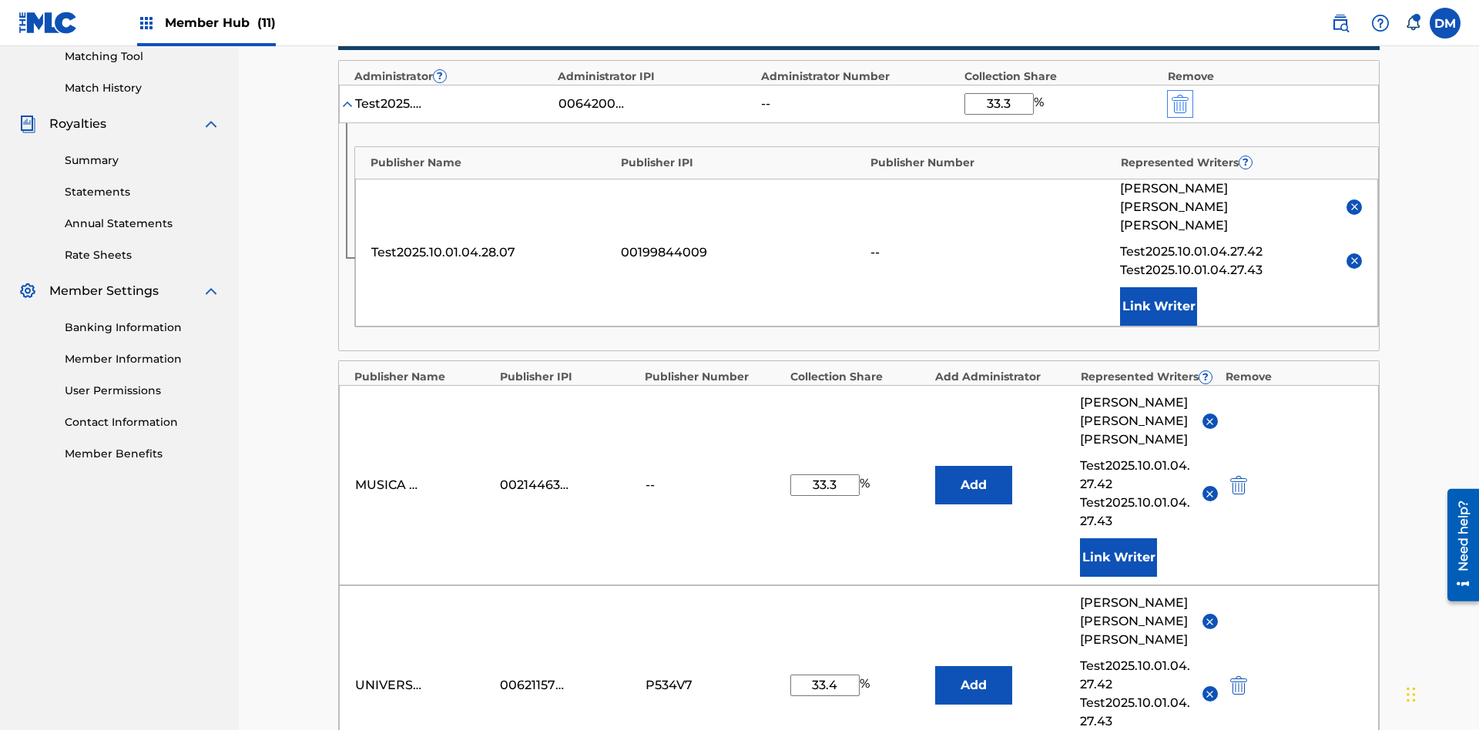
click at [1179, 101] on img "submit" at bounding box center [1180, 104] width 17 height 18
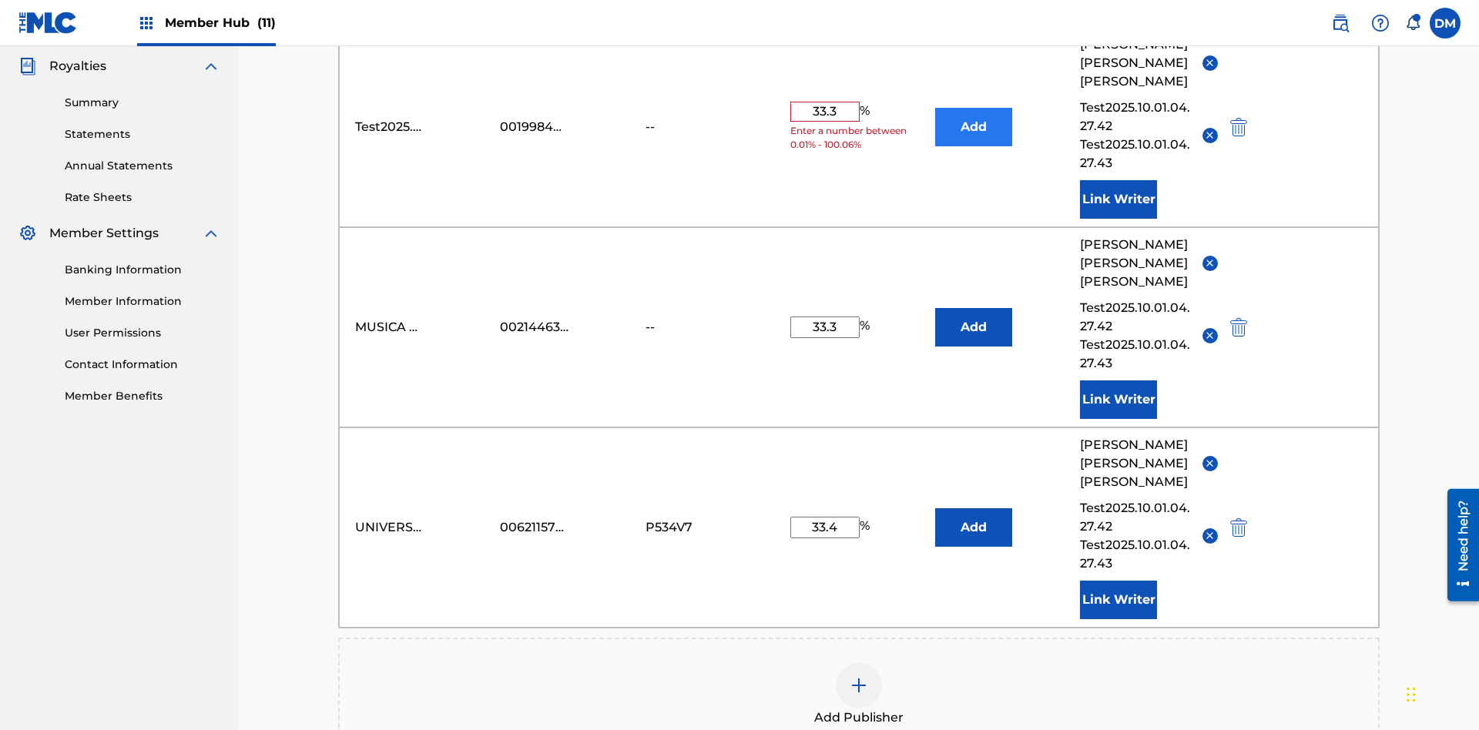
type input "33.3"
click at [974, 112] on button "Add" at bounding box center [973, 127] width 77 height 39
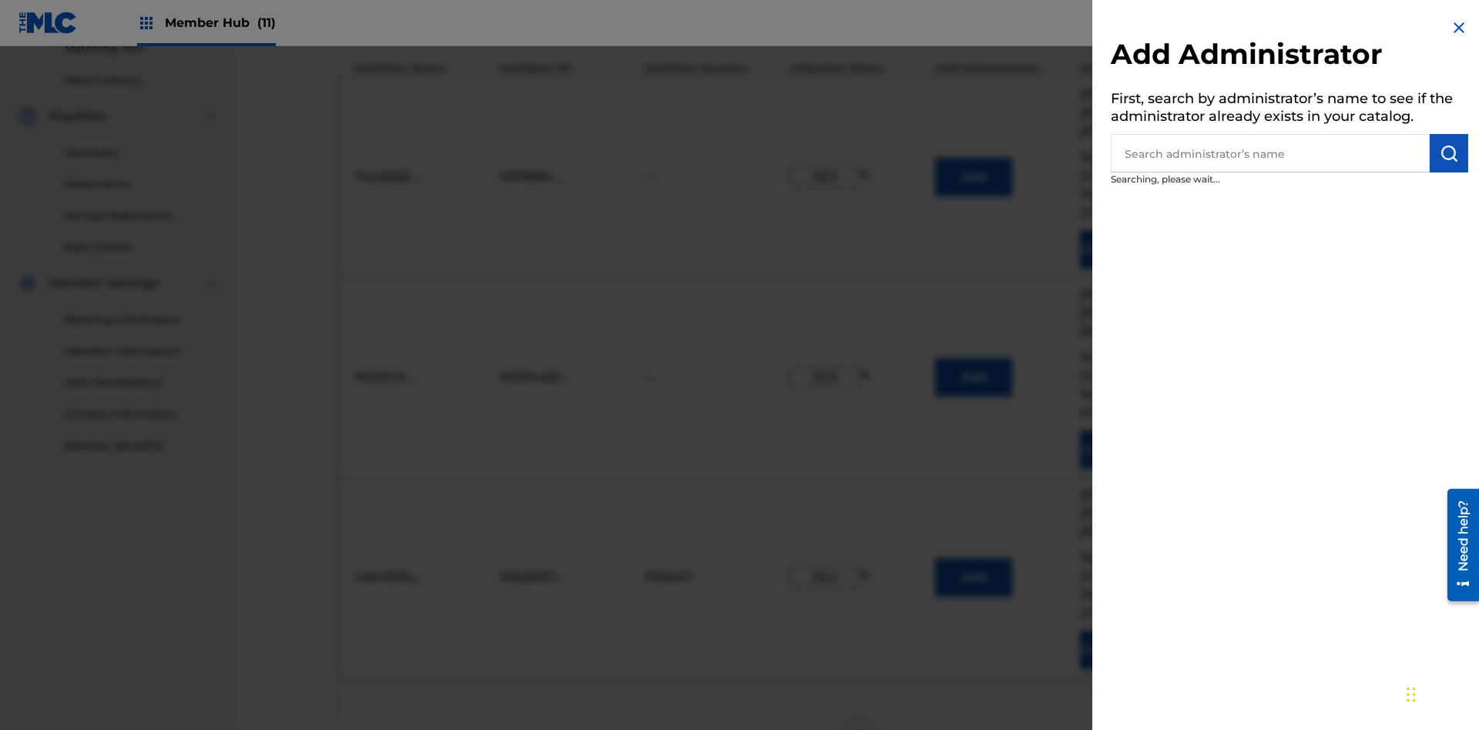
click at [1271, 153] on input "text" at bounding box center [1270, 153] width 319 height 39
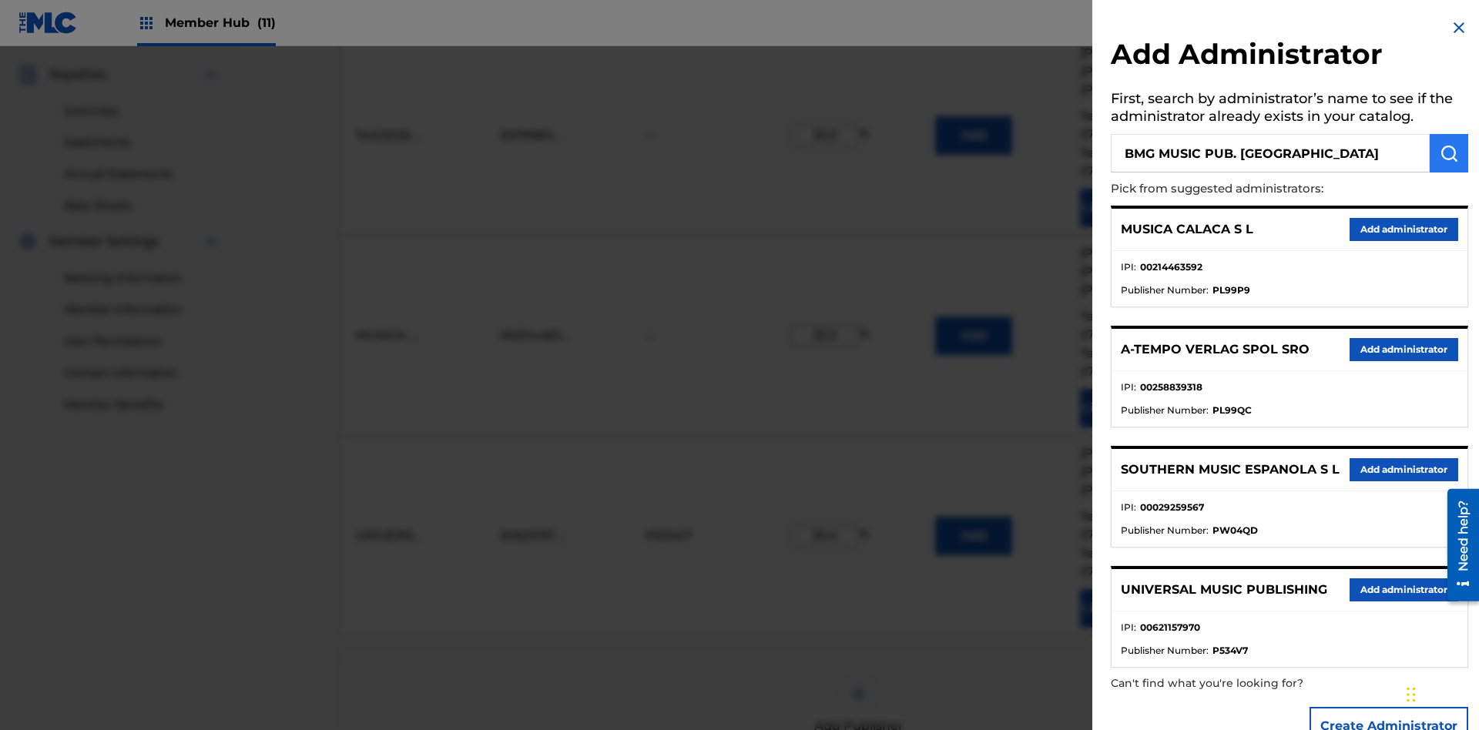
type input "BMG MUSIC PUB. [GEOGRAPHIC_DATA]"
click at [1449, 153] on img "submit" at bounding box center [1449, 153] width 18 height 18
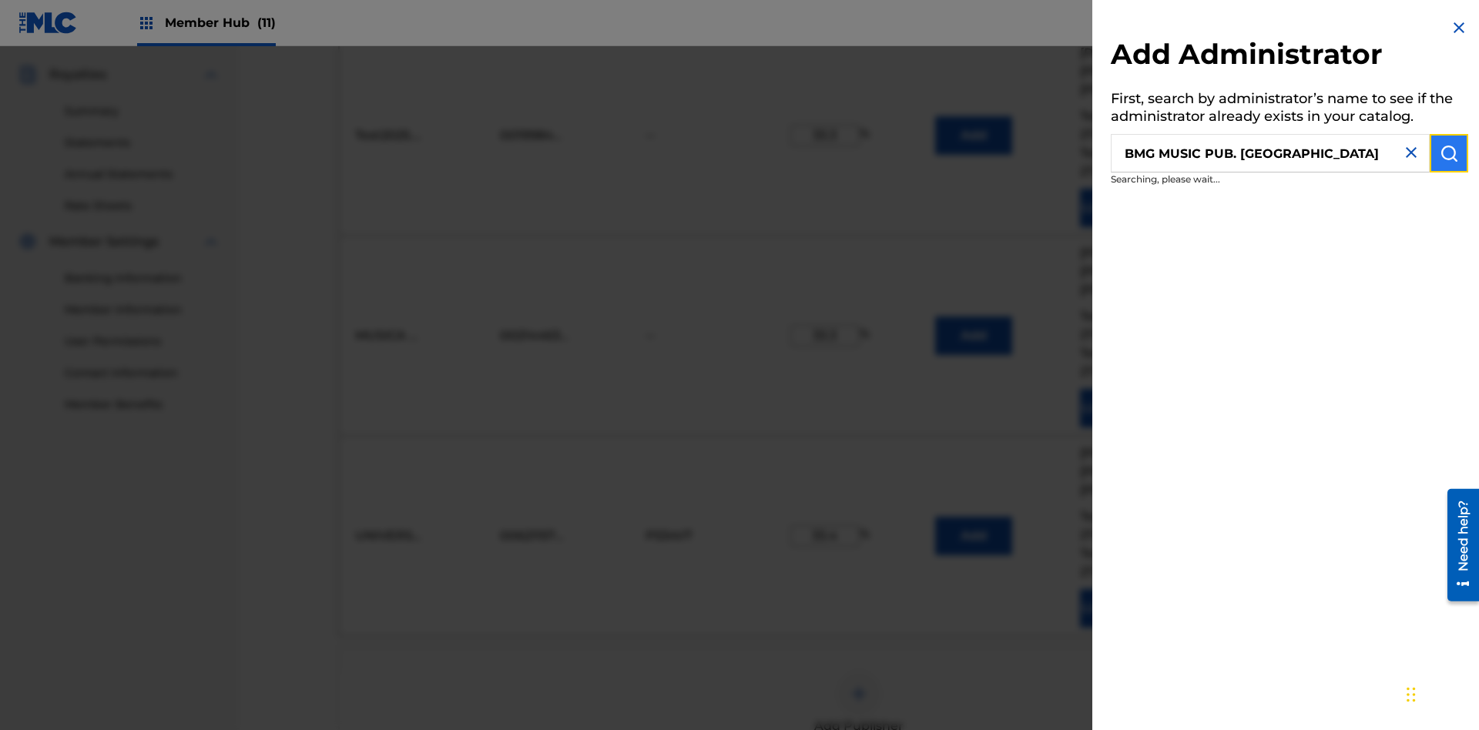
scroll to position [502, 0]
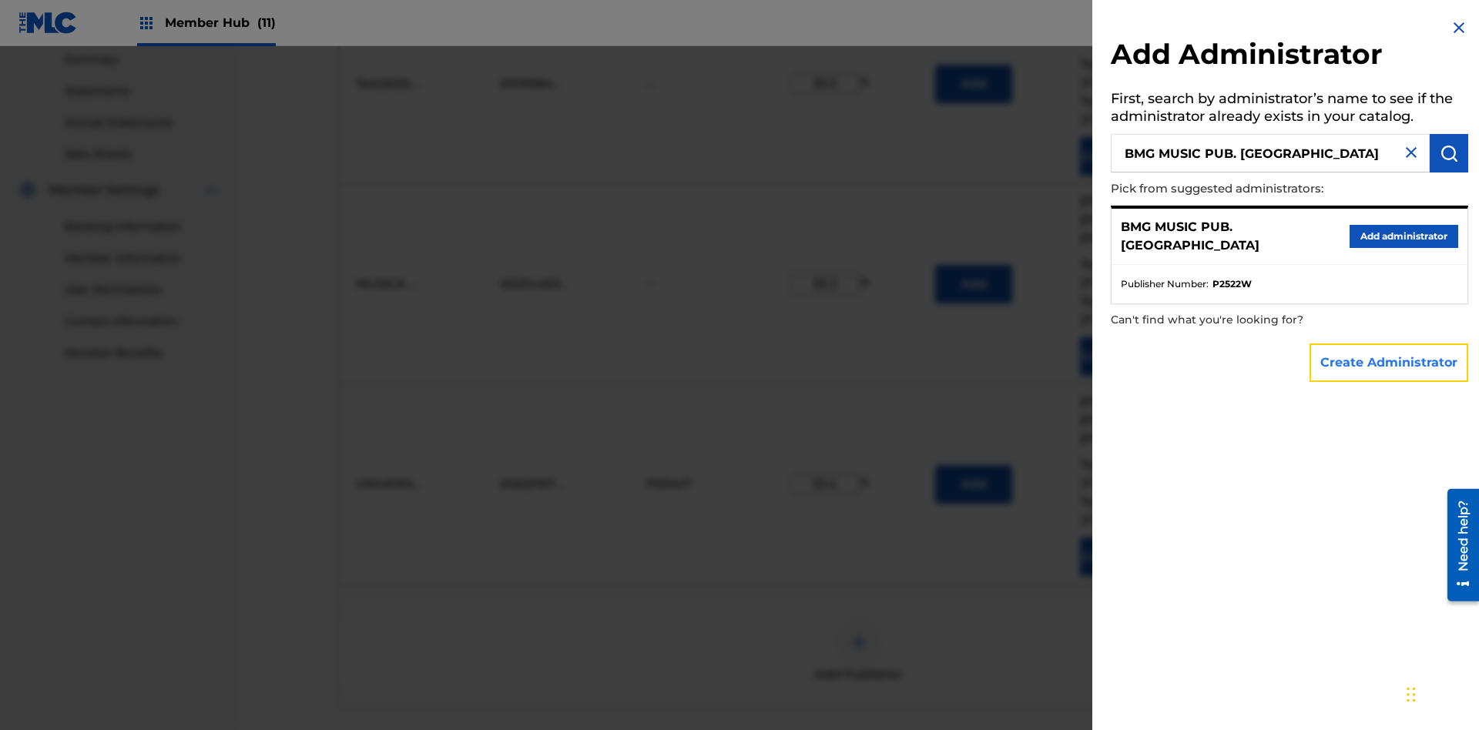
click at [1390, 362] on button "Create Administrator" at bounding box center [1389, 363] width 159 height 39
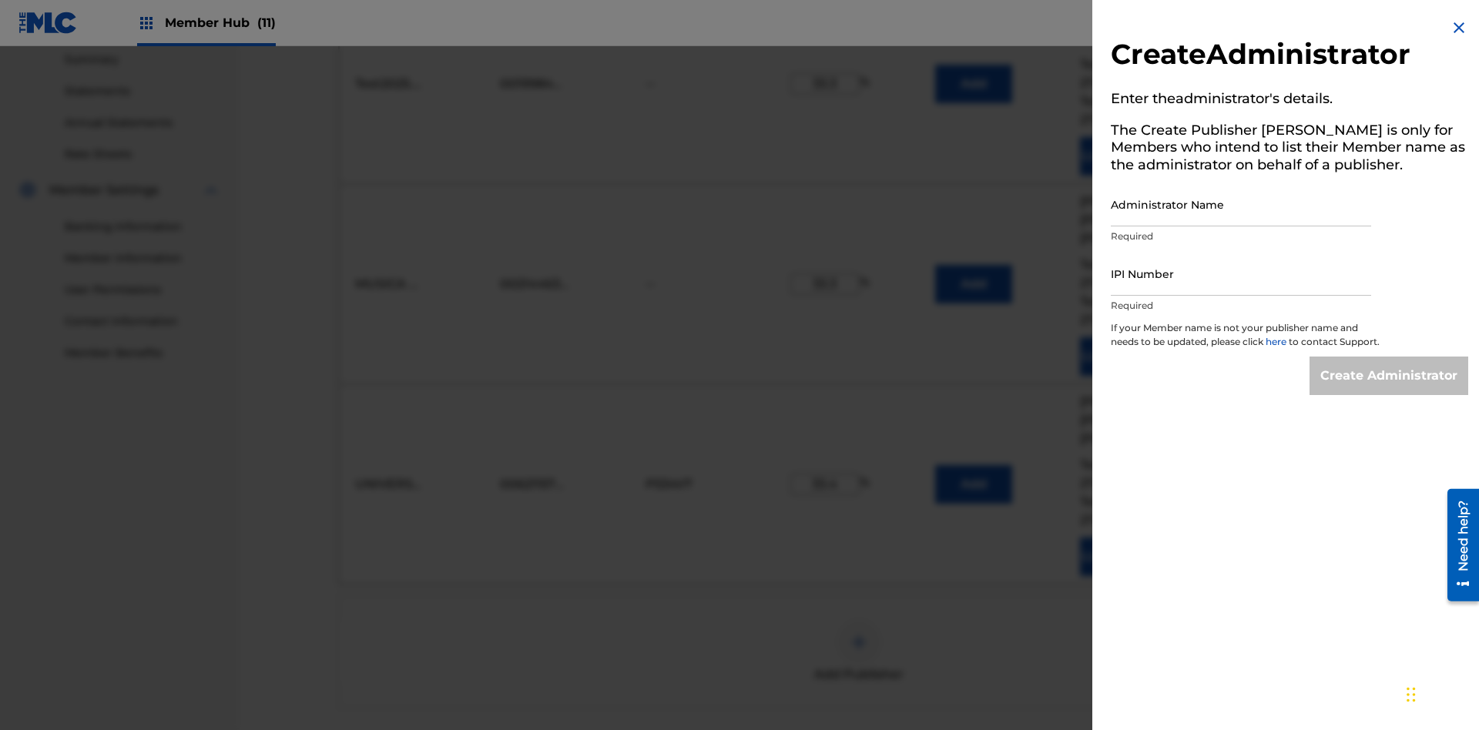
scroll to position [673, 0]
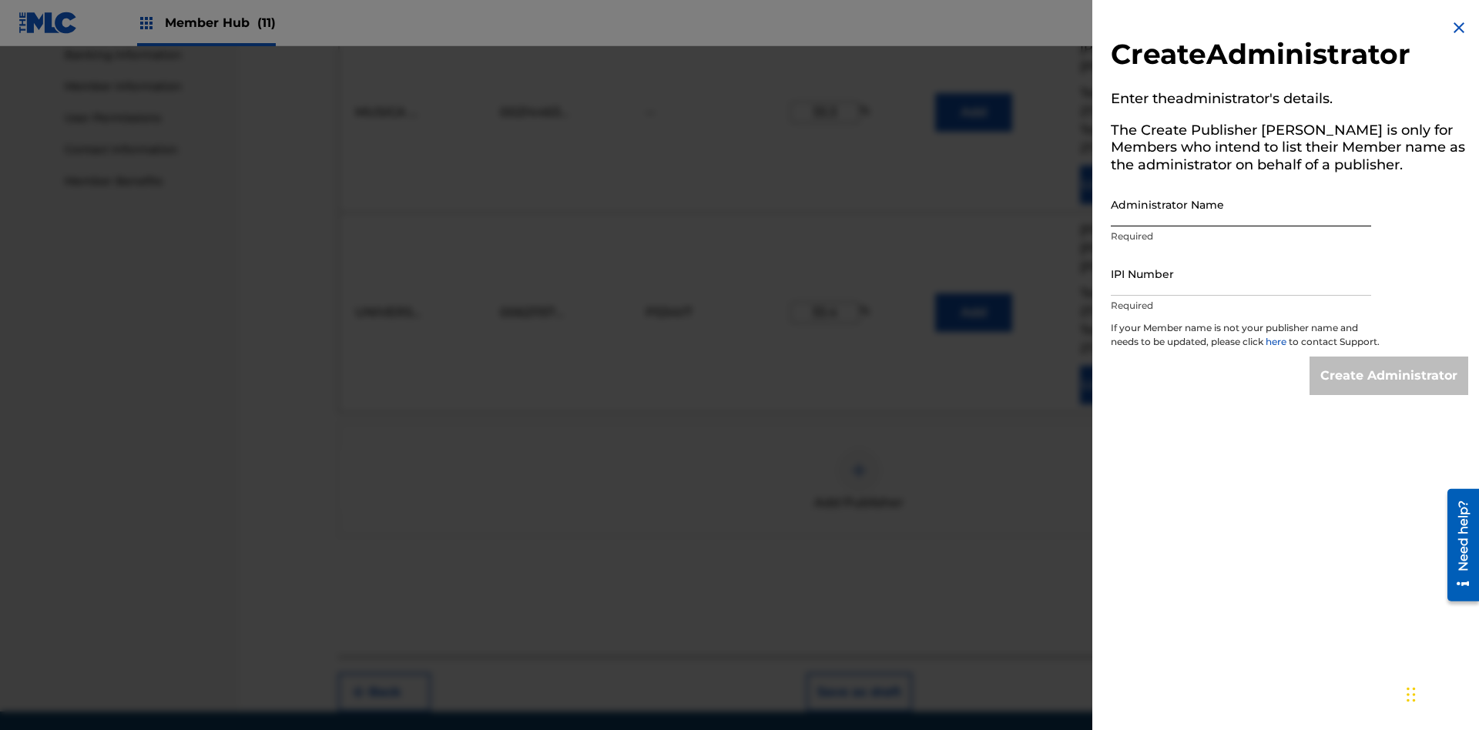
click at [1241, 204] on input "Administrator Name" at bounding box center [1241, 205] width 260 height 44
type input "BMG MUSIC PUB. [GEOGRAPHIC_DATA]"
click at [1241, 274] on input "IPI Number" at bounding box center [1241, 274] width 260 height 44
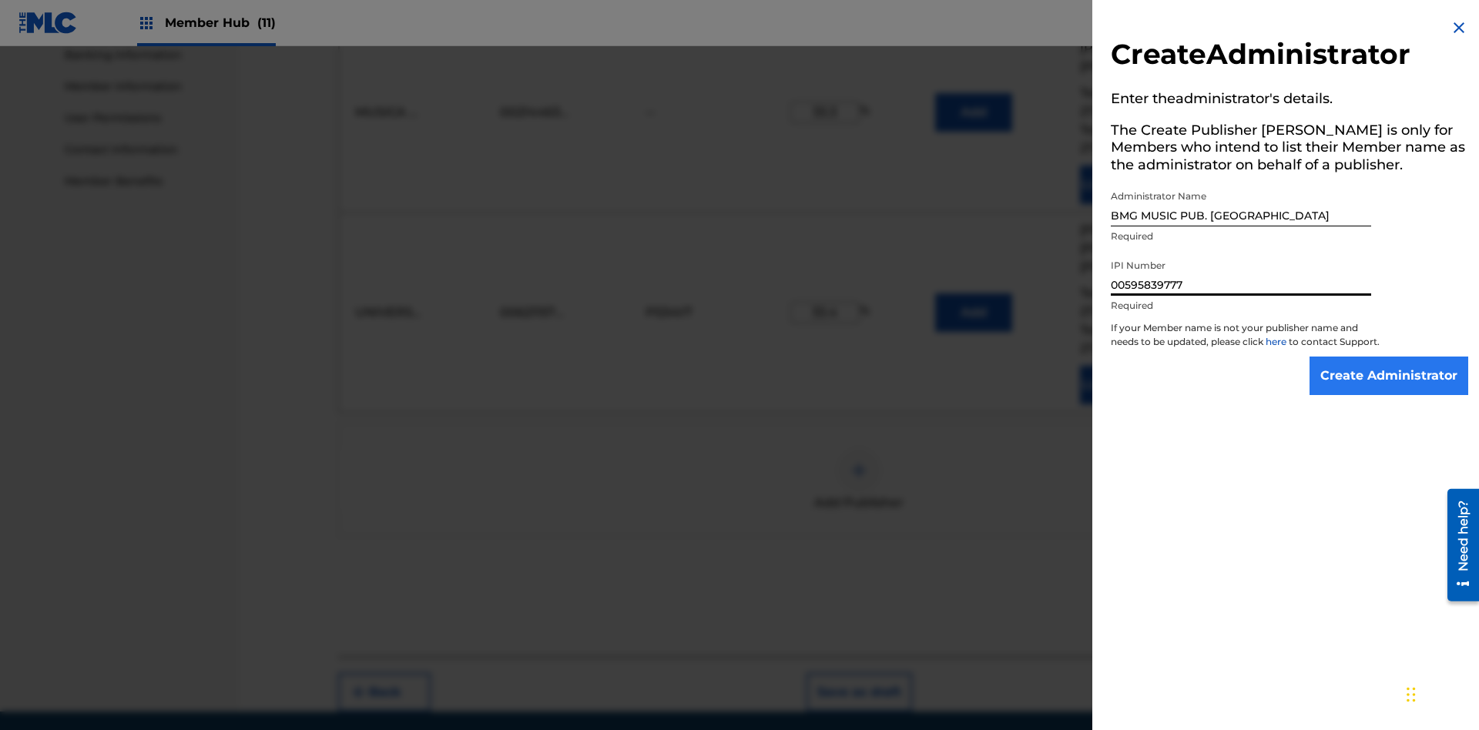
type input "00595839777"
click at [1390, 390] on input "Create Administrator" at bounding box center [1389, 376] width 159 height 39
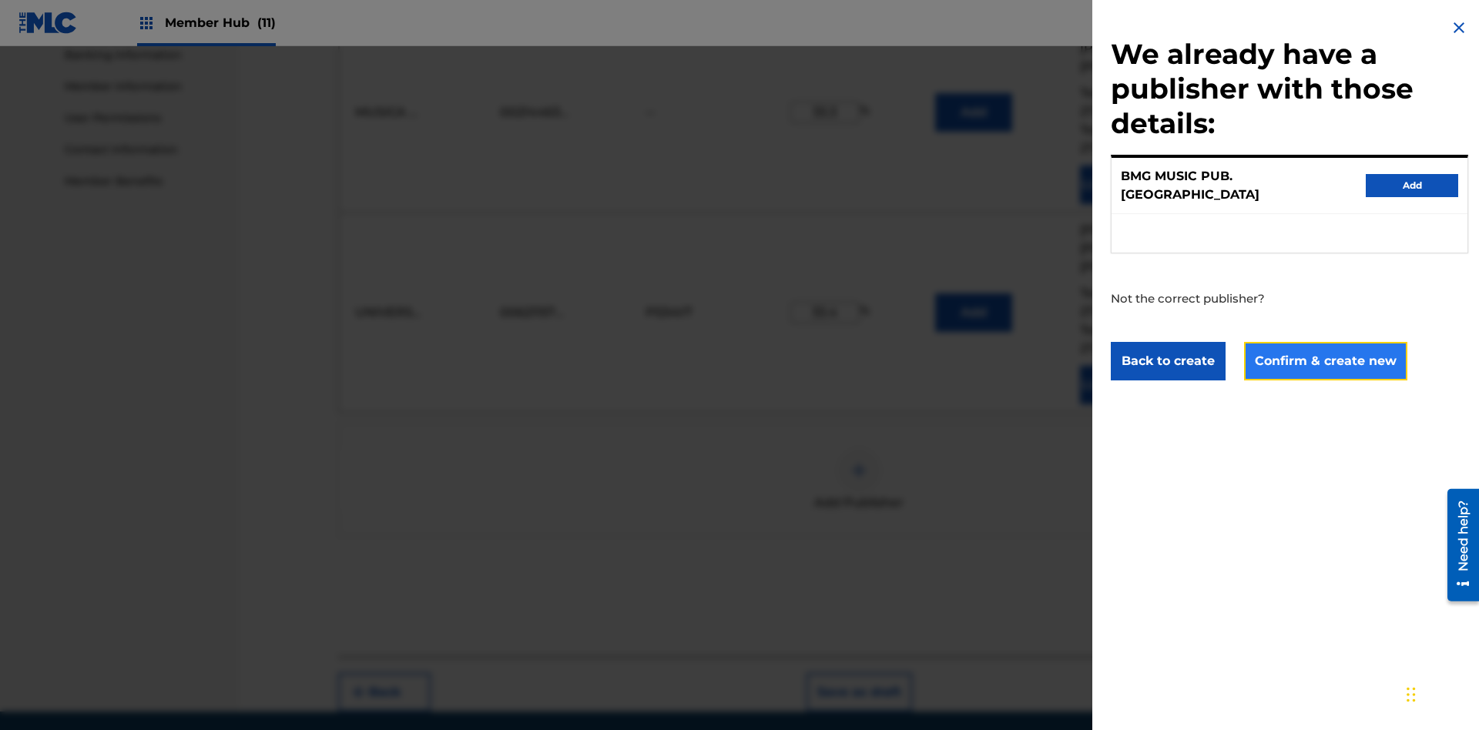
click at [1324, 347] on button "Confirm & create new" at bounding box center [1325, 361] width 163 height 39
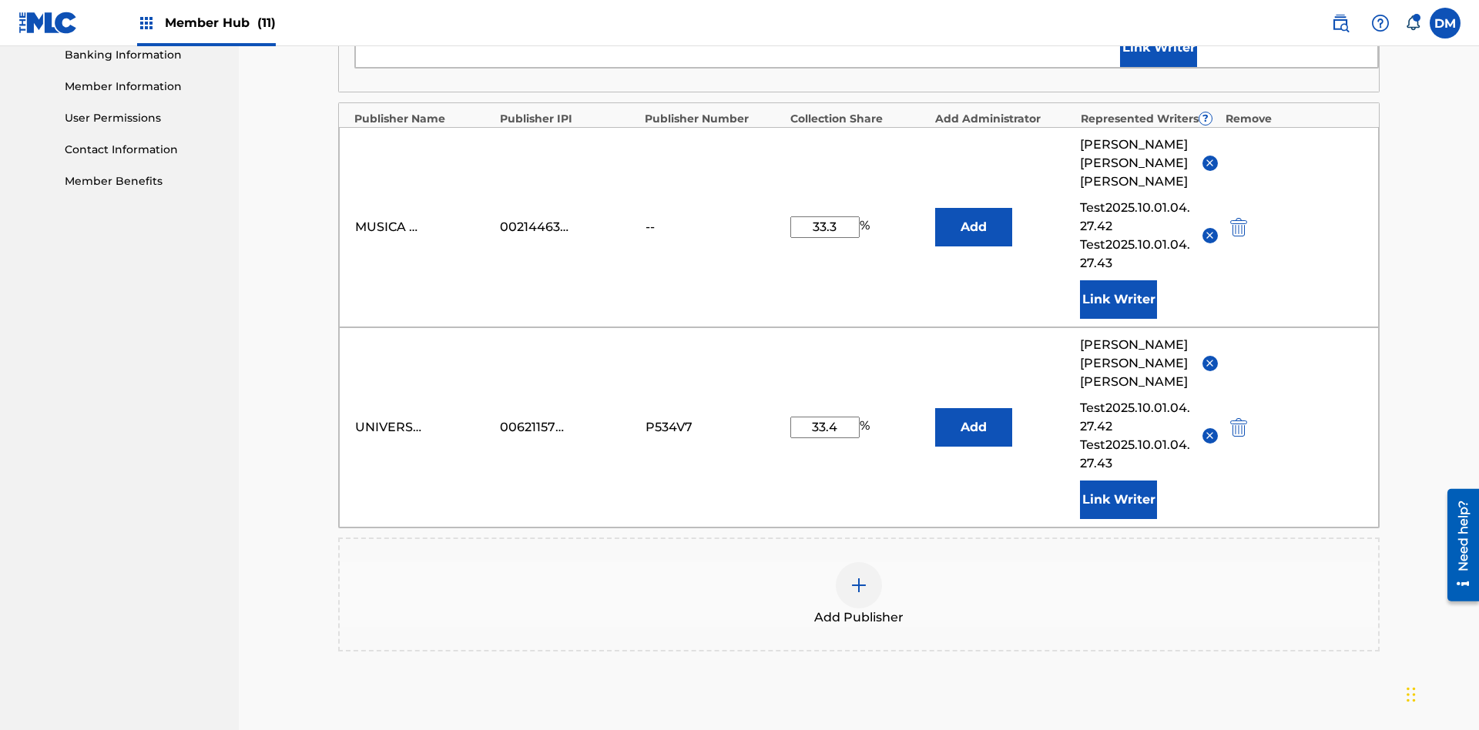
type input "33.3"
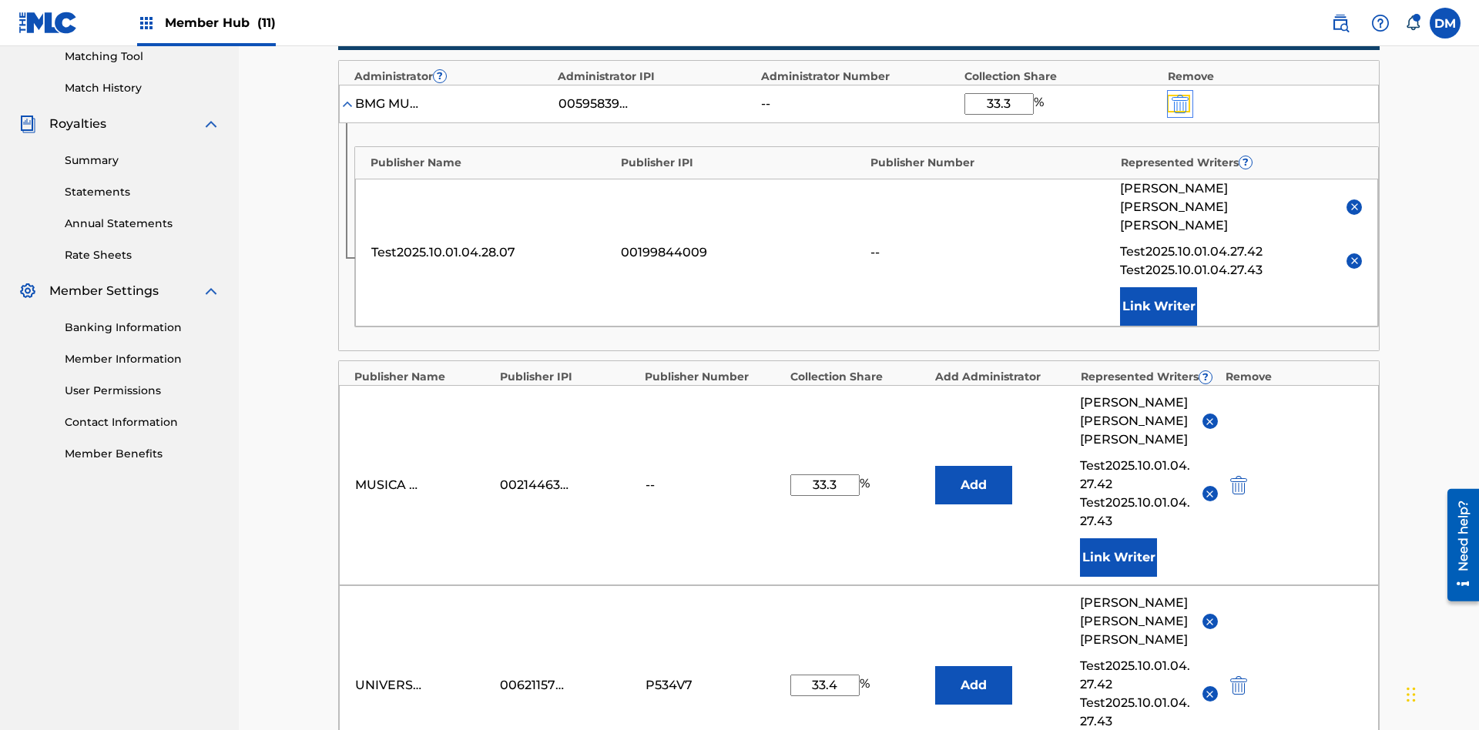
click at [1179, 101] on img "submit" at bounding box center [1180, 104] width 17 height 18
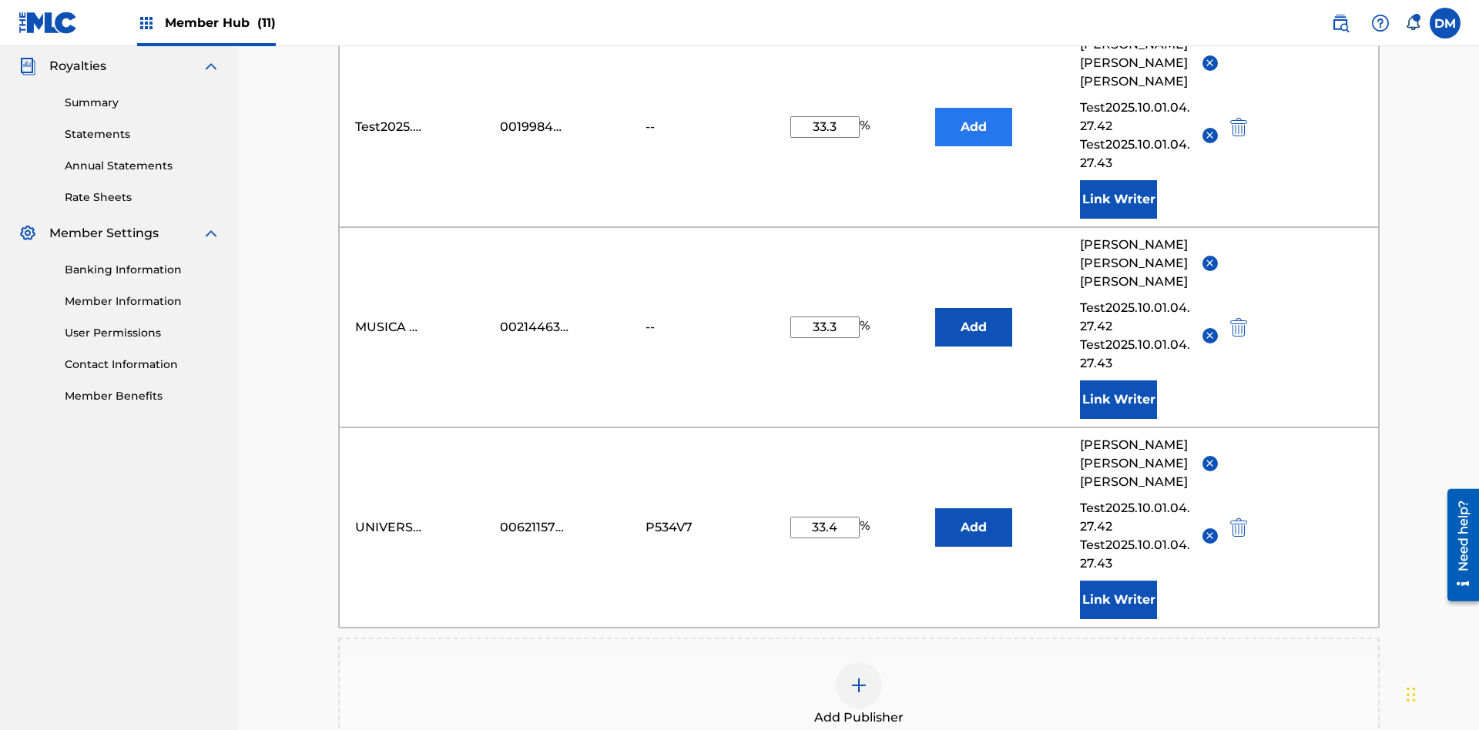
type input "33.3"
click at [974, 112] on button "Add" at bounding box center [973, 127] width 77 height 39
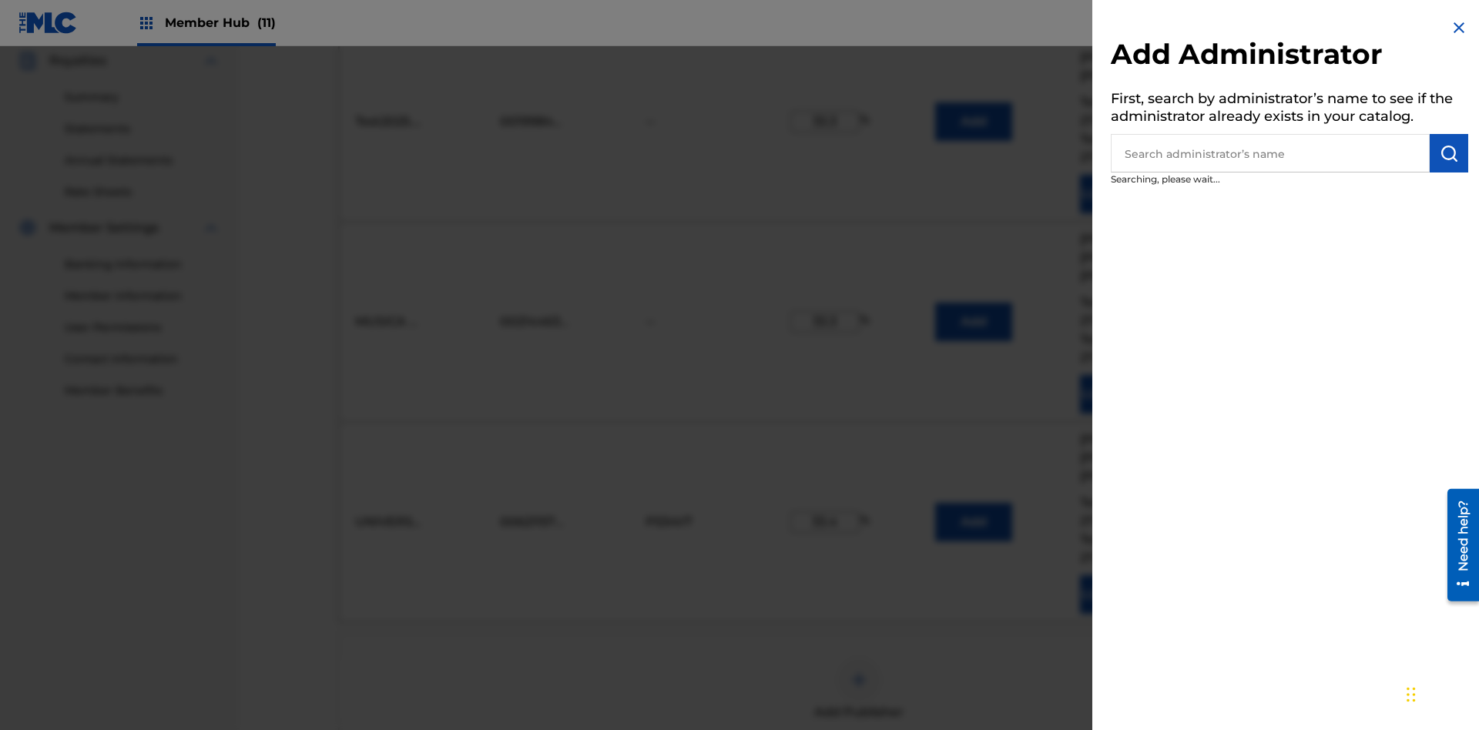
click at [1271, 153] on input "text" at bounding box center [1270, 153] width 319 height 39
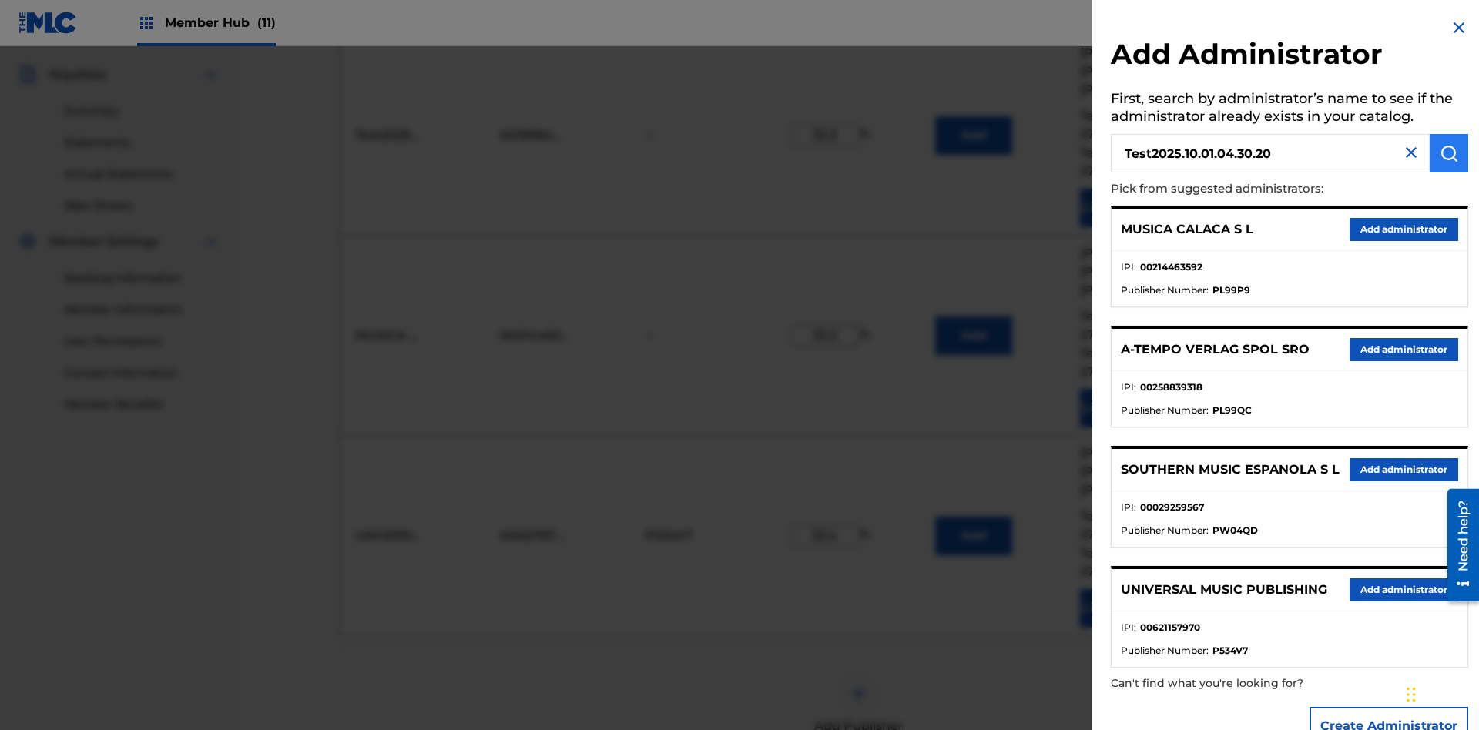
type input "Test2025.10.01.04.30.20"
click at [1449, 153] on img "submit" at bounding box center [1449, 153] width 18 height 18
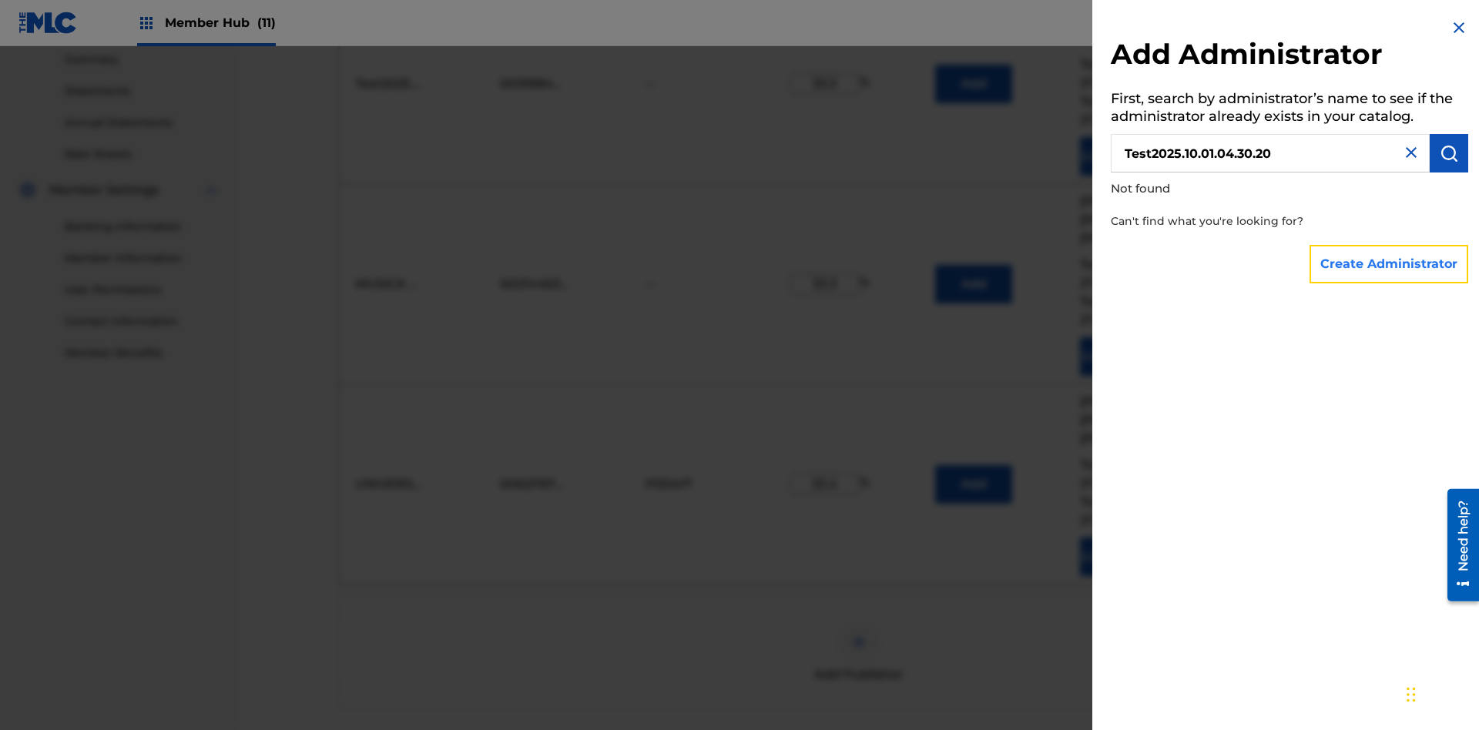
click at [1390, 264] on button "Create Administrator" at bounding box center [1389, 264] width 159 height 39
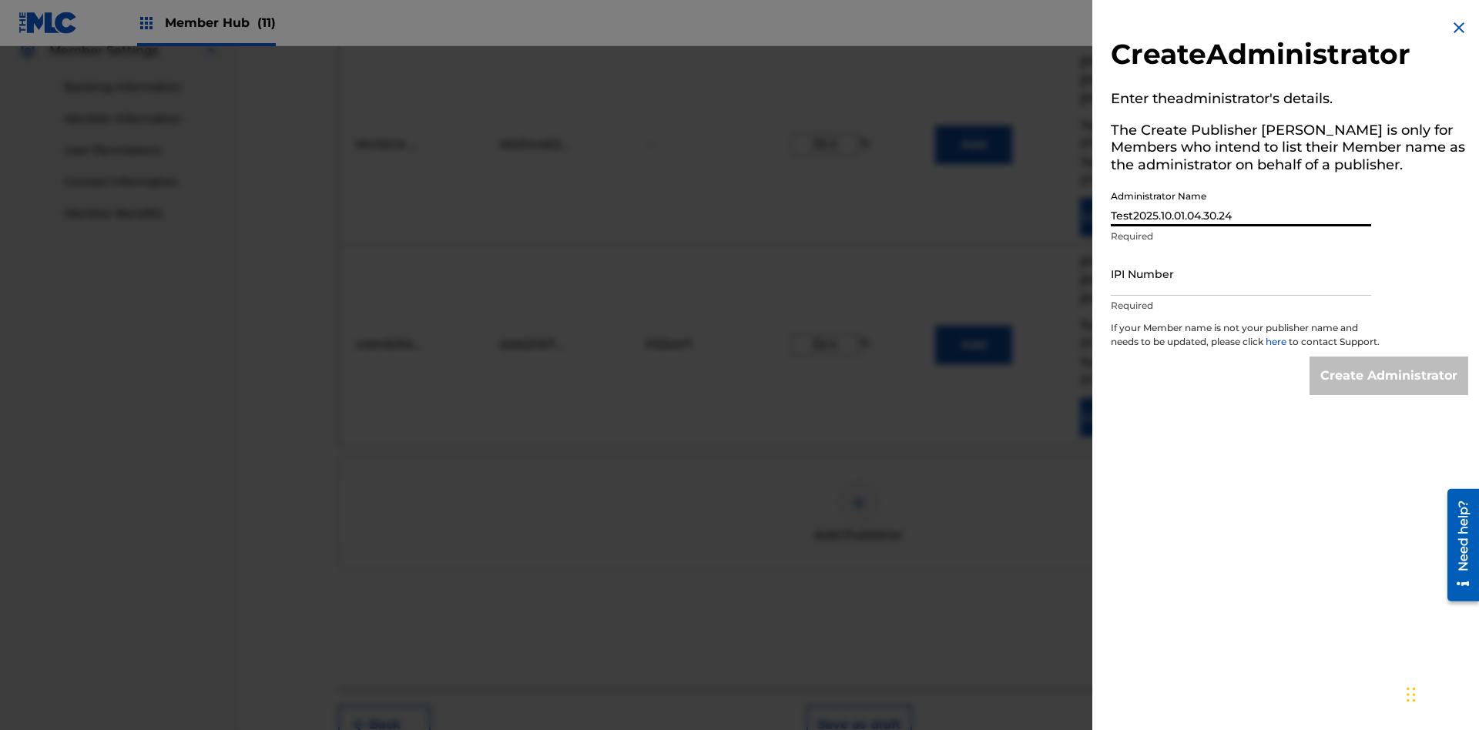
scroll to position [673, 0]
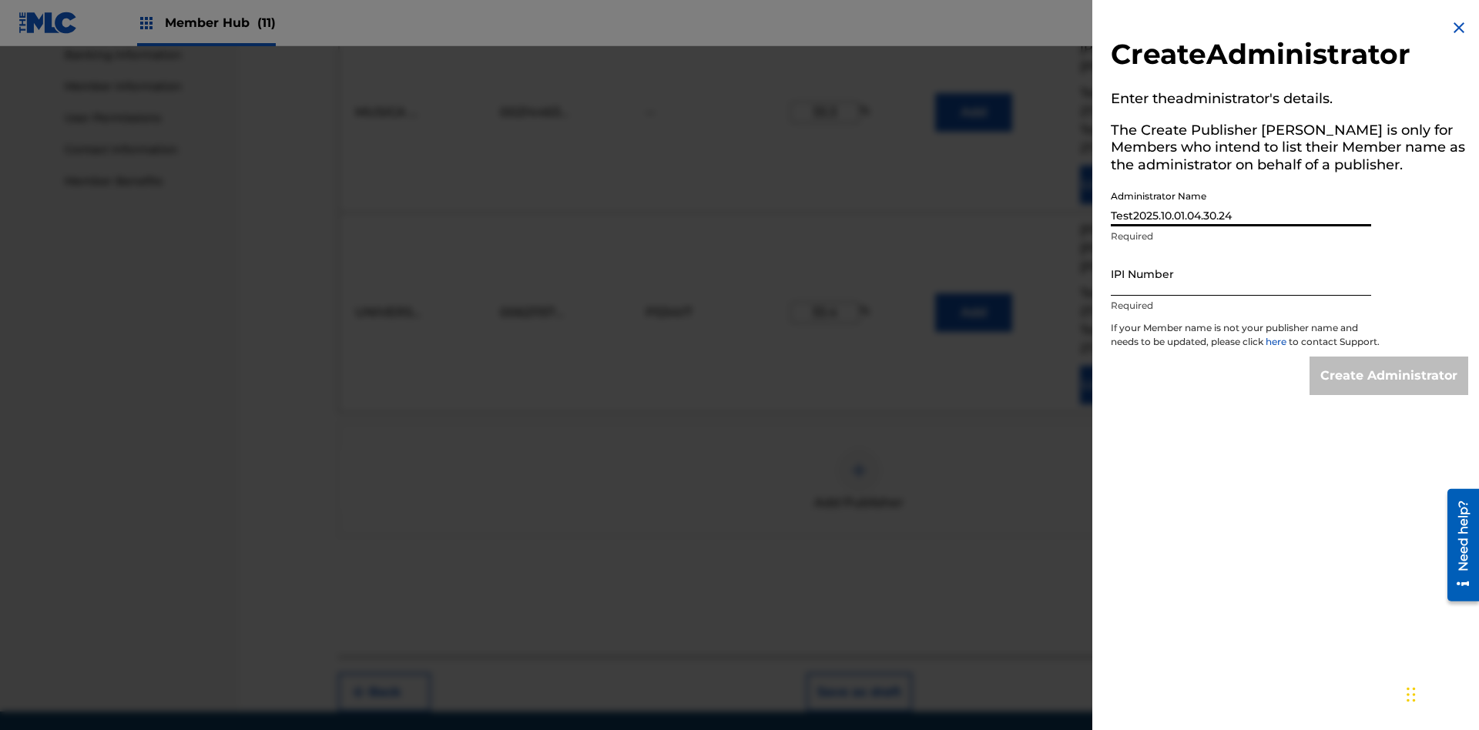
type input "Test2025.10.01.04.30.24"
click at [1241, 274] on input "IPI Number" at bounding box center [1241, 274] width 260 height 44
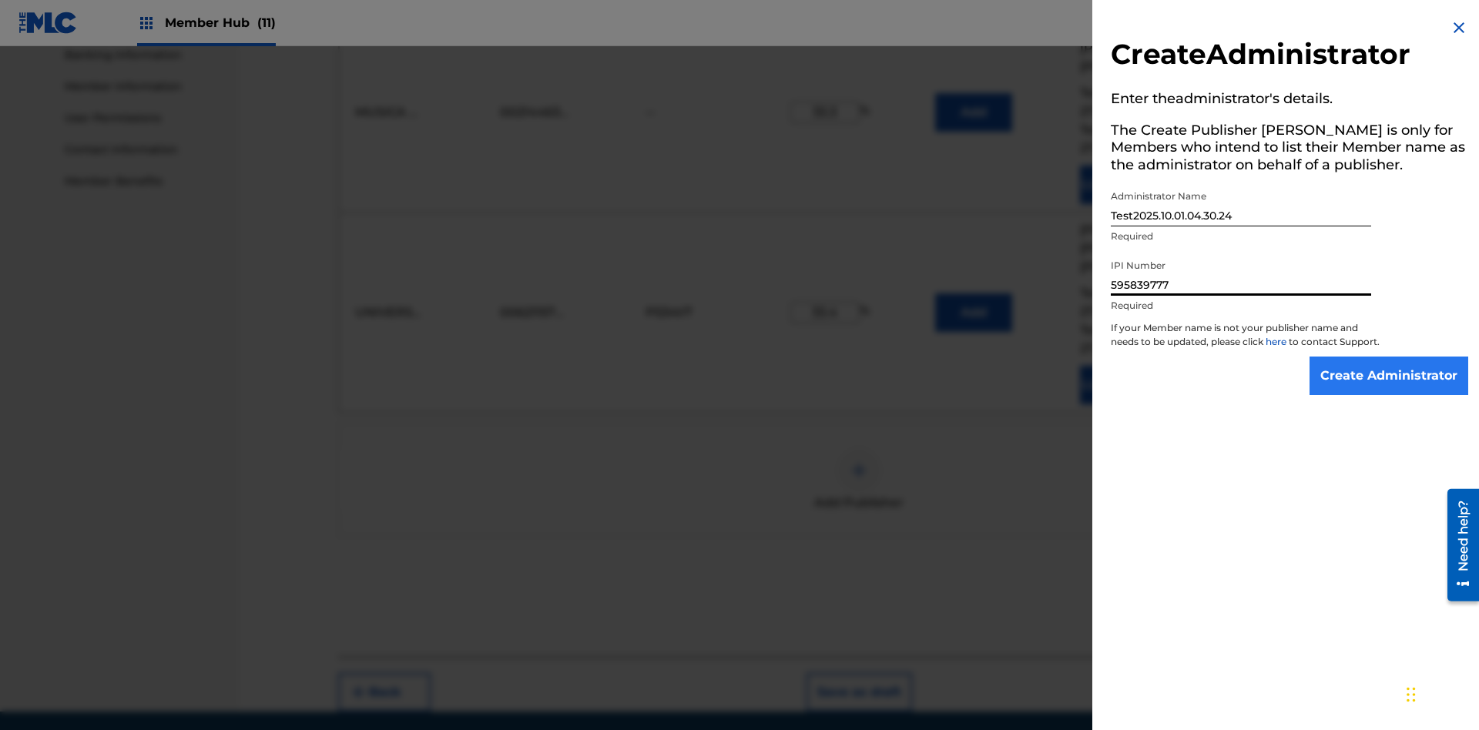
type input "595839777"
click at [1390, 390] on input "Create Administrator" at bounding box center [1389, 376] width 159 height 39
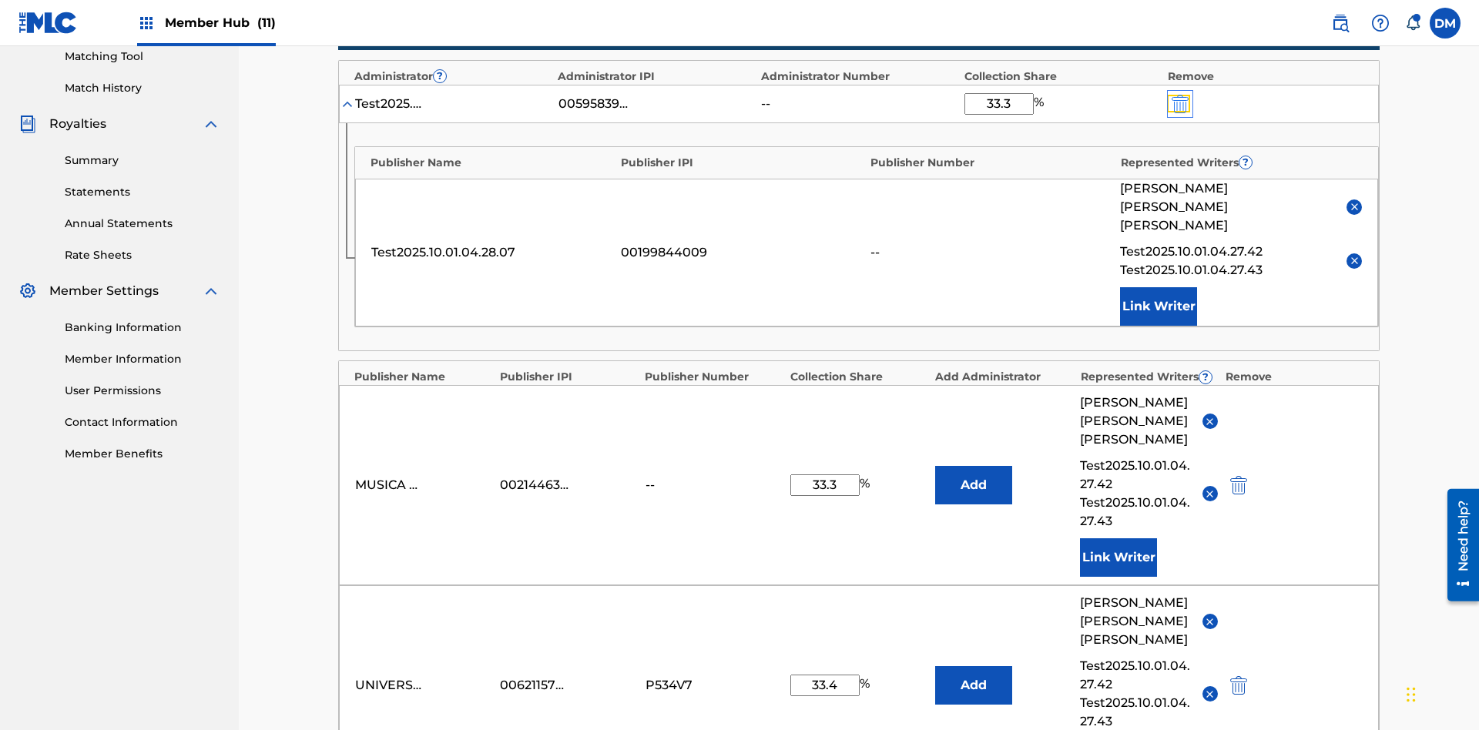
click at [1179, 101] on img "submit" at bounding box center [1180, 104] width 17 height 18
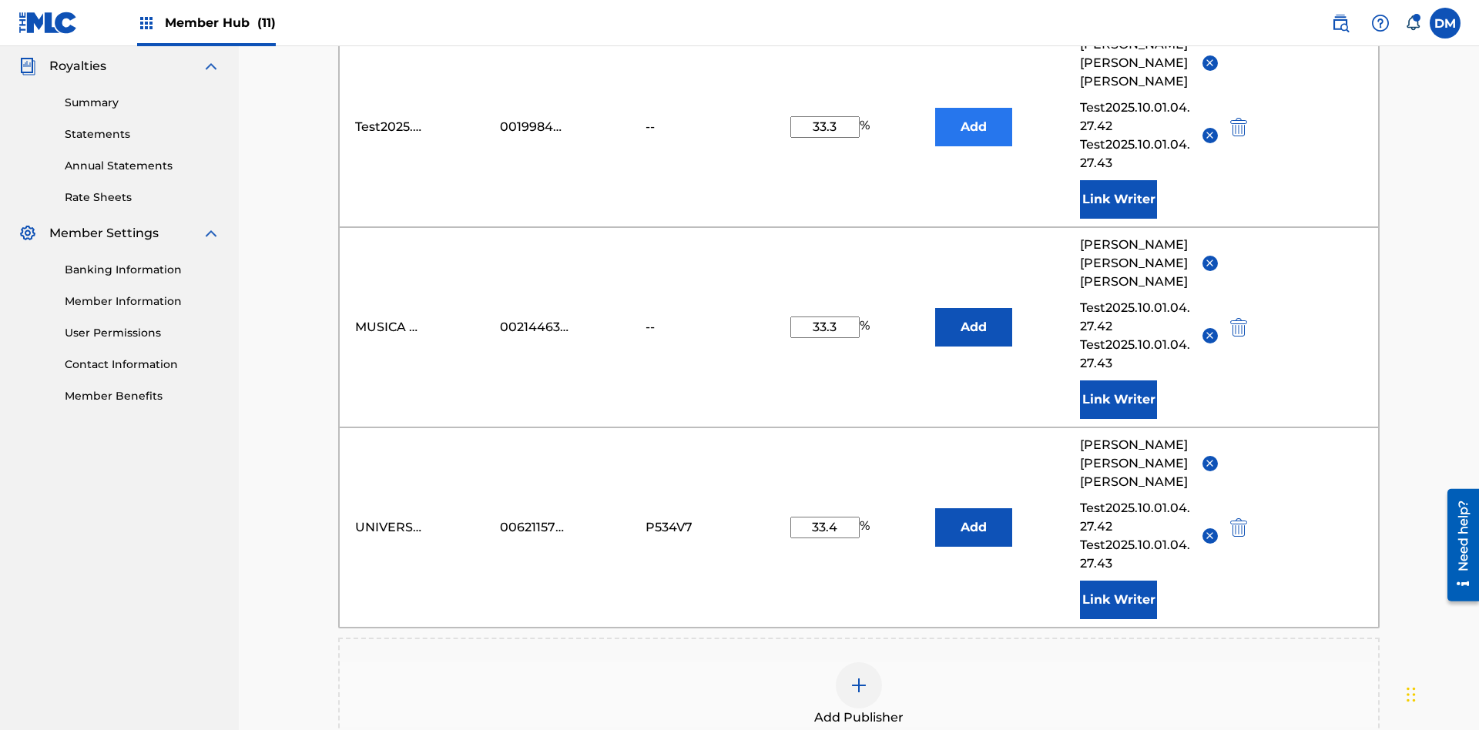
type input "33.3"
click at [974, 112] on button "Add" at bounding box center [973, 127] width 77 height 39
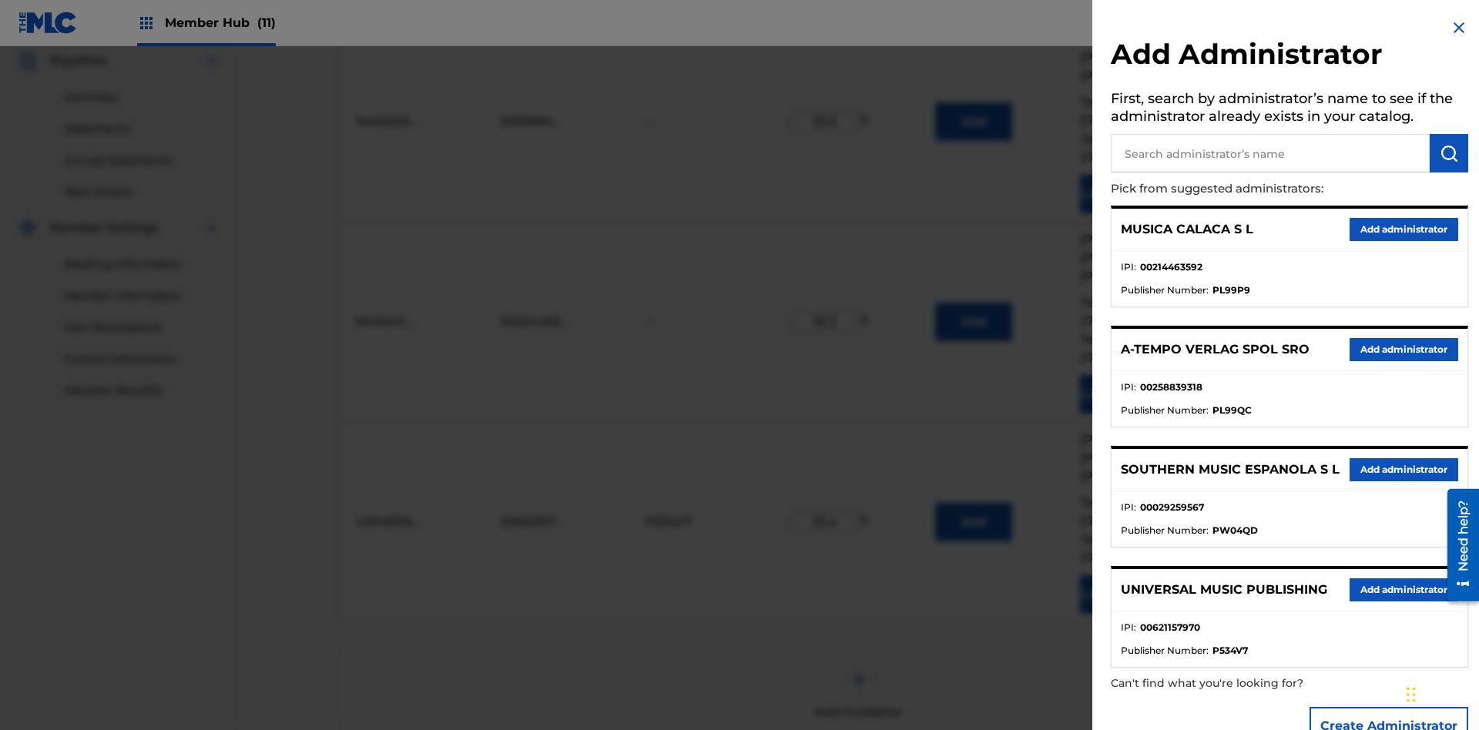
click at [1271, 153] on input "text" at bounding box center [1270, 153] width 319 height 39
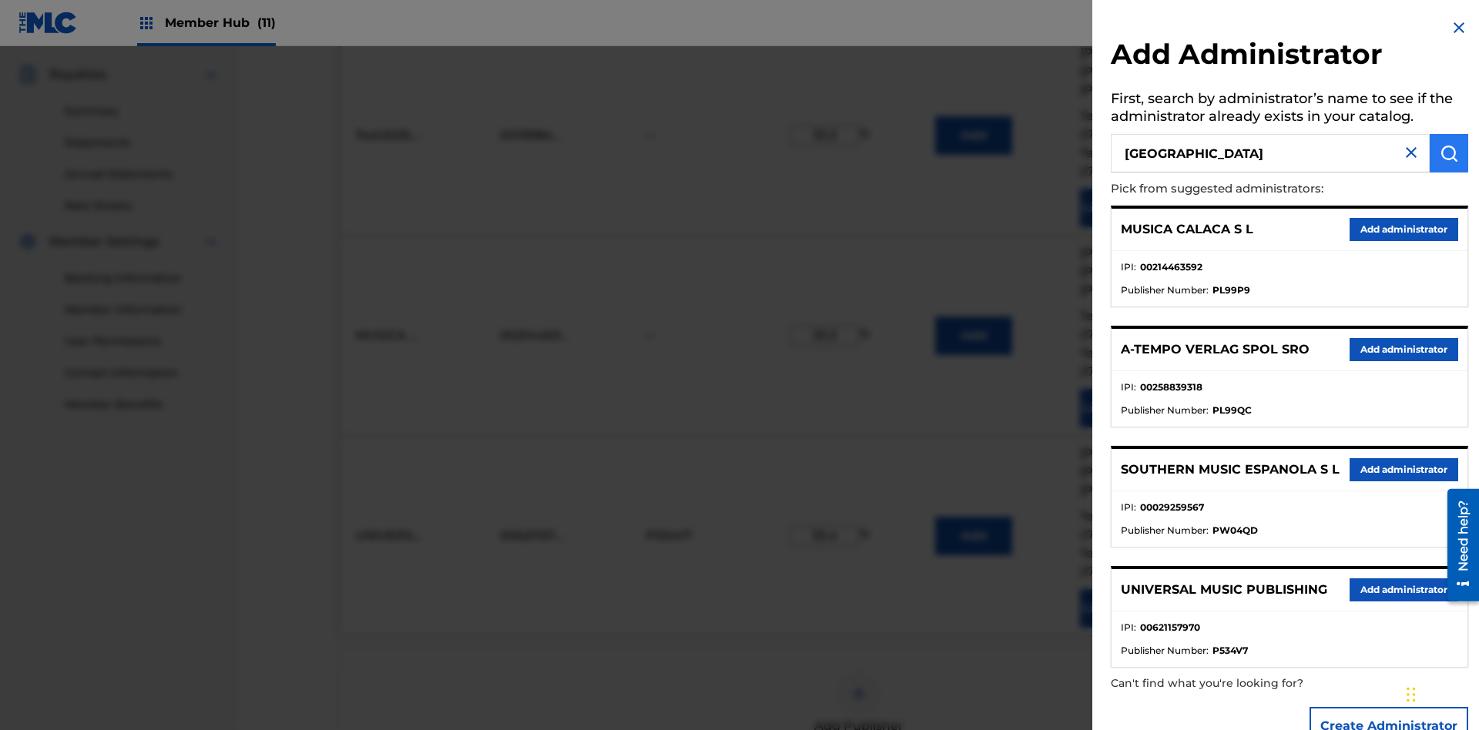
type input "[GEOGRAPHIC_DATA]"
click at [1449, 153] on img "submit" at bounding box center [1449, 153] width 18 height 18
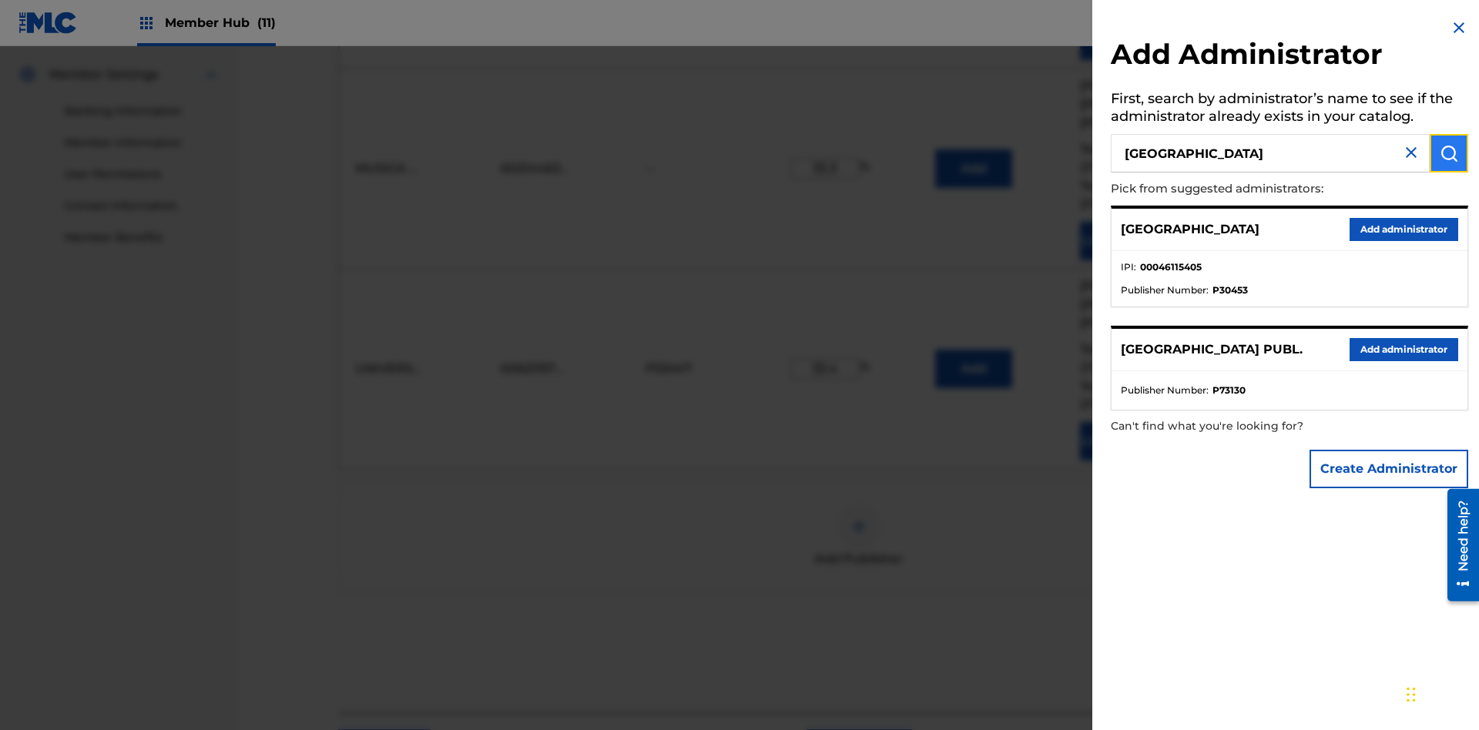
scroll to position [673, 0]
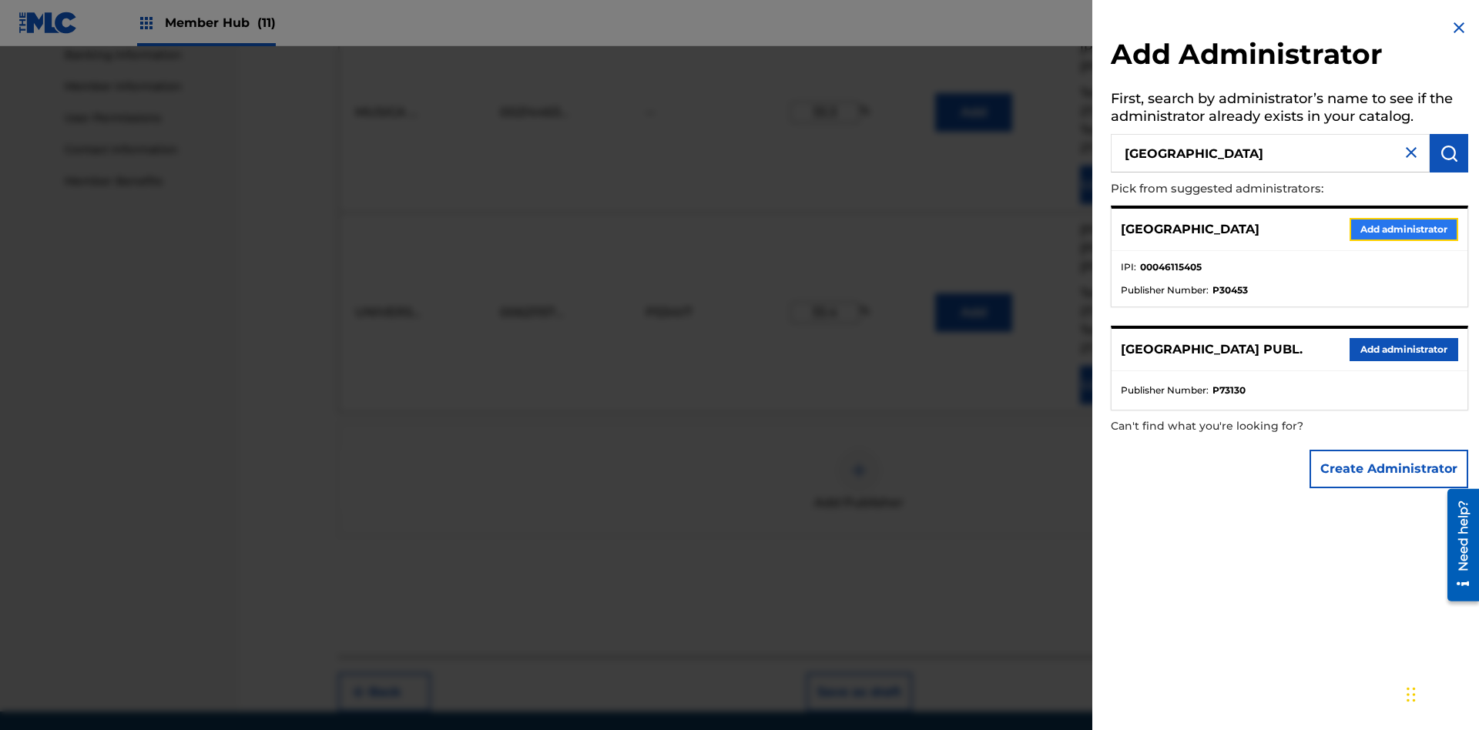
click at [1403, 229] on button "Add administrator" at bounding box center [1404, 229] width 109 height 23
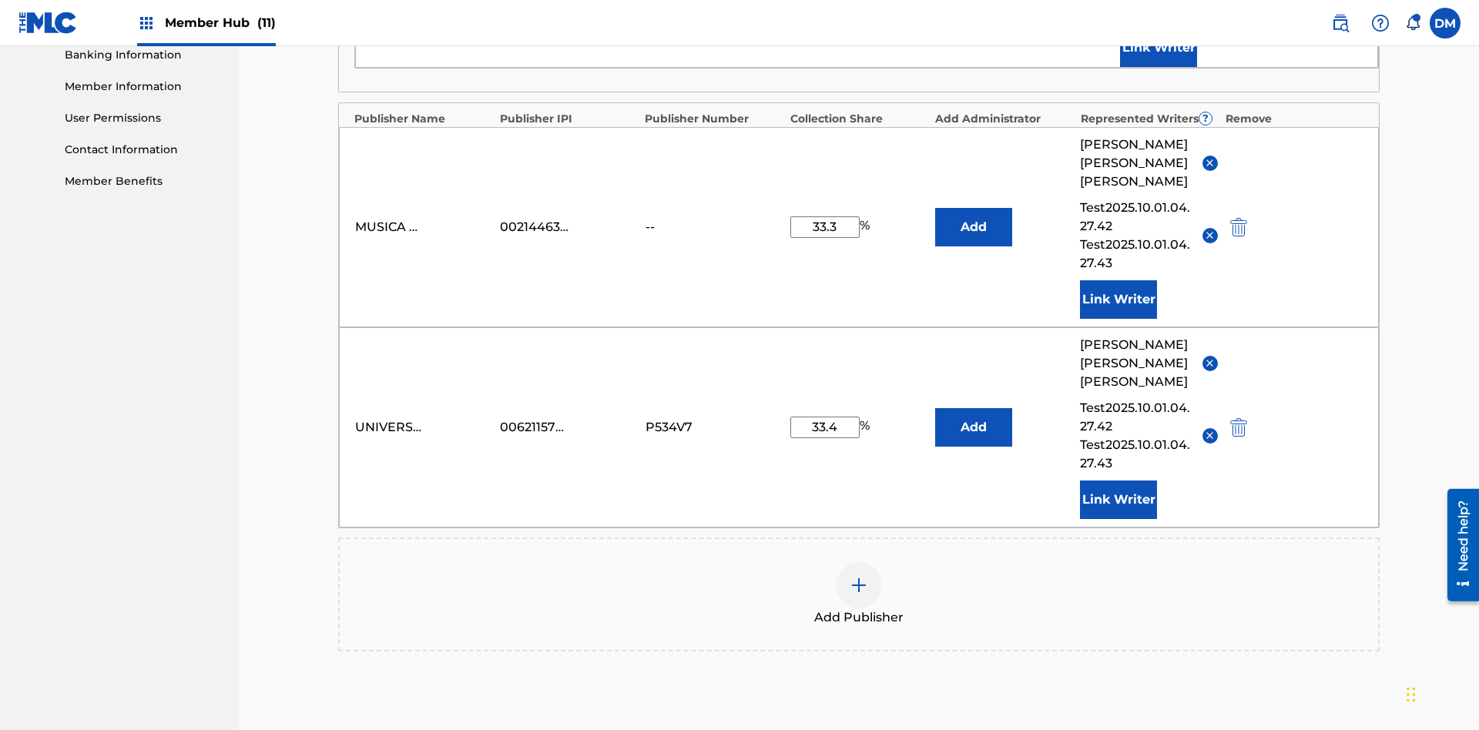
scroll to position [401, 0]
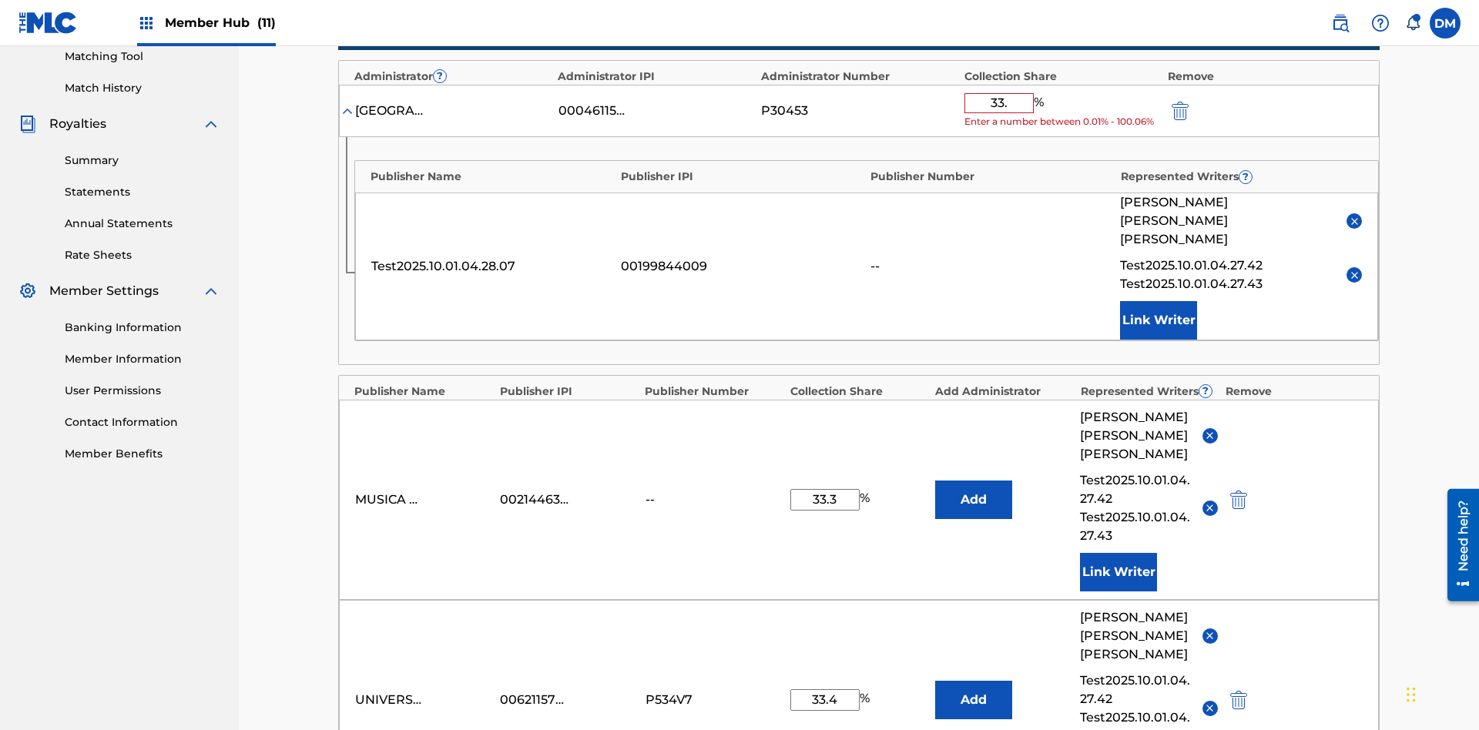
type input "33.3"
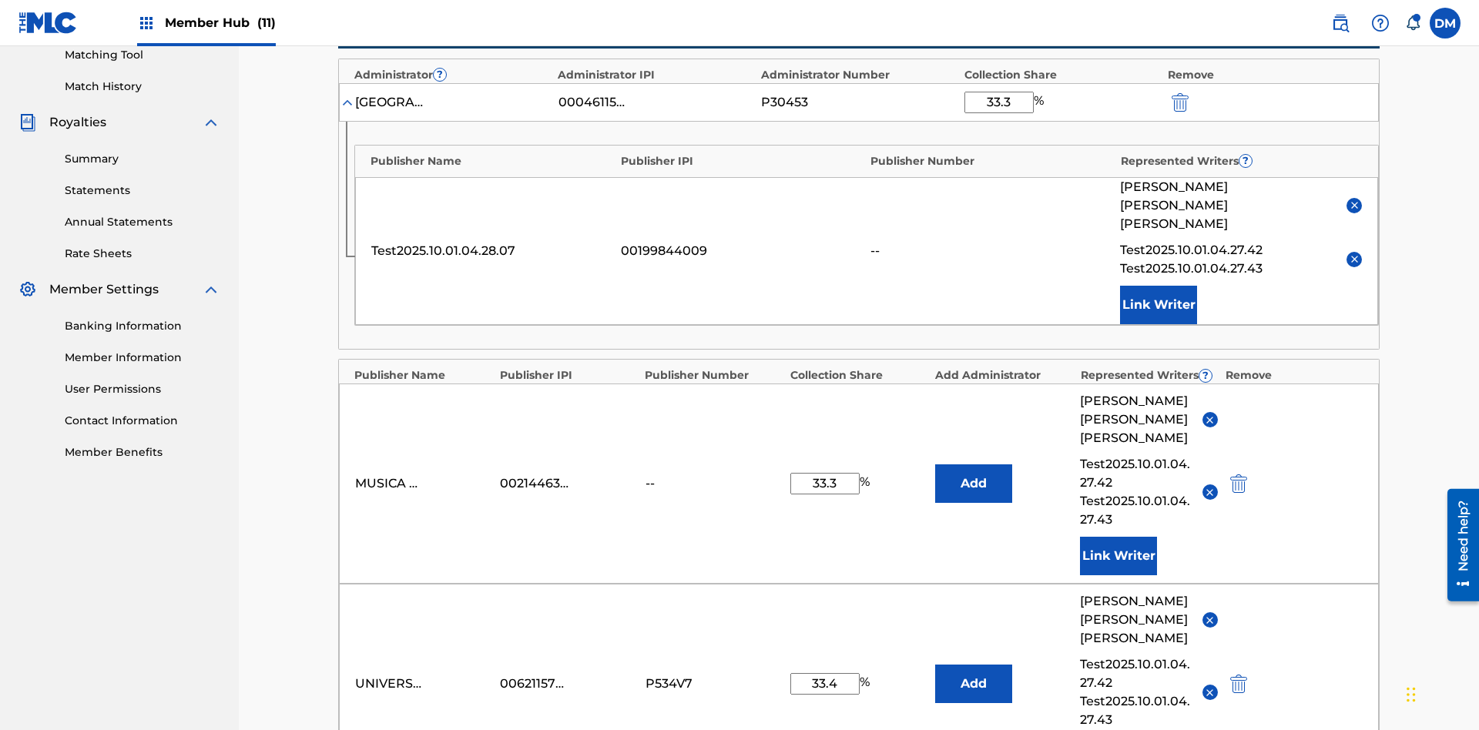
scroll to position [378, 0]
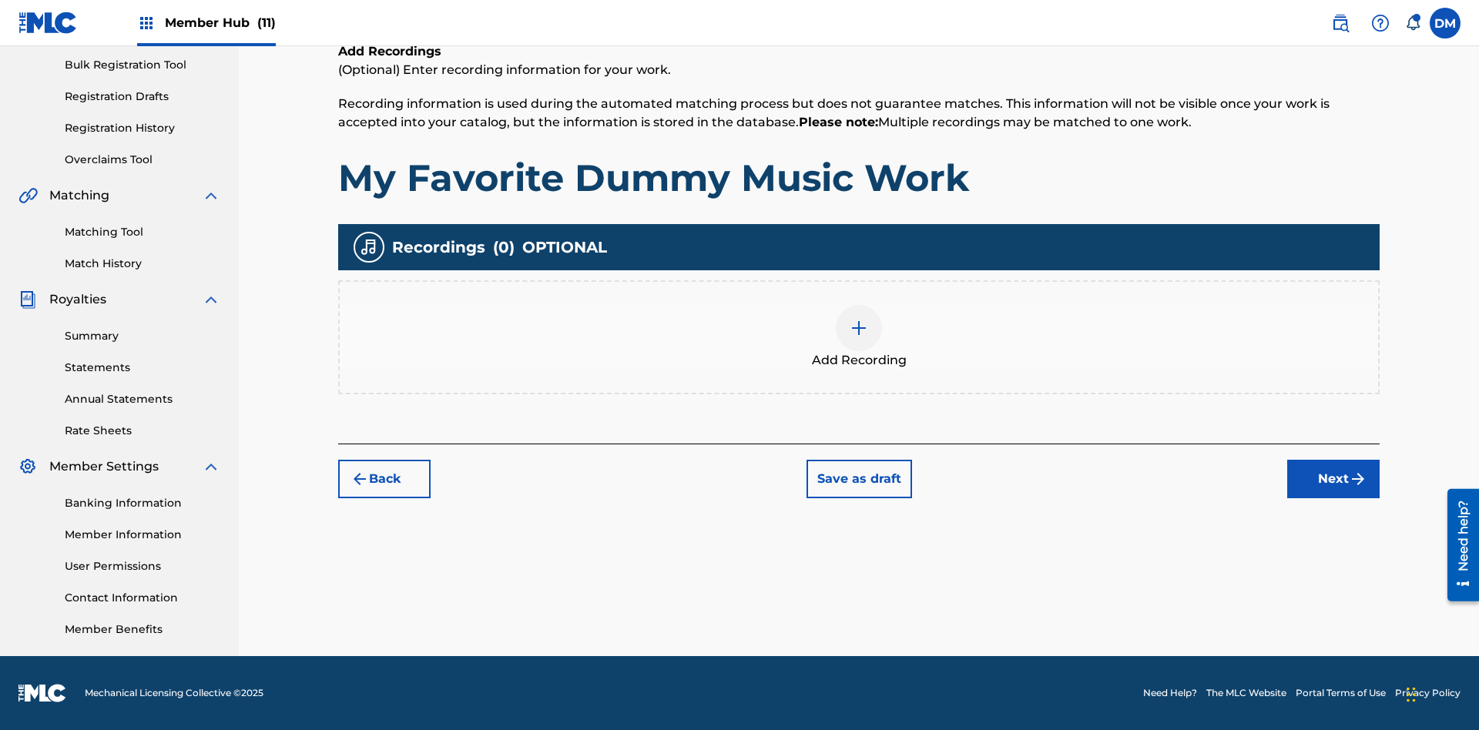
click at [859, 337] on img at bounding box center [859, 328] width 18 height 18
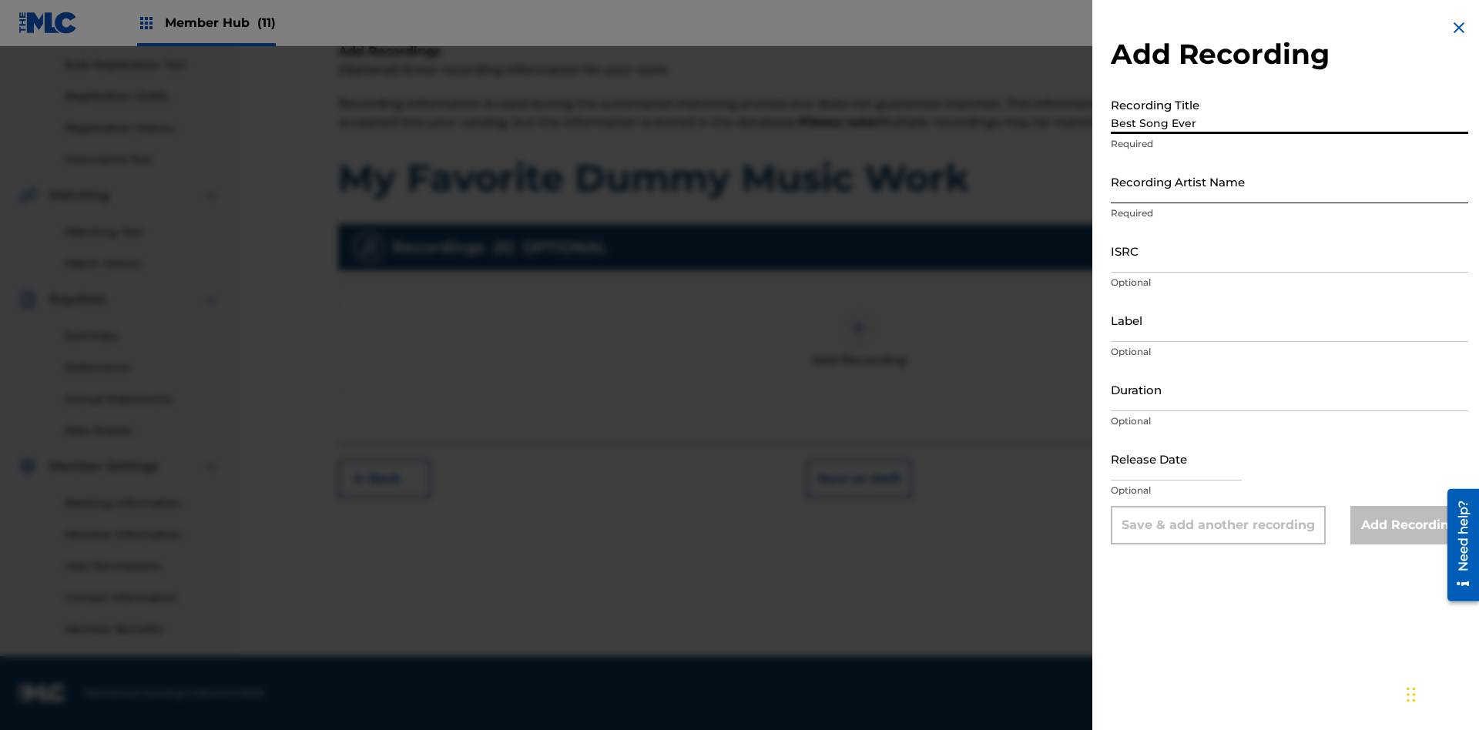
type input "Best Song Ever"
click at [1290, 181] on input "Recording Artist Name" at bounding box center [1290, 181] width 358 height 44
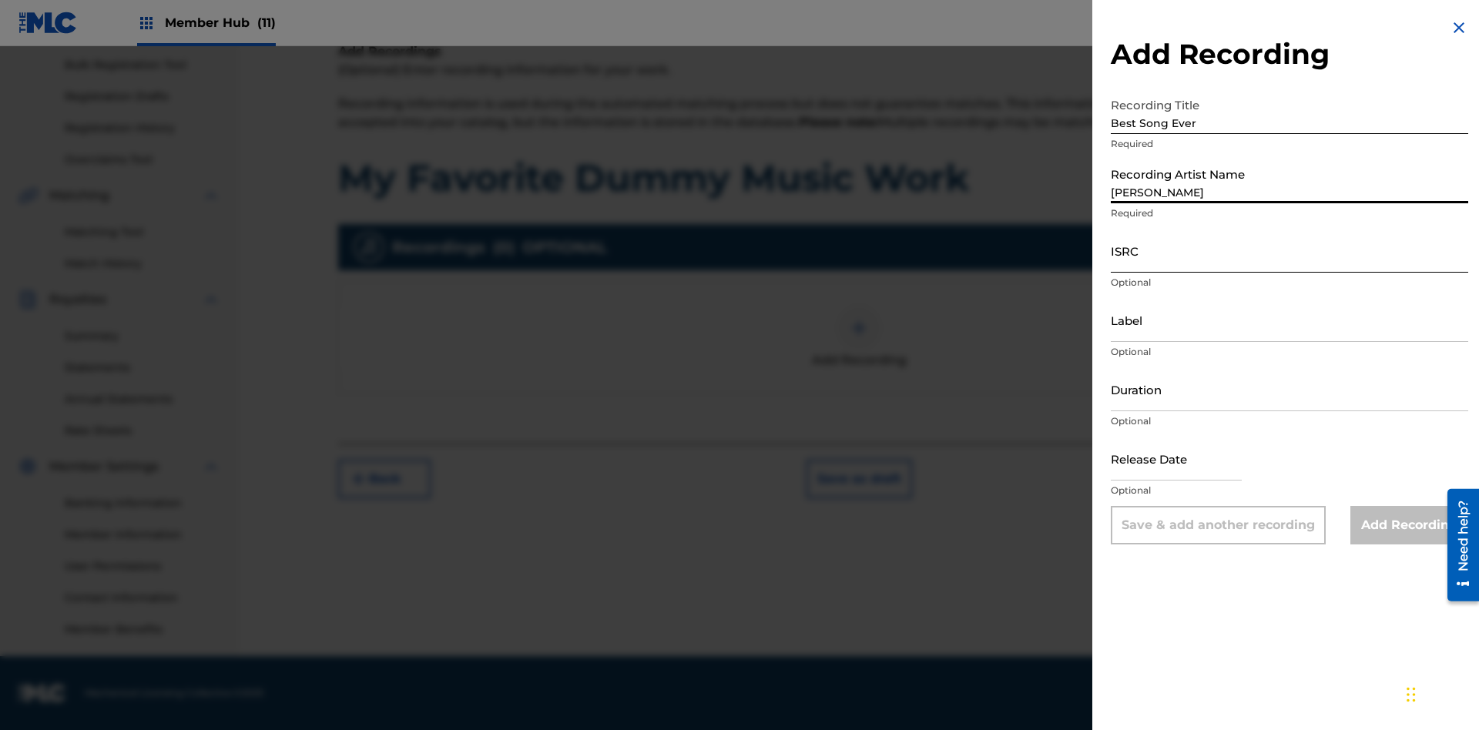
type input "[PERSON_NAME]"
click at [1290, 250] on input "ISRC" at bounding box center [1290, 251] width 358 height 44
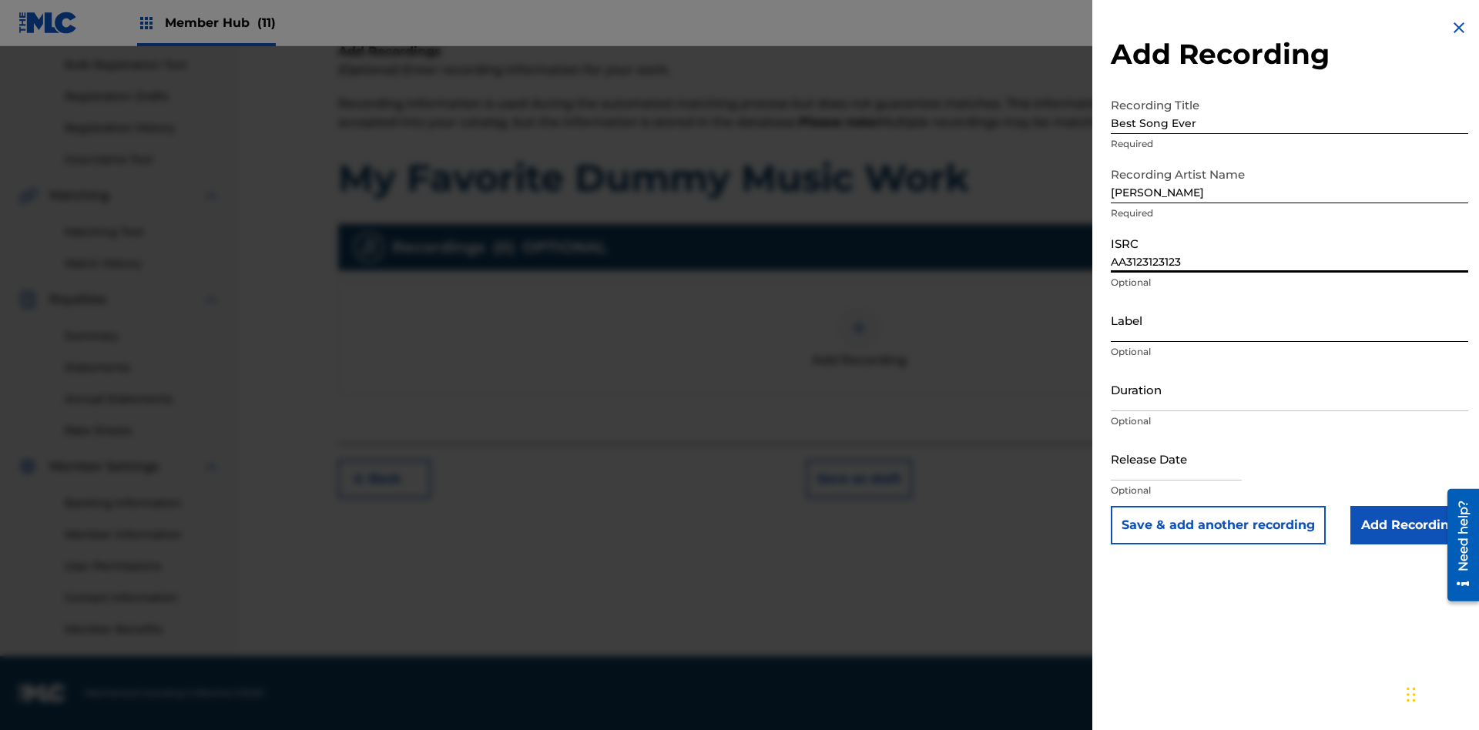
type input "AA3123123123"
click at [1290, 320] on input "Label" at bounding box center [1290, 320] width 358 height 44
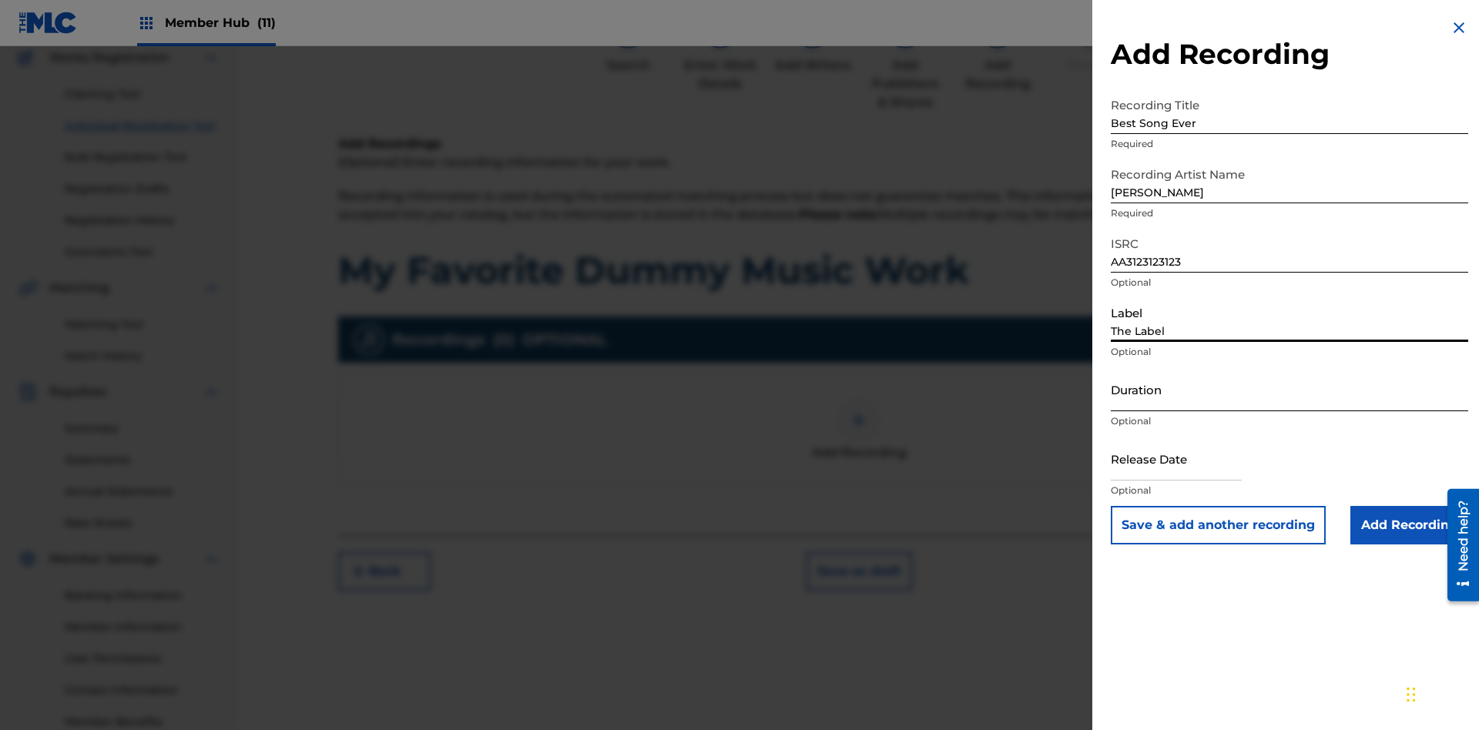
type input "The Label"
click at [1290, 389] on input "Duration" at bounding box center [1290, 390] width 358 height 44
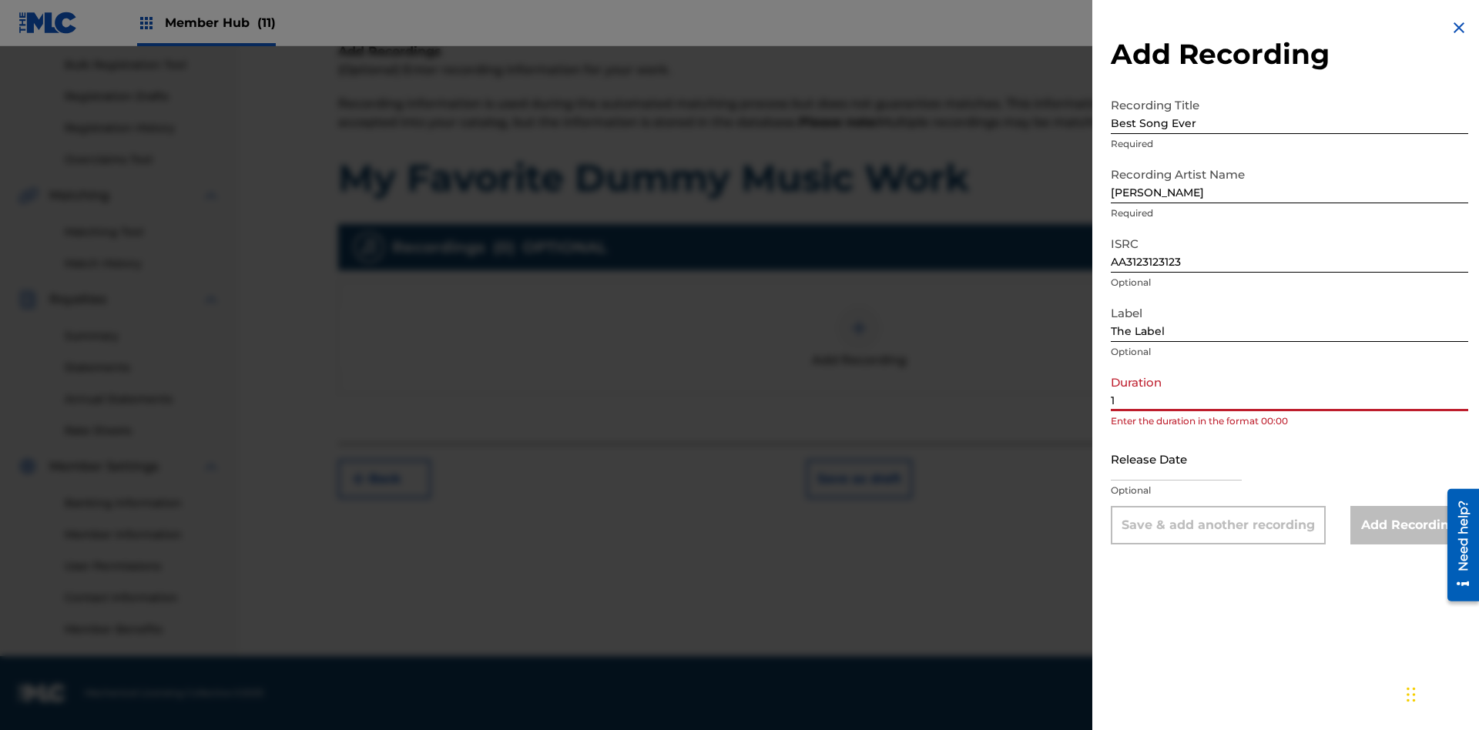
click at [1290, 389] on input "1" at bounding box center [1290, 390] width 358 height 44
type input "12:25"
click at [1189, 460] on input "text" at bounding box center [1176, 459] width 131 height 44
select select "9"
select select "2025"
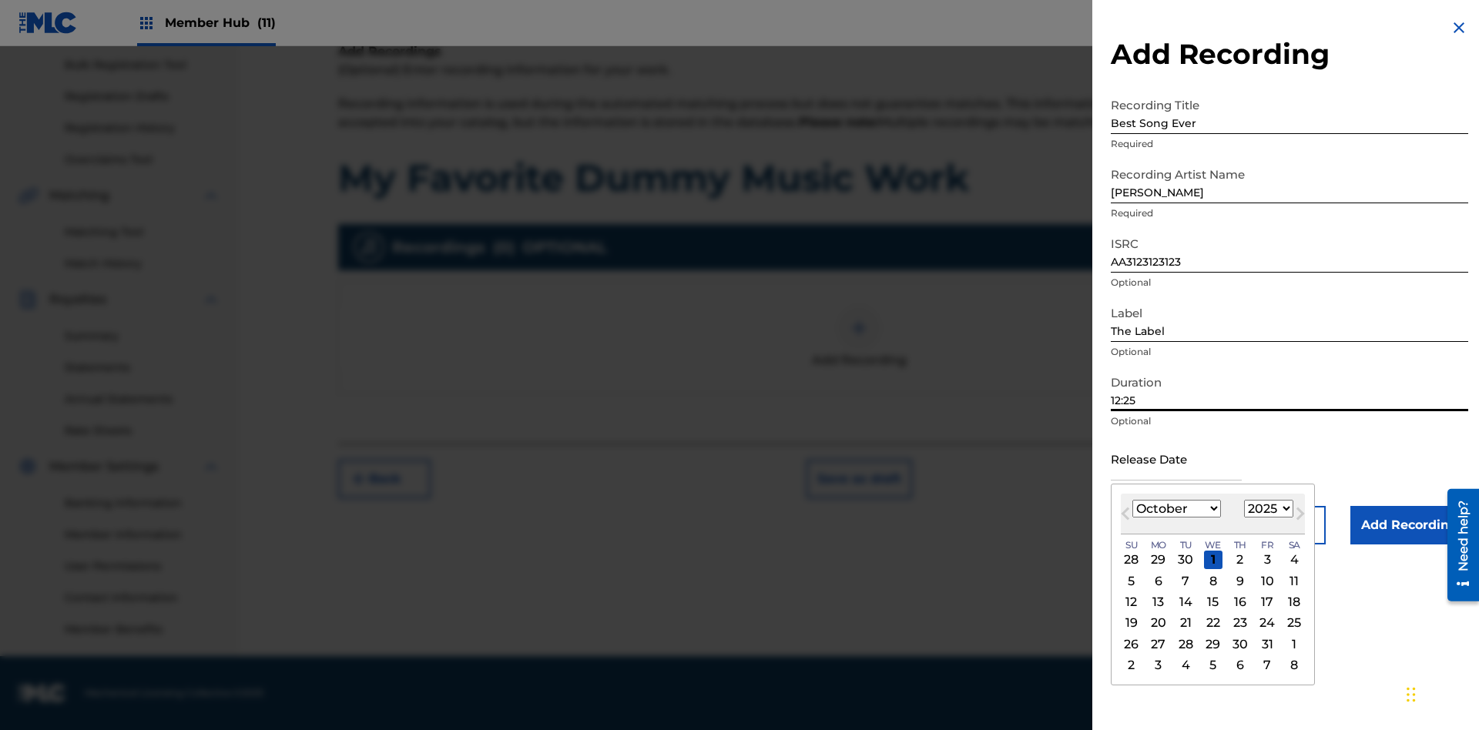
click at [1176, 509] on select "January February March April May June July August September October November De…" at bounding box center [1177, 509] width 89 height 18
select select "3"
click at [1267, 509] on select "1900 1901 1902 1903 1904 1905 1906 1907 1908 1909 1910 1911 1912 1913 1914 1915…" at bounding box center [1268, 509] width 49 height 18
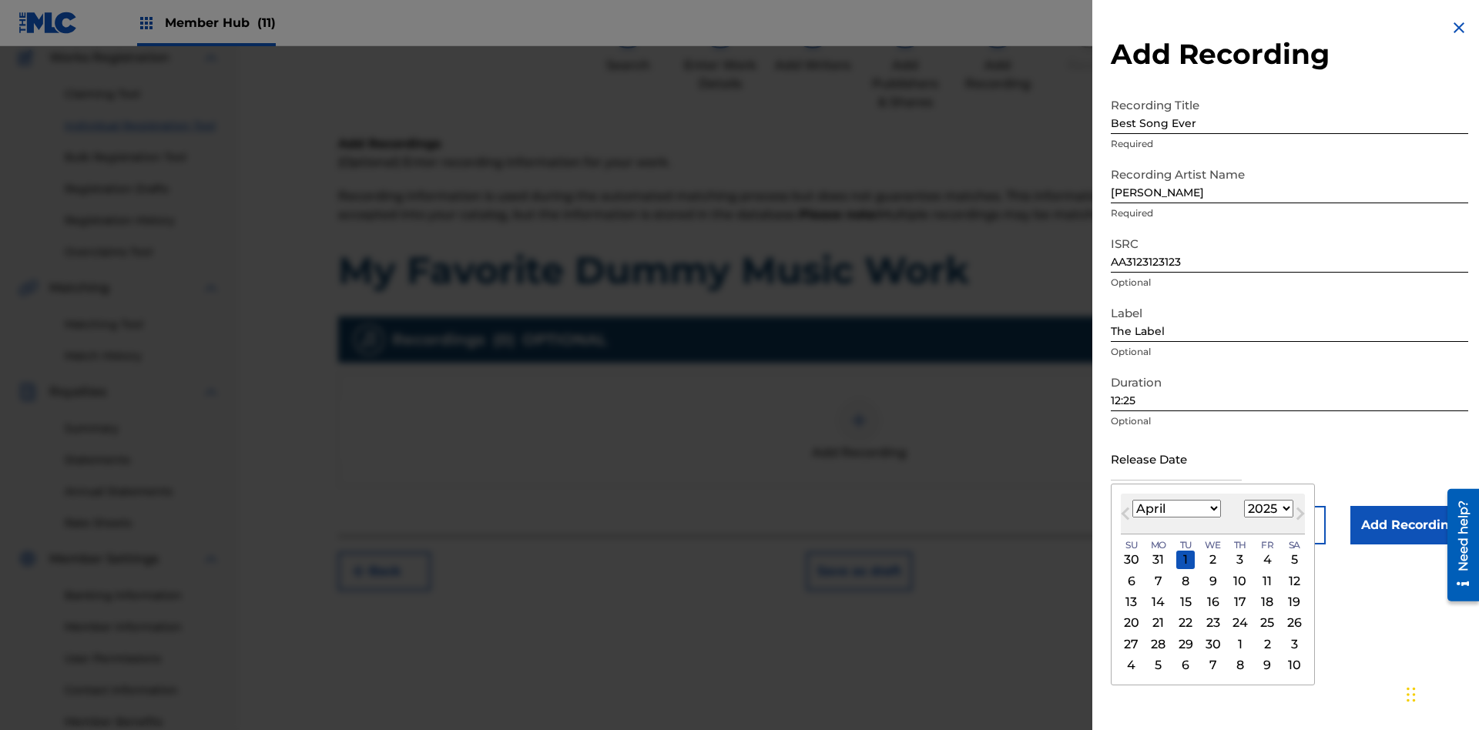
select select "2021"
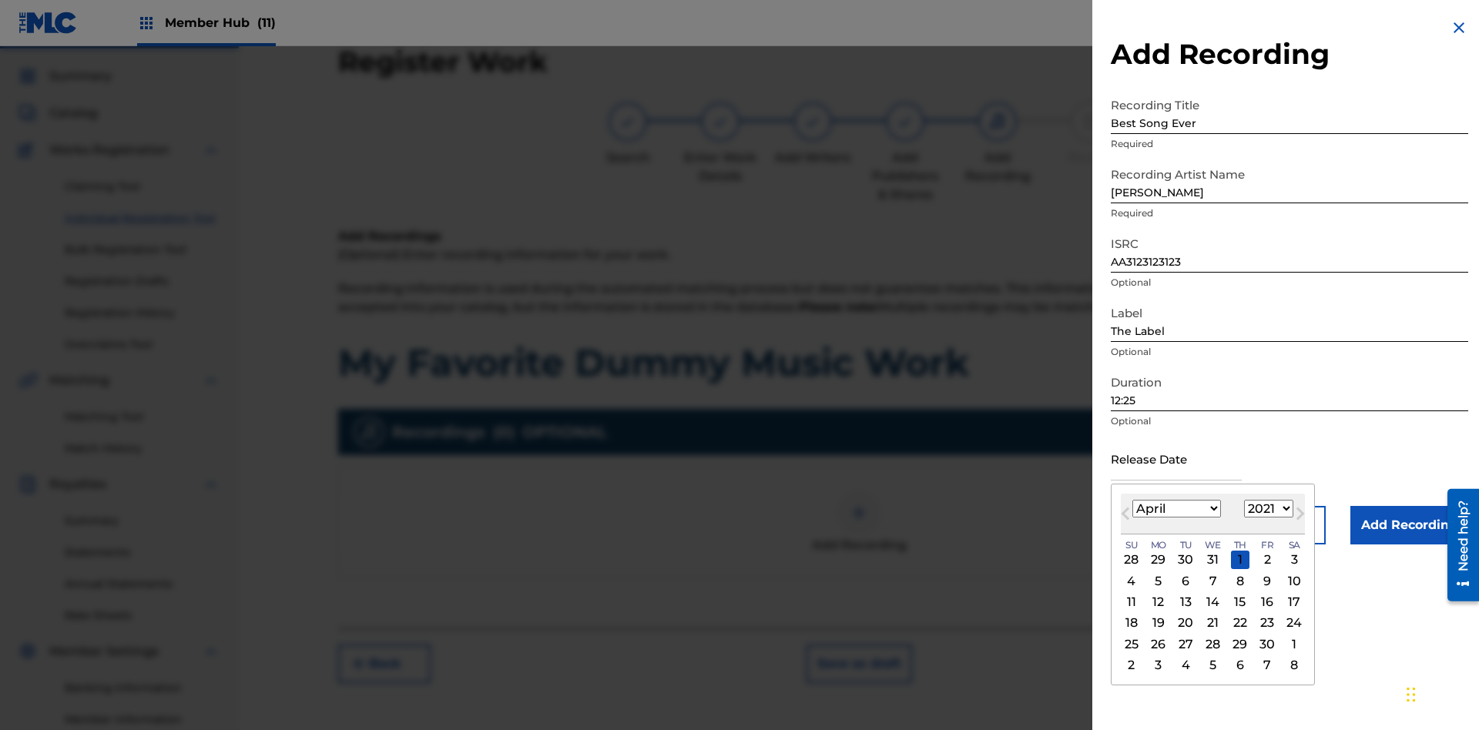
click at [1267, 509] on select "1900 1901 1902 1903 1904 1905 1906 1907 1908 1909 1910 1911 1912 1913 1914 1915…" at bounding box center [1268, 509] width 49 height 18
click at [1238, 560] on div "1" at bounding box center [1240, 560] width 18 height 18
type input "[DATE]"
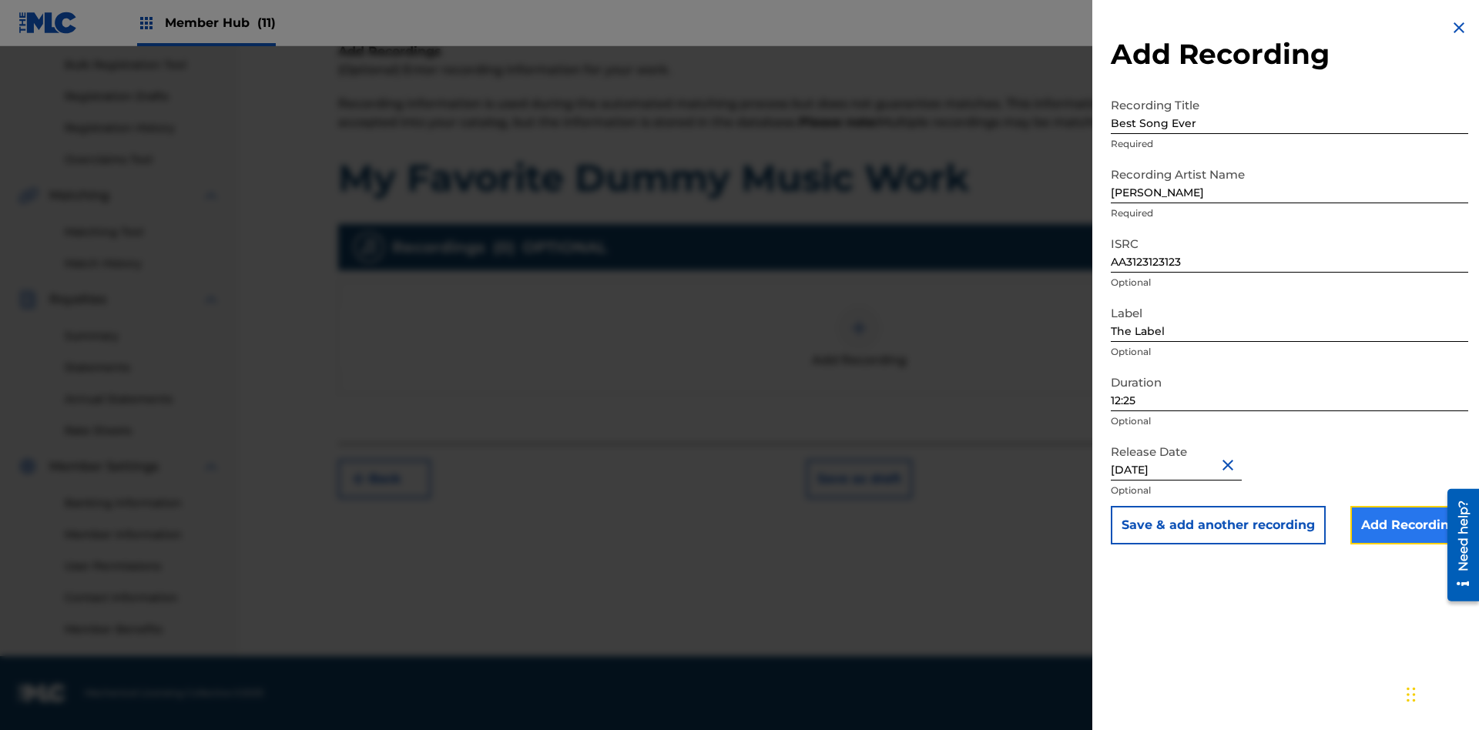
click at [1409, 525] on input "Add Recording" at bounding box center [1410, 525] width 118 height 39
click at [859, 351] on div at bounding box center [859, 328] width 46 height 46
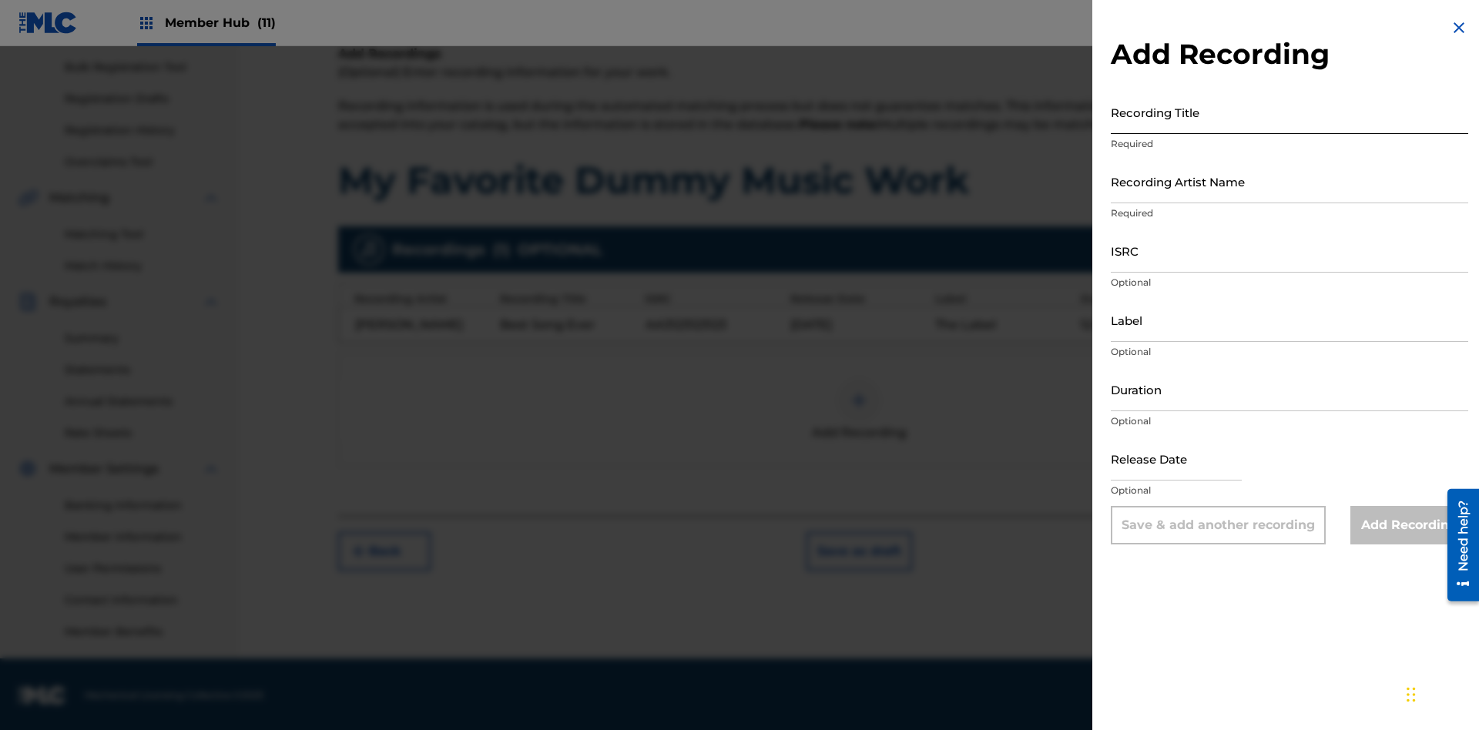
click at [1290, 112] on input "Recording Title" at bounding box center [1290, 112] width 358 height 44
type input "Even Better song"
click at [1290, 181] on input "Recording Artist Name" at bounding box center [1290, 181] width 358 height 44
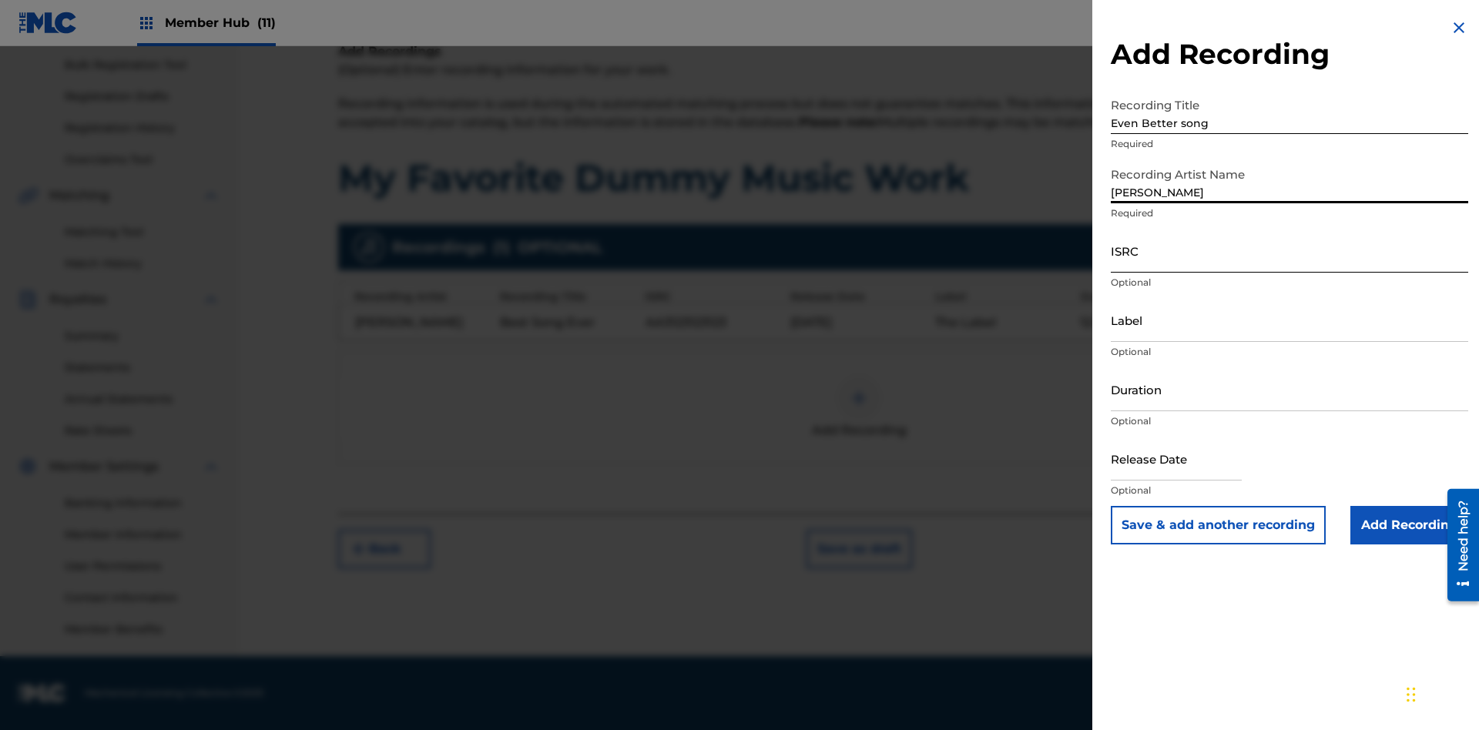
type input "[PERSON_NAME]"
click at [1290, 250] on input "ISRC" at bounding box center [1290, 251] width 358 height 44
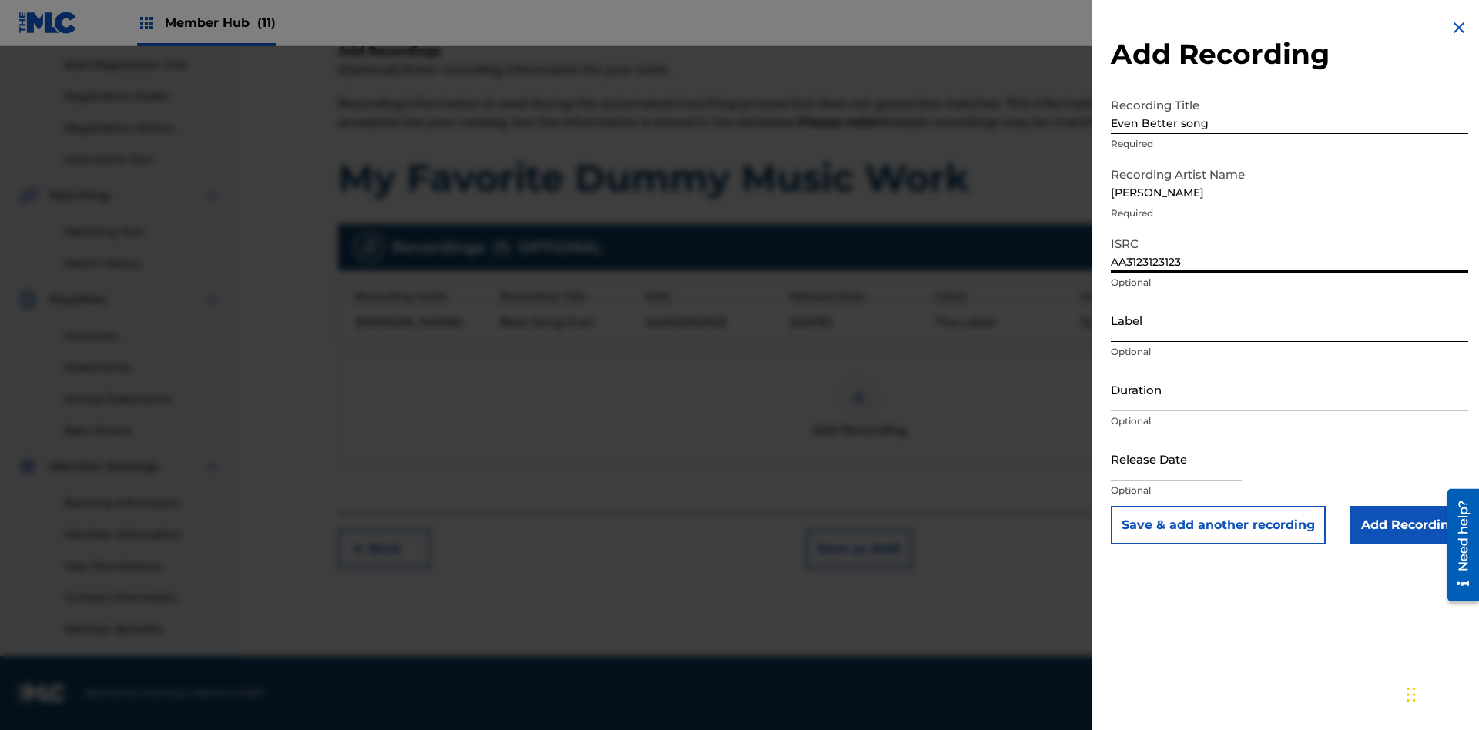
type input "AA3123123123"
click at [1290, 320] on input "Label" at bounding box center [1290, 320] width 358 height 44
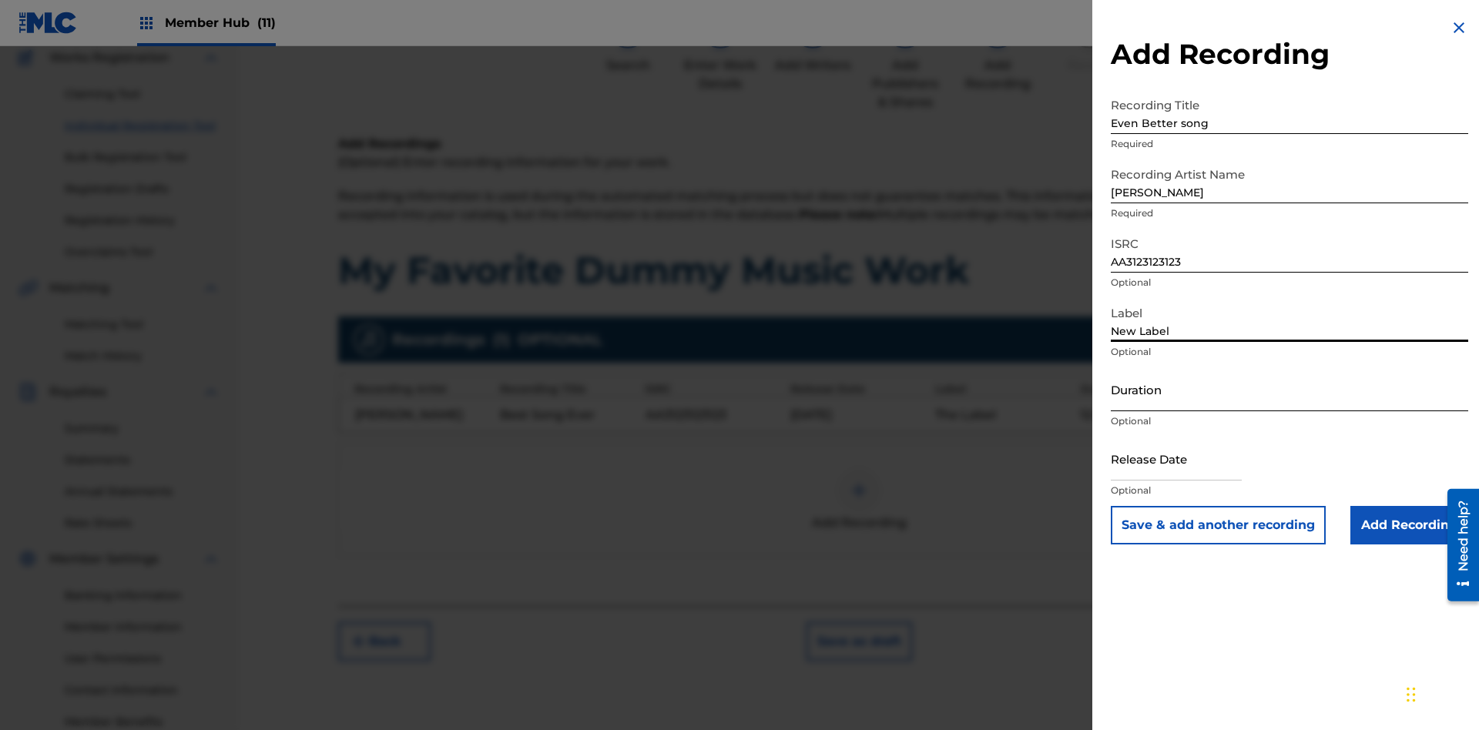
type input "New Label"
click at [1290, 389] on input "Duration" at bounding box center [1290, 390] width 358 height 44
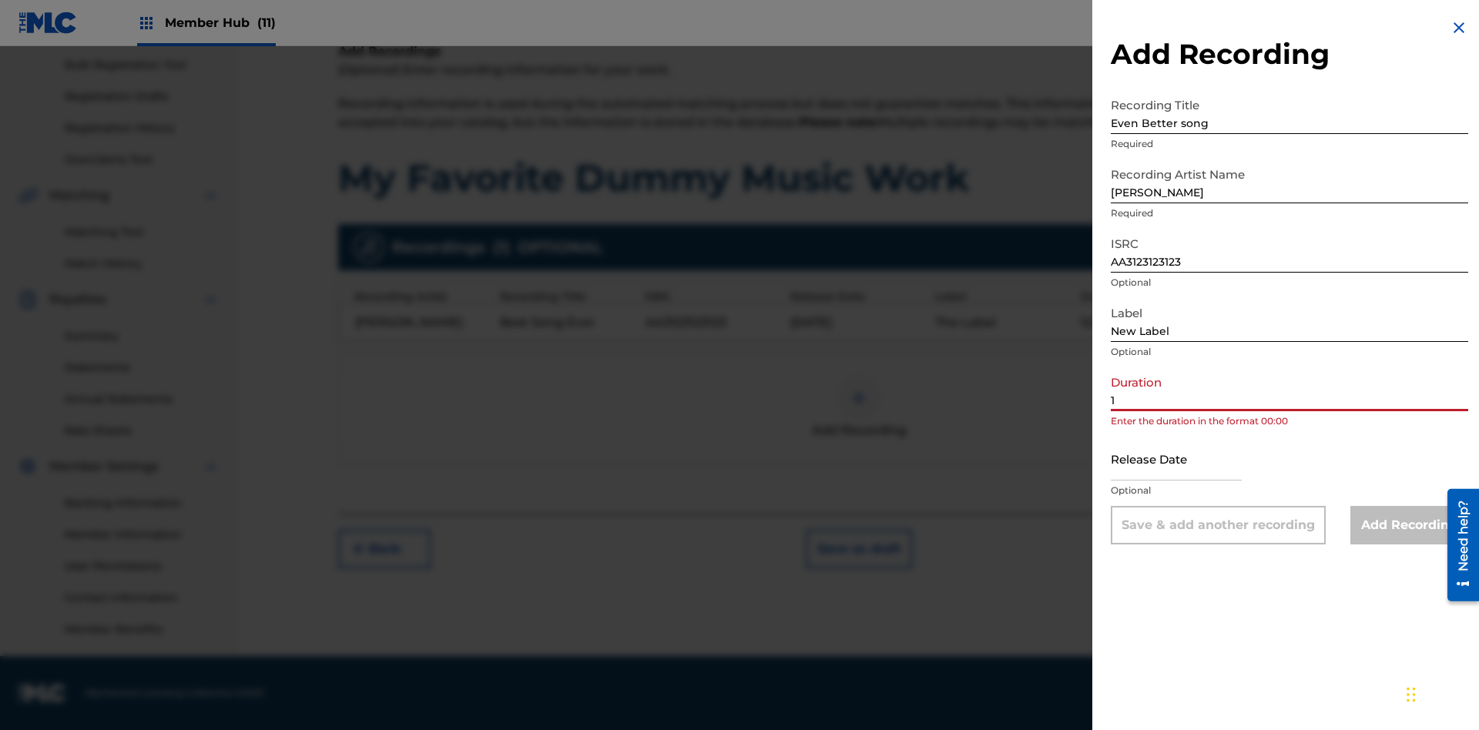
click at [1290, 389] on input "1" at bounding box center [1290, 390] width 358 height 44
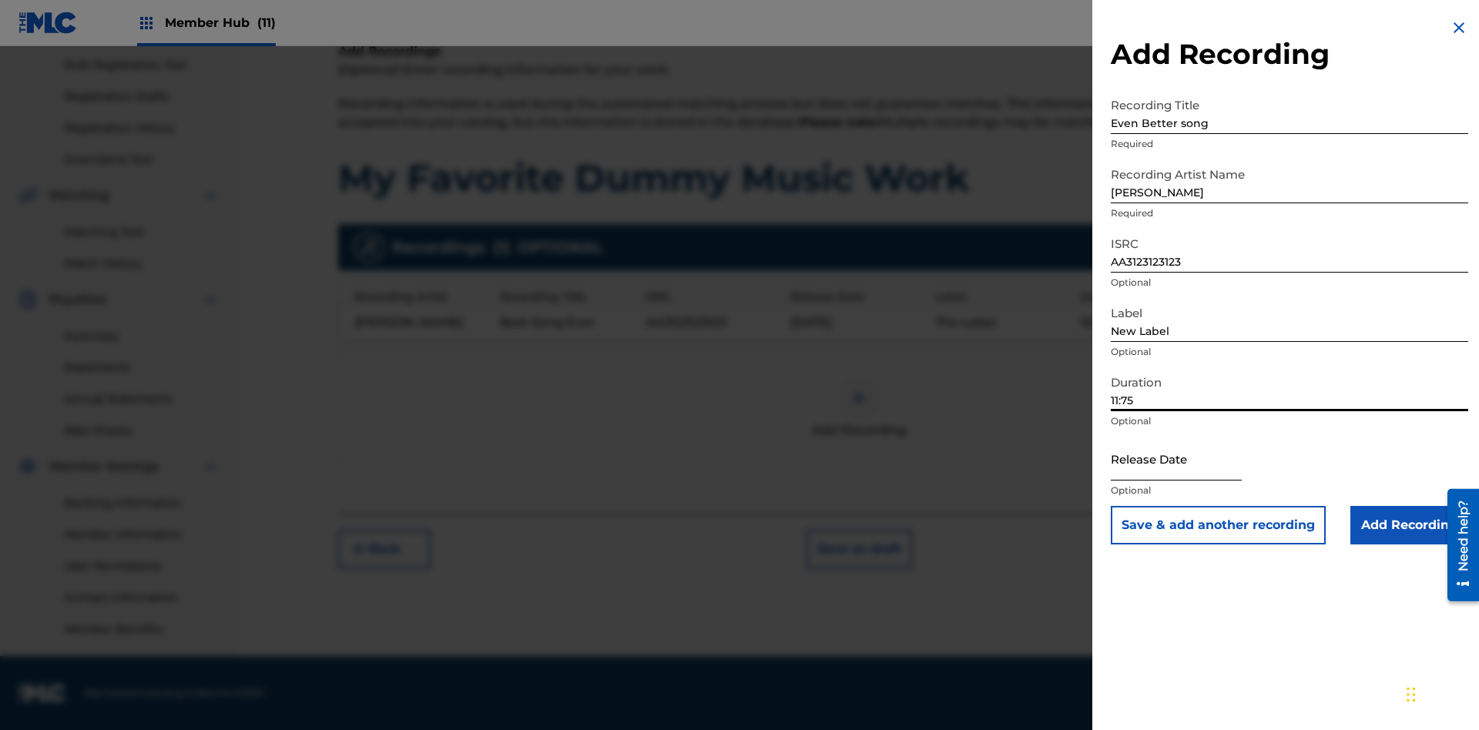
type input "11:75"
click at [1189, 460] on input "text" at bounding box center [1176, 459] width 131 height 44
select select "9"
select select "2025"
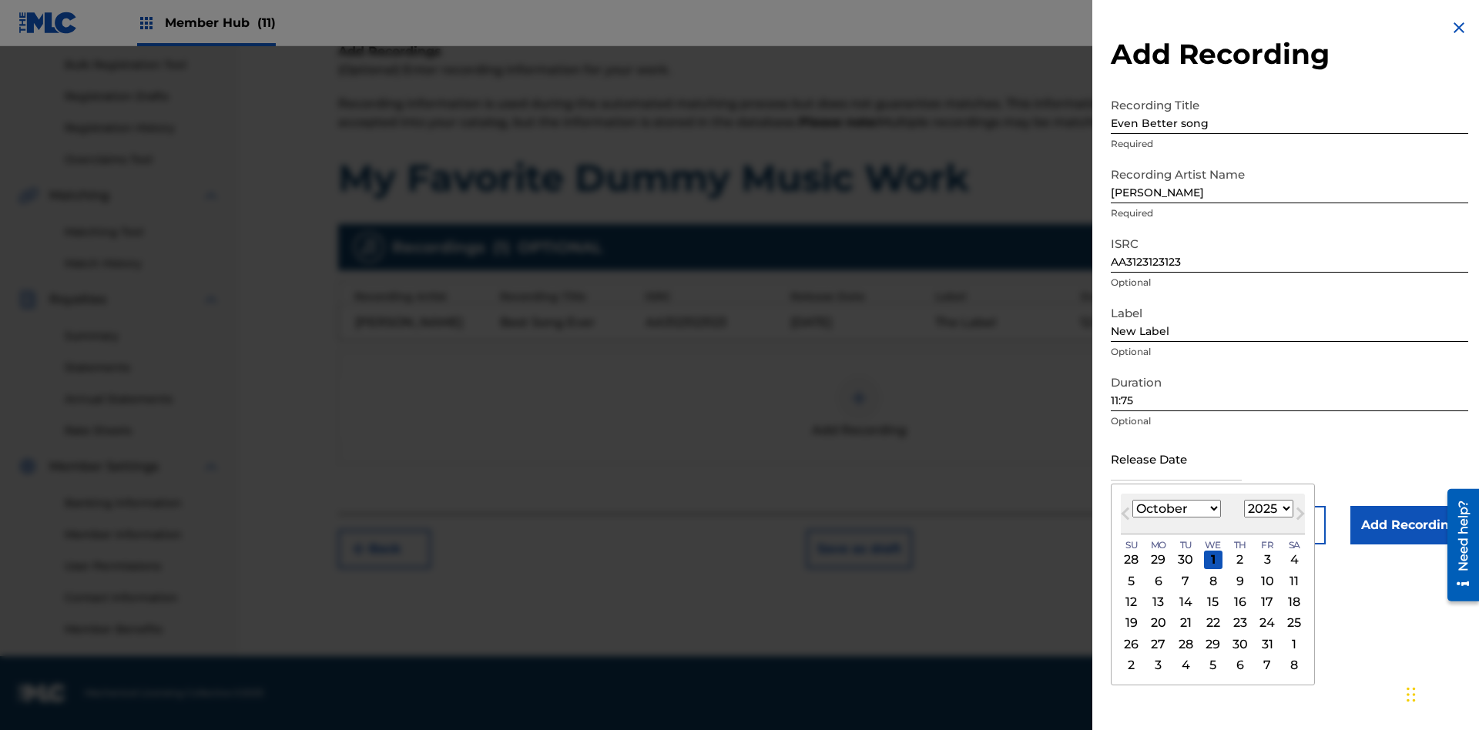
select select "3"
click at [1267, 509] on select "1900 1901 1902 1903 1904 1905 1906 1907 1908 1909 1910 1911 1912 1913 1914 1915…" at bounding box center [1268, 509] width 49 height 18
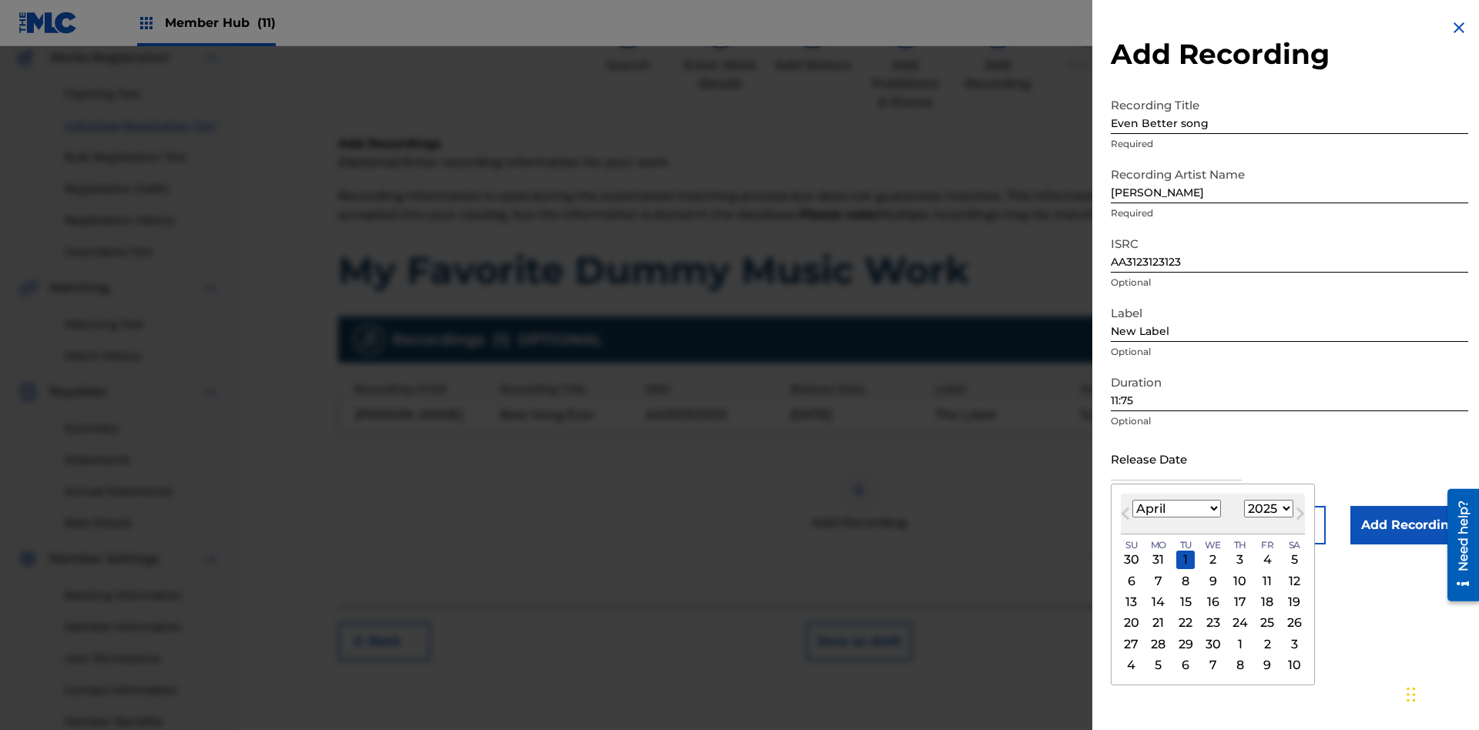
select select "2021"
click at [1267, 509] on select "1900 1901 1902 1903 1904 1905 1906 1907 1908 1909 1910 1911 1912 1913 1914 1915…" at bounding box center [1268, 509] width 49 height 18
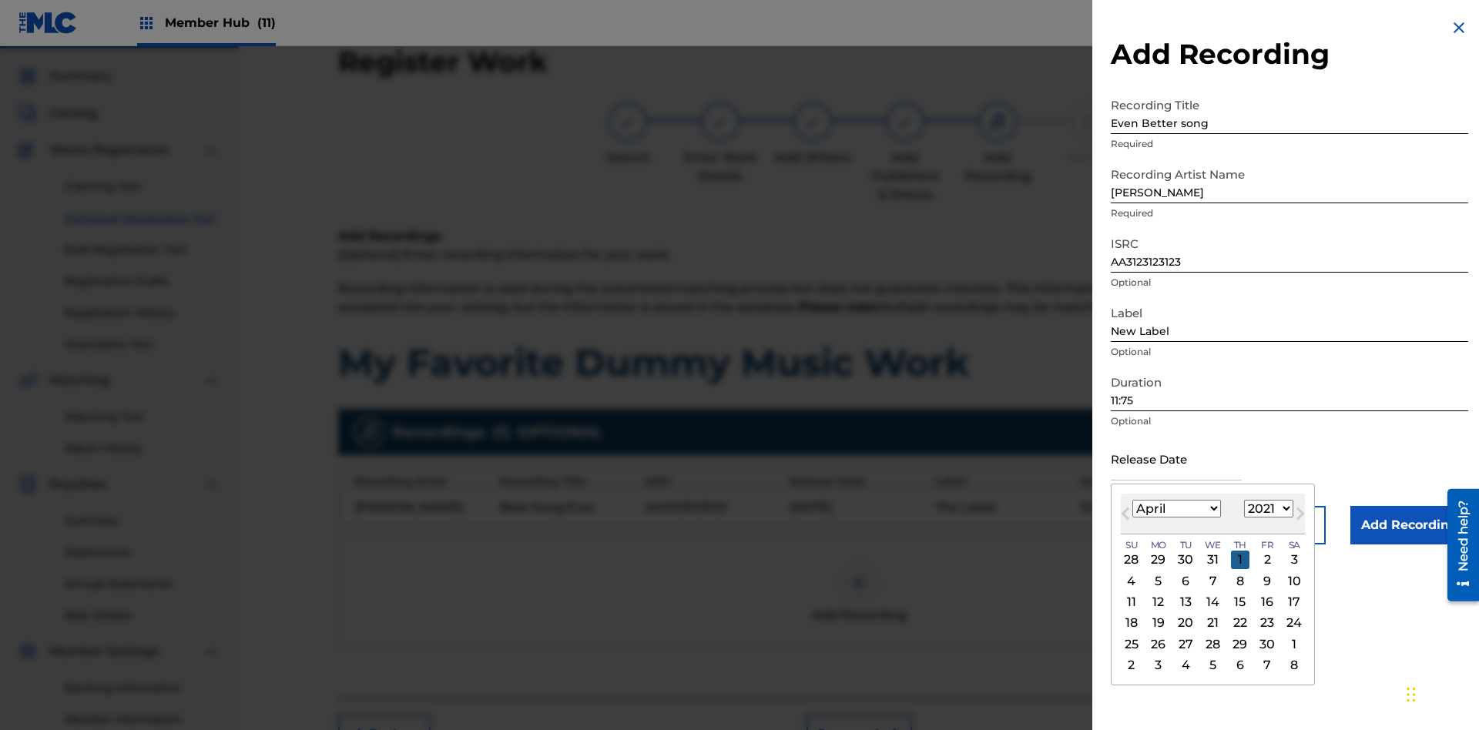
click at [1238, 560] on div "1" at bounding box center [1240, 560] width 18 height 18
type input "[DATE]"
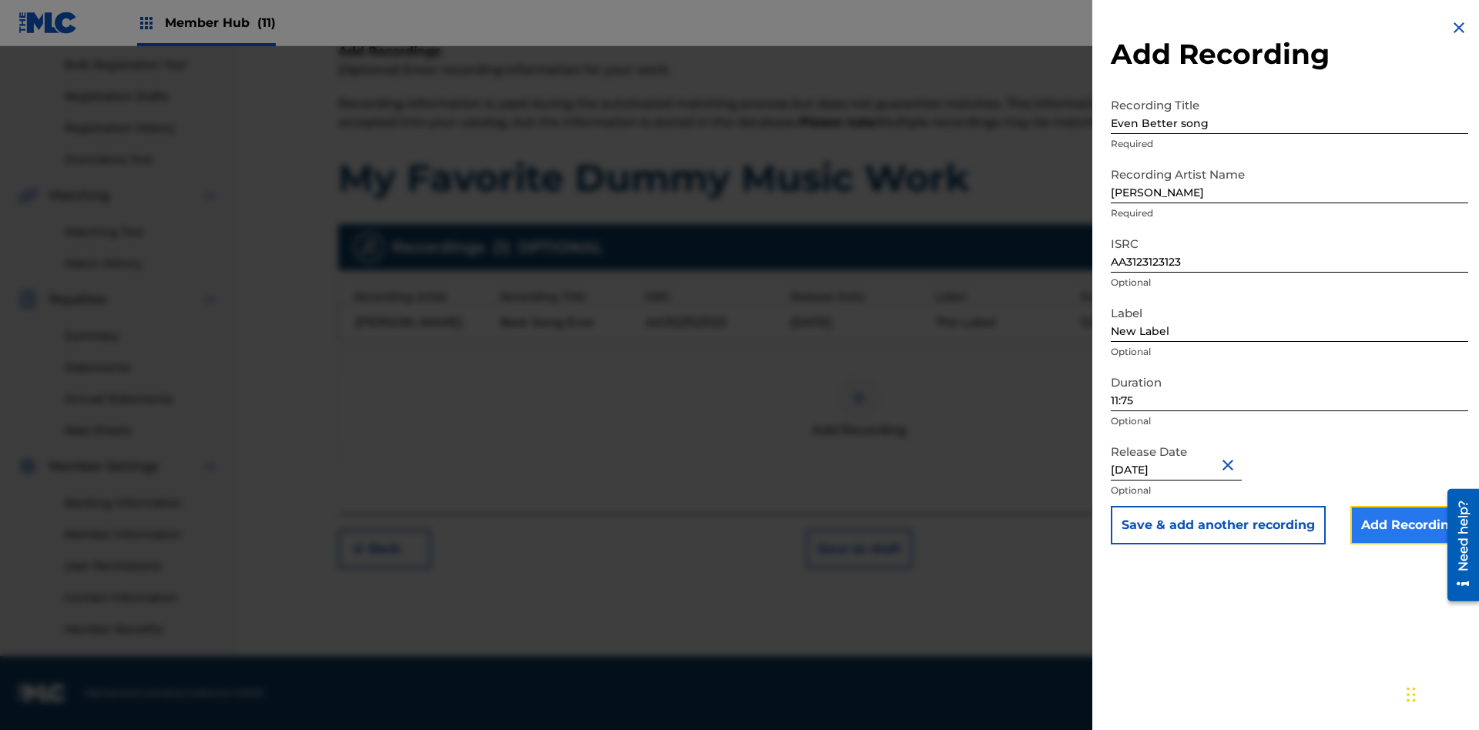
click at [1409, 525] on input "Add Recording" at bounding box center [1410, 525] width 118 height 39
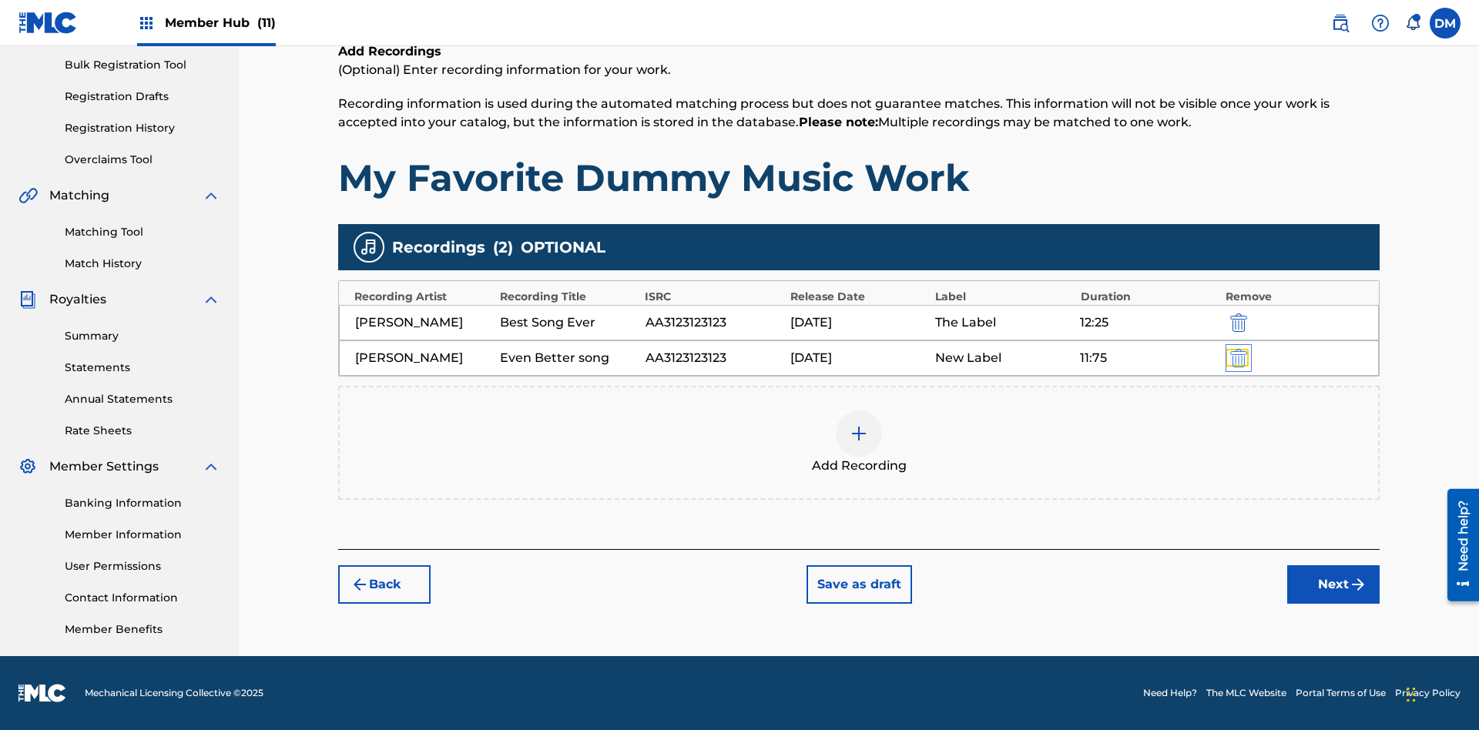
click at [1237, 358] on img "submit" at bounding box center [1238, 358] width 17 height 18
click at [859, 411] on div at bounding box center [859, 434] width 46 height 46
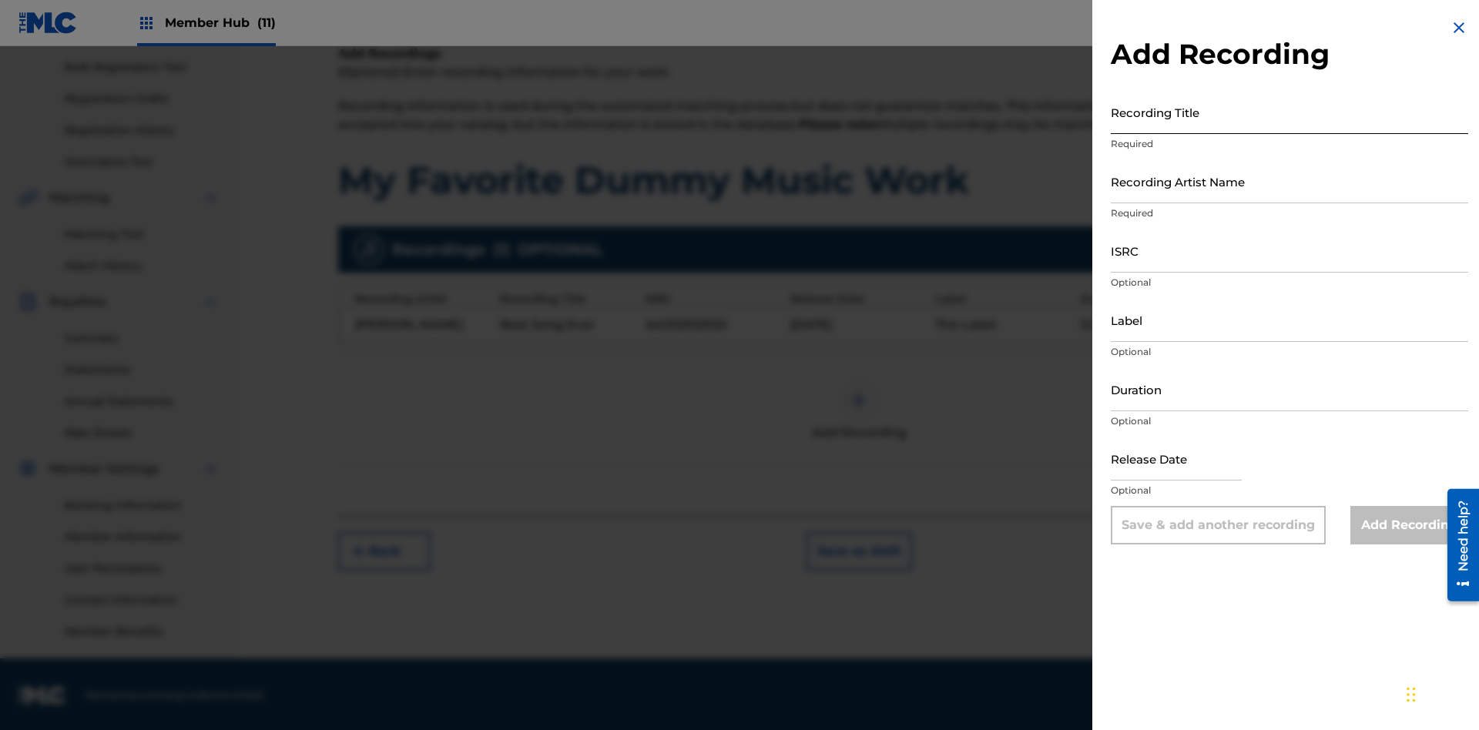
click at [1290, 112] on input "Recording Title" at bounding box center [1290, 112] width 358 height 44
type input "Smells Like Teen Spirit"
click at [1290, 181] on input "Recording Artist Name" at bounding box center [1290, 181] width 358 height 44
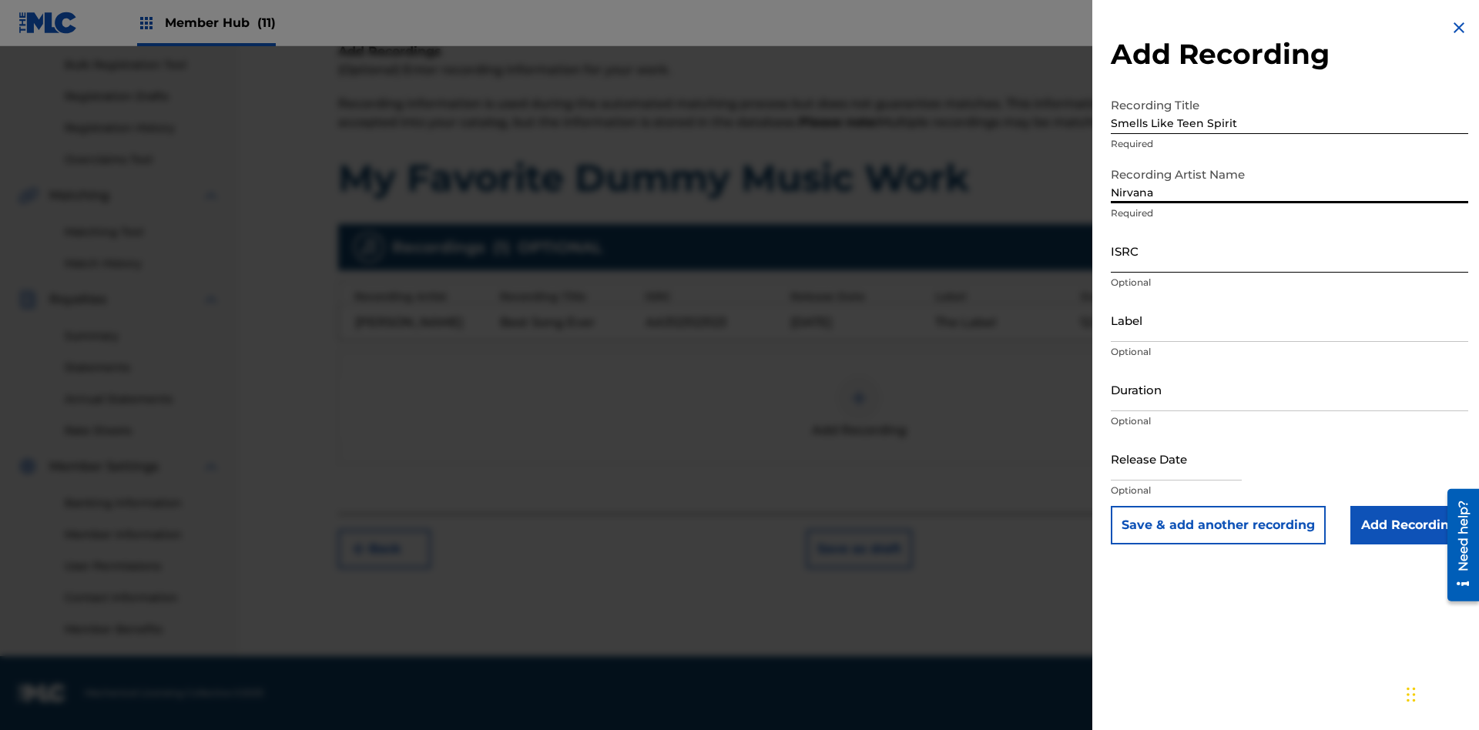
type input "Nirvana"
click at [1290, 250] on input "ISRC" at bounding box center [1290, 251] width 358 height 44
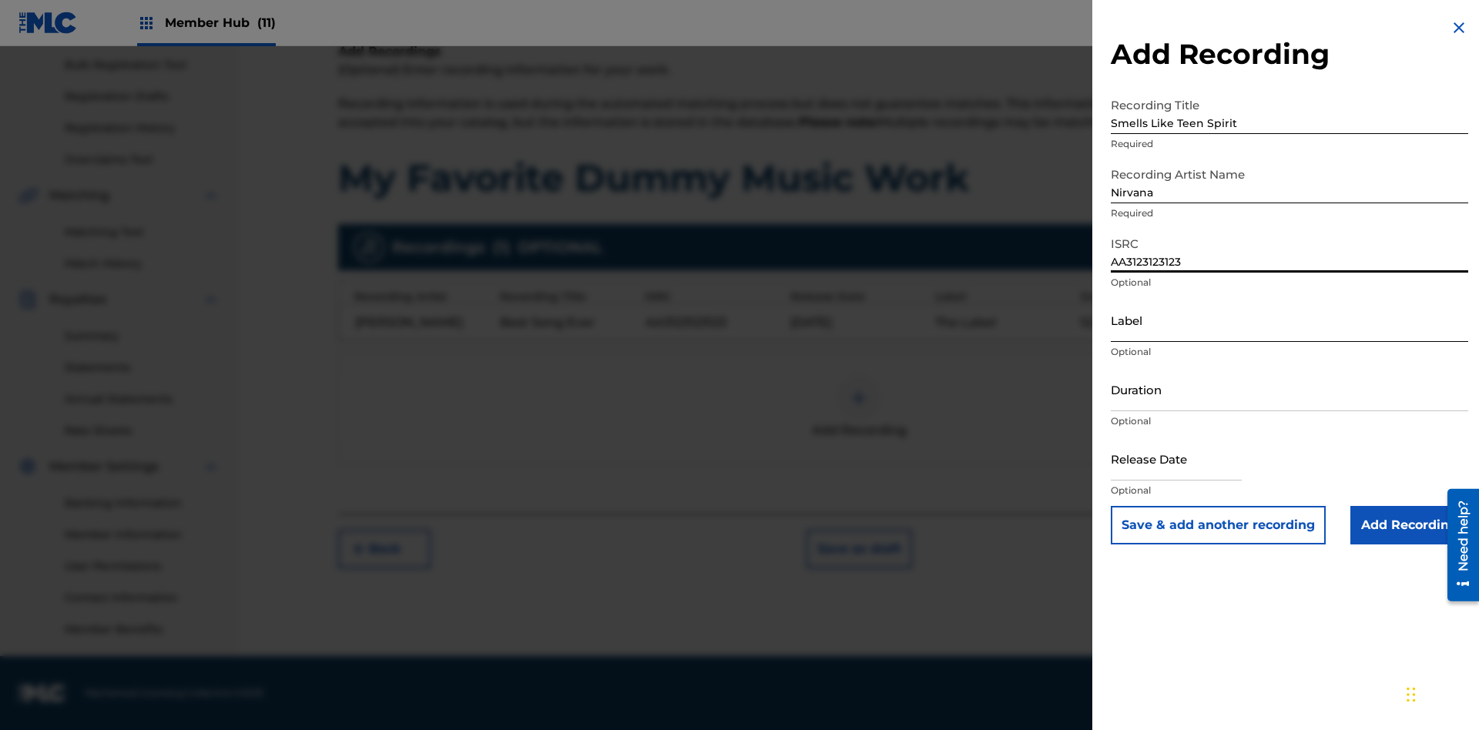
type input "AA3123123123"
click at [1290, 320] on input "Label" at bounding box center [1290, 320] width 358 height 44
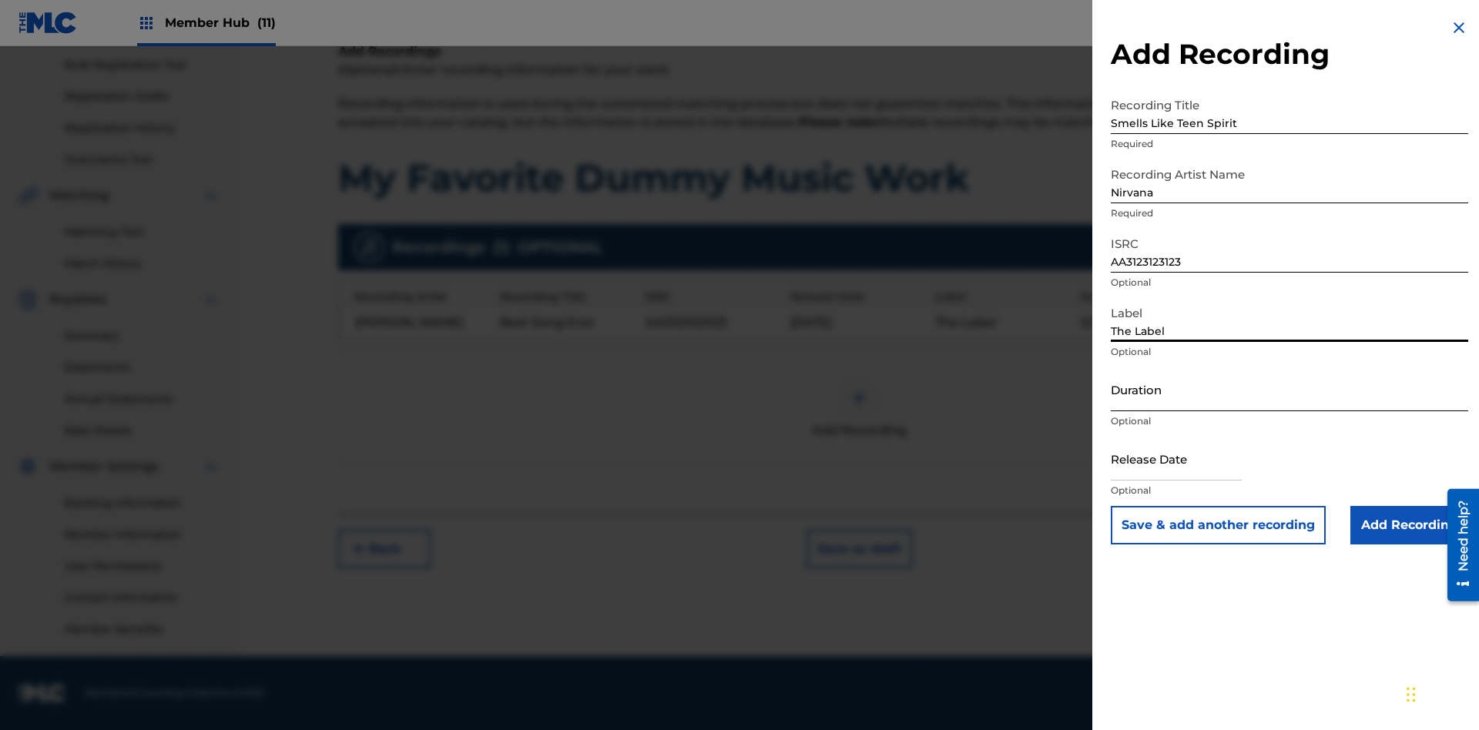
type input "The Label"
click at [1290, 389] on input "Duration" at bounding box center [1290, 390] width 358 height 44
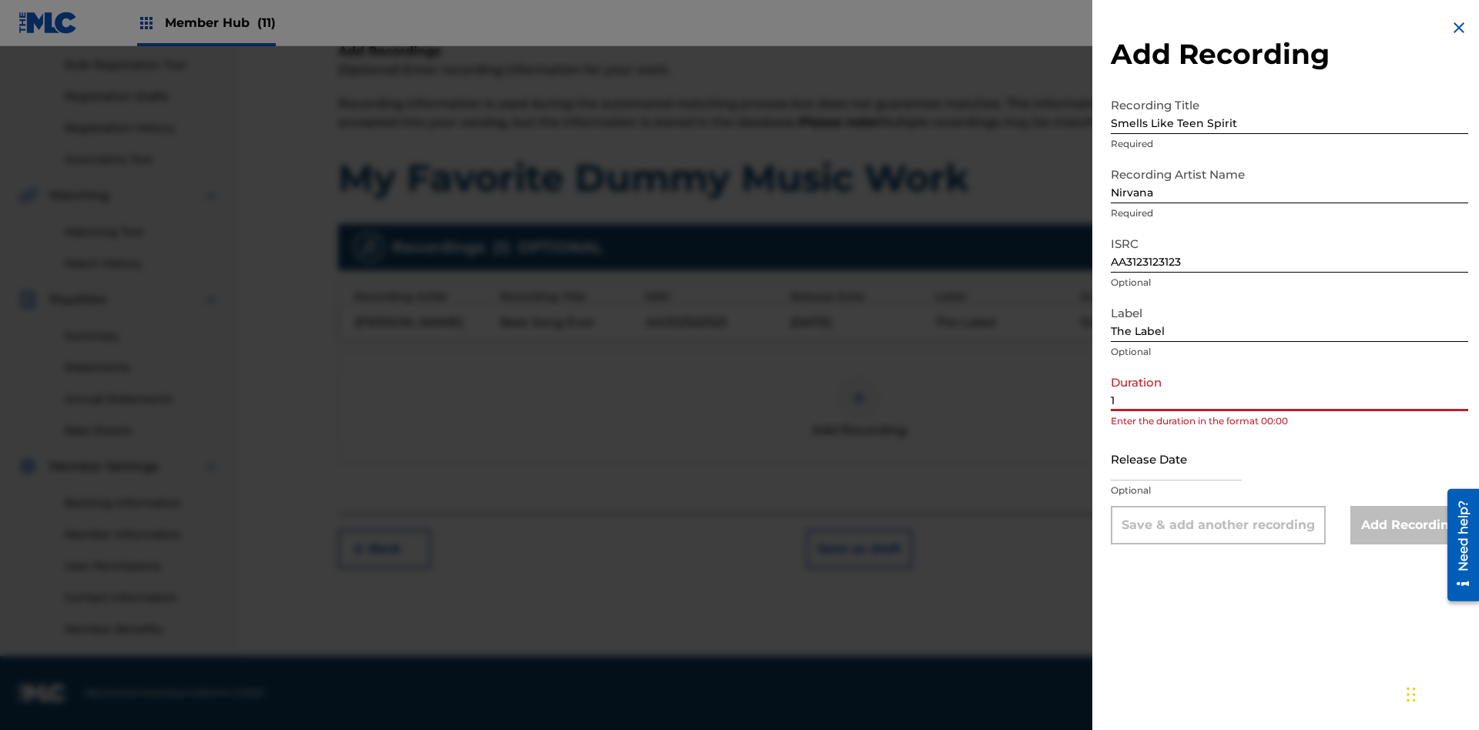
click at [1290, 389] on input "1" at bounding box center [1290, 390] width 358 height 44
type input "12:25"
click at [1189, 460] on input "text" at bounding box center [1176, 459] width 131 height 44
select select "9"
select select "2025"
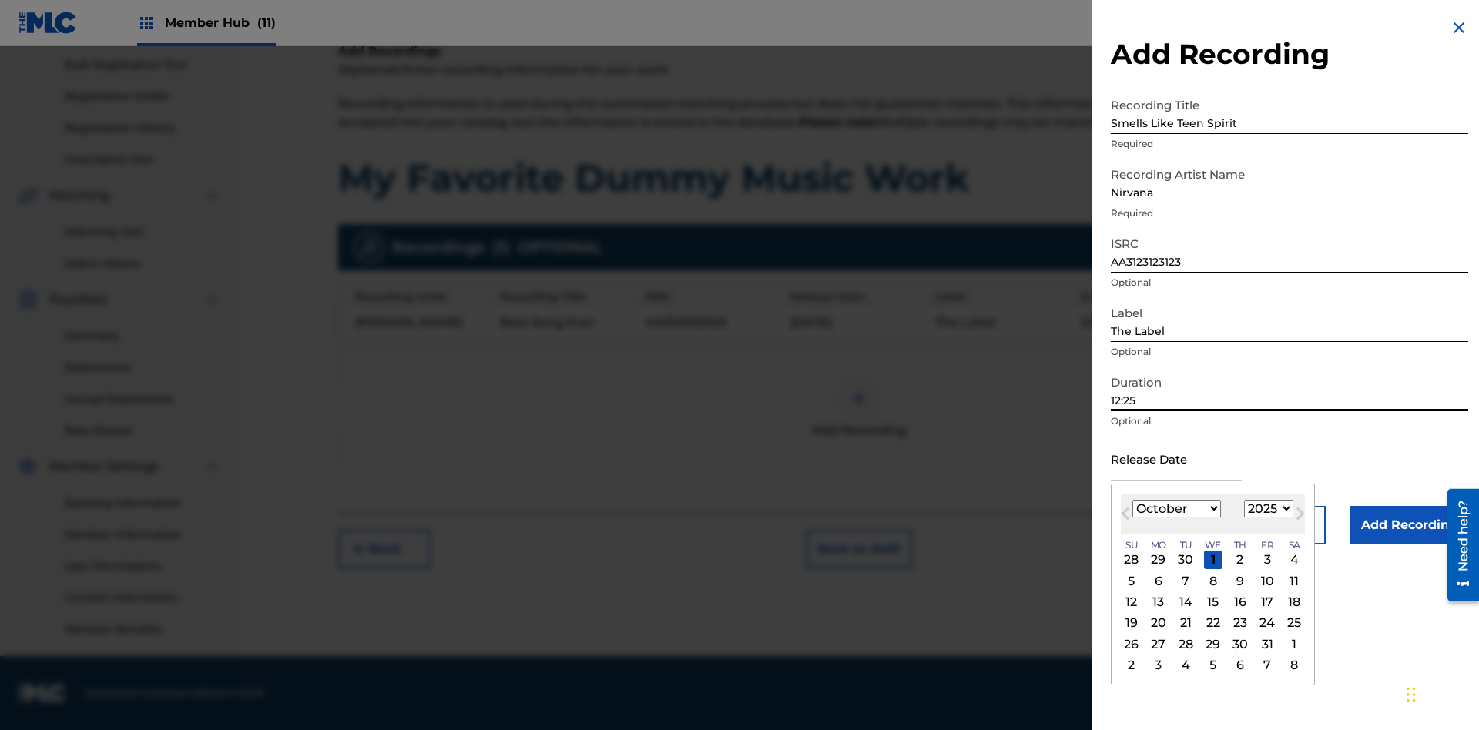
click at [1176, 509] on select "January February March April May June July August September October November De…" at bounding box center [1177, 509] width 89 height 18
select select "3"
click at [1267, 509] on select "1900 1901 1902 1903 1904 1905 1906 1907 1908 1909 1910 1911 1912 1913 1914 1915…" at bounding box center [1268, 509] width 49 height 18
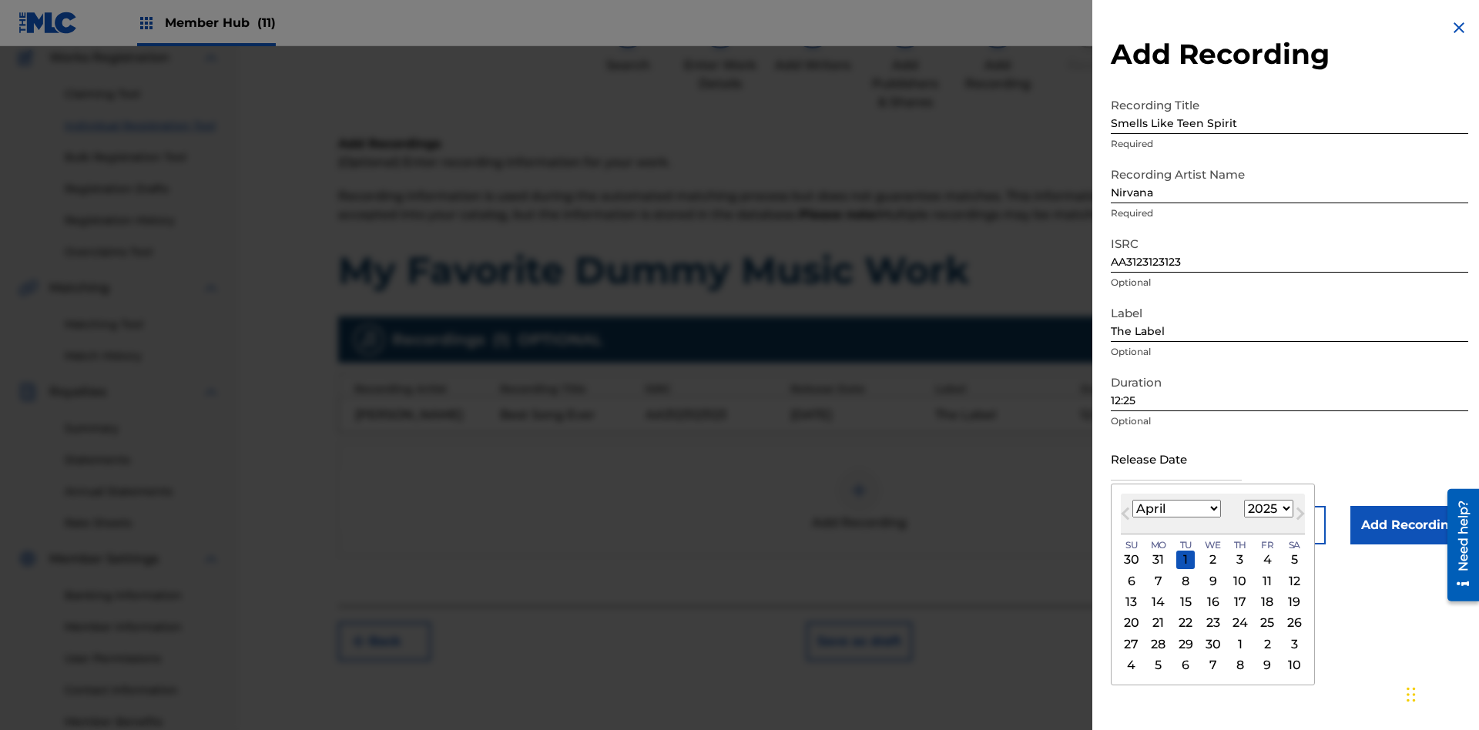
select select "2021"
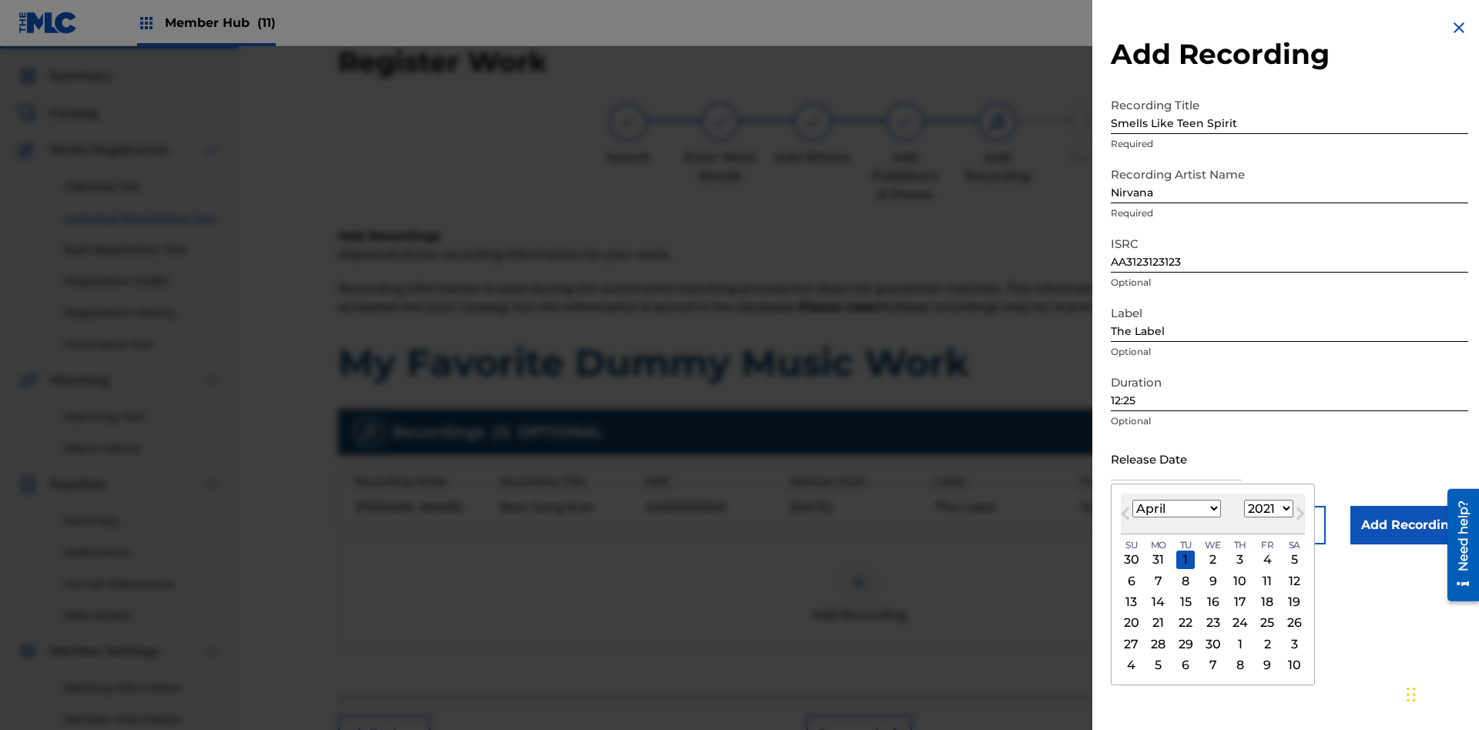
click at [1267, 509] on select "1900 1901 1902 1903 1904 1905 1906 1907 1908 1909 1910 1911 1912 1913 1914 1915…" at bounding box center [1268, 509] width 49 height 18
click at [1238, 560] on div "1" at bounding box center [1240, 560] width 18 height 18
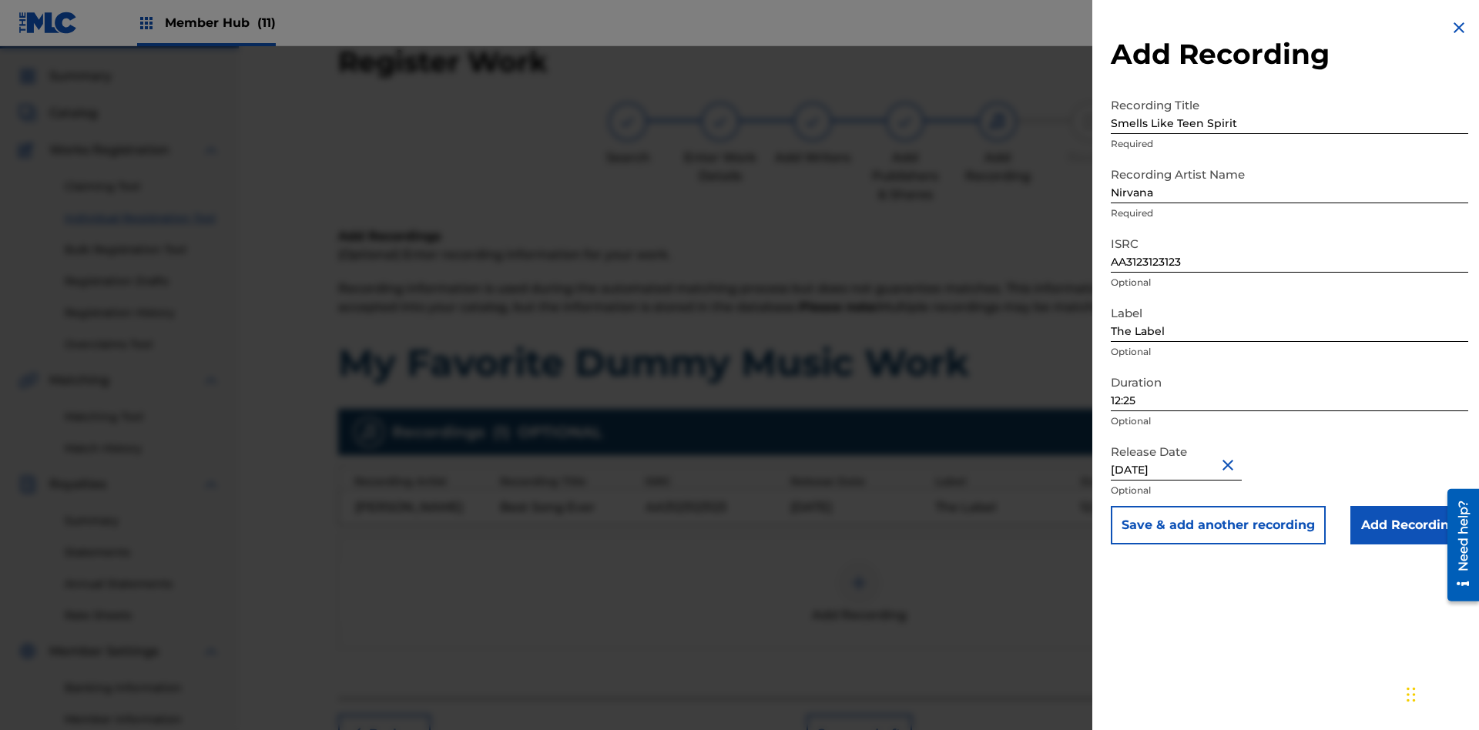
type input "[DATE]"
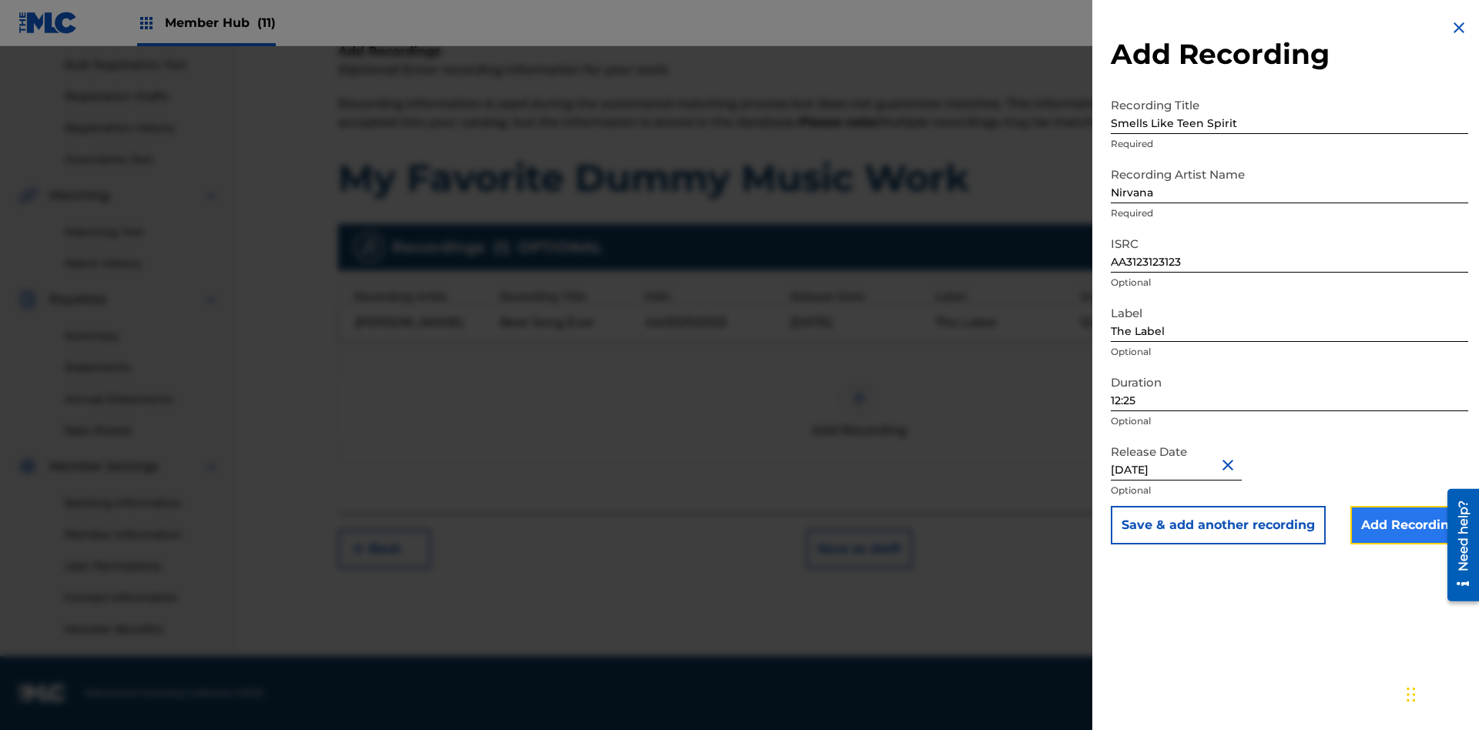
click at [1409, 525] on input "Add Recording" at bounding box center [1410, 525] width 118 height 39
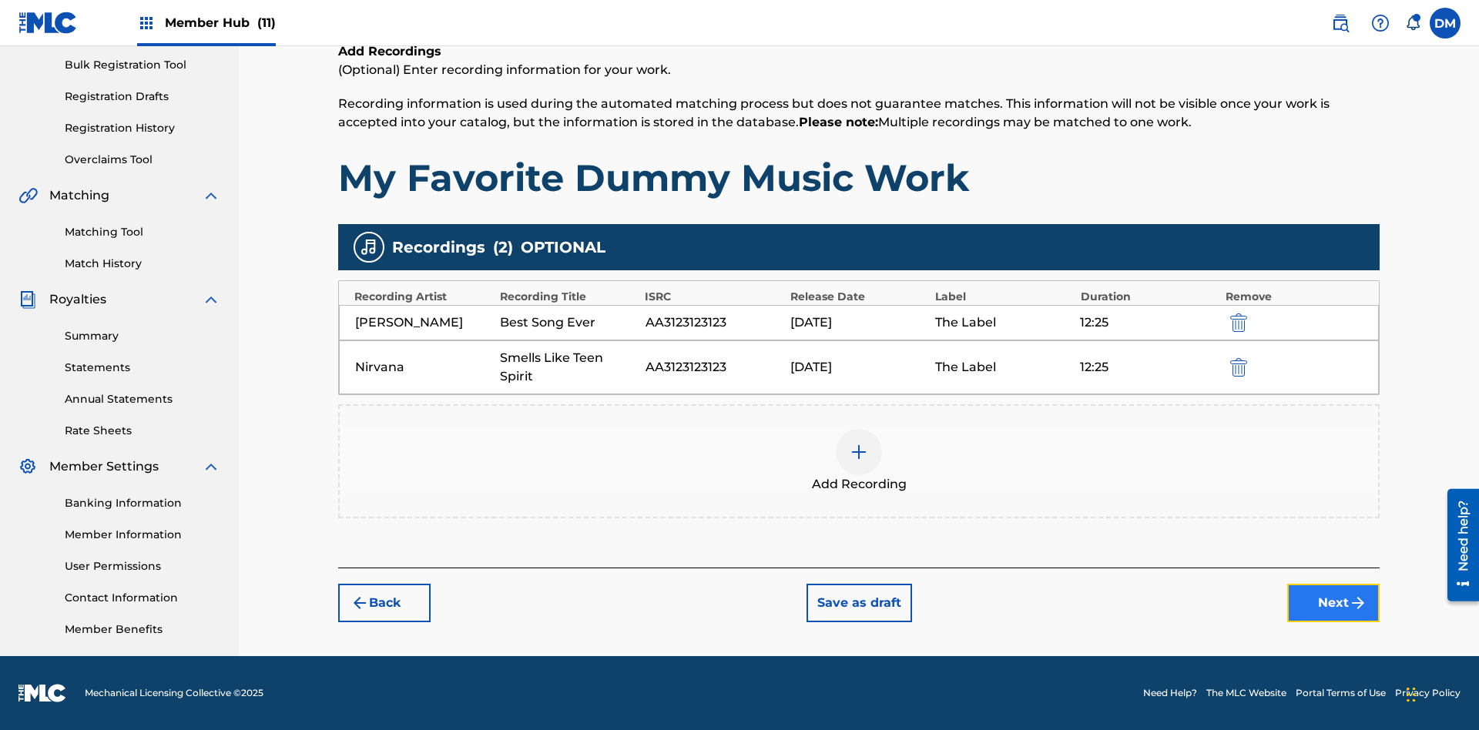
click at [1334, 603] on button "Next" at bounding box center [1334, 603] width 92 height 39
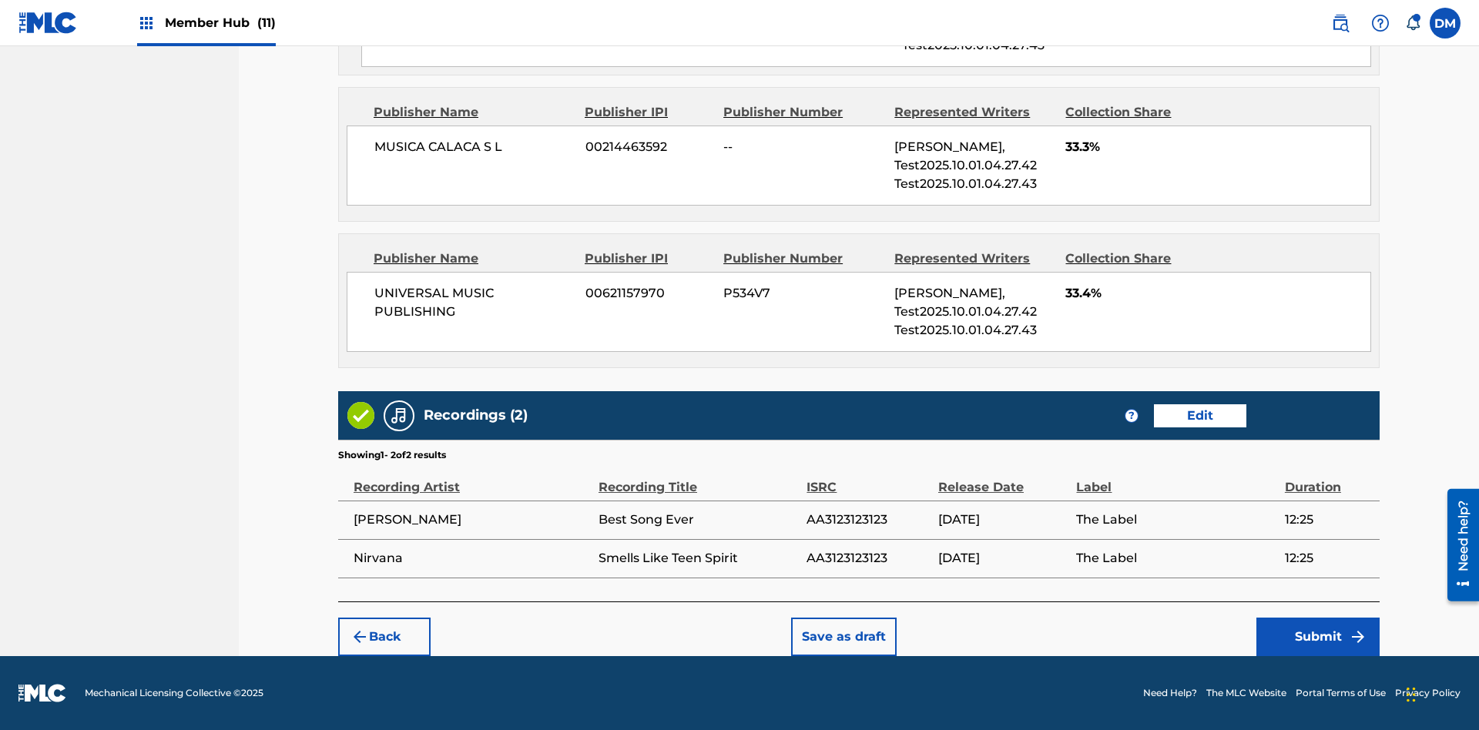
scroll to position [1177, 0]
